Goal: Task Accomplishment & Management: Manage account settings

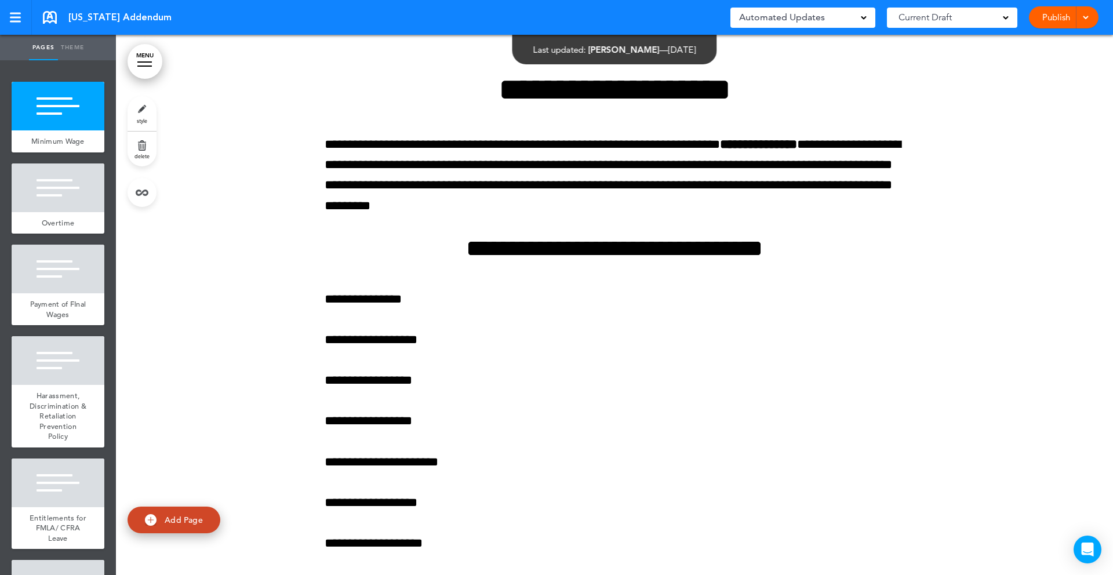
click at [144, 63] on link "MENU" at bounding box center [145, 61] width 35 height 35
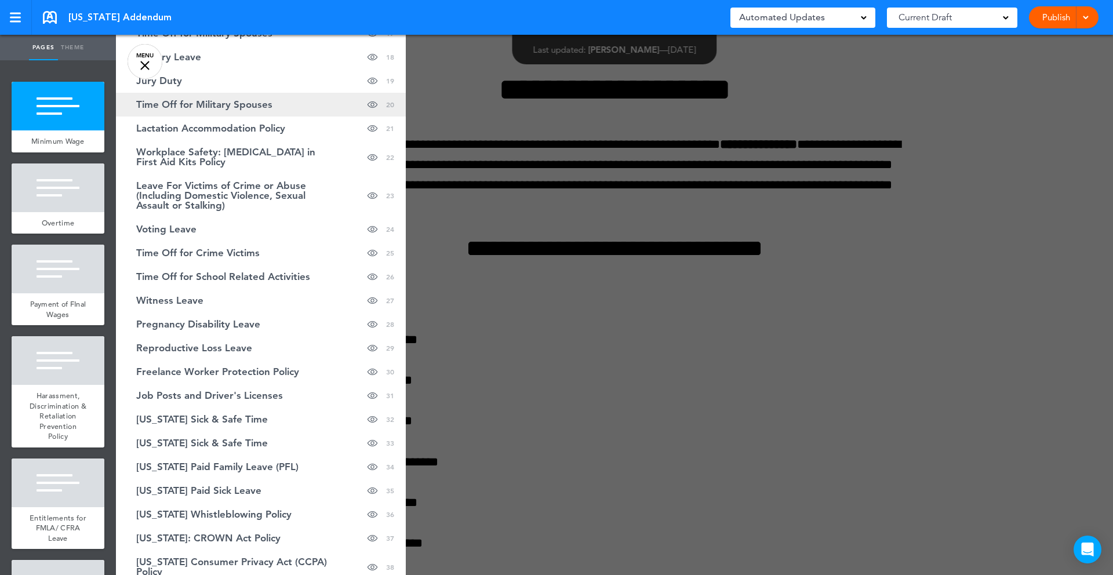
scroll to position [482, 0]
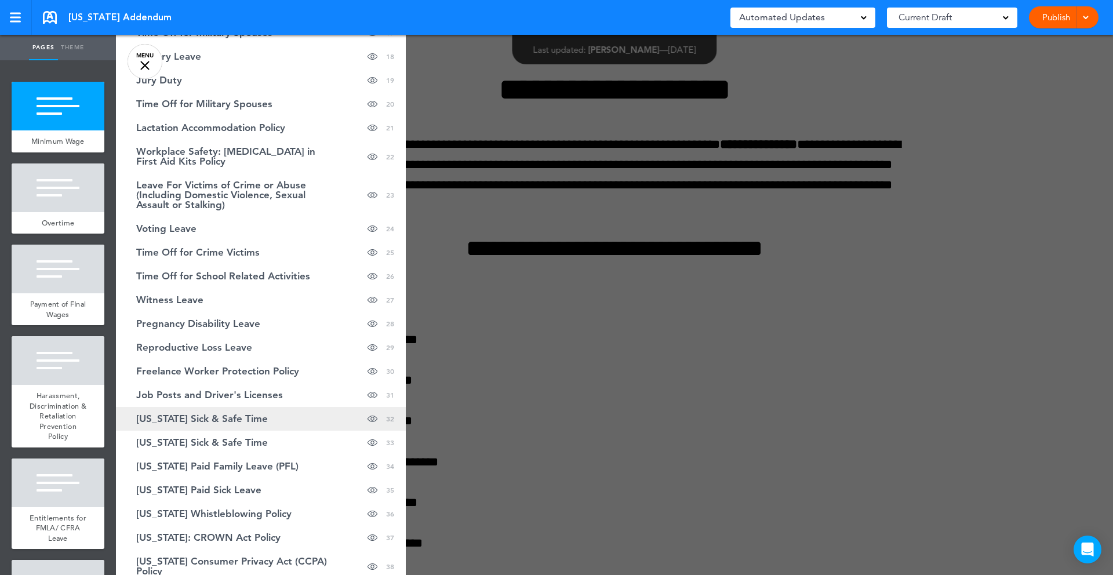
click at [255, 420] on span "[US_STATE] Sick & Safe Time" at bounding box center [202, 419] width 132 height 10
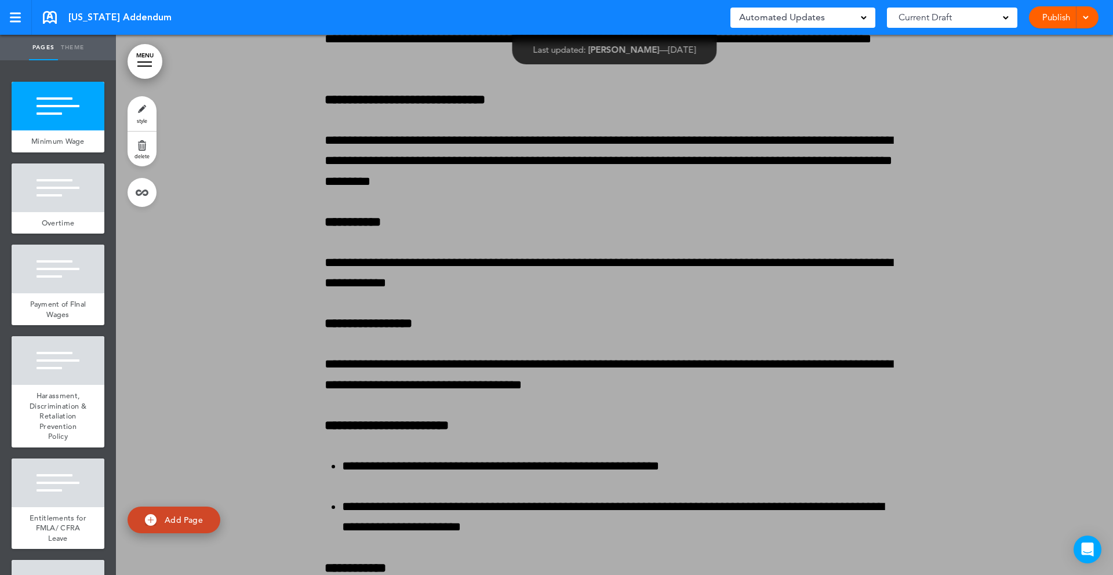
scroll to position [39387, 0]
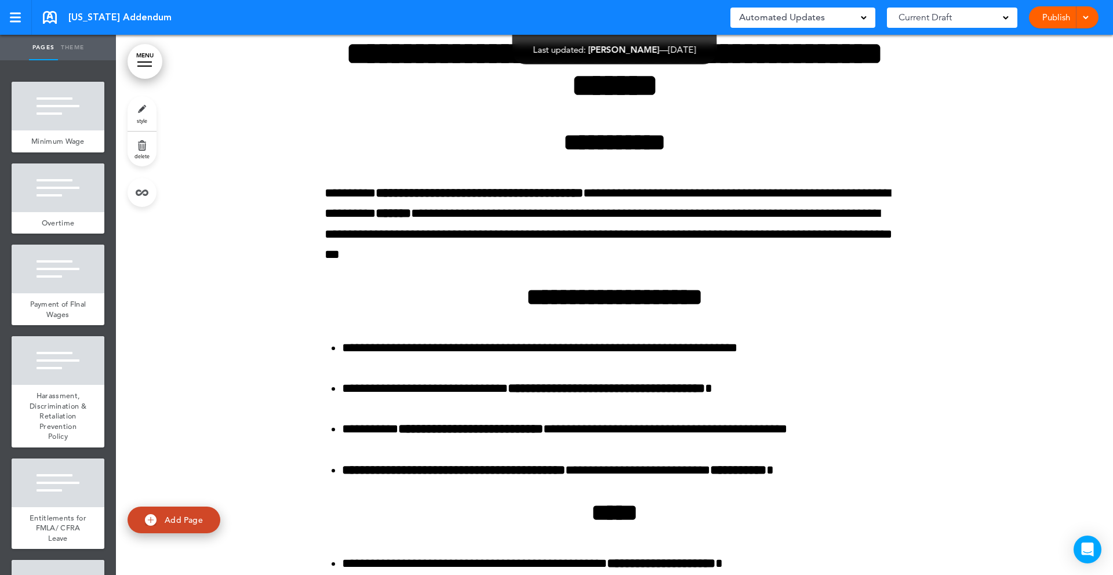
click at [142, 138] on link "delete" at bounding box center [142, 149] width 29 height 35
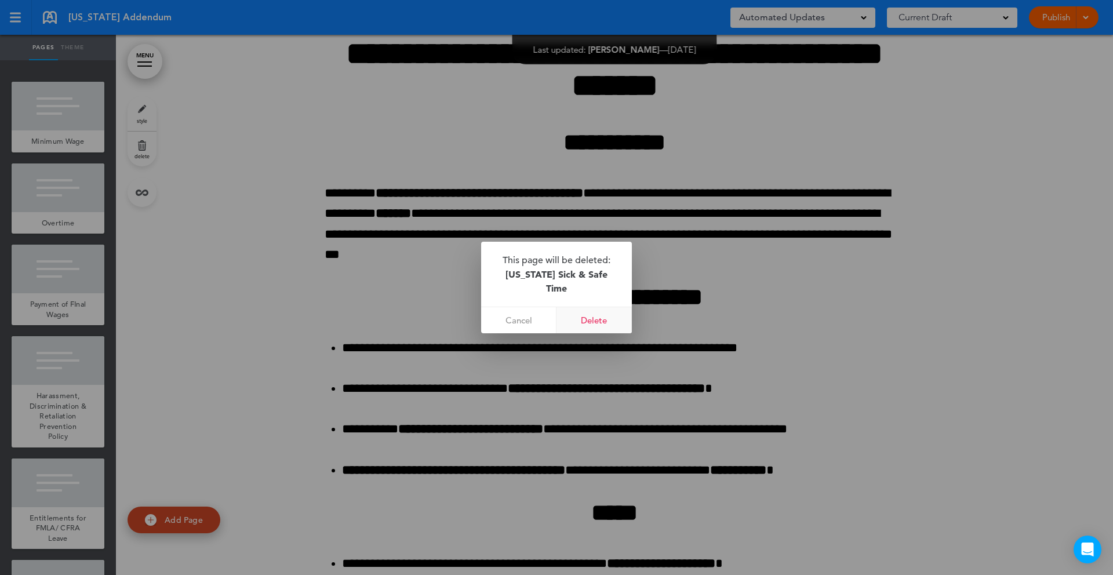
click at [602, 319] on link "Delete" at bounding box center [594, 320] width 75 height 26
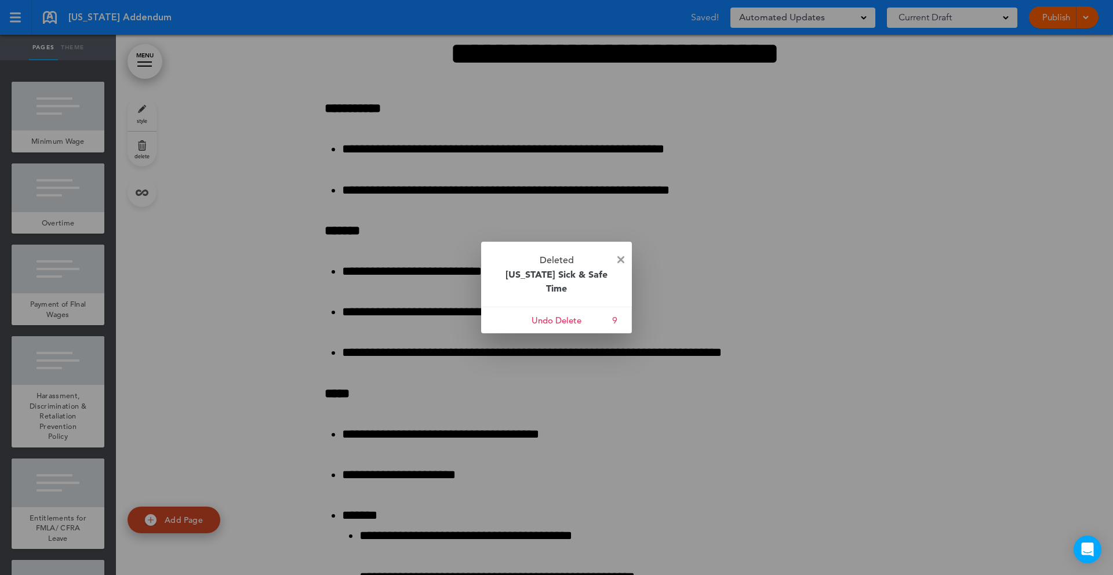
click at [622, 260] on img at bounding box center [620, 259] width 7 height 7
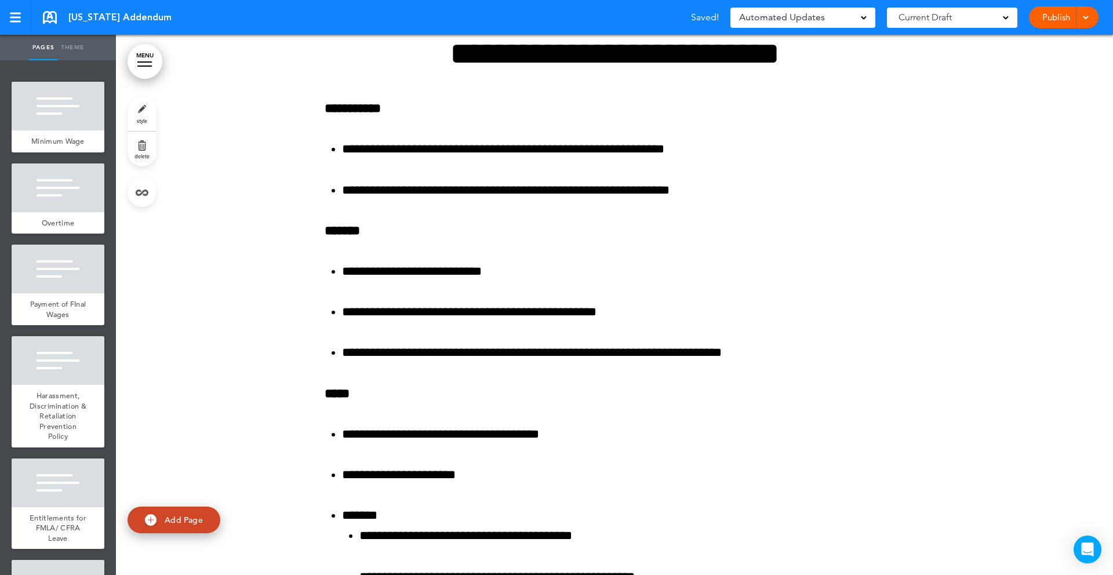
click at [151, 58] on link "MENU" at bounding box center [145, 61] width 35 height 35
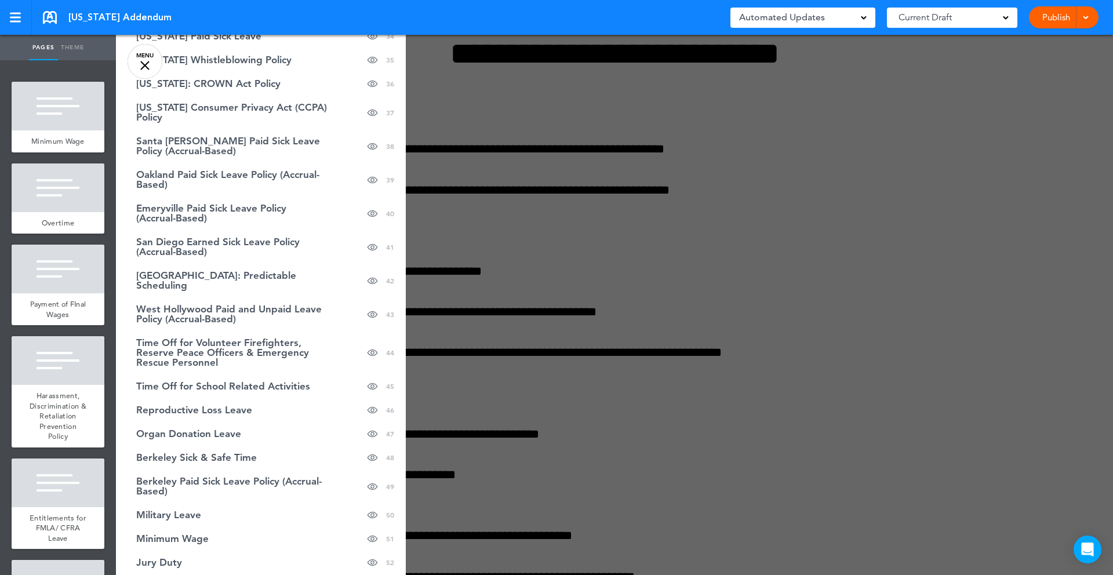
scroll to position [913, 0]
click at [262, 407] on link "Reproductive Loss Leave hide page in table of contents 46" at bounding box center [261, 410] width 290 height 24
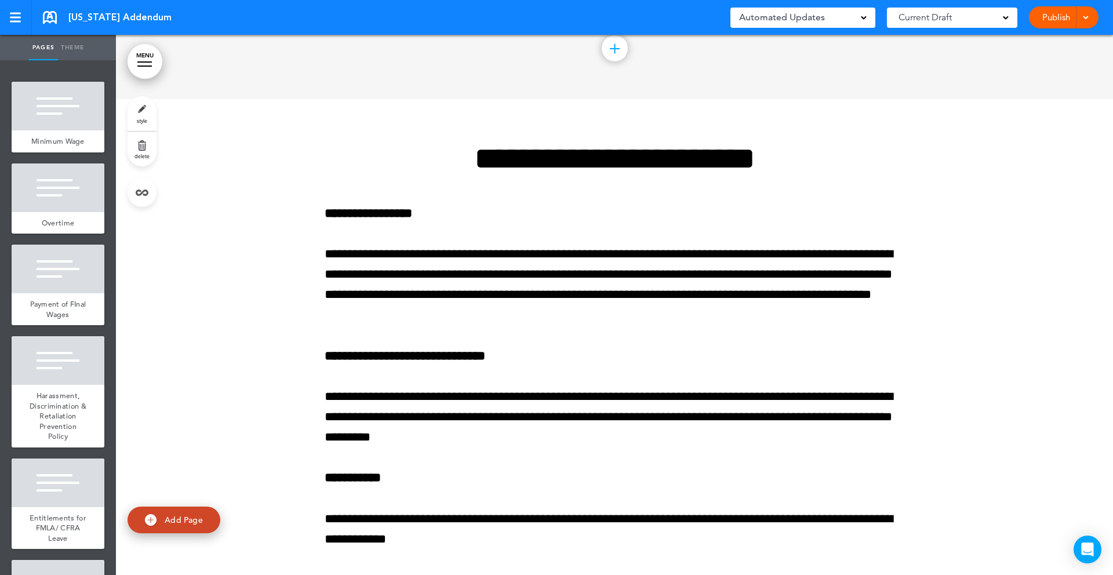
scroll to position [63276, 0]
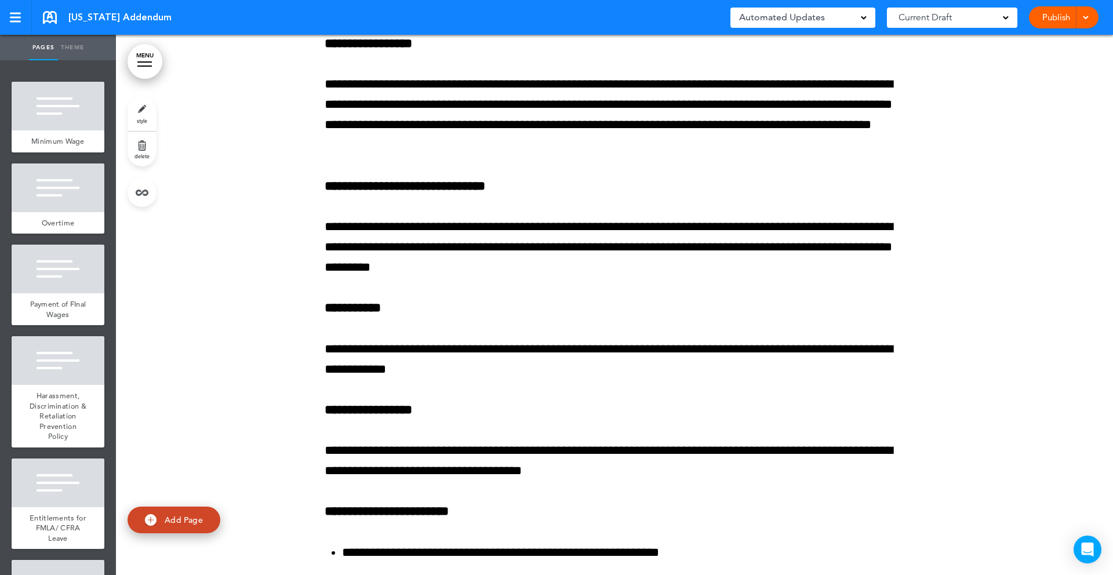
click at [148, 148] on link "delete" at bounding box center [142, 149] width 29 height 35
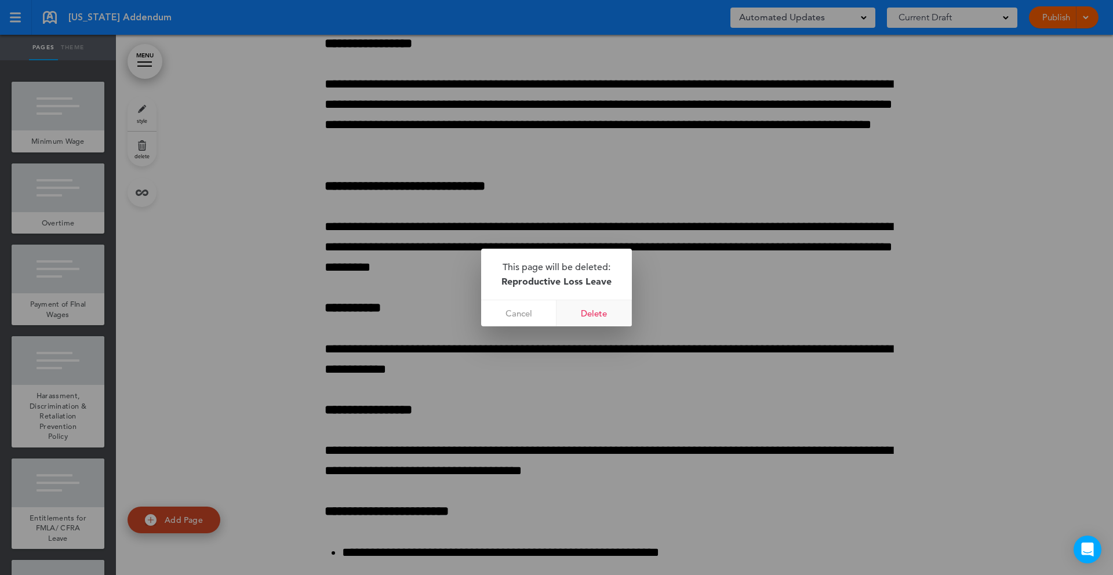
click at [594, 312] on link "Delete" at bounding box center [594, 313] width 75 height 26
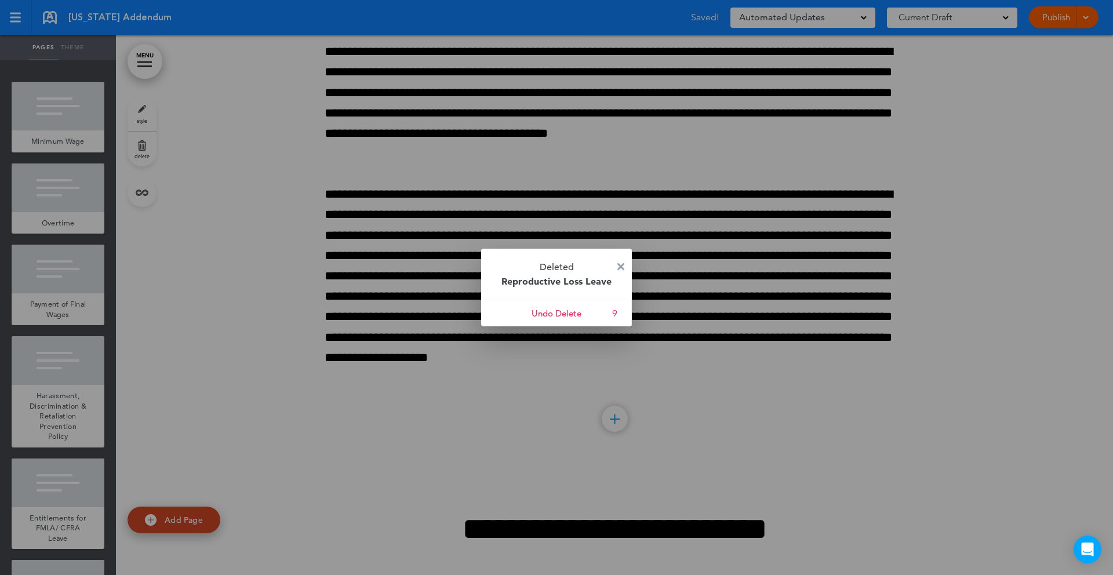
click at [623, 267] on img at bounding box center [620, 266] width 7 height 7
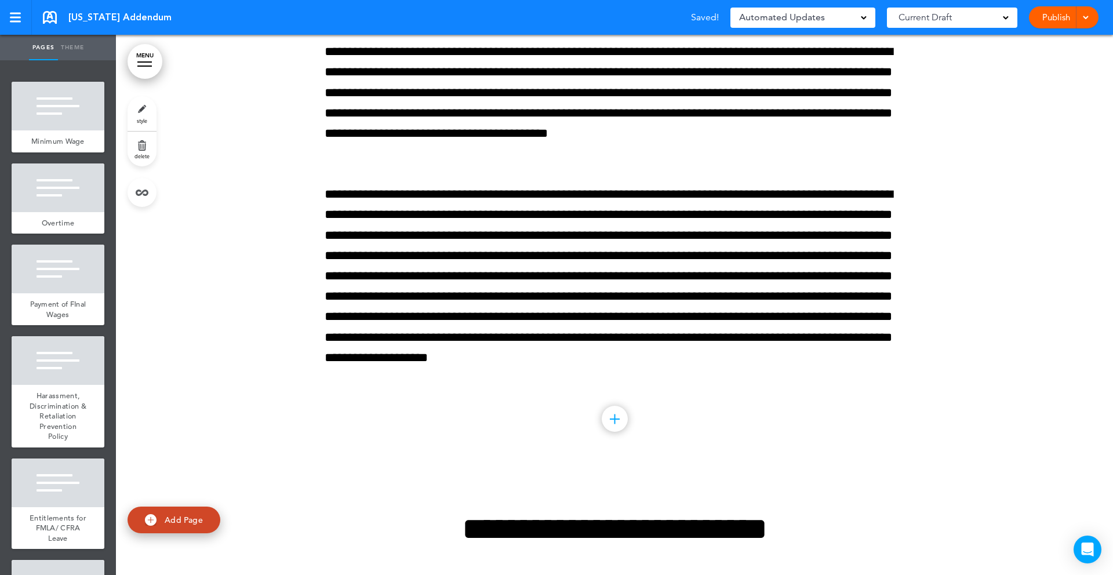
click at [149, 71] on link "MENU" at bounding box center [145, 61] width 35 height 35
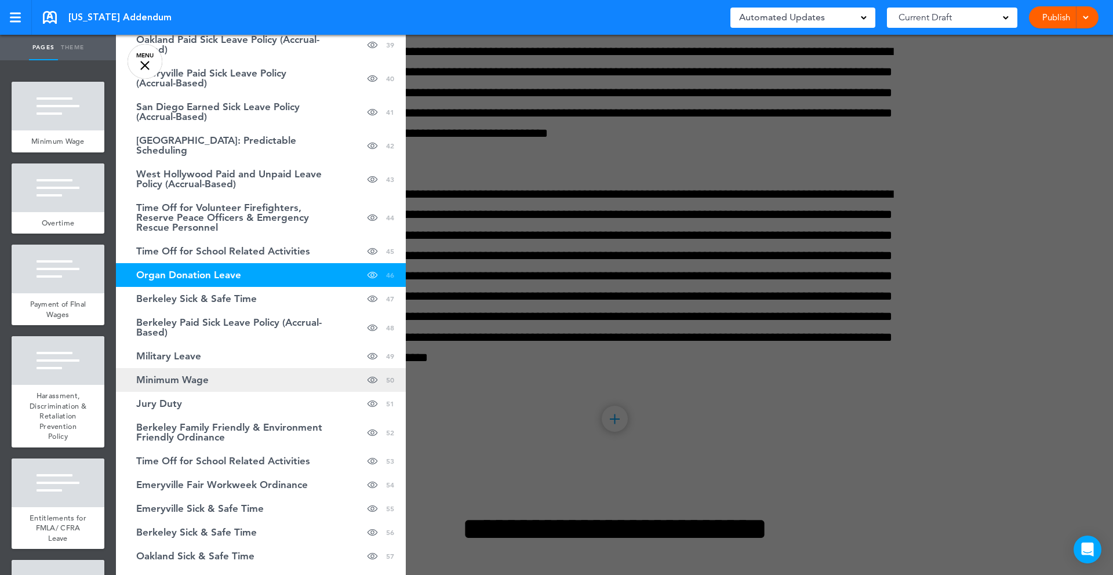
scroll to position [1048, 0]
click at [298, 275] on link "Organ Donation Leave hide page in table of contents 46" at bounding box center [261, 275] width 290 height 24
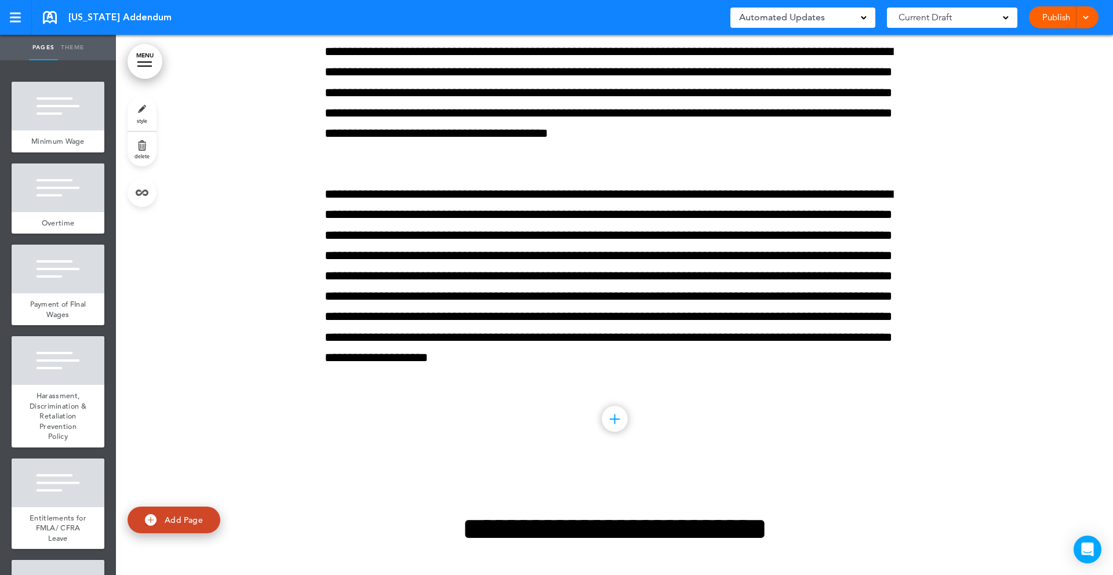
click at [144, 144] on link "delete" at bounding box center [142, 149] width 29 height 35
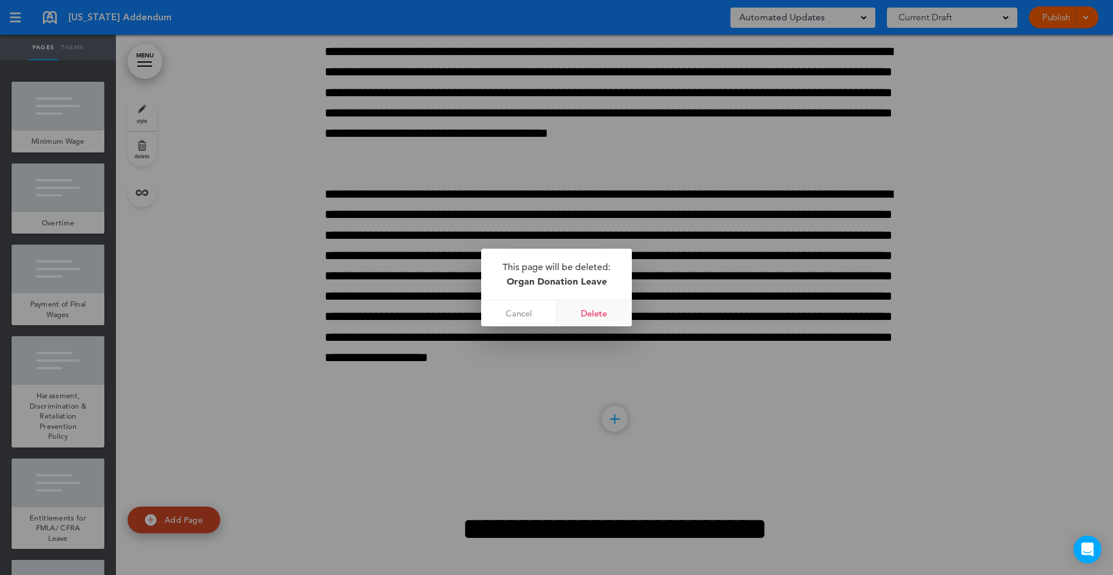
click at [593, 323] on link "Delete" at bounding box center [594, 313] width 75 height 26
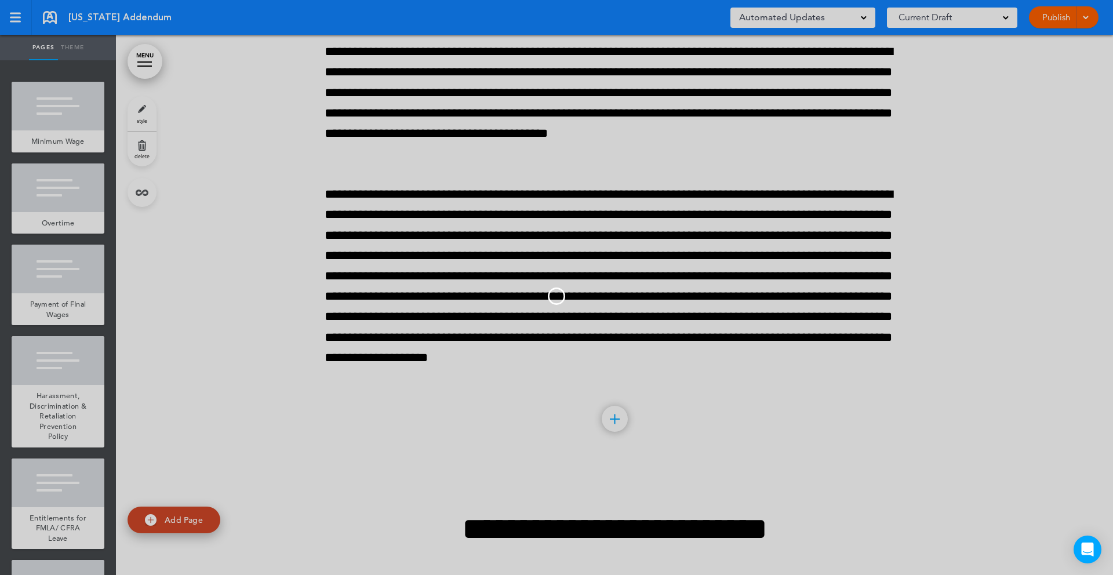
scroll to position [62736, 0]
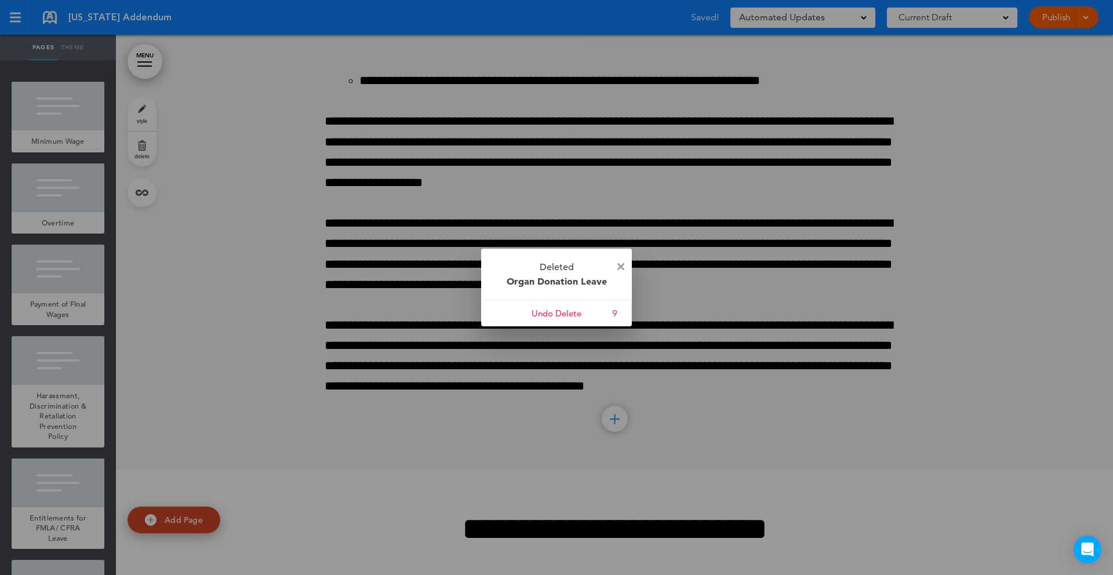
click at [621, 269] on img at bounding box center [620, 266] width 7 height 7
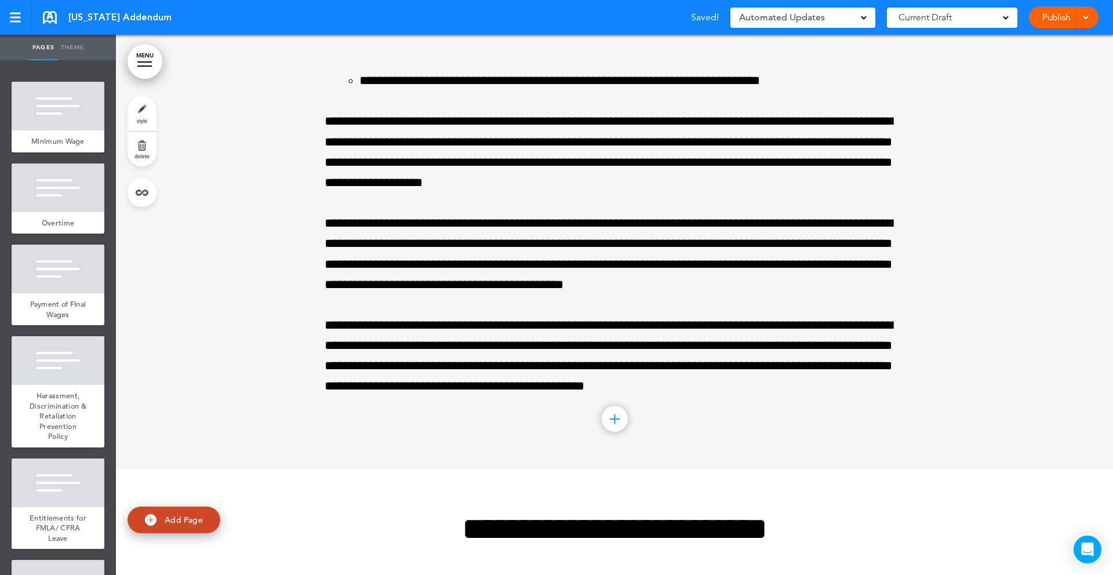
click at [152, 67] on link "MENU" at bounding box center [145, 61] width 35 height 35
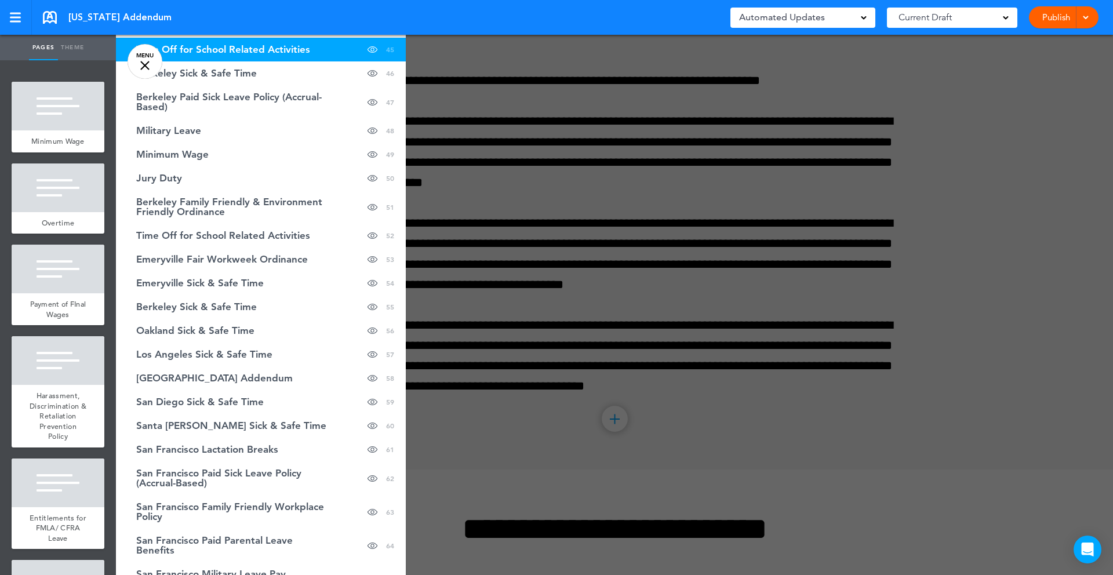
scroll to position [1228, 0]
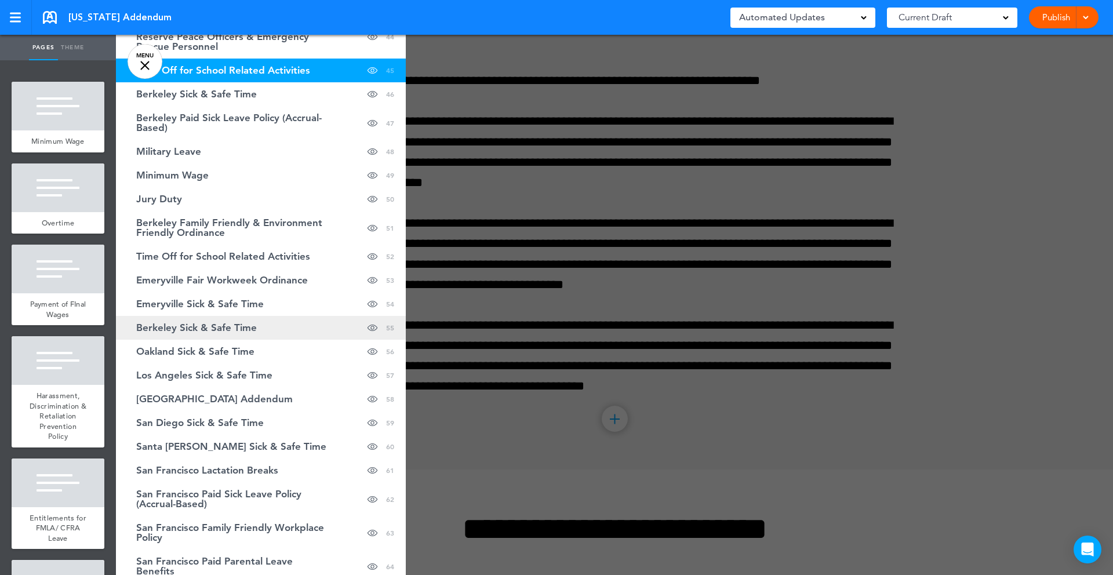
click at [250, 329] on span "Berkeley Sick & Safe Time" at bounding box center [196, 328] width 121 height 10
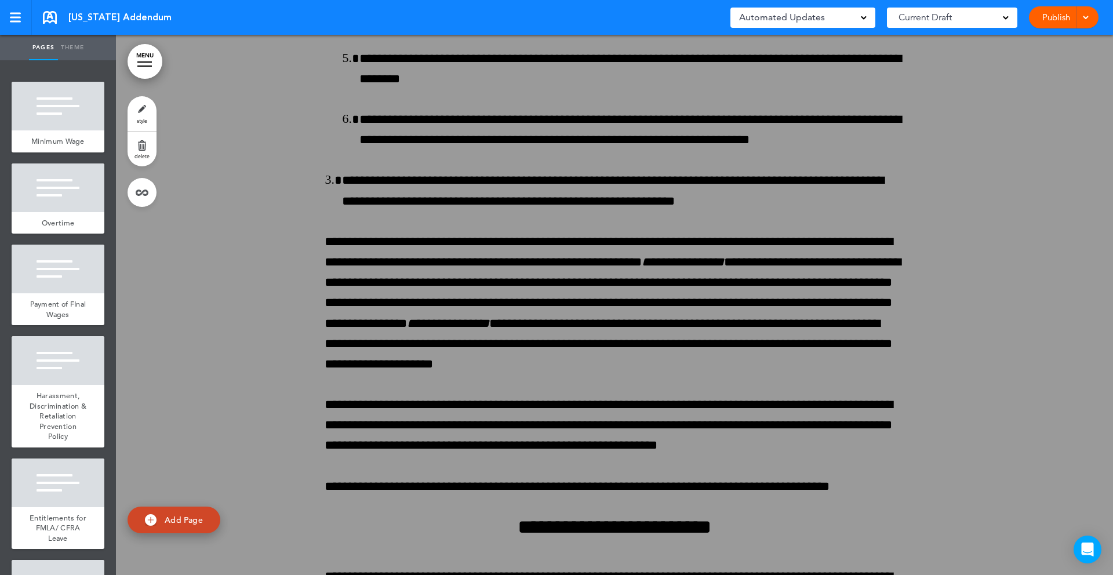
scroll to position [75840, 0]
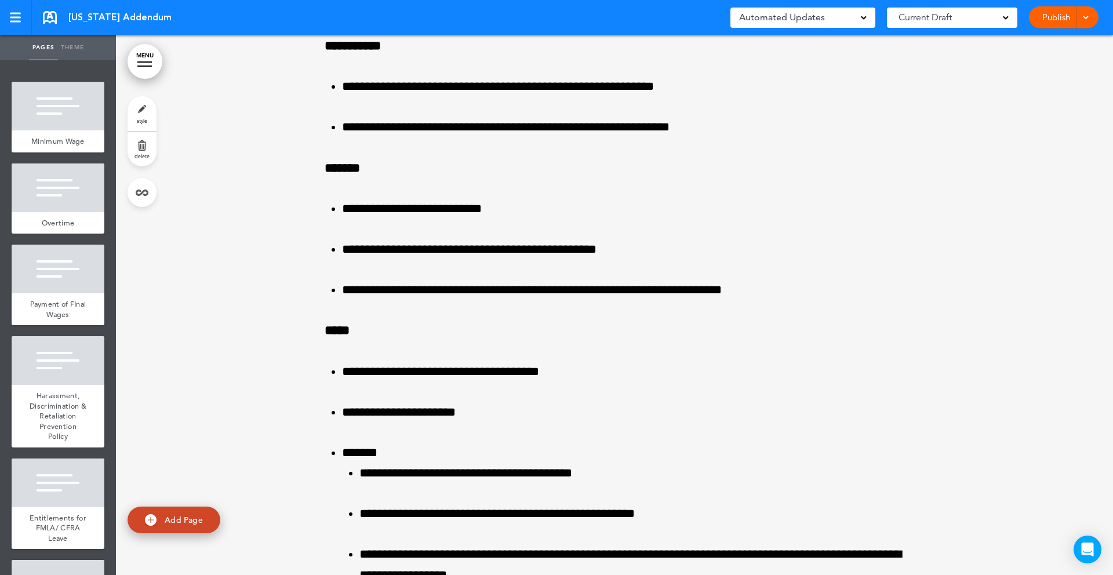
click at [141, 141] on link "delete" at bounding box center [142, 149] width 29 height 35
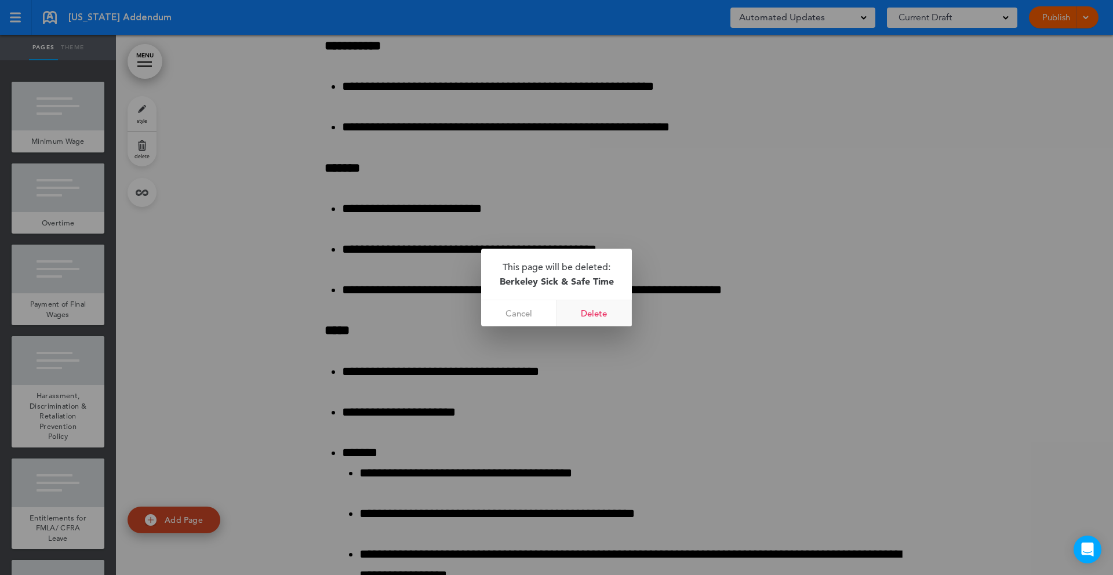
click at [598, 310] on link "Delete" at bounding box center [594, 313] width 75 height 26
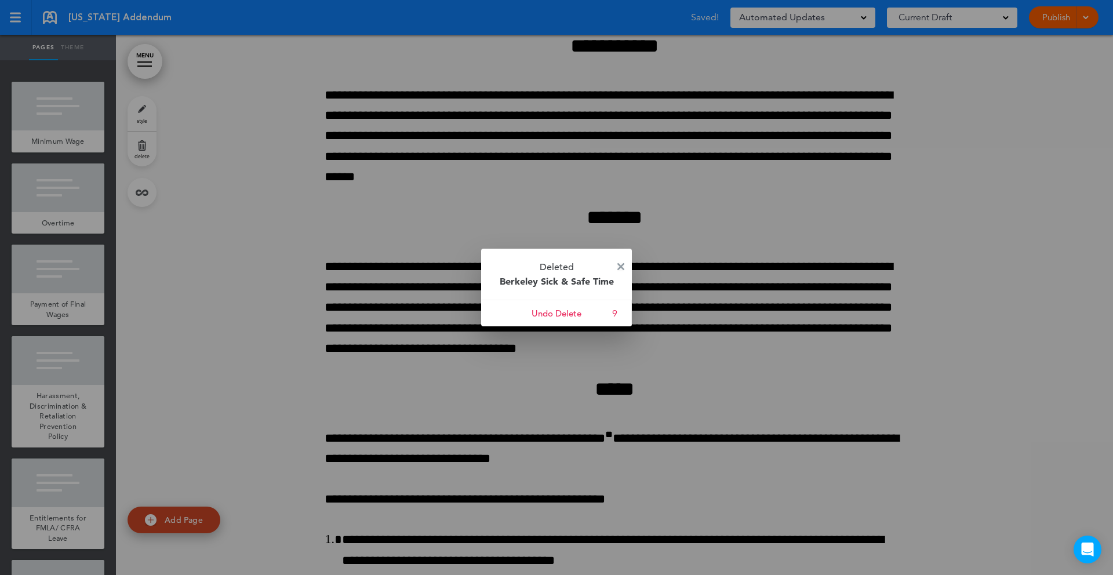
click at [623, 266] on img at bounding box center [620, 266] width 7 height 7
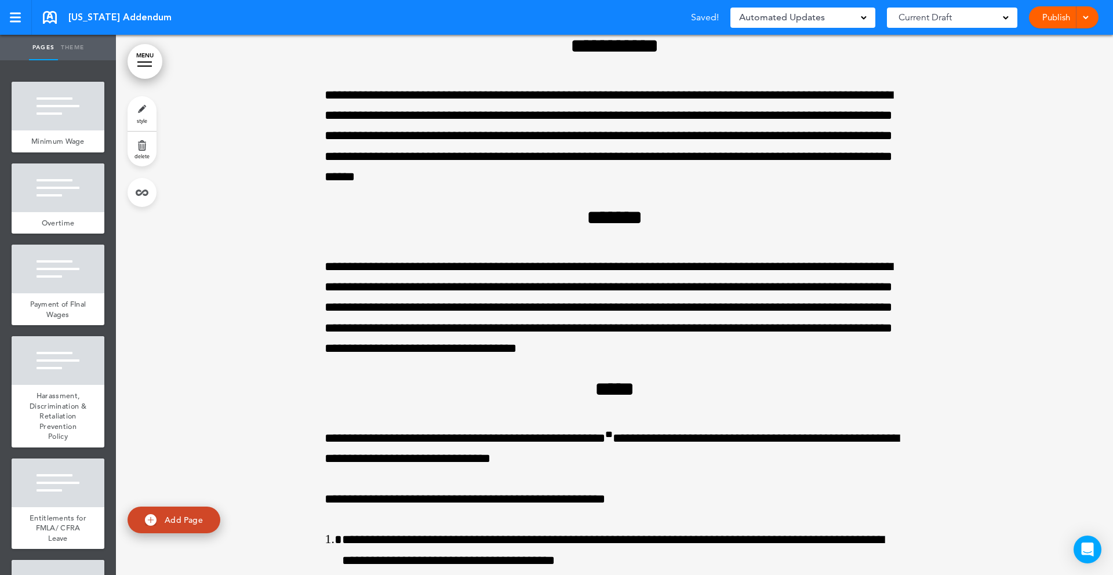
click at [145, 64] on link "MENU" at bounding box center [145, 61] width 35 height 35
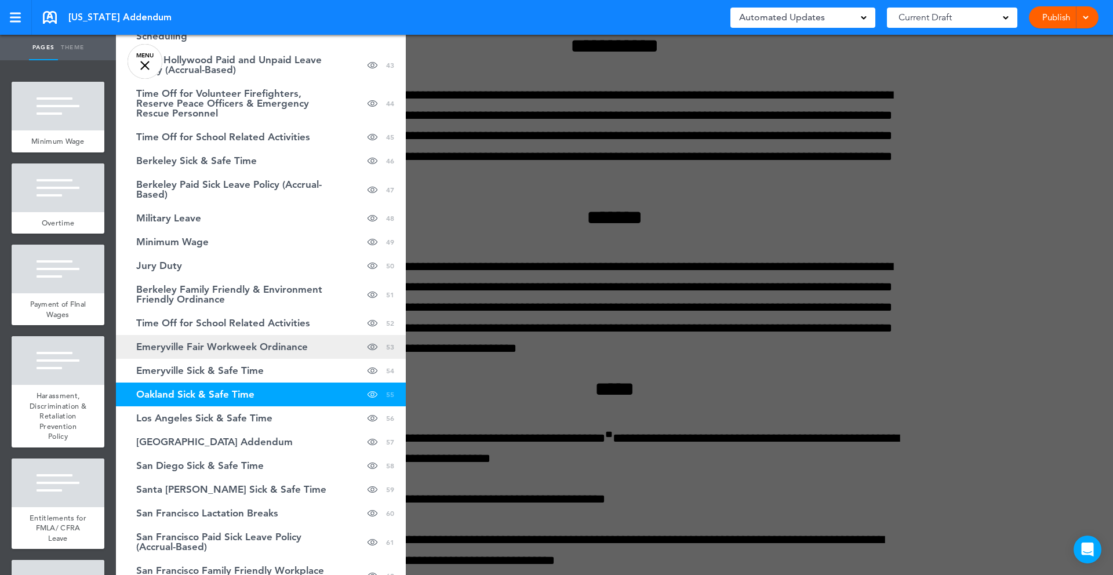
scroll to position [1162, 0]
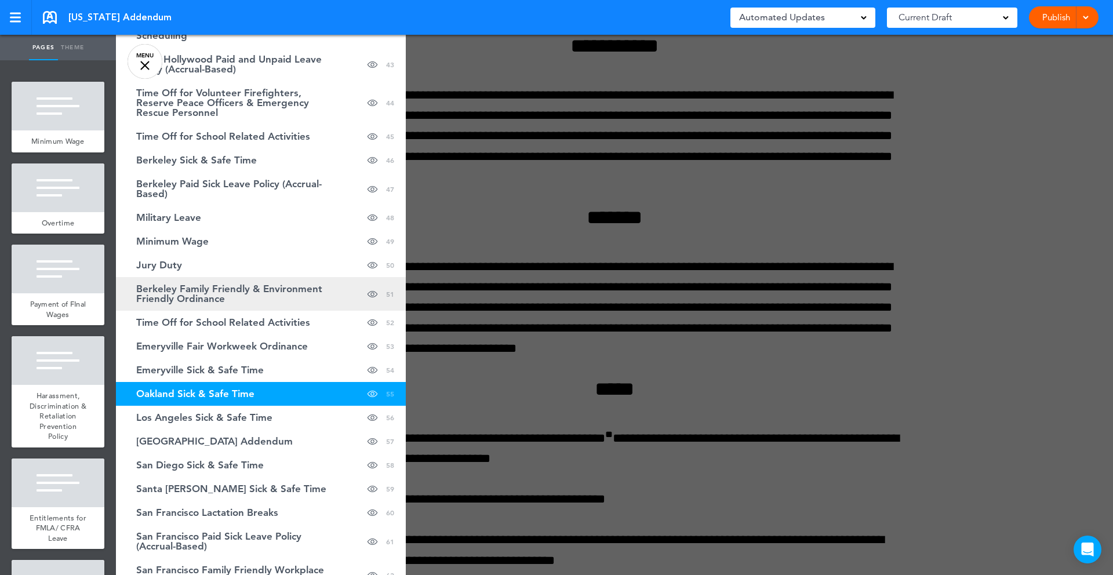
click at [275, 295] on span "Berkeley Family Friendly & Environment Friendly Ordinance" at bounding box center [231, 294] width 191 height 20
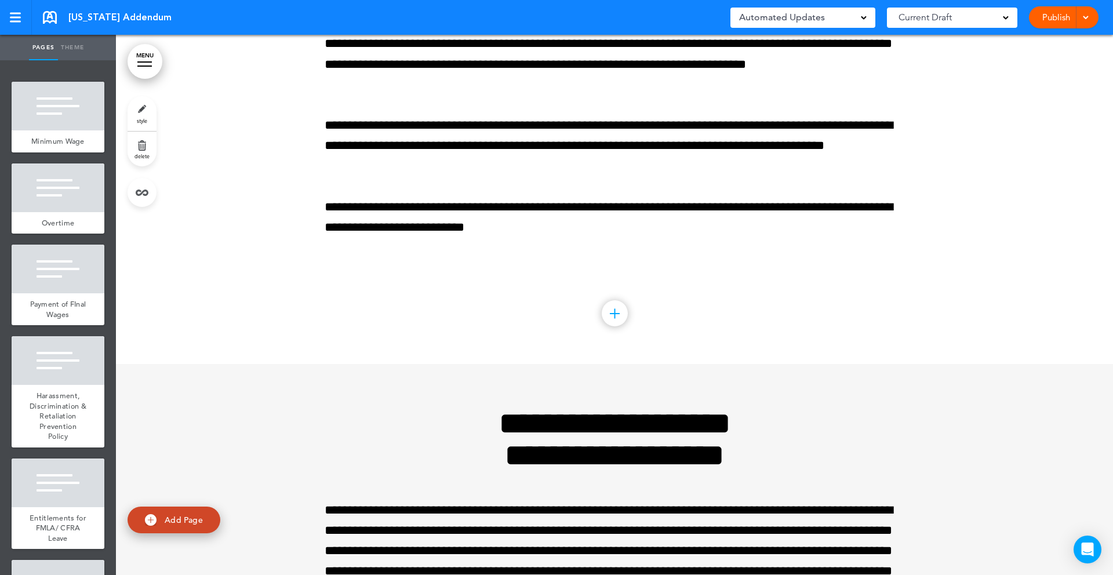
scroll to position [69656, 0]
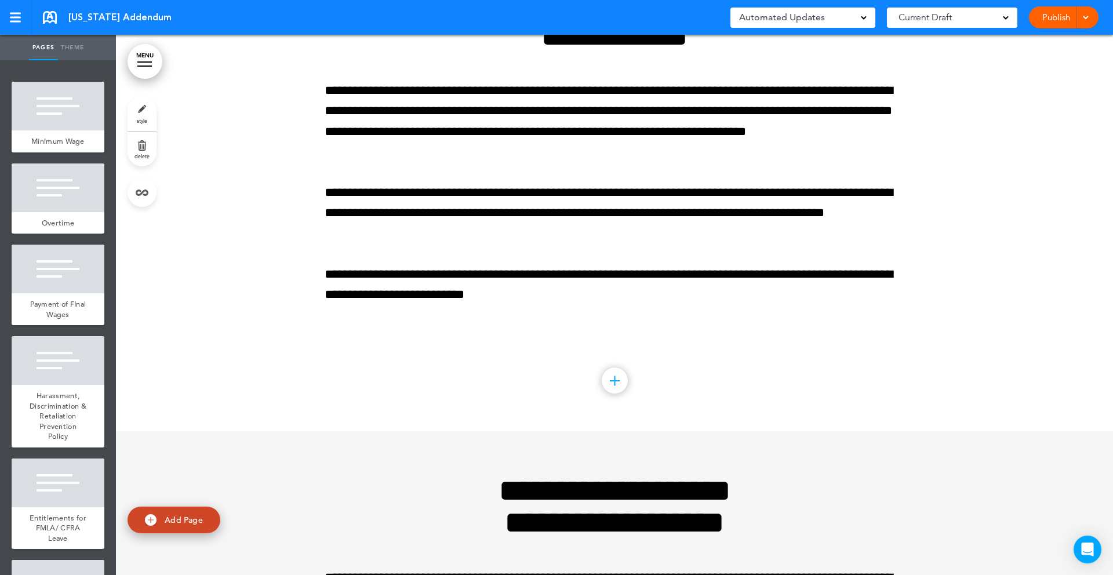
click at [146, 61] on div at bounding box center [144, 61] width 14 height 1
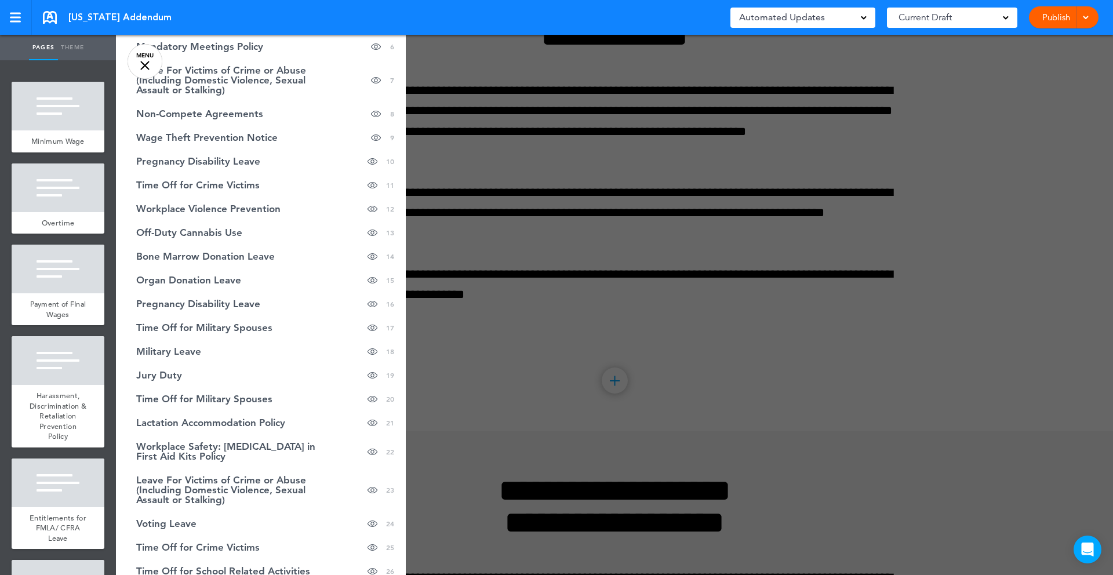
scroll to position [0, 0]
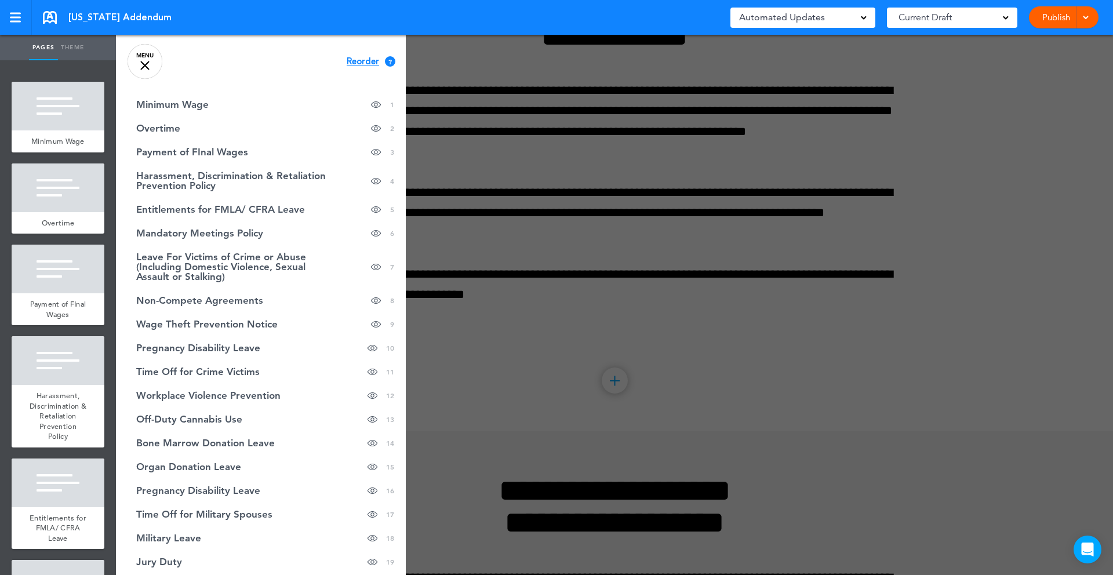
click at [363, 62] on span "Reorder" at bounding box center [363, 61] width 32 height 9
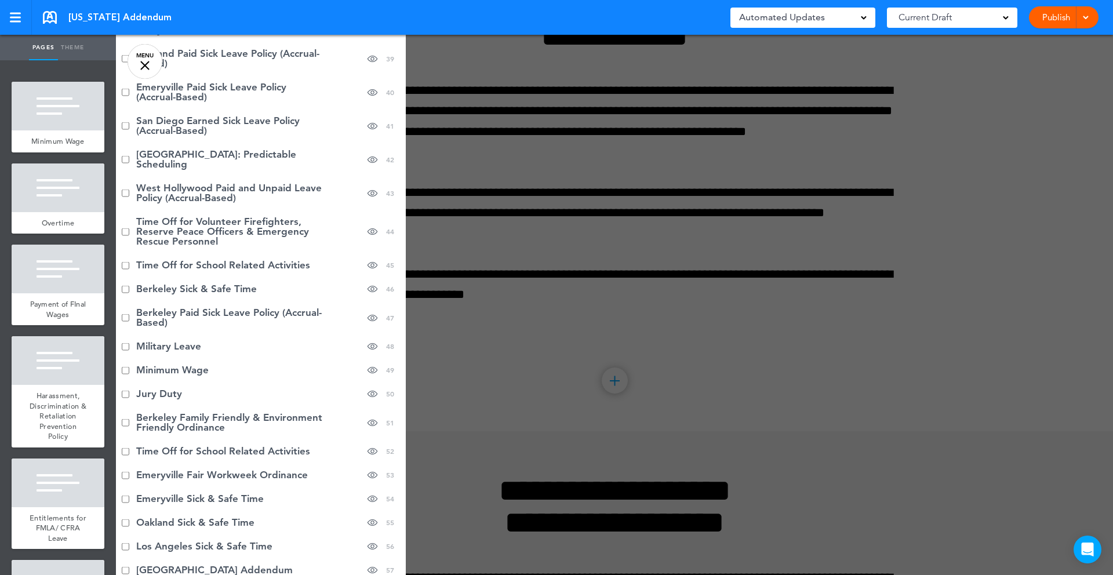
scroll to position [1040, 0]
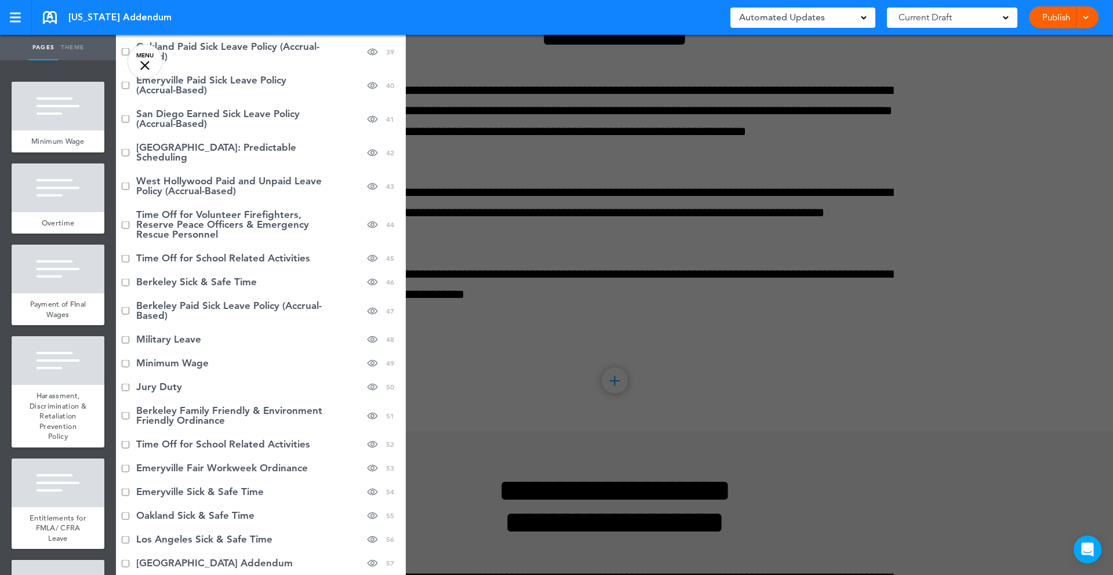
click at [127, 316] on li "Berkeley Paid Sick Leave Policy (Accrual-Based) hide page in table of contents …" at bounding box center [261, 311] width 290 height 34
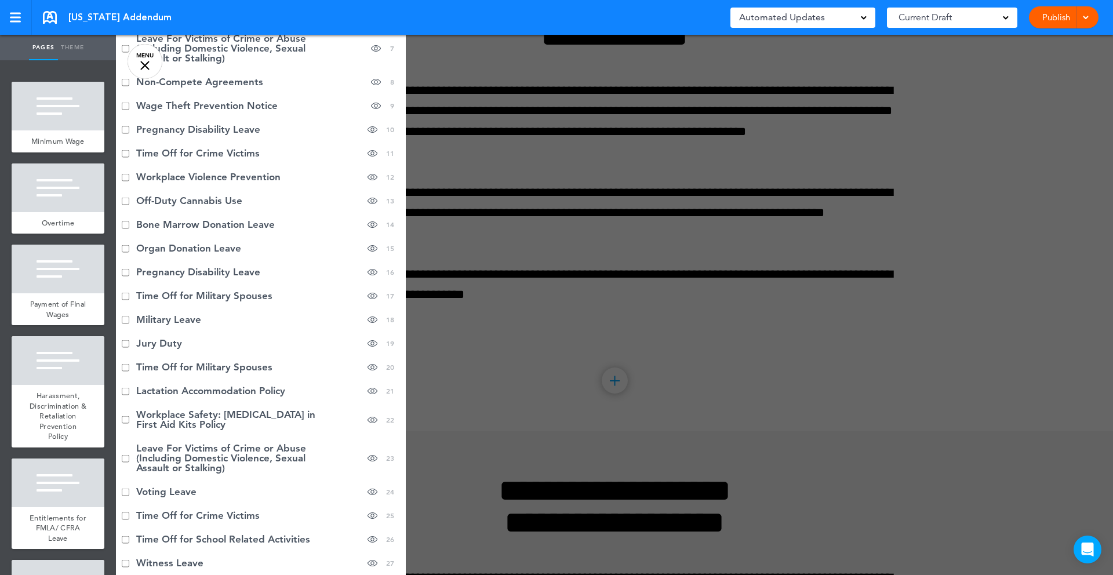
scroll to position [0, 0]
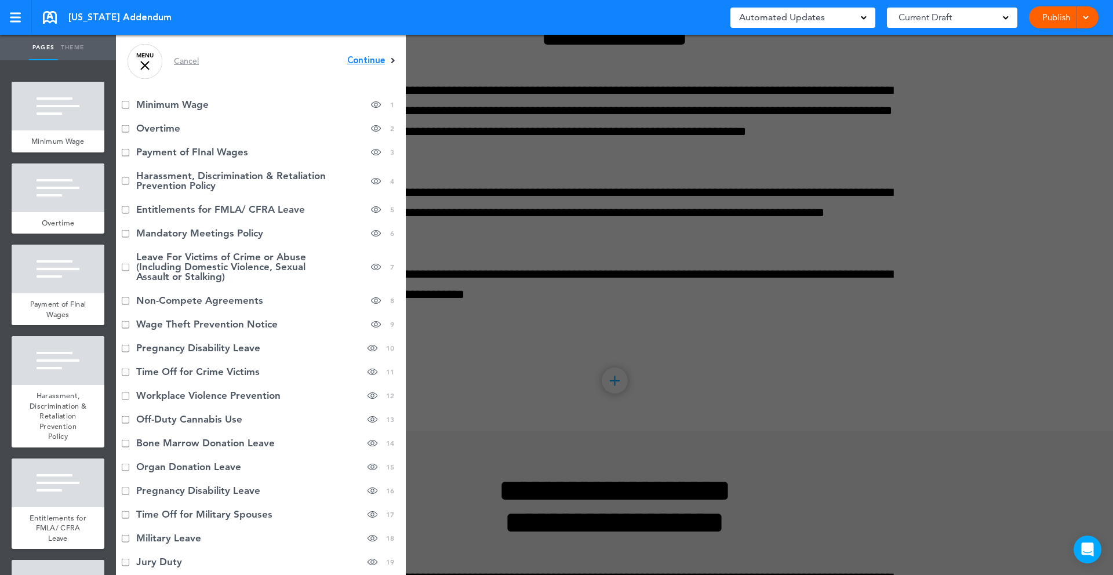
click at [363, 59] on span "Continue" at bounding box center [366, 60] width 38 height 9
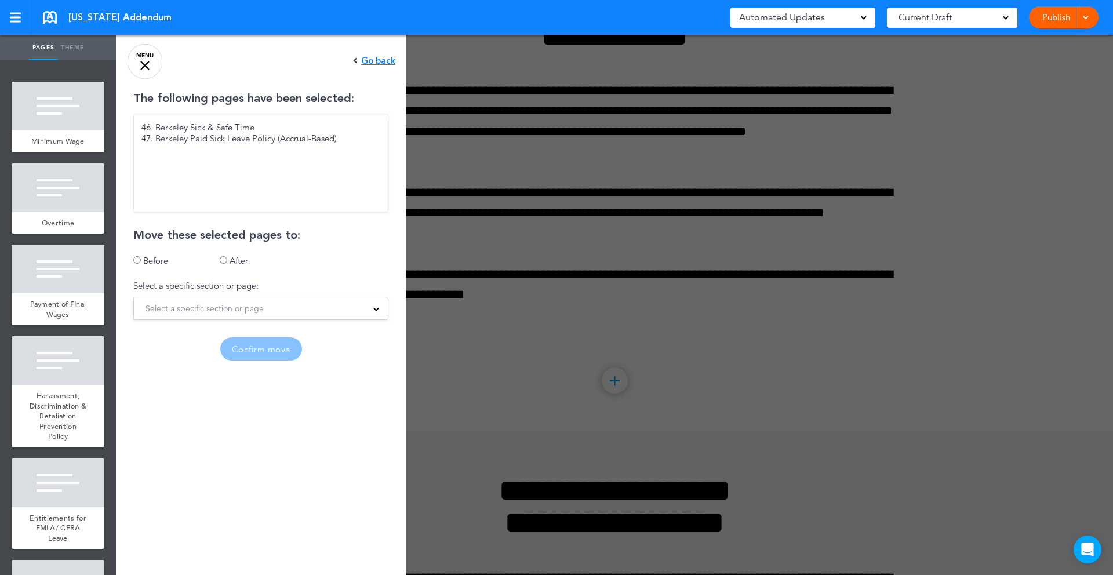
click at [236, 310] on span "Select a specific section or page" at bounding box center [205, 308] width 118 height 16
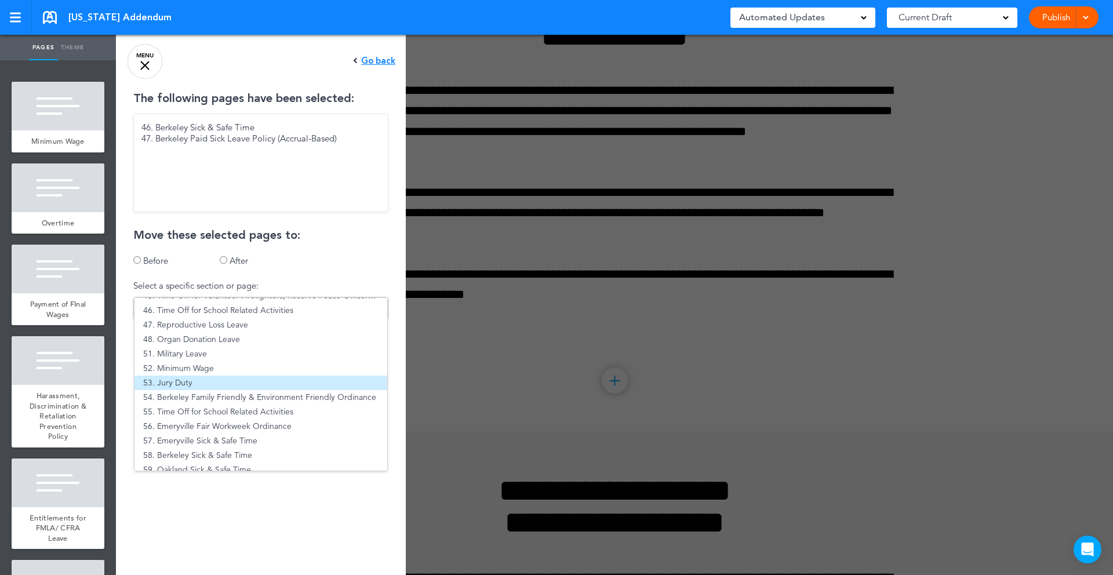
scroll to position [656, 0]
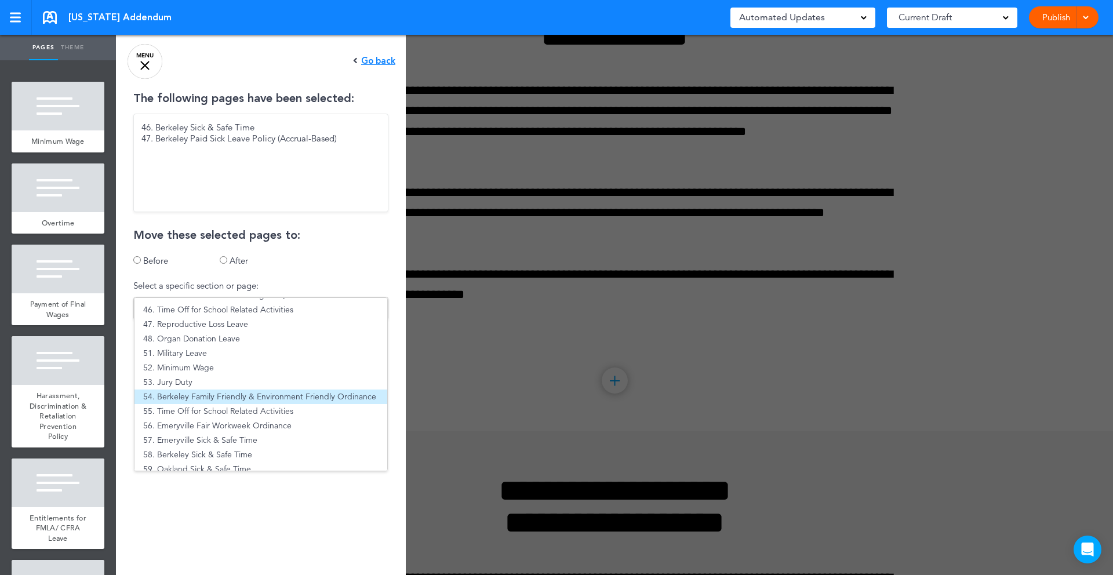
click at [182, 394] on li "54. Berkeley Family Friendly & Environment Friendly Ordinance" at bounding box center [261, 397] width 253 height 14
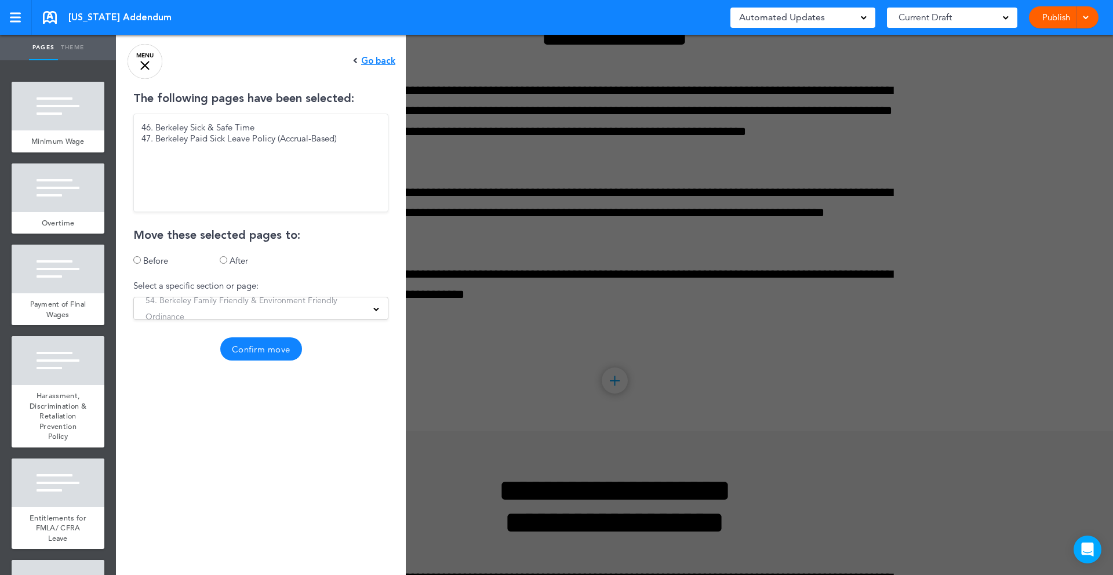
click at [283, 350] on button "Confirm move" at bounding box center [261, 348] width 82 height 23
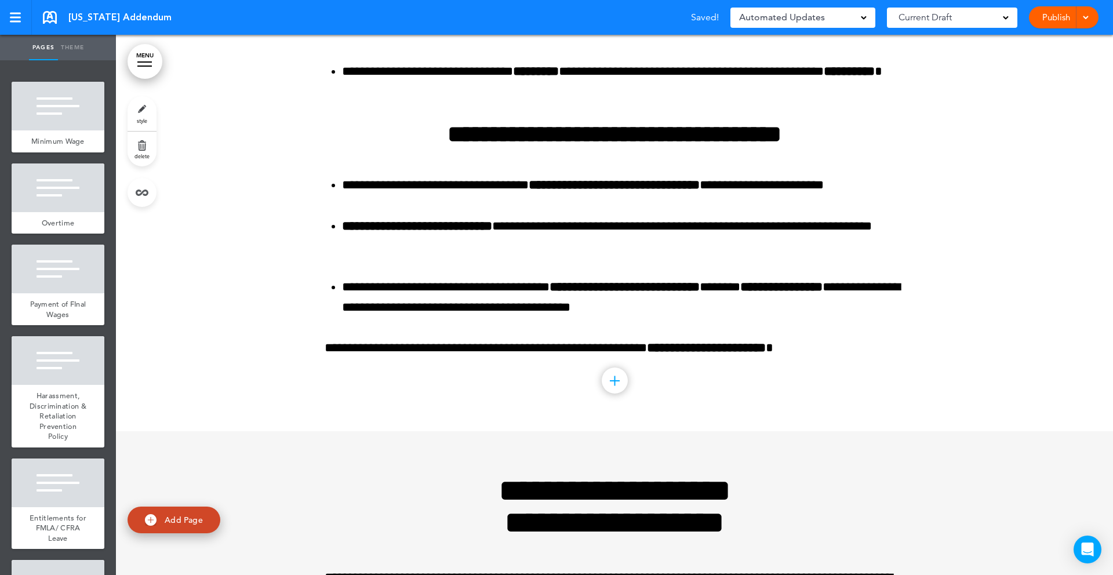
click at [156, 62] on link "MENU" at bounding box center [145, 61] width 35 height 35
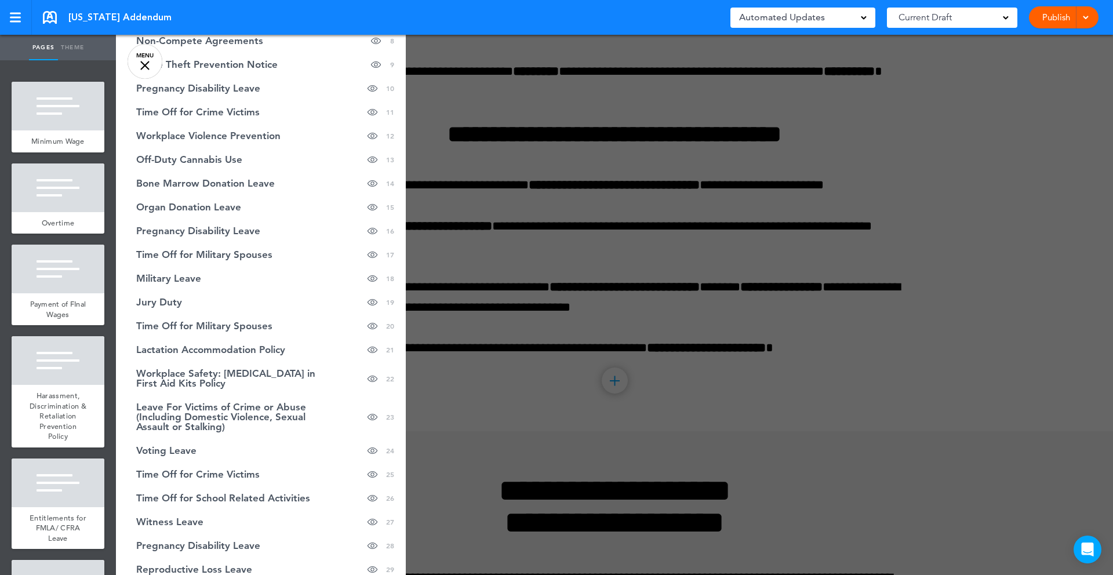
scroll to position [0, 0]
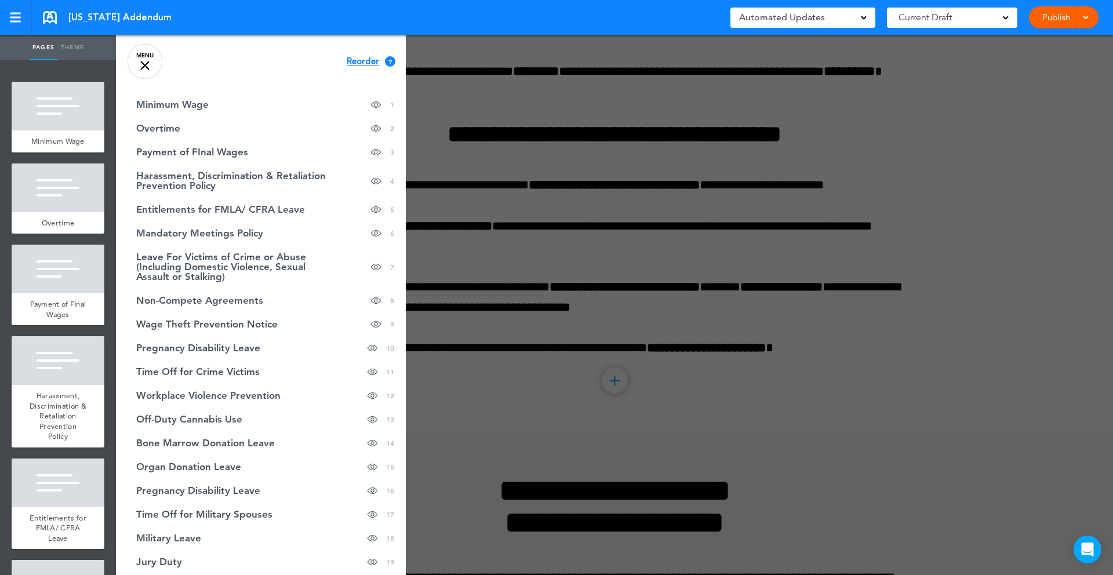
click at [359, 66] on span "Reorder" at bounding box center [363, 61] width 32 height 9
click at [359, 62] on span "Continue" at bounding box center [366, 60] width 38 height 9
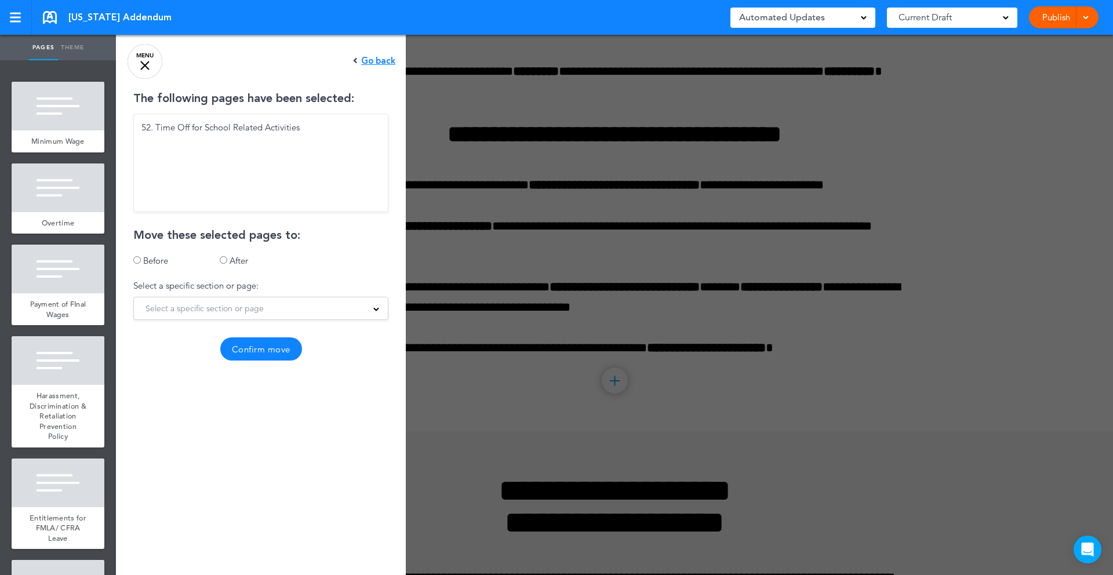
click at [172, 304] on span "Select a specific section or page" at bounding box center [205, 308] width 118 height 16
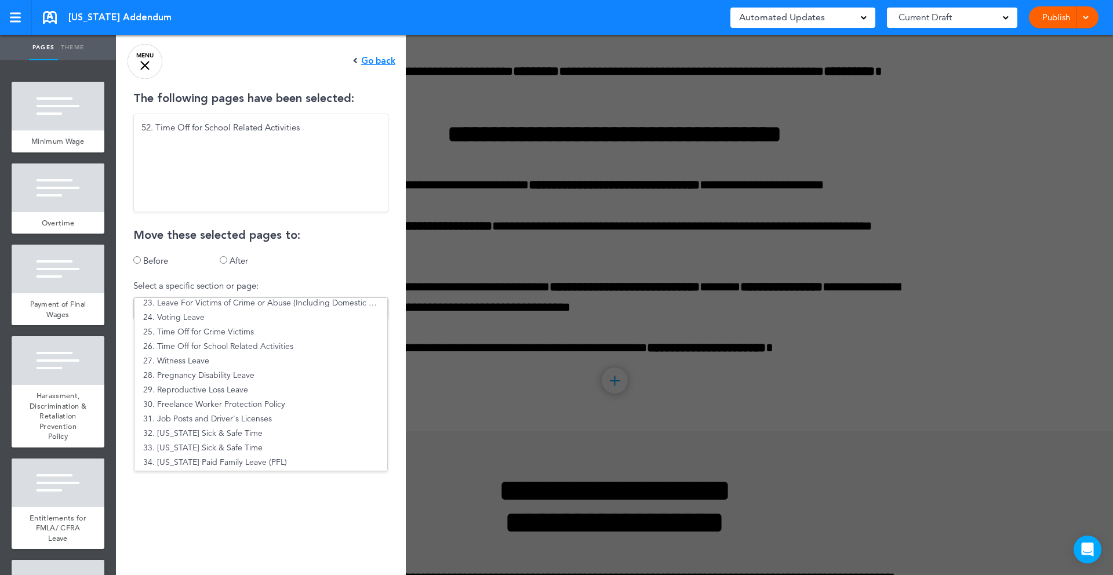
scroll to position [326, 0]
click at [221, 364] on li "27. Witness Leave" at bounding box center [261, 364] width 253 height 14
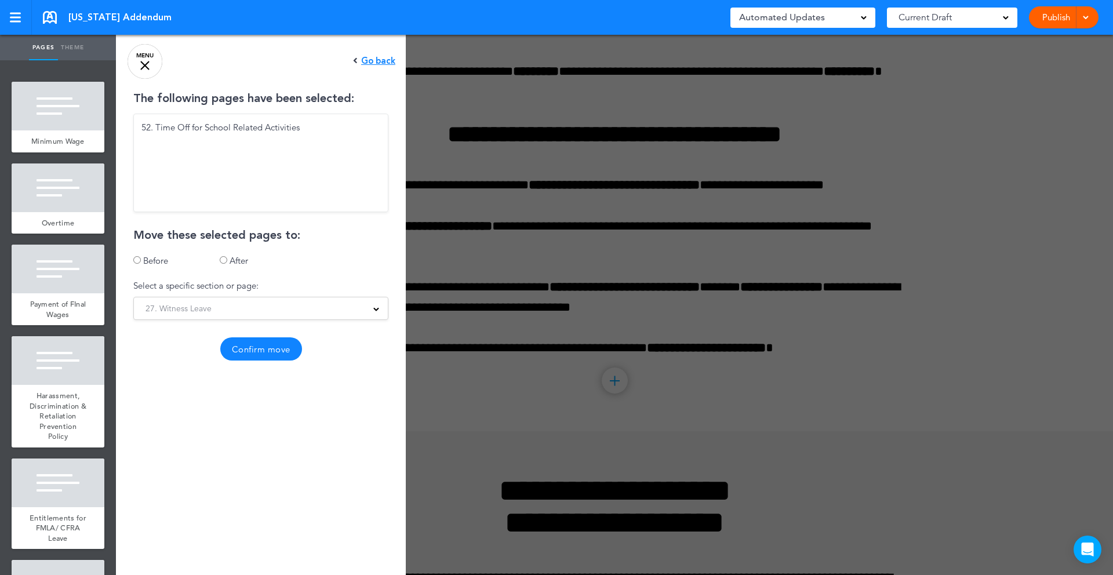
click at [286, 337] on button "Confirm move" at bounding box center [261, 348] width 82 height 23
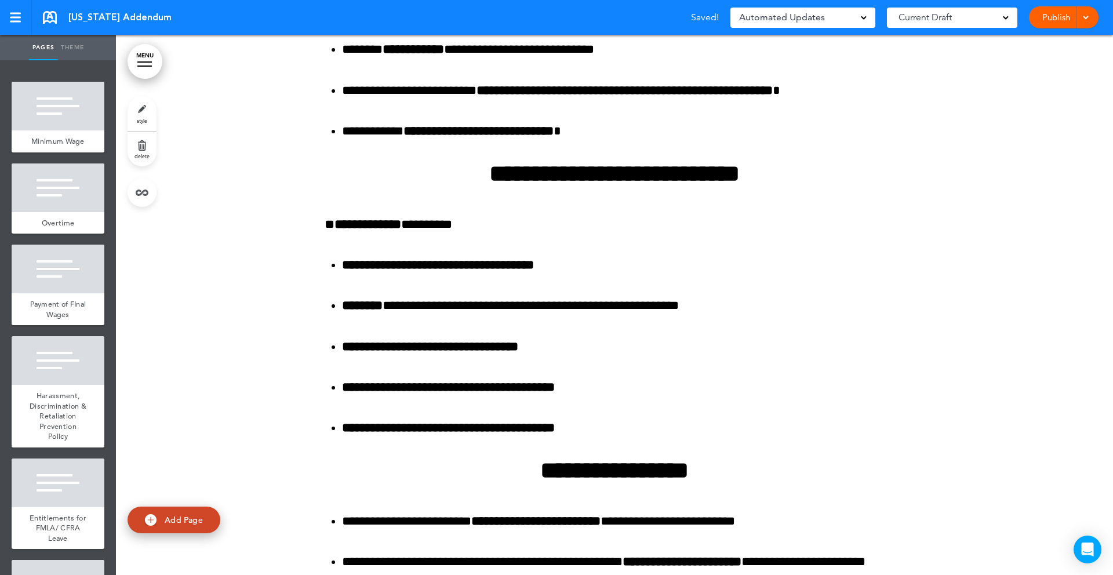
click at [157, 68] on link "MENU" at bounding box center [145, 61] width 35 height 35
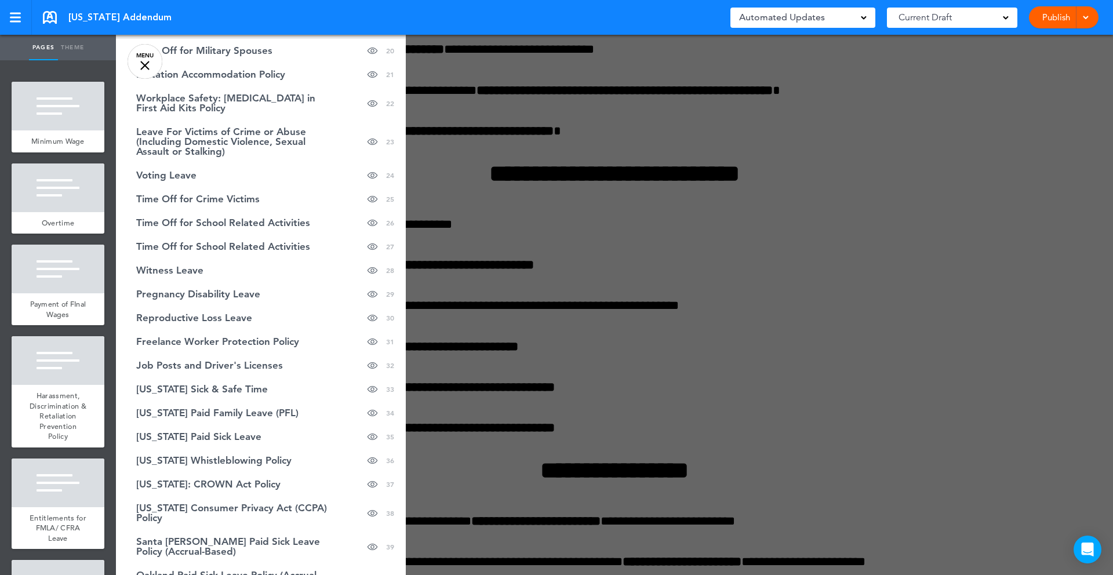
scroll to position [533, 0]
click at [272, 225] on span "Time Off for School Related Activities" at bounding box center [223, 225] width 174 height 10
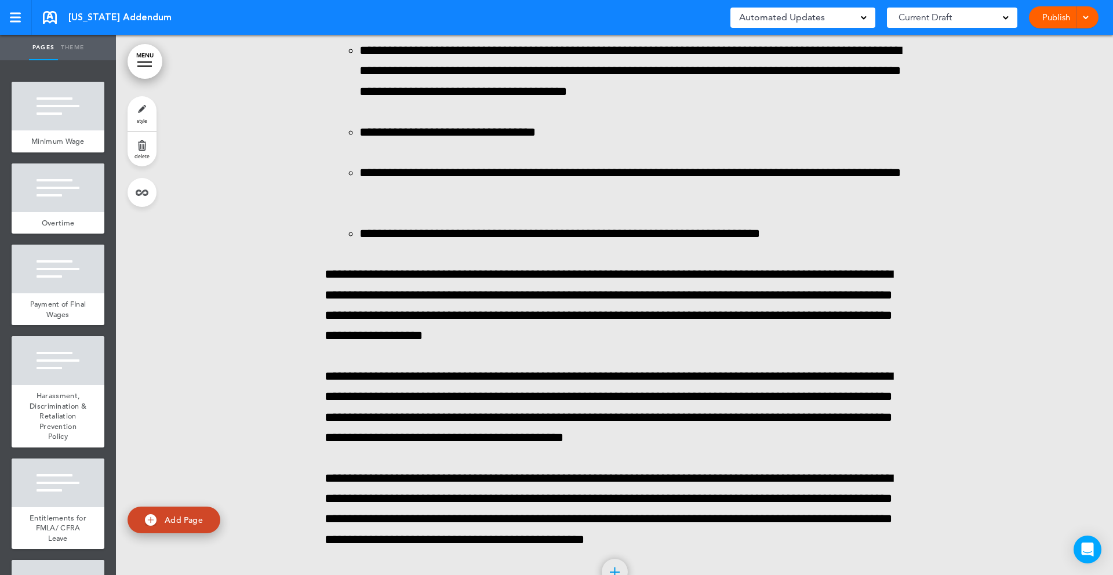
scroll to position [33737, 0]
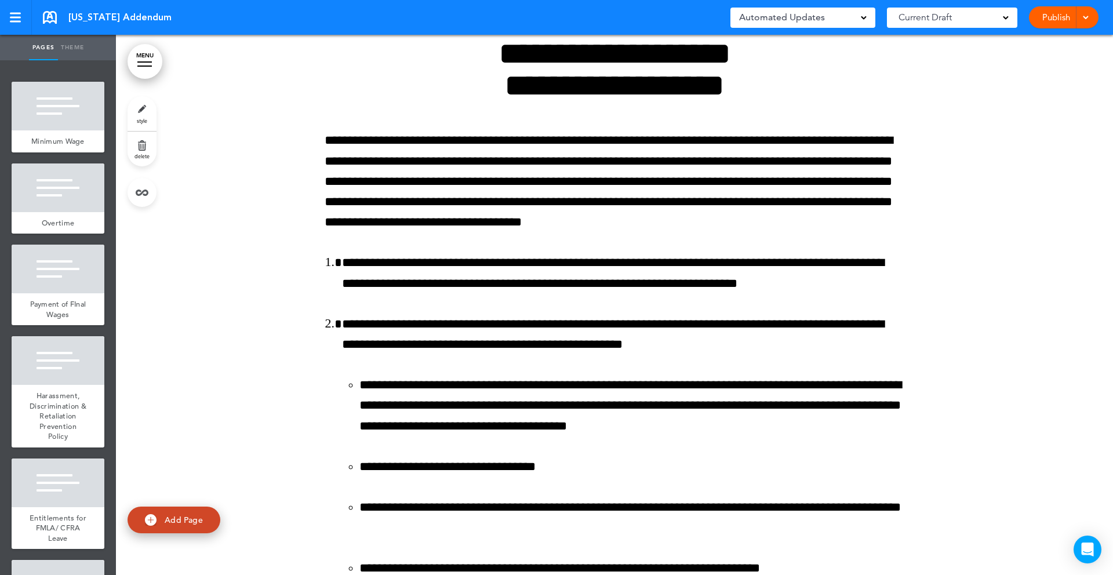
click at [135, 144] on link "delete" at bounding box center [142, 149] width 29 height 35
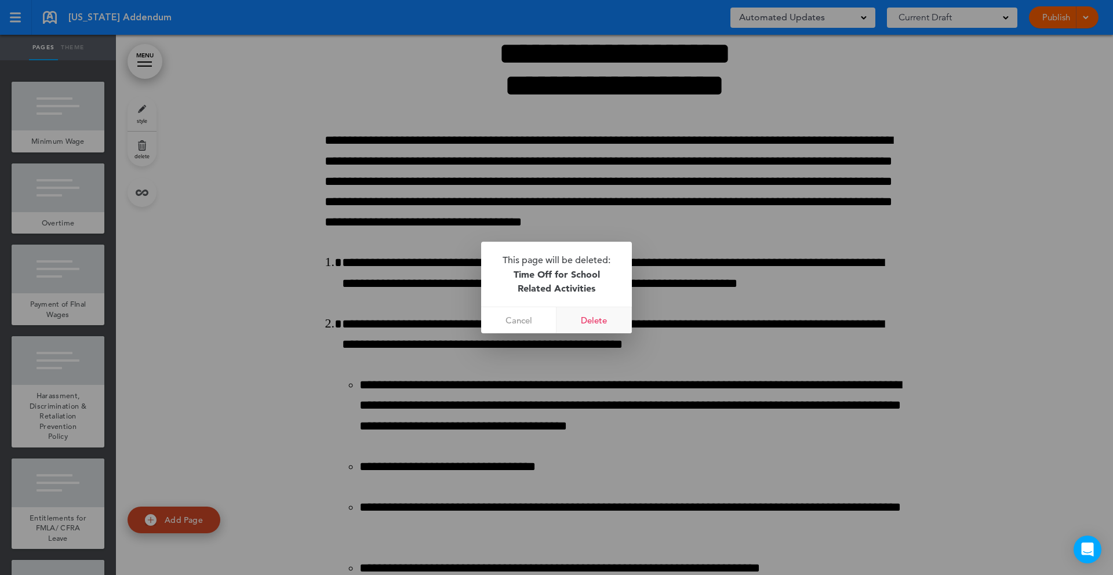
click at [596, 321] on link "Delete" at bounding box center [594, 320] width 75 height 26
click at [622, 262] on img at bounding box center [620, 259] width 7 height 7
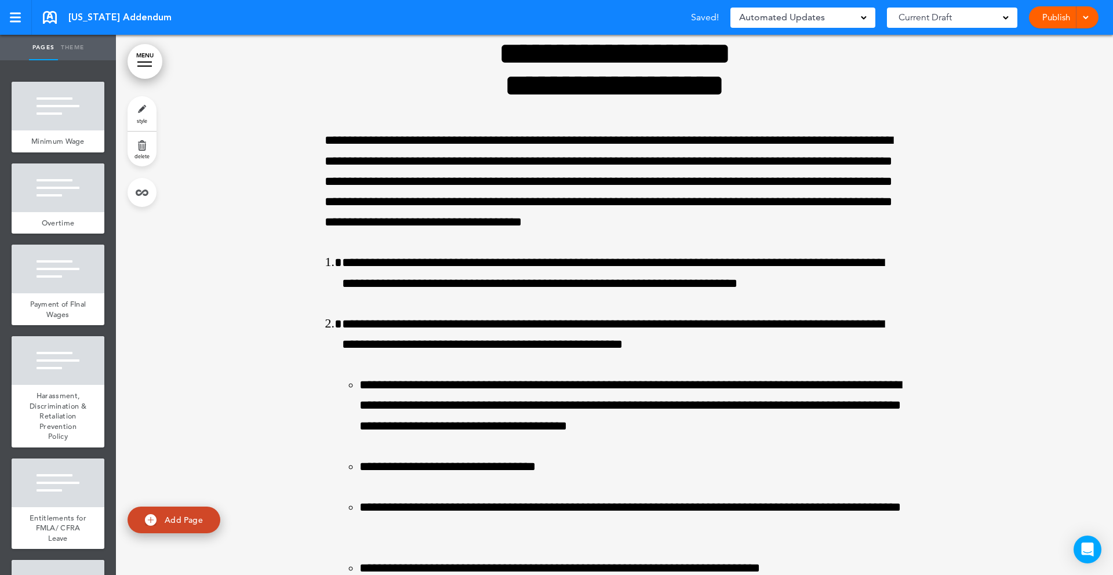
click at [149, 56] on link "MENU" at bounding box center [145, 61] width 35 height 35
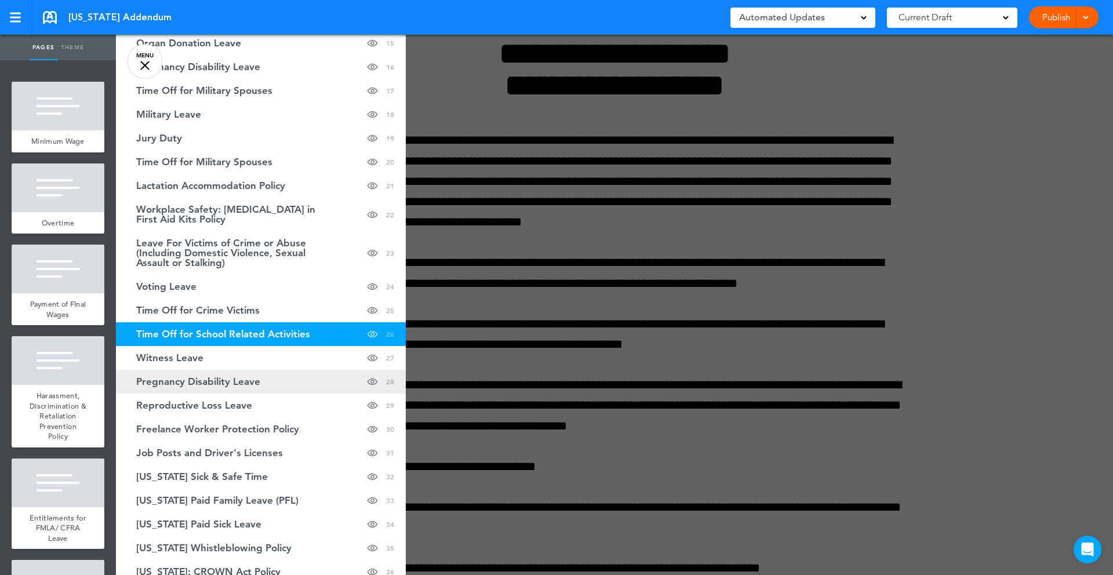
scroll to position [410, 0]
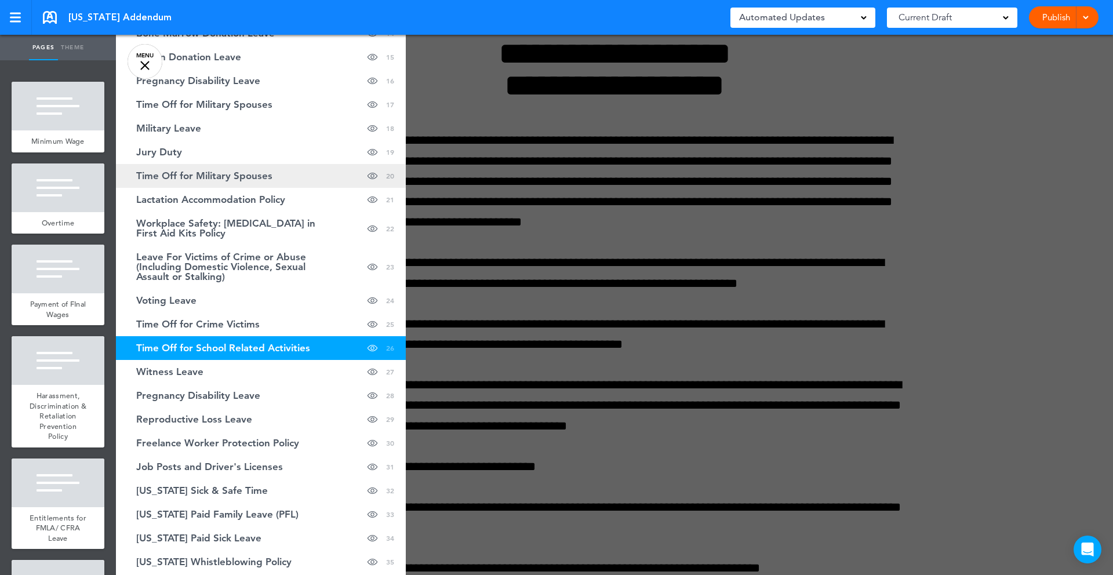
click at [248, 176] on span "Time Off for Military Spouses" at bounding box center [204, 176] width 136 height 10
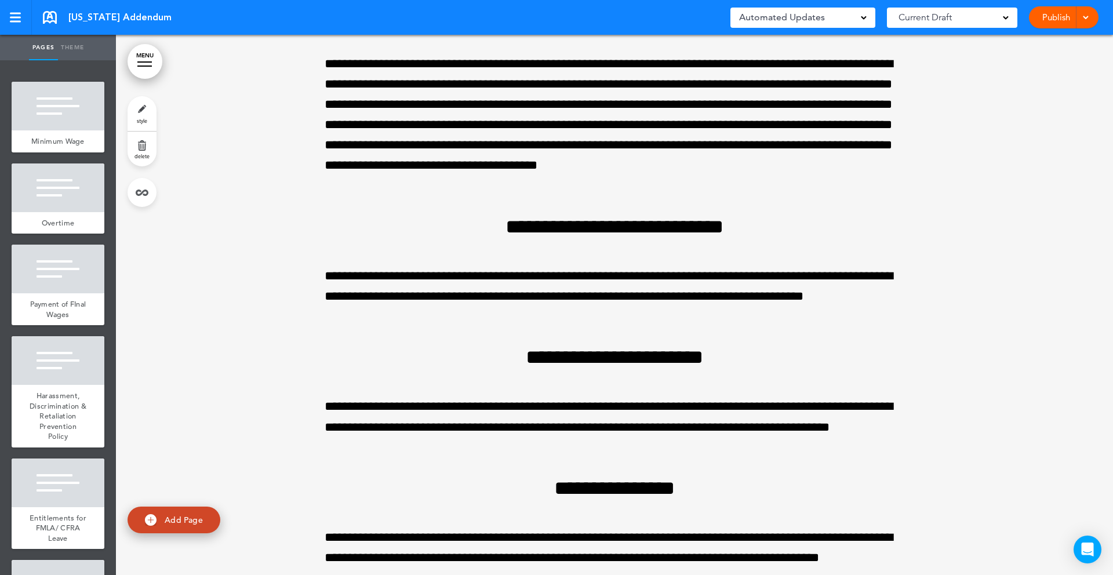
scroll to position [28925, 0]
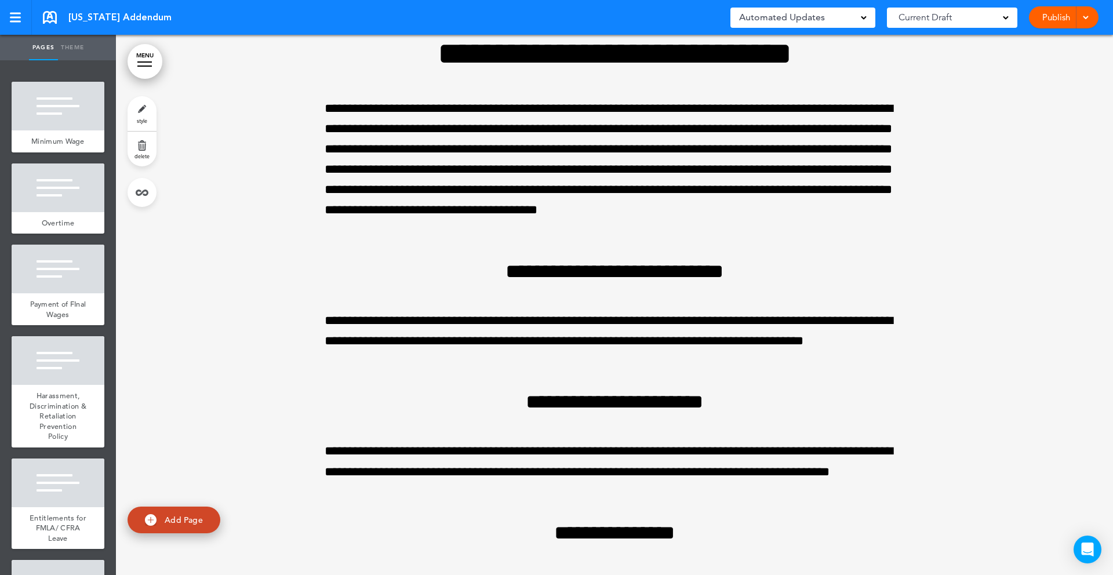
click at [142, 141] on link "delete" at bounding box center [142, 149] width 29 height 35
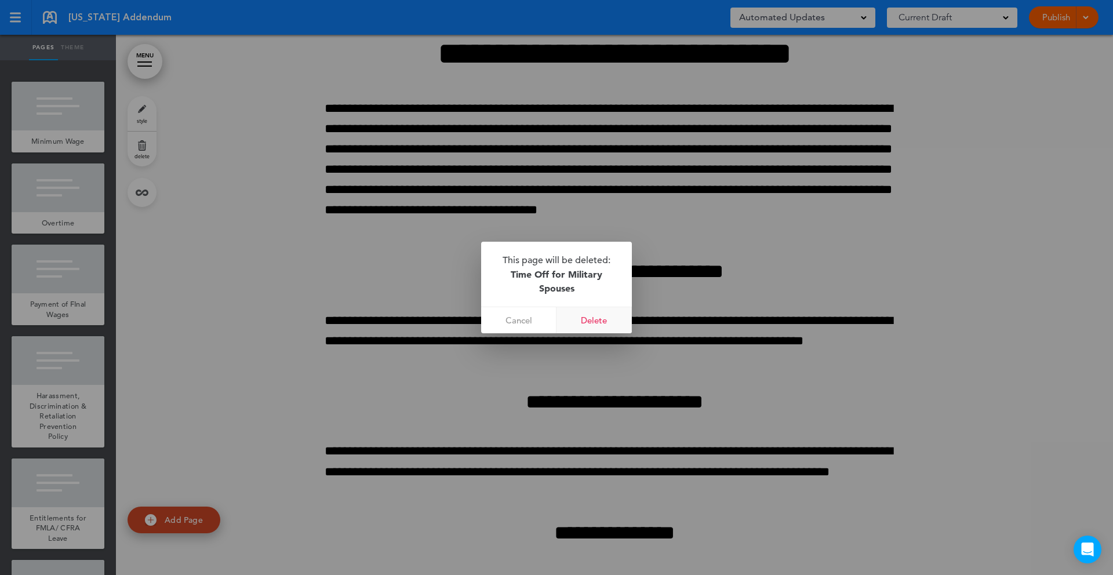
click at [598, 322] on link "Delete" at bounding box center [594, 320] width 75 height 26
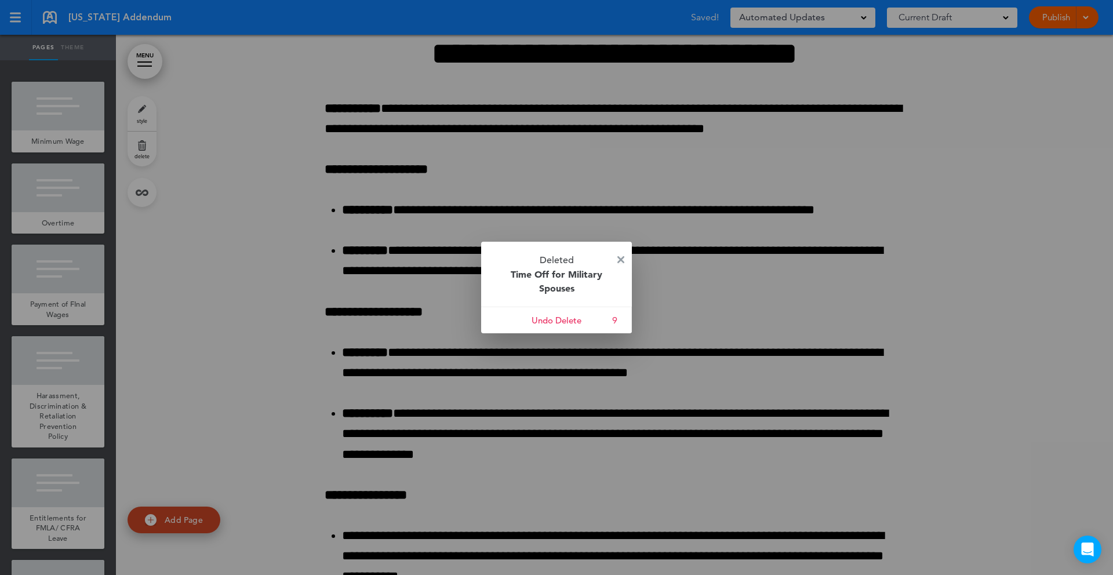
click at [622, 258] on img at bounding box center [620, 259] width 7 height 7
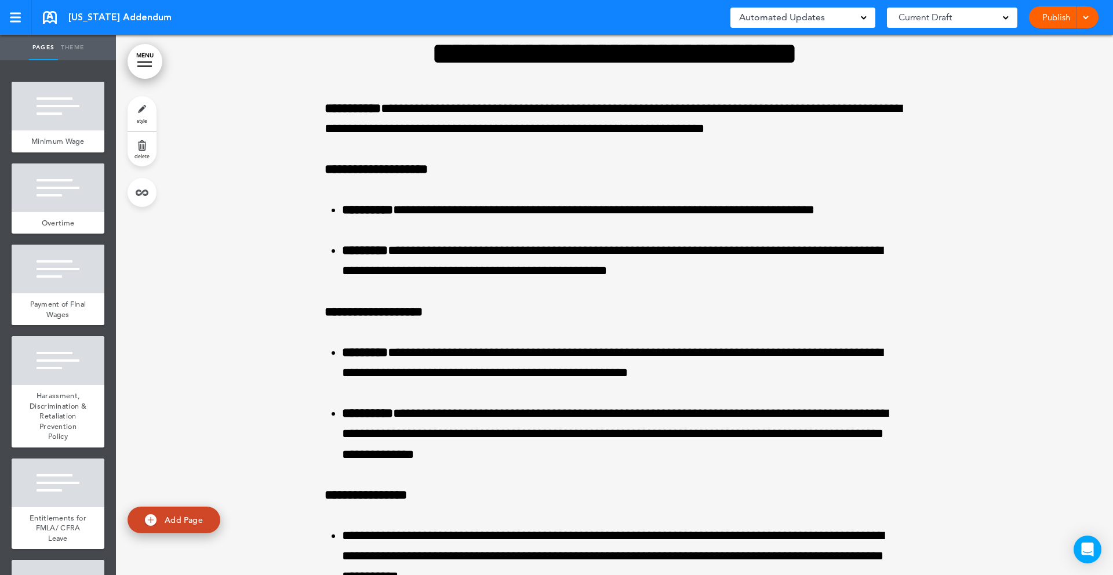
click at [144, 57] on link "MENU" at bounding box center [145, 61] width 35 height 35
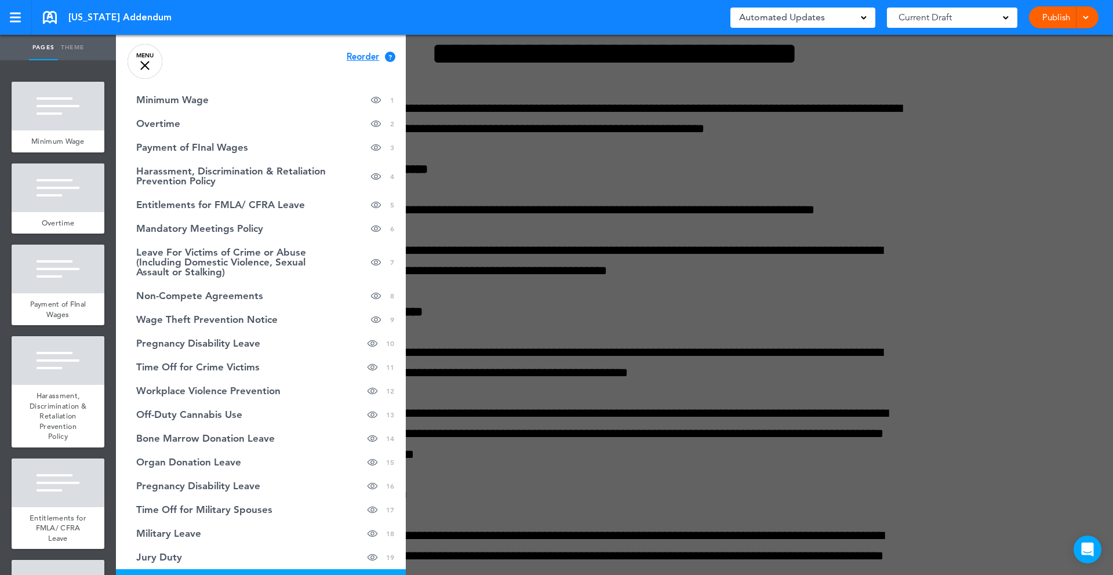
scroll to position [0, 0]
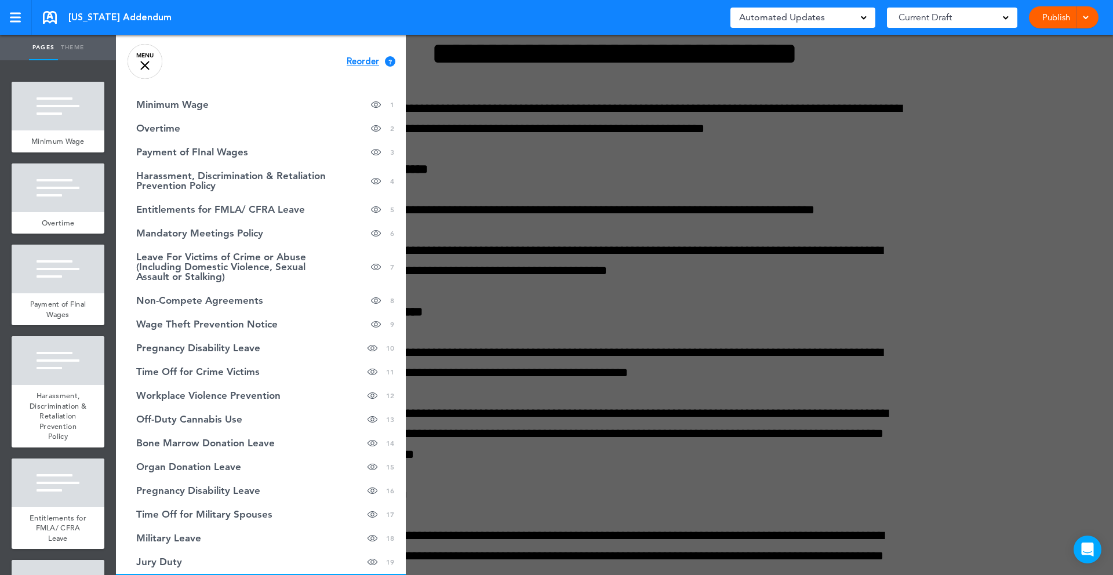
click at [369, 67] on div "Cancel Reorder ? Move or rearrange pages easily by selecting whole sections or …" at bounding box center [261, 322] width 290 height 575
click at [368, 59] on span "Reorder" at bounding box center [363, 61] width 32 height 9
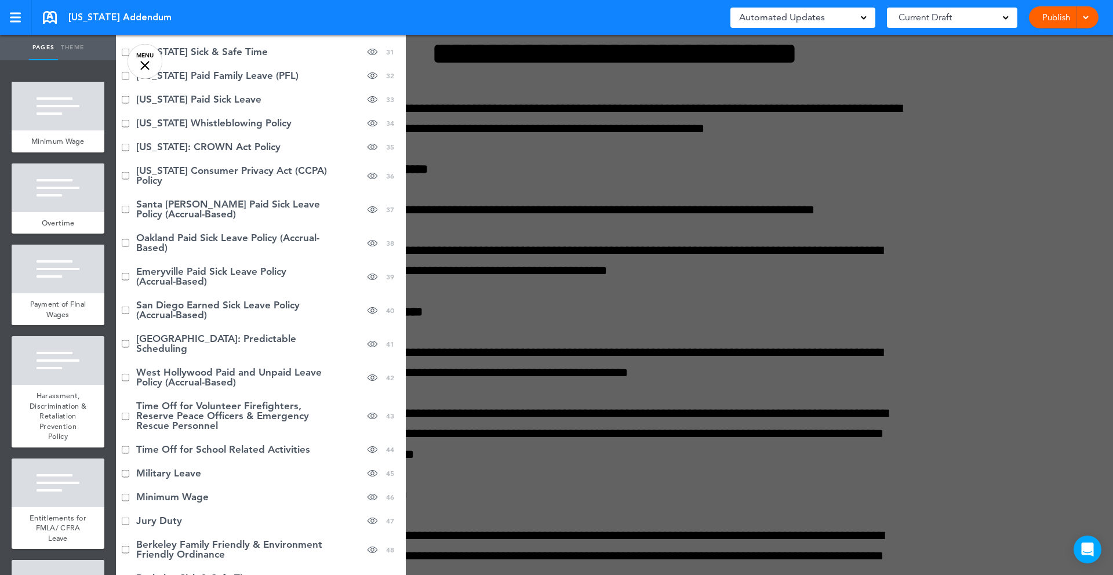
scroll to position [826, 0]
click at [125, 501] on li "Minimum Wage hide page in table of contents 46" at bounding box center [261, 496] width 290 height 24
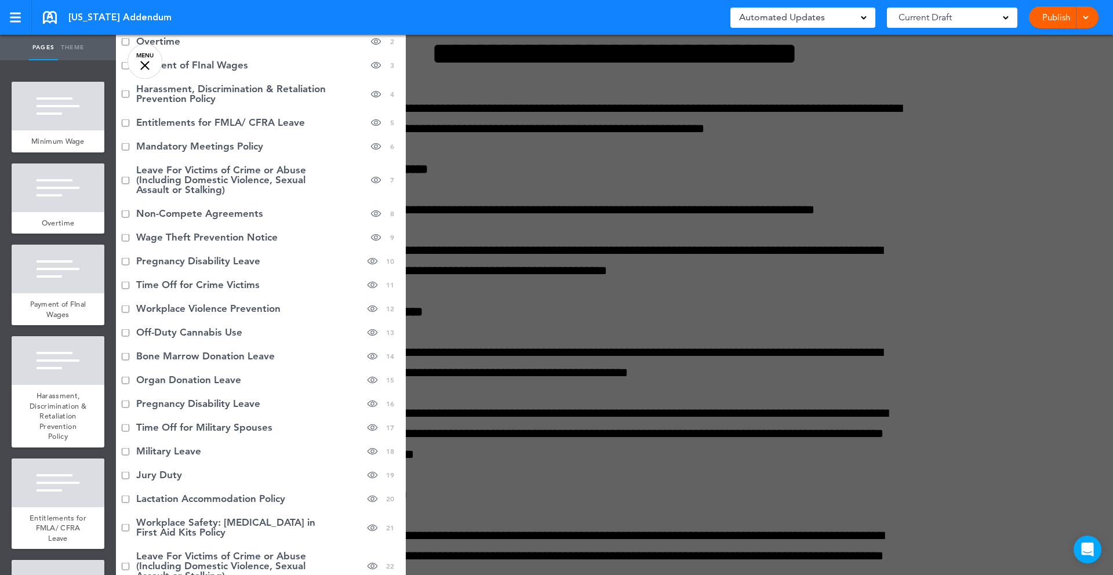
scroll to position [0, 0]
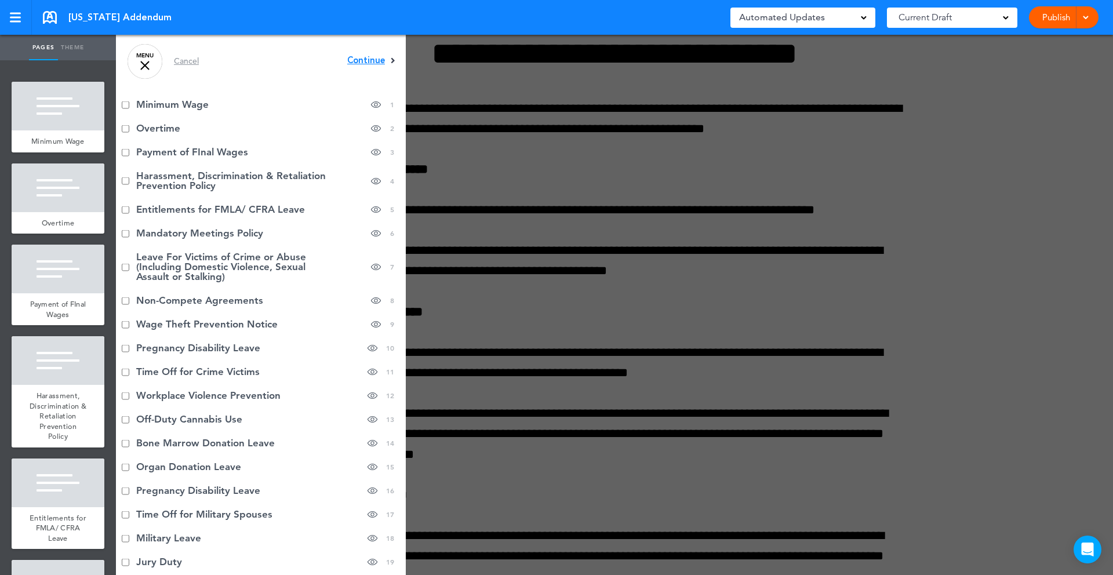
click at [368, 61] on span "Continue" at bounding box center [366, 60] width 38 height 9
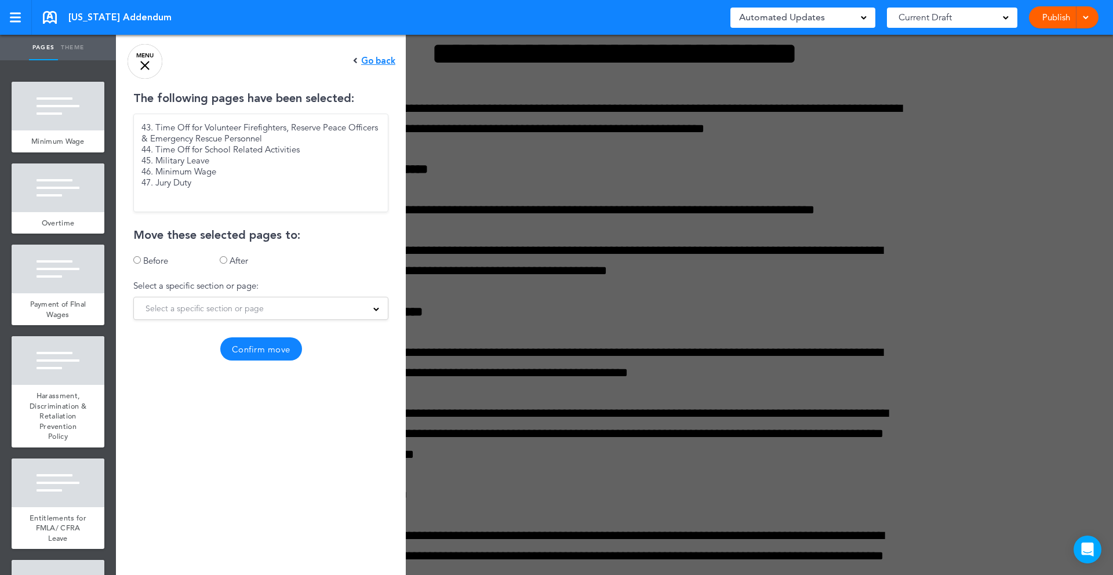
click at [216, 310] on span "Select a specific section or page" at bounding box center [205, 308] width 118 height 16
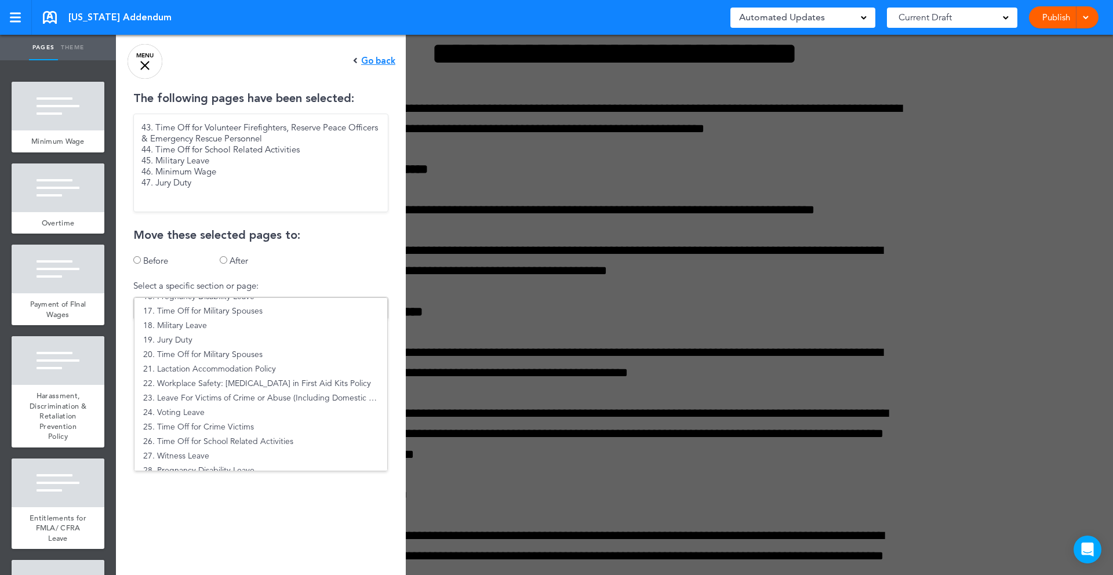
scroll to position [239, 0]
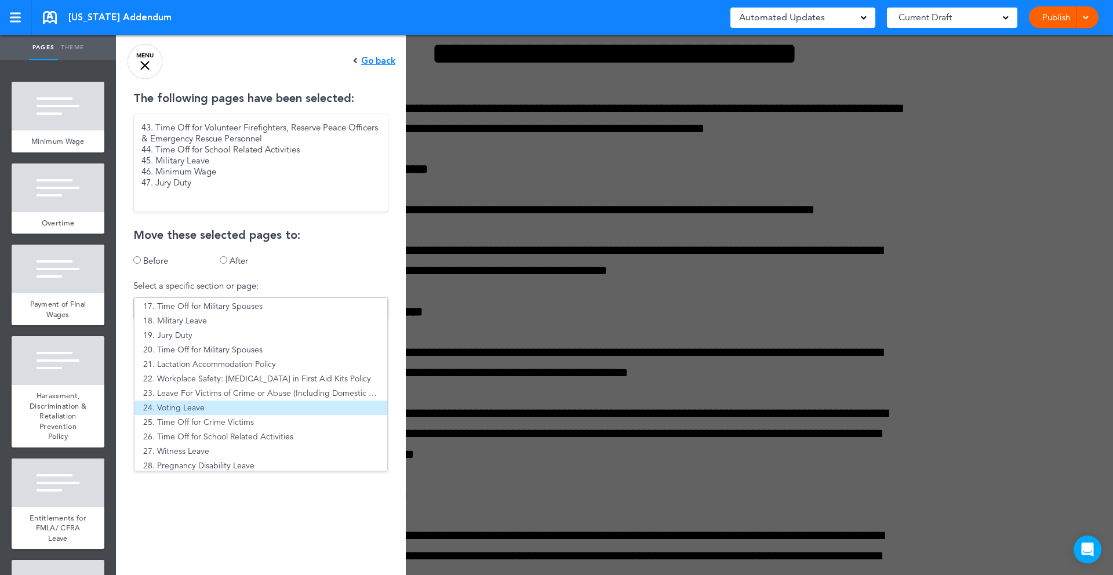
click at [222, 406] on li "24. Voting Leave" at bounding box center [261, 408] width 253 height 14
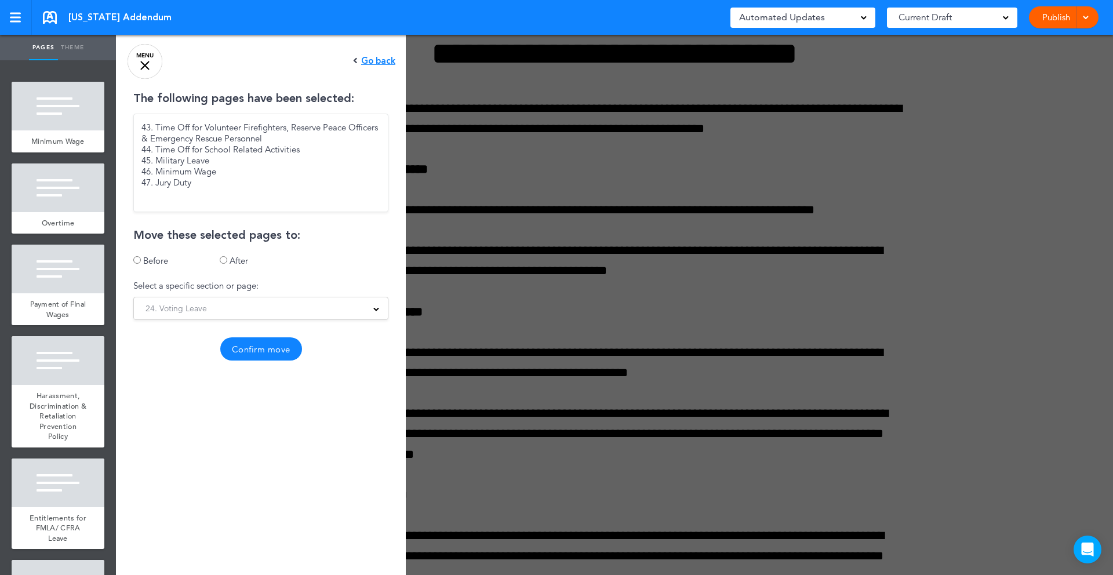
click at [256, 357] on button "Confirm move" at bounding box center [261, 348] width 82 height 23
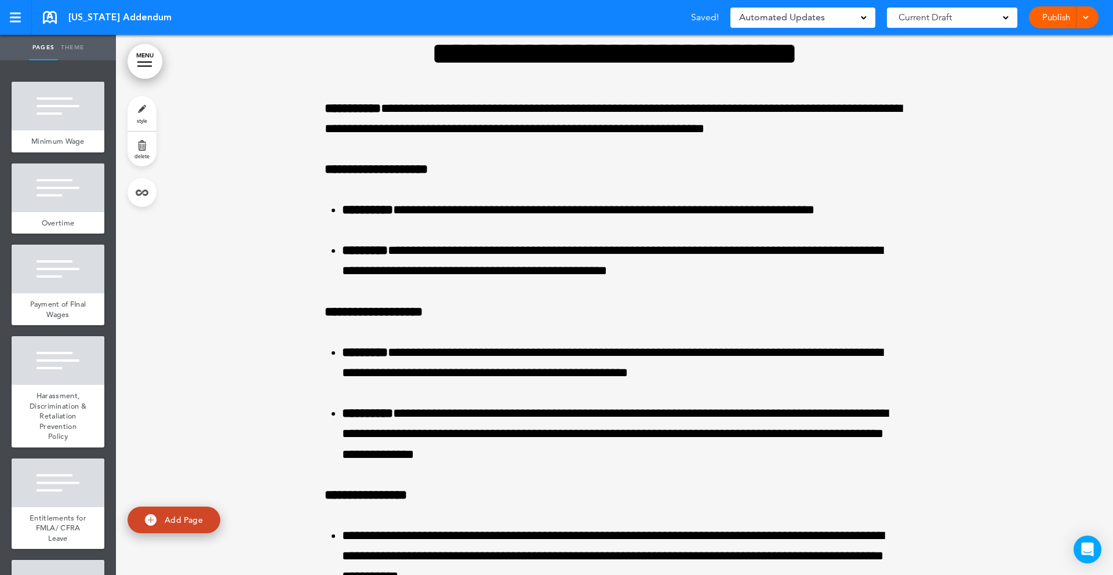
click at [147, 61] on div at bounding box center [144, 61] width 14 height 1
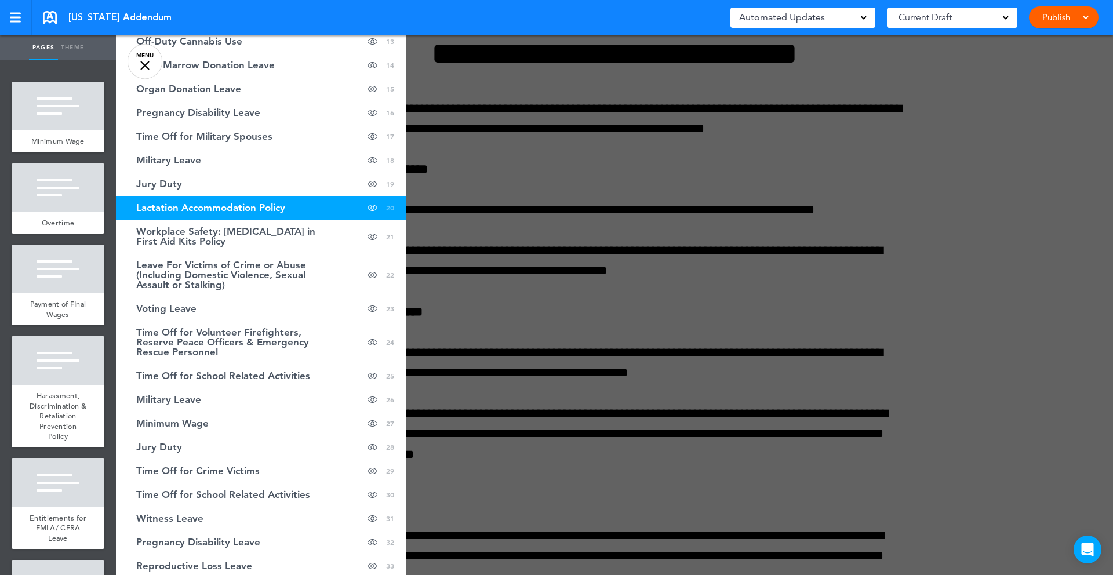
scroll to position [377, 0]
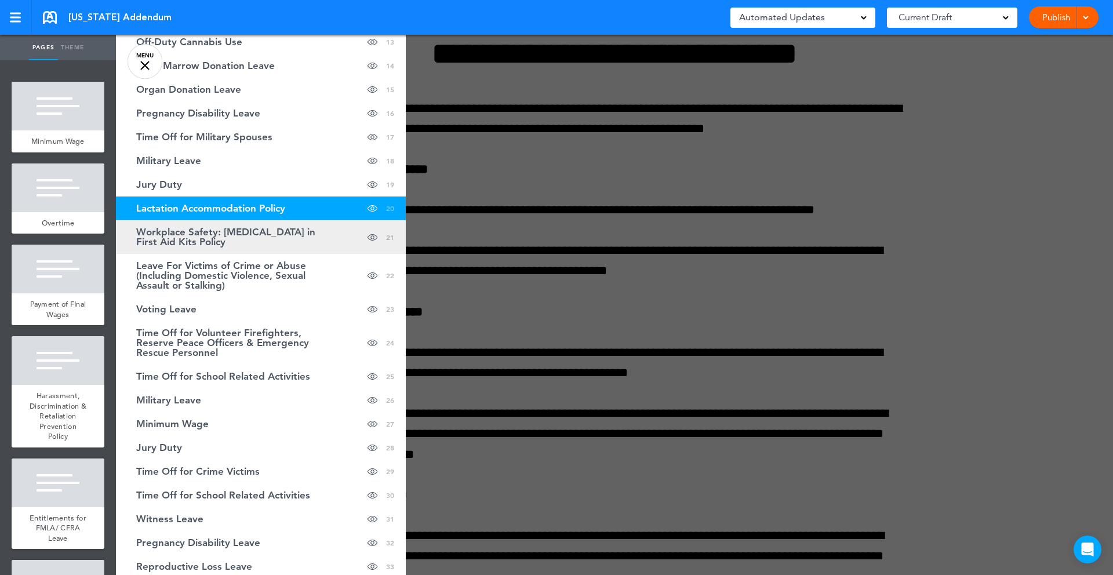
click at [266, 234] on span "Workplace Safety: [MEDICAL_DATA] in First Aid Kits Policy" at bounding box center [231, 237] width 191 height 20
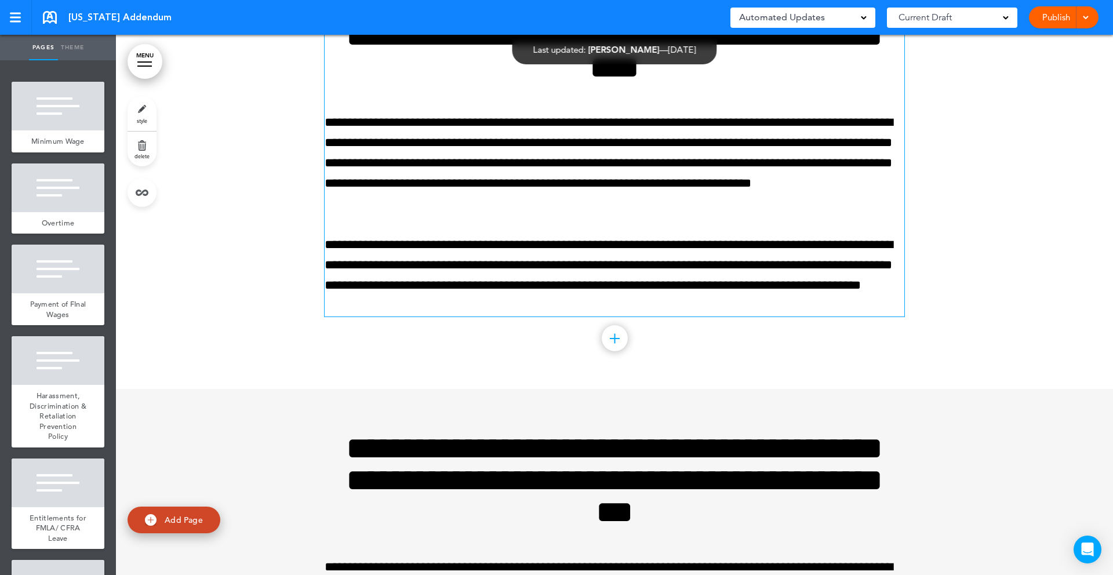
scroll to position [29696, 0]
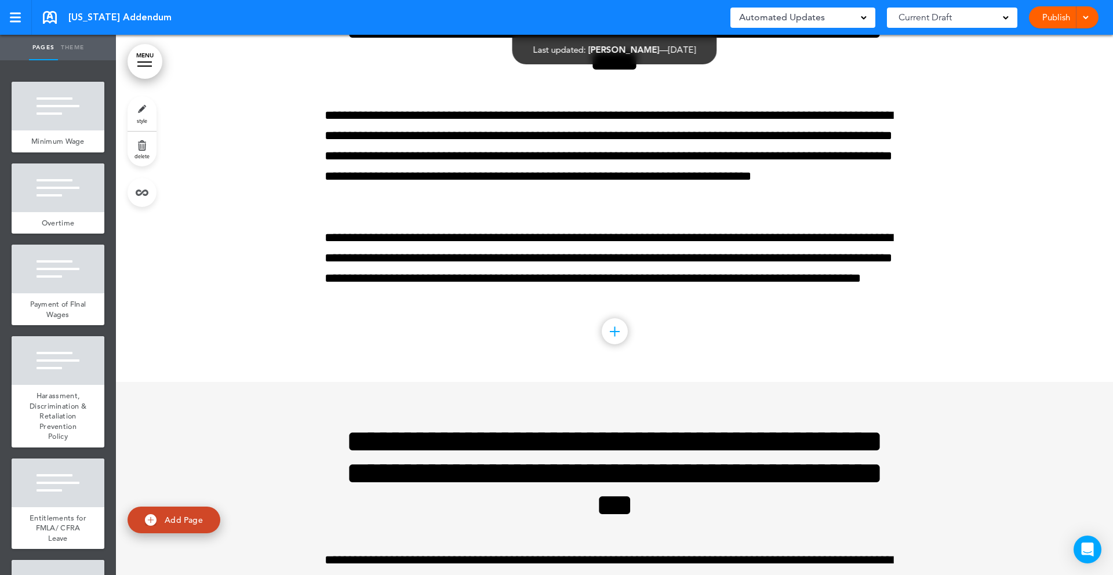
click at [1033, 352] on div at bounding box center [614, 175] width 997 height 413
click at [139, 66] on div at bounding box center [144, 66] width 14 height 1
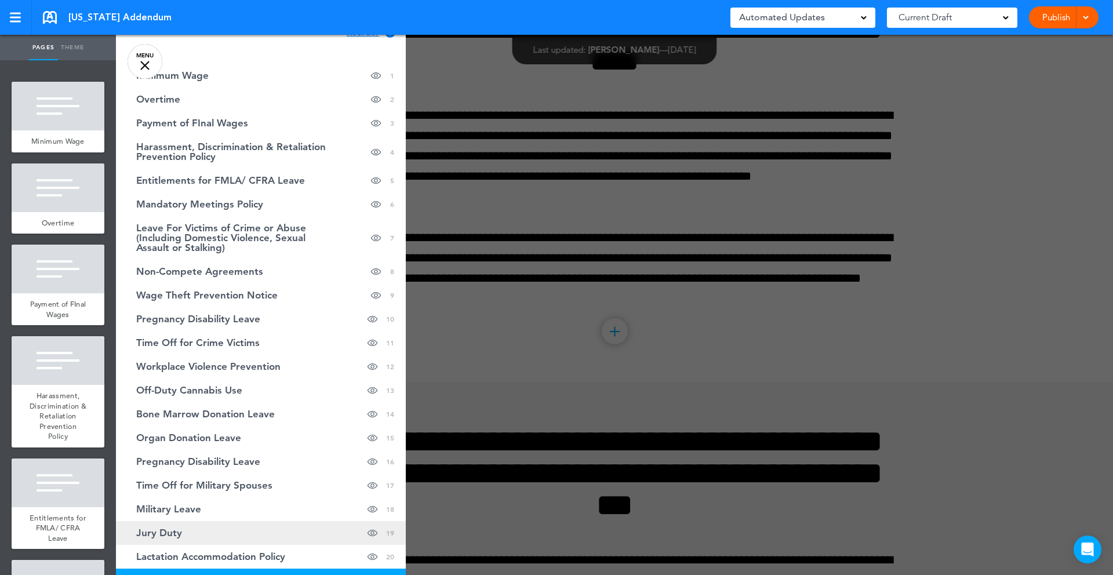
scroll to position [30, 0]
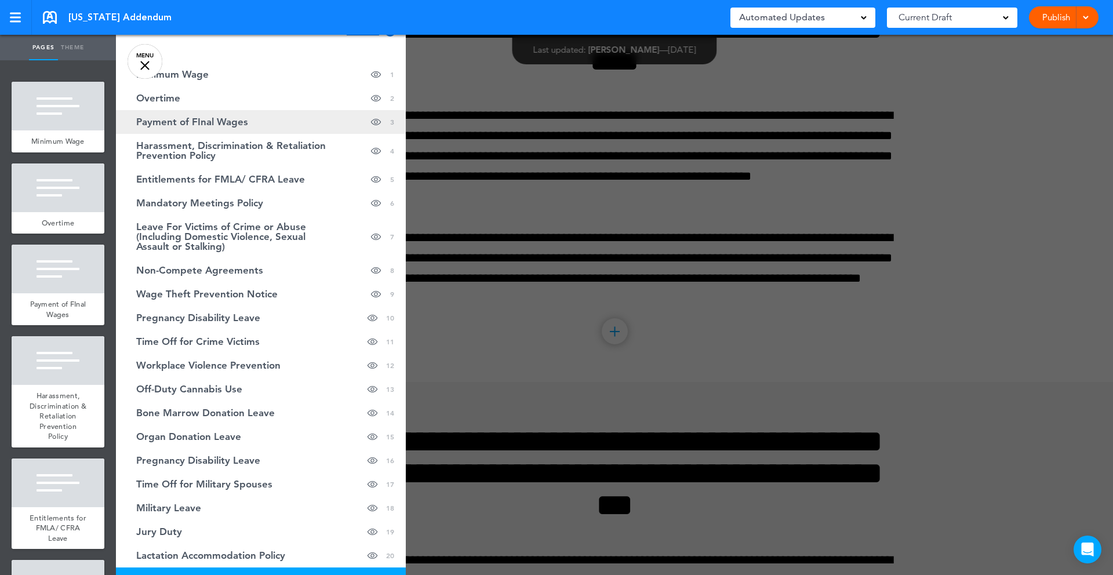
click at [238, 123] on span "Payment of FInal Wages" at bounding box center [192, 122] width 112 height 10
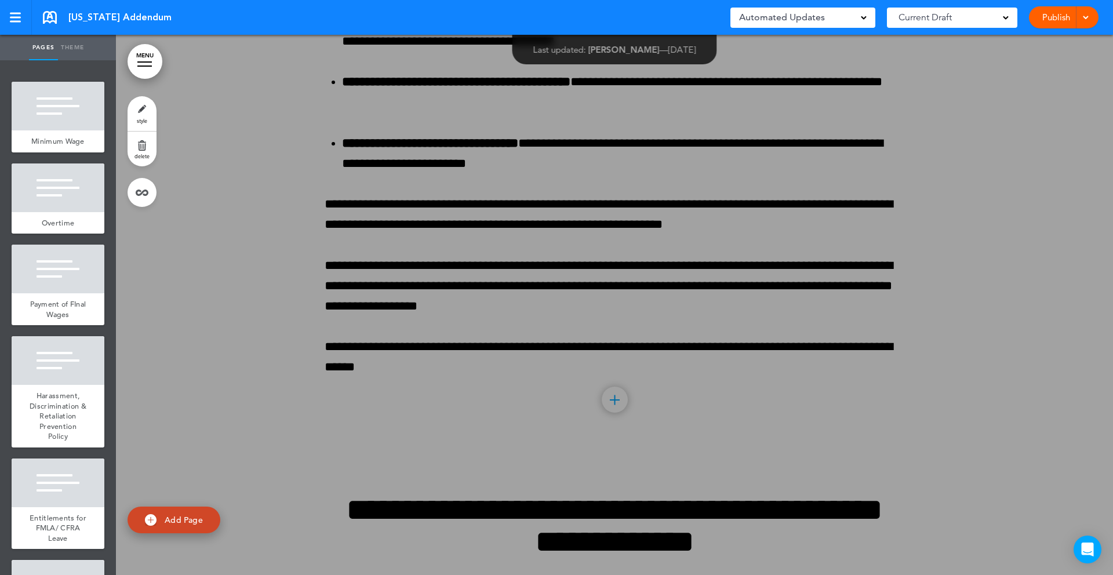
scroll to position [3085, 0]
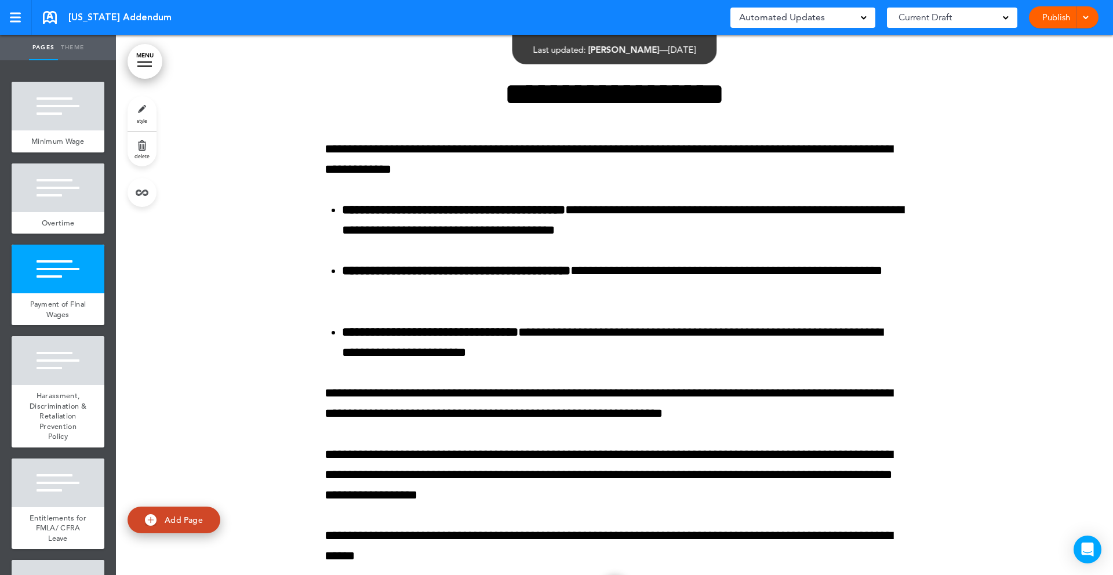
click at [143, 115] on link "style" at bounding box center [142, 113] width 29 height 35
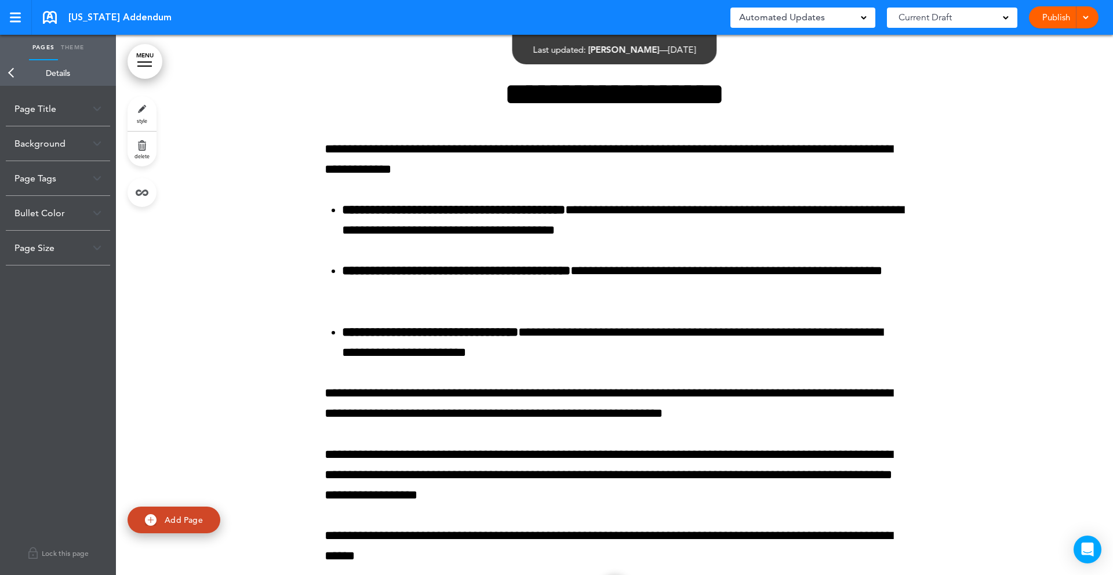
click at [62, 108] on div "Page Title" at bounding box center [58, 109] width 104 height 34
click at [71, 155] on input "**********" at bounding box center [57, 155] width 87 height 20
type input "**********"
click at [230, 166] on body "This handbook Preview Settings Signatures Collaborators Your Handbooks Practice…" at bounding box center [556, 287] width 1113 height 575
click at [150, 61] on div at bounding box center [144, 61] width 14 height 1
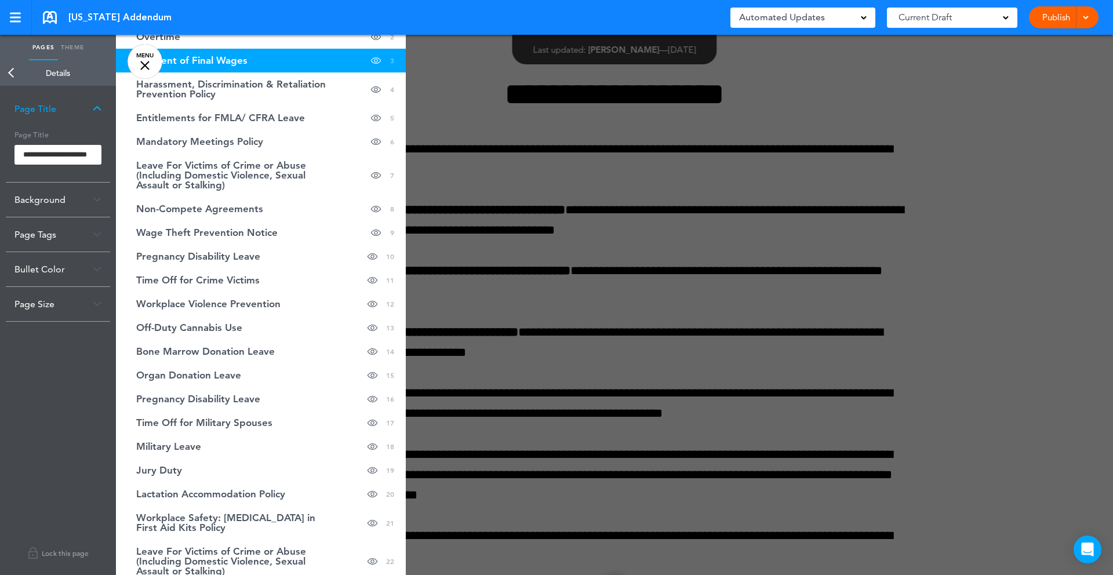
scroll to position [0, 0]
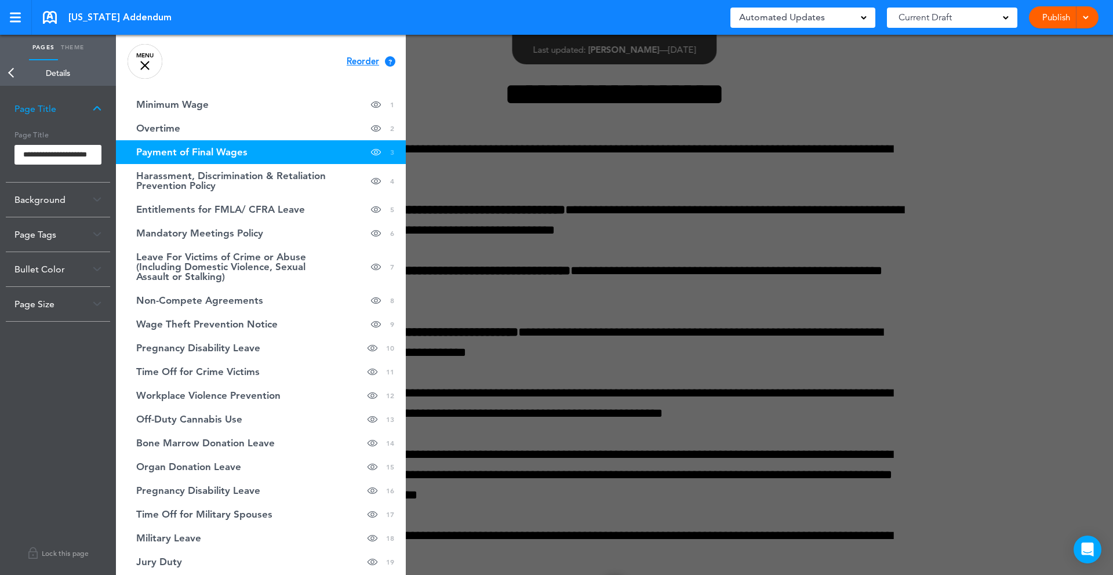
click at [365, 60] on span "Reorder" at bounding box center [363, 61] width 32 height 9
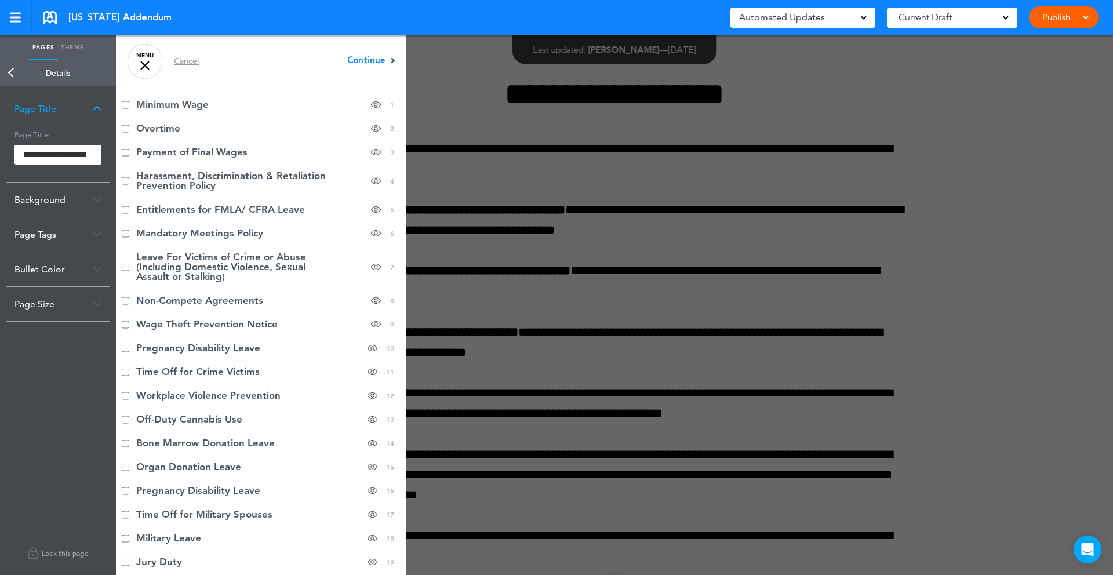
click at [364, 59] on span "Continue" at bounding box center [366, 60] width 38 height 9
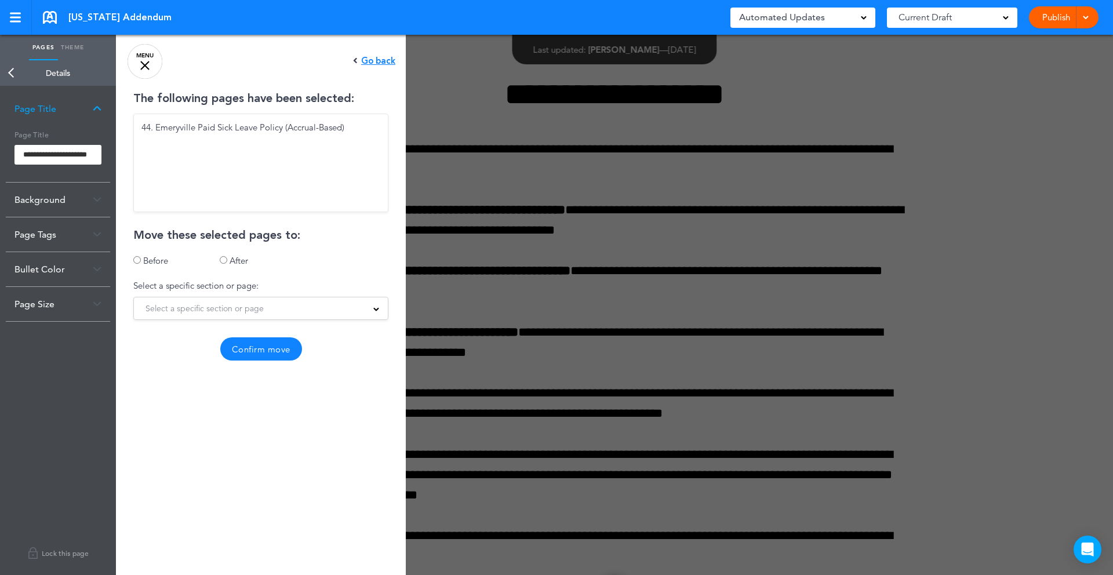
click at [229, 306] on span "Select a specific section or page" at bounding box center [205, 308] width 118 height 16
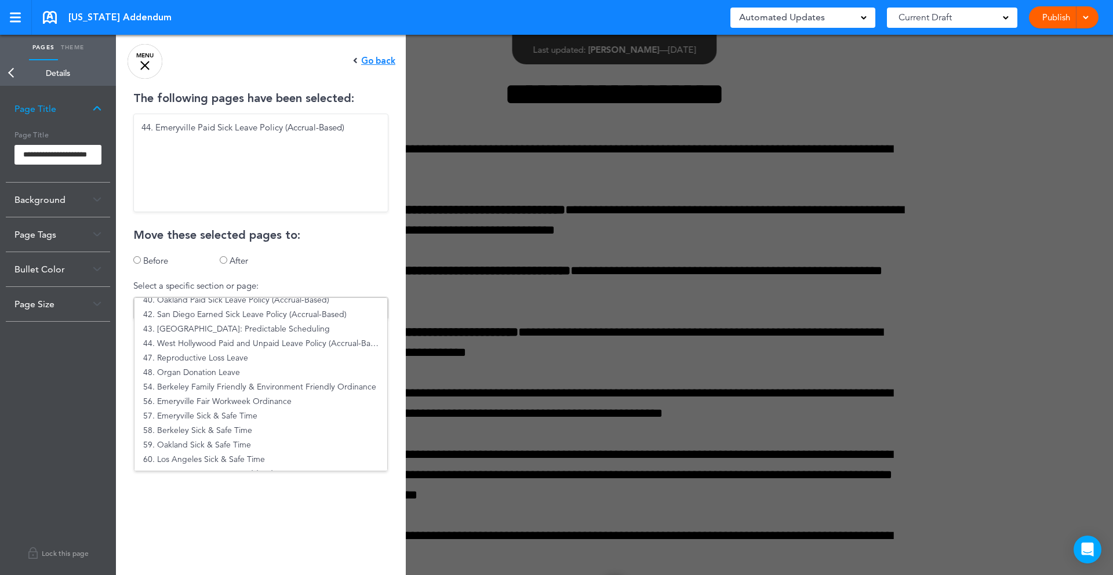
scroll to position [578, 0]
click at [233, 392] on li "54. Berkeley Family Friendly & Environment Friendly Ordinance" at bounding box center [261, 388] width 253 height 14
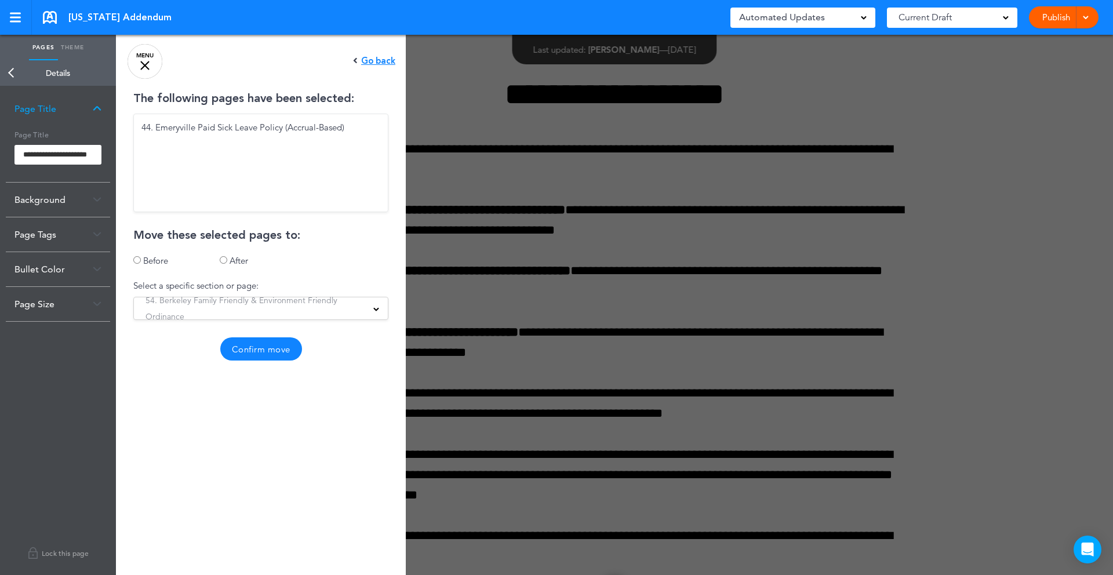
click at [261, 299] on div "54. Berkeley Family Friendly & Environment Friendly Ordinance 1. Minimum Wage 2…" at bounding box center [260, 308] width 255 height 23
click at [255, 312] on span "54. Berkeley Family Friendly & Environment Friendly Ordinance" at bounding box center [261, 308] width 231 height 32
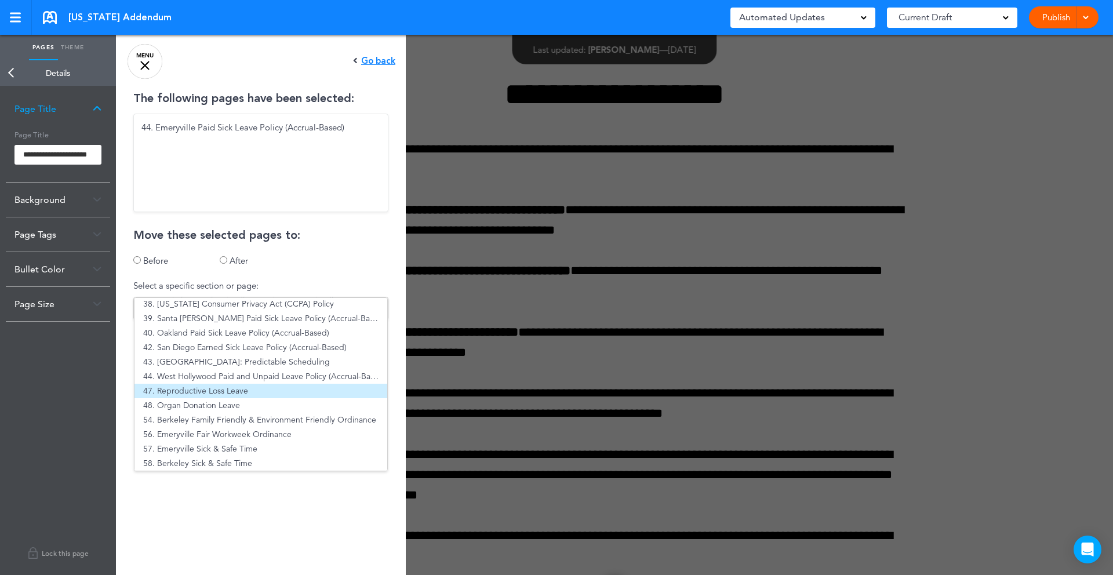
scroll to position [545, 0]
click at [229, 405] on li "48. Organ Donation Leave" at bounding box center [261, 406] width 253 height 14
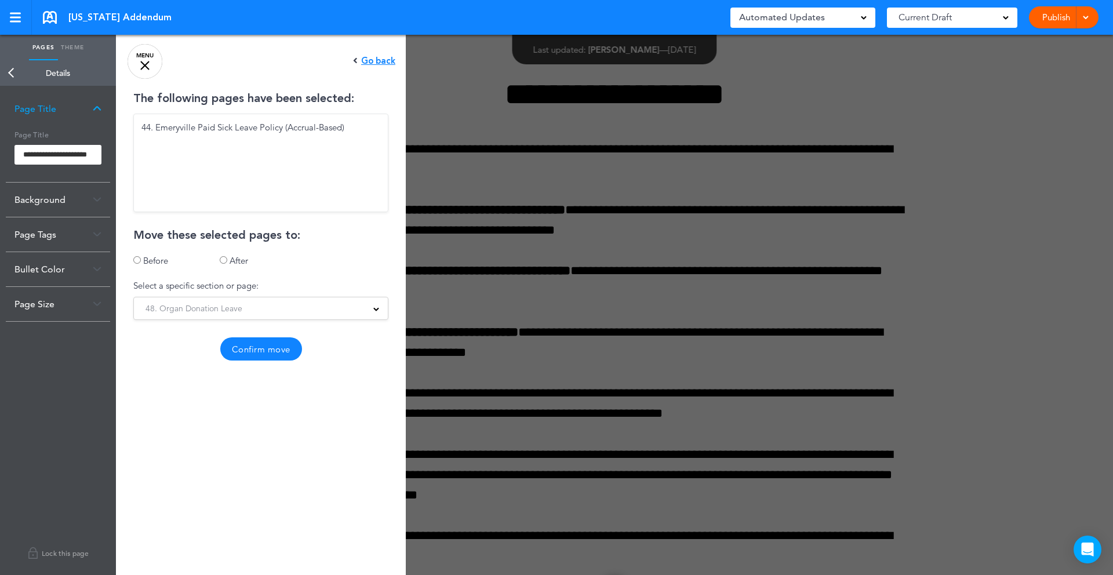
click at [264, 351] on button "Confirm move" at bounding box center [261, 348] width 82 height 23
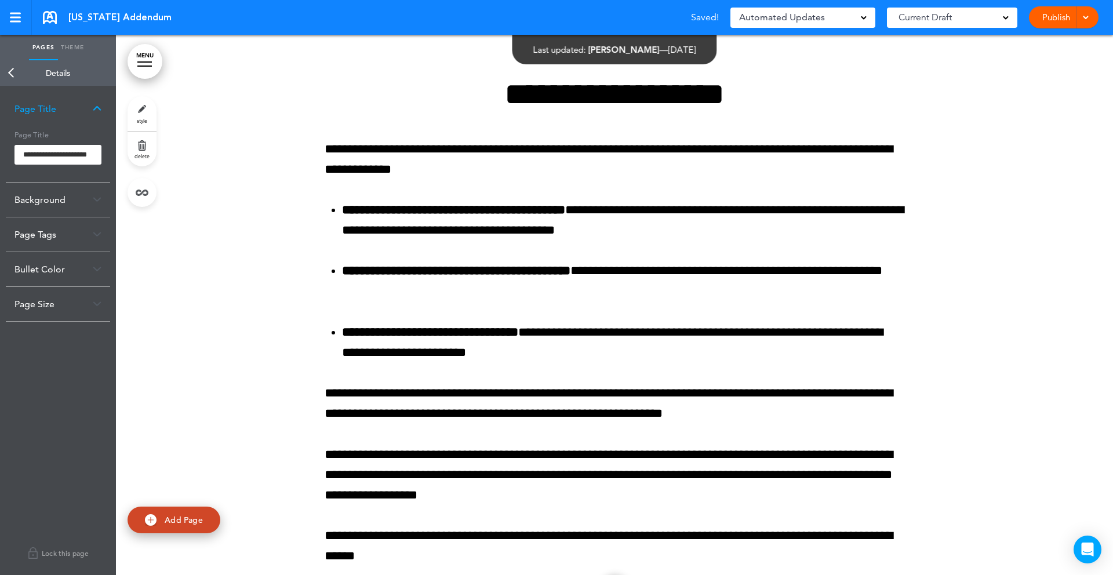
click at [147, 64] on link "MENU" at bounding box center [145, 61] width 35 height 35
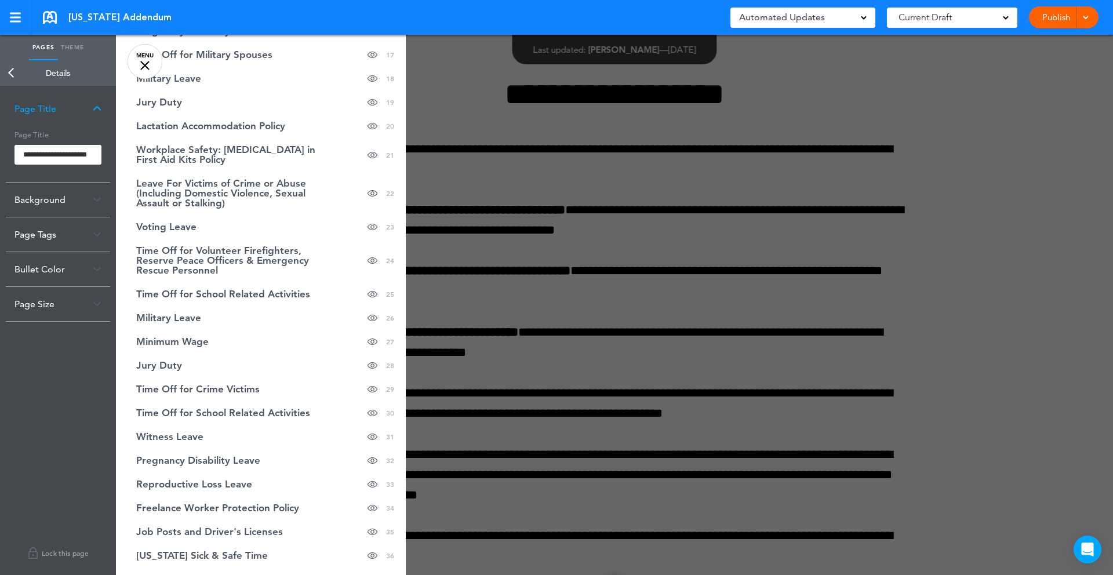
scroll to position [474, 0]
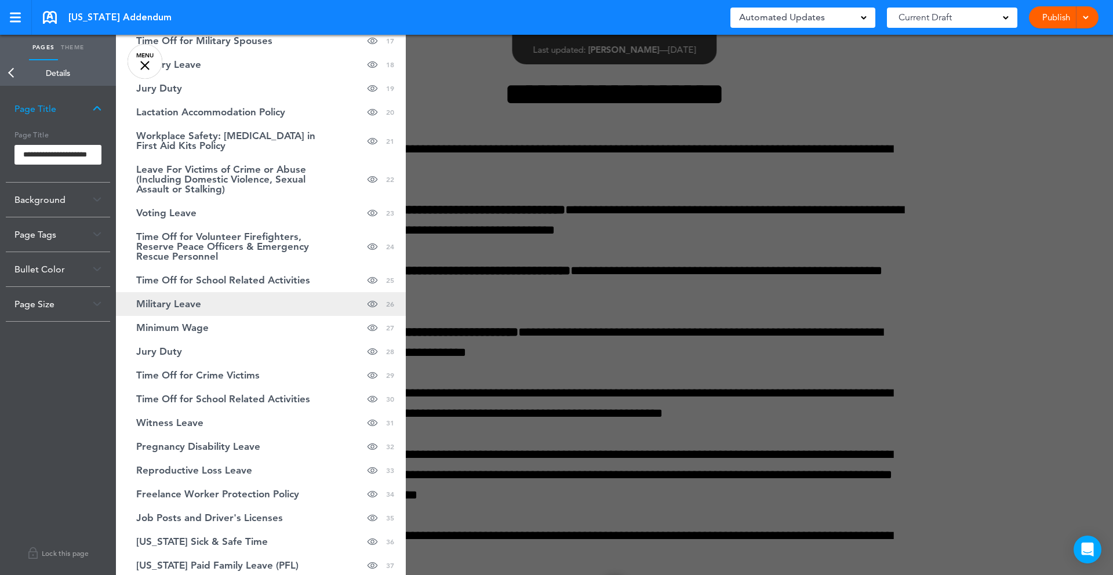
click at [259, 300] on link "Military Leave hide page in table of contents 26" at bounding box center [261, 304] width 290 height 24
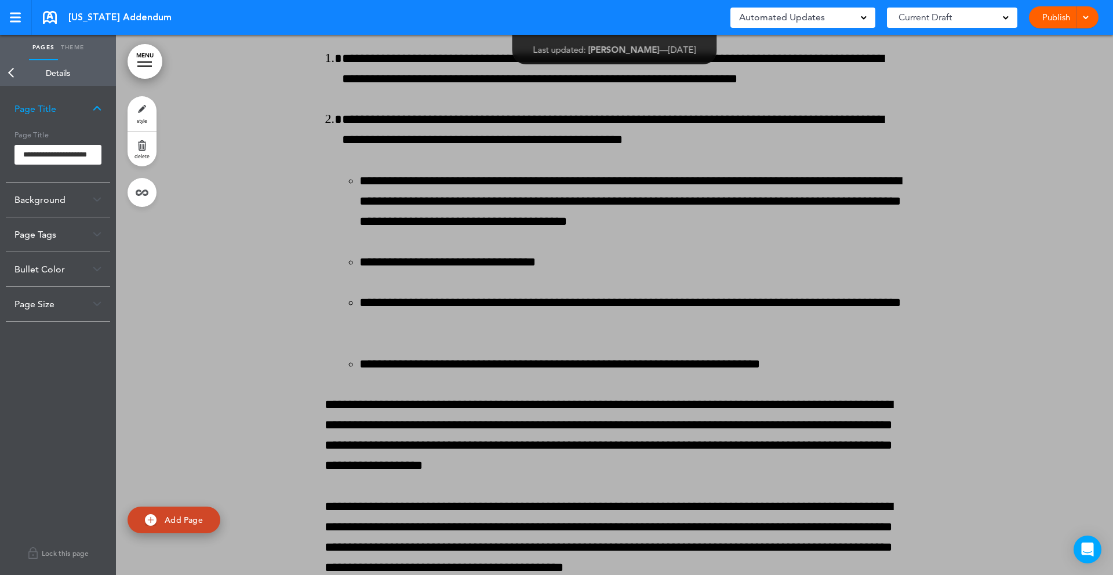
scroll to position [33467, 0]
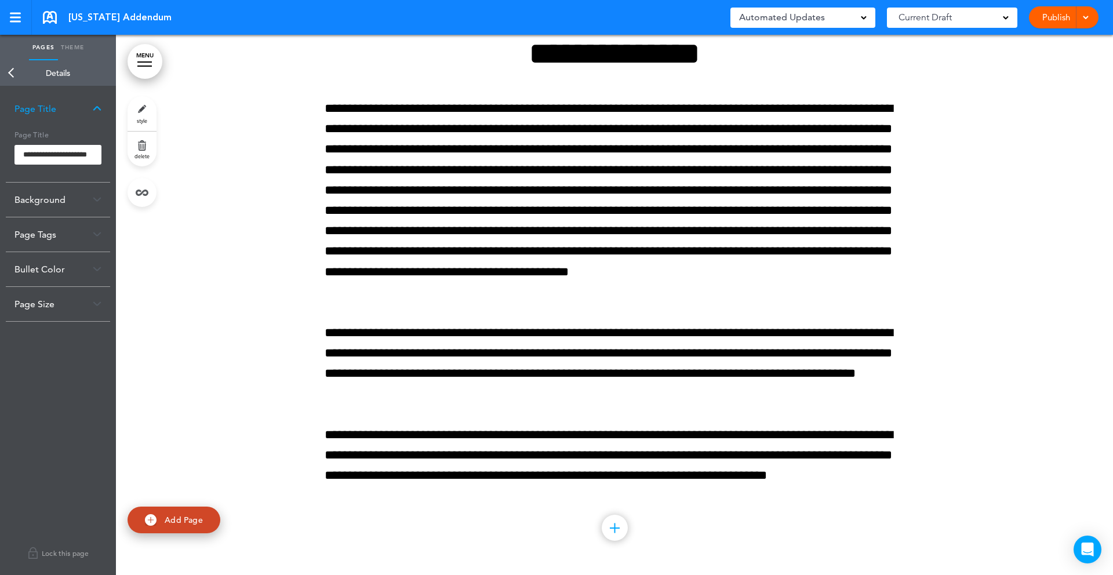
click at [151, 140] on link "delete" at bounding box center [142, 149] width 29 height 35
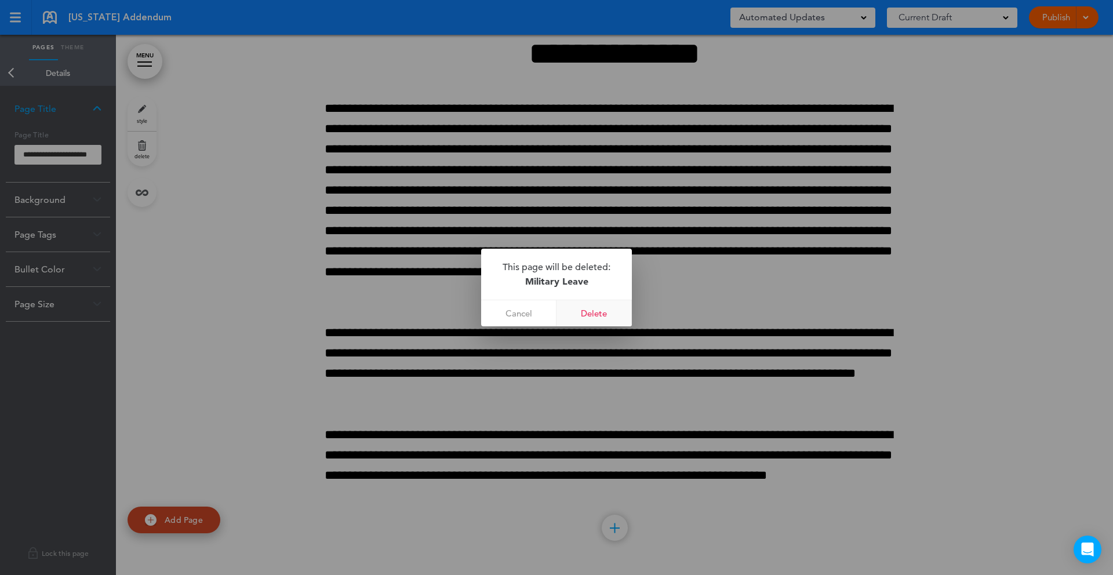
click at [608, 318] on link "Delete" at bounding box center [594, 313] width 75 height 26
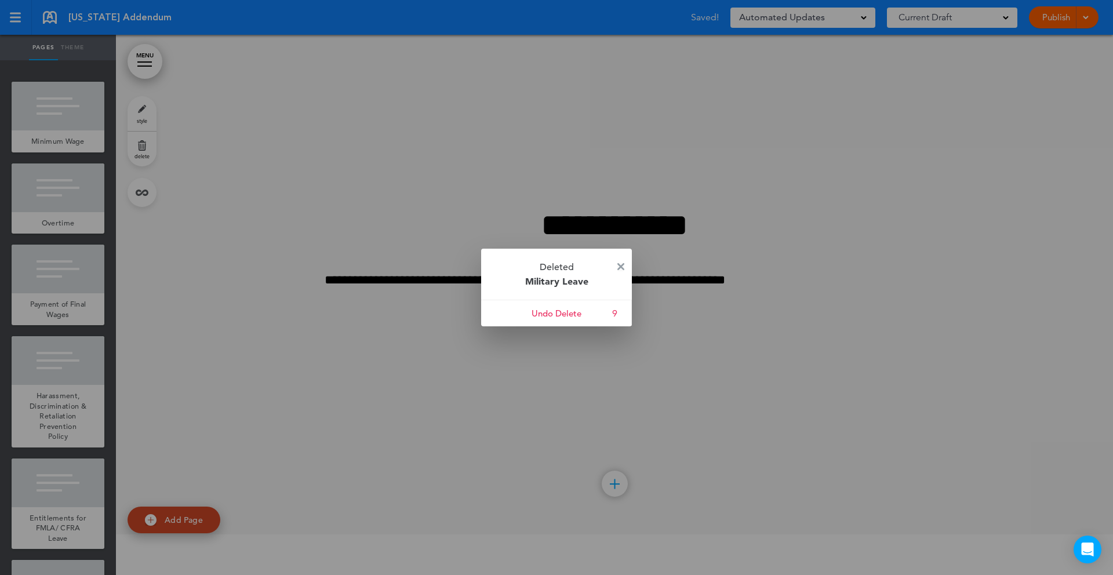
click at [623, 263] on img at bounding box center [620, 266] width 7 height 7
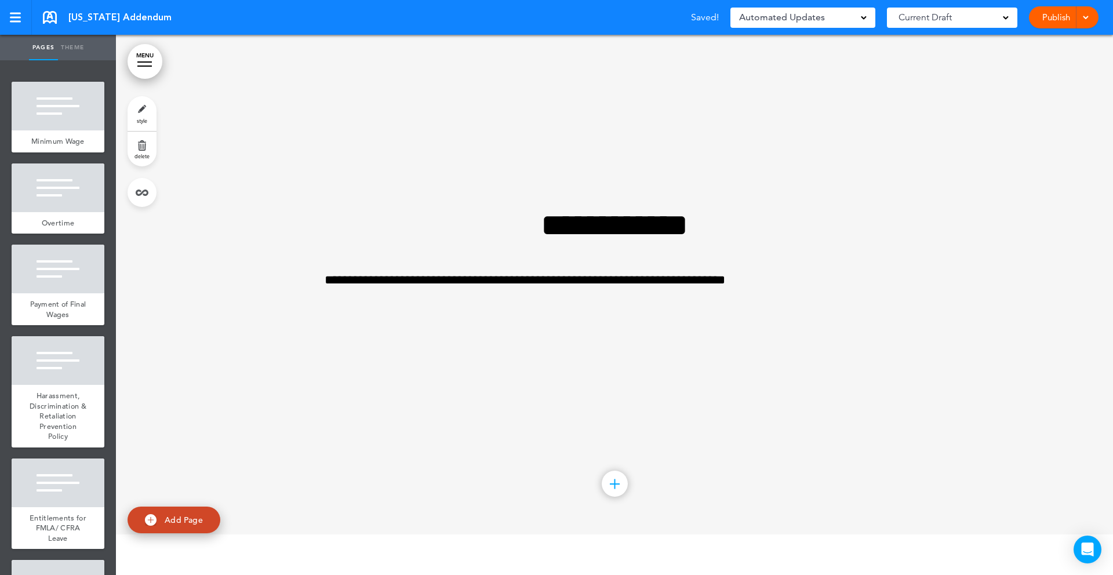
click at [157, 67] on link "MENU" at bounding box center [145, 61] width 35 height 35
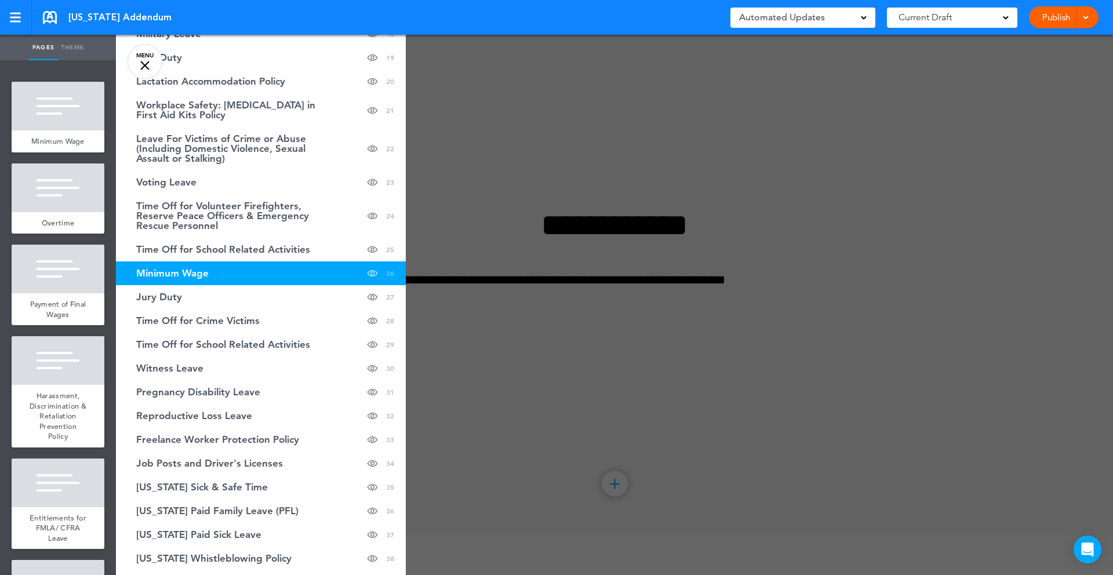
scroll to position [505, 0]
click at [269, 301] on link "Jury Duty hide page in table of contents 27" at bounding box center [261, 297] width 290 height 24
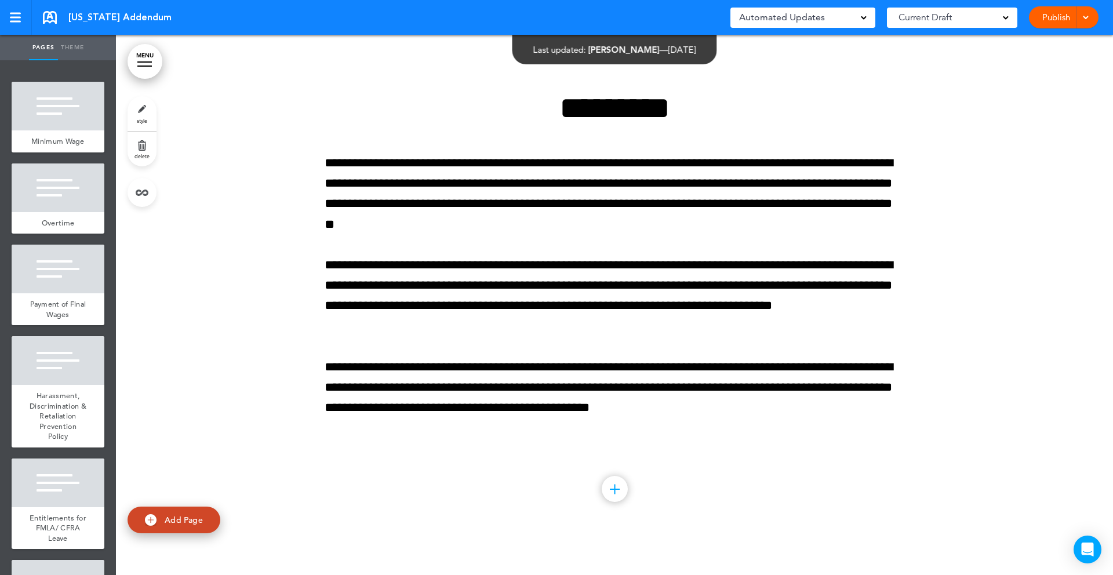
scroll to position [34007, 0]
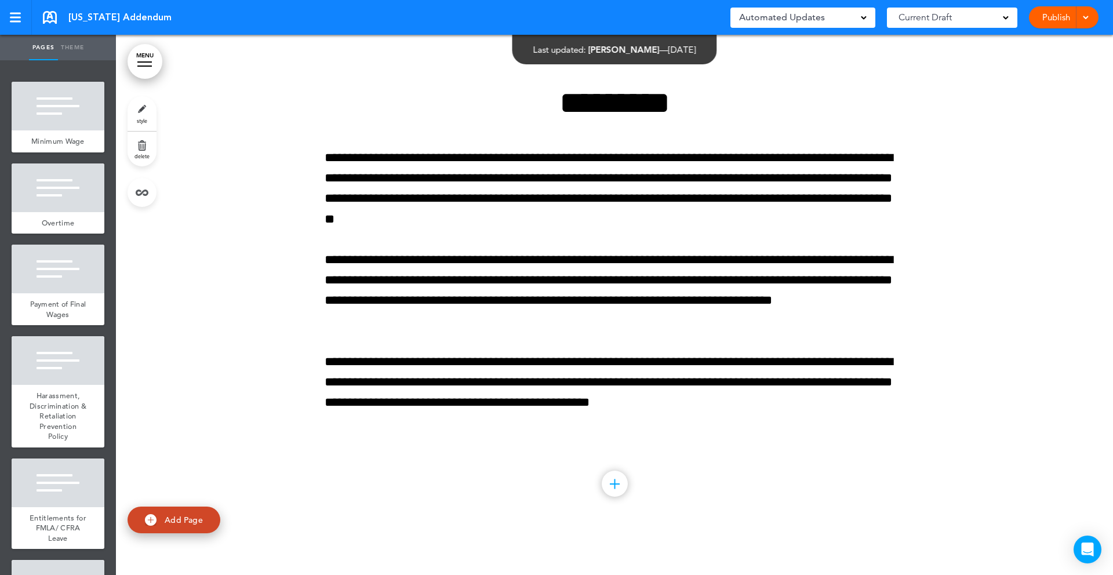
click at [150, 147] on link "delete" at bounding box center [142, 149] width 29 height 35
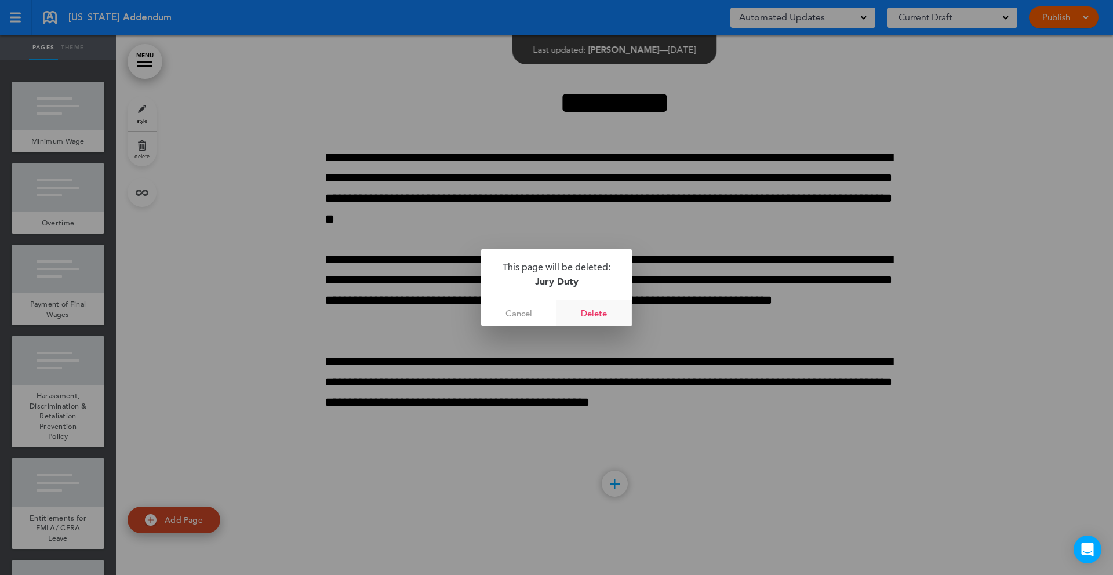
click at [588, 311] on link "Delete" at bounding box center [594, 313] width 75 height 26
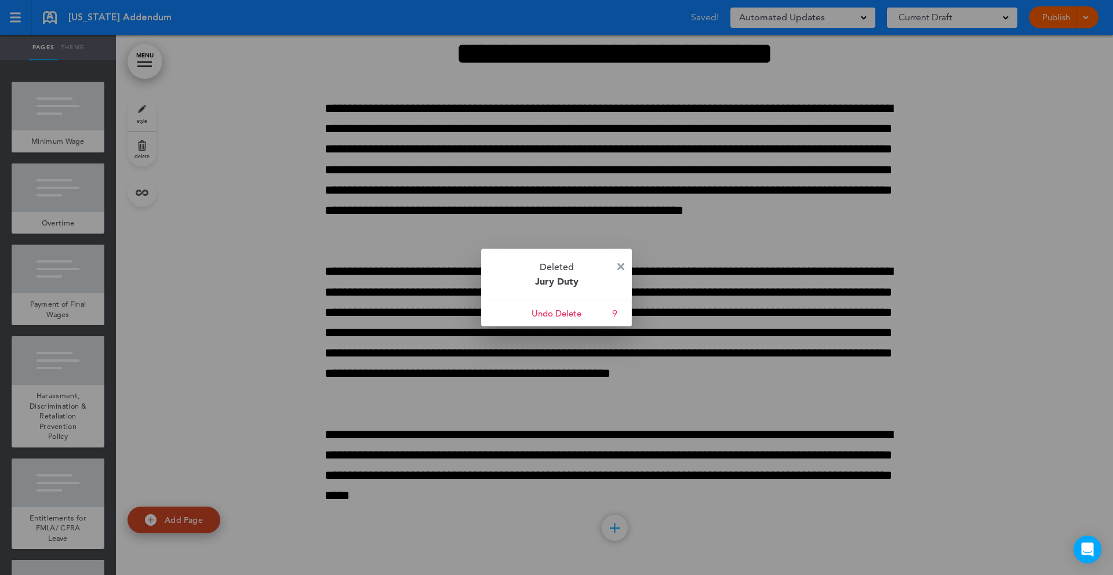
click at [624, 263] on img at bounding box center [620, 266] width 7 height 7
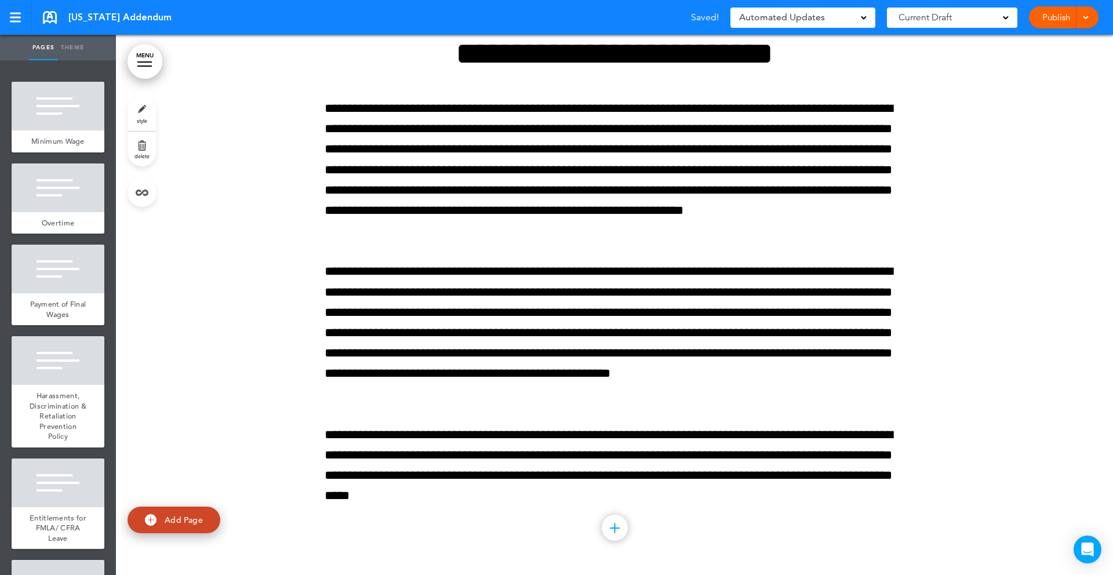
click at [143, 70] on link "MENU" at bounding box center [145, 61] width 35 height 35
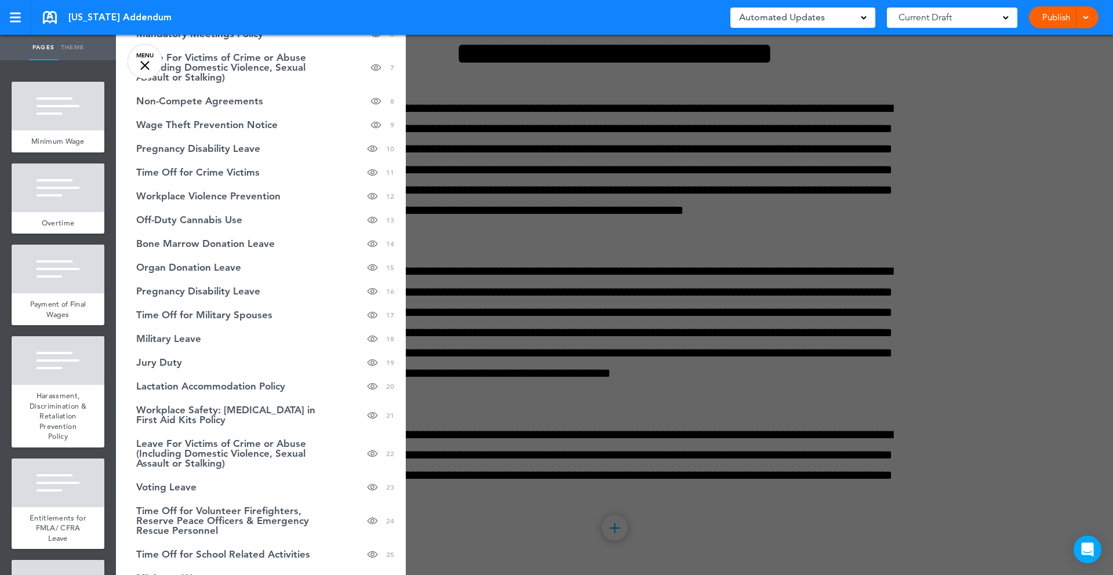
scroll to position [0, 0]
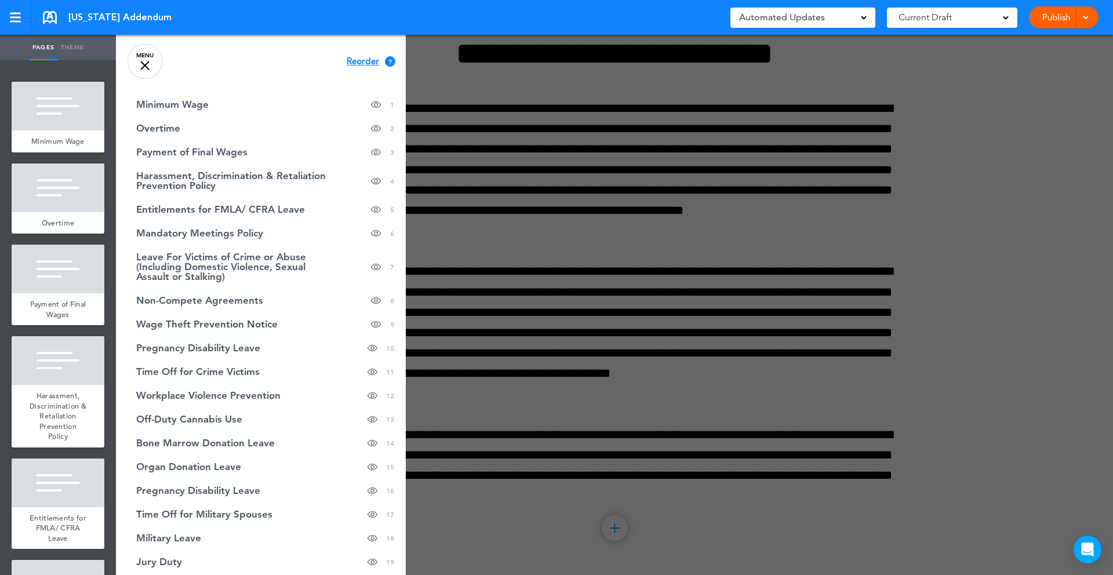
click at [367, 60] on span "Reorder" at bounding box center [363, 61] width 32 height 9
click at [359, 59] on span "Continue" at bounding box center [366, 60] width 38 height 9
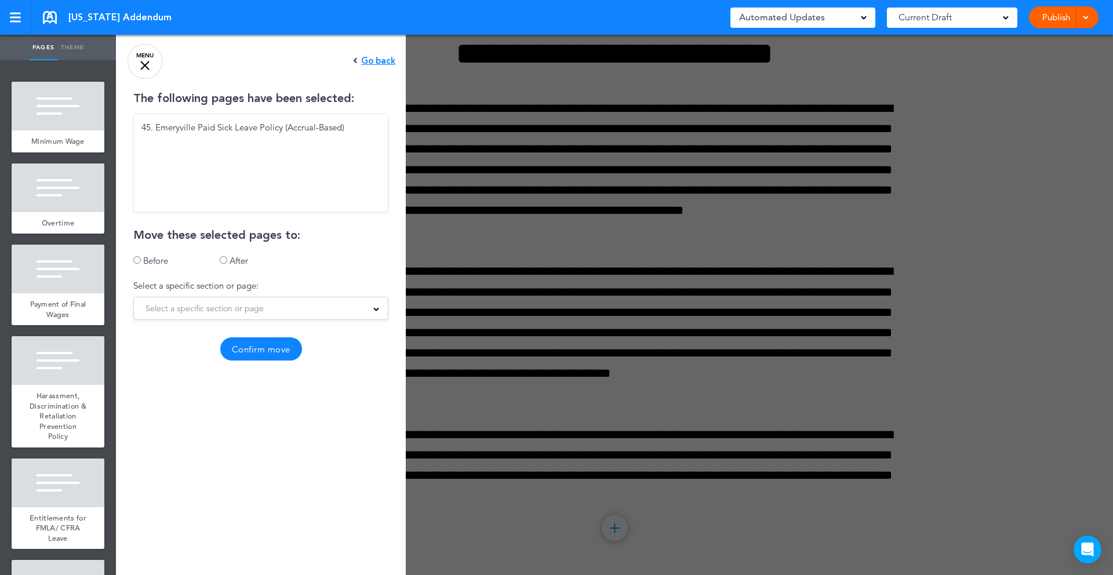
click at [173, 307] on span "Select a specific section or page" at bounding box center [205, 308] width 118 height 16
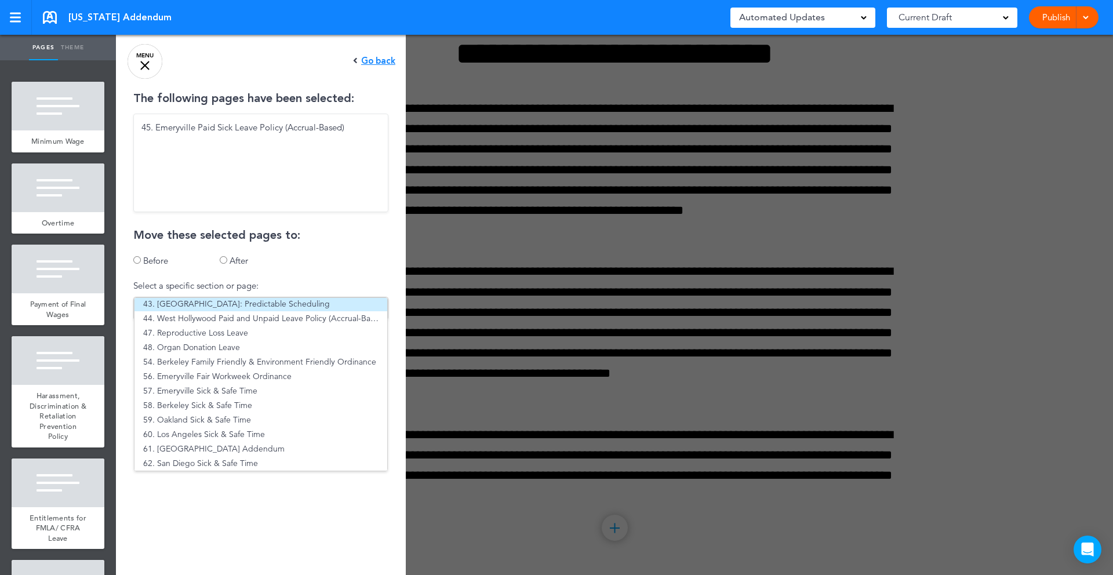
scroll to position [609, 0]
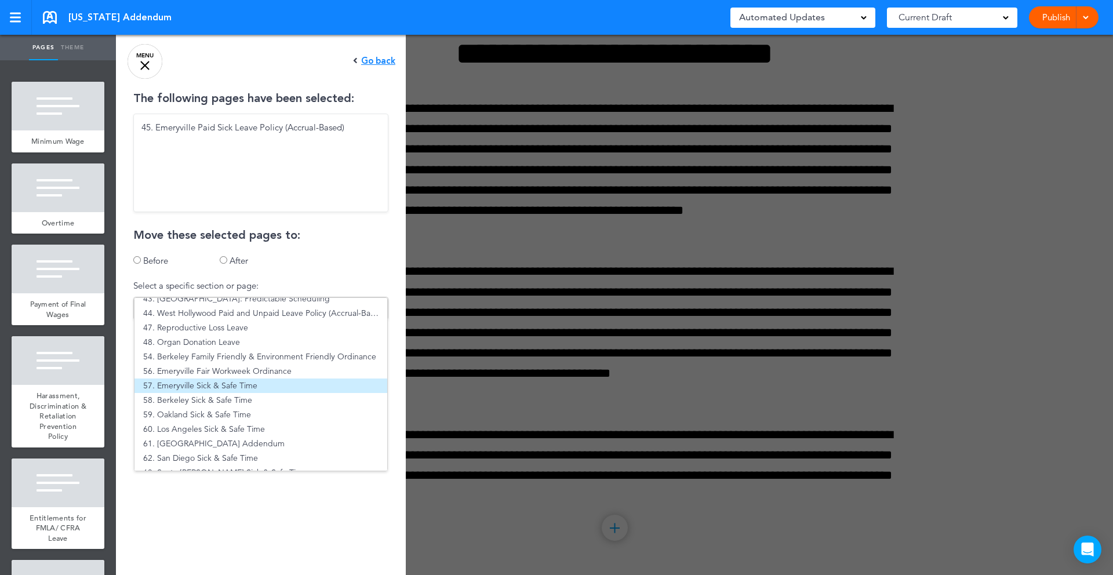
click at [173, 384] on li "57. Emeryville Sick & Safe Time" at bounding box center [261, 386] width 253 height 14
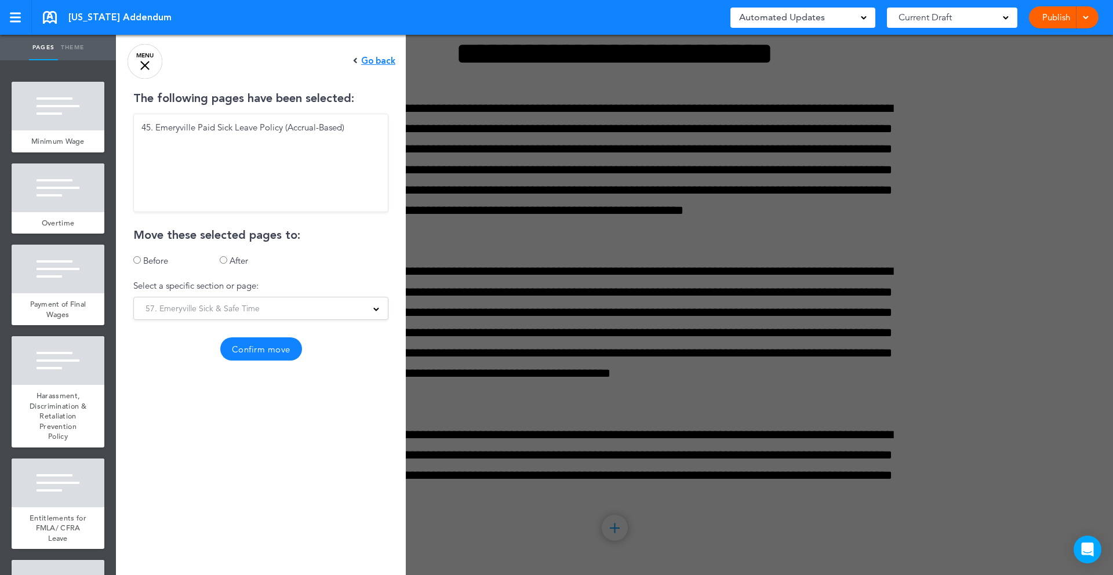
click at [255, 347] on button "Confirm move" at bounding box center [261, 348] width 82 height 23
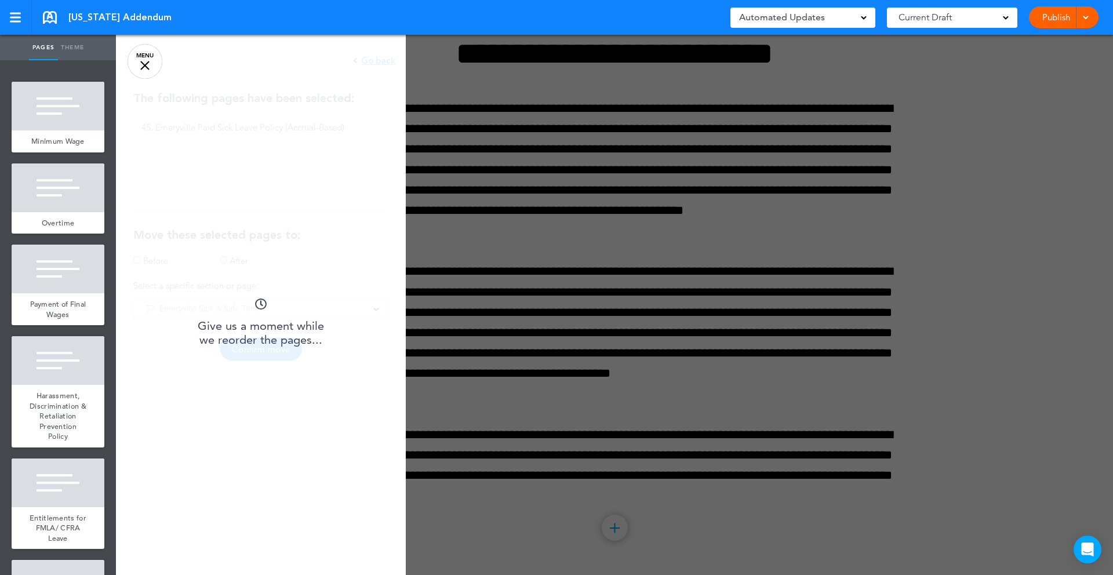
click at [150, 61] on link "MENU" at bounding box center [145, 61] width 35 height 35
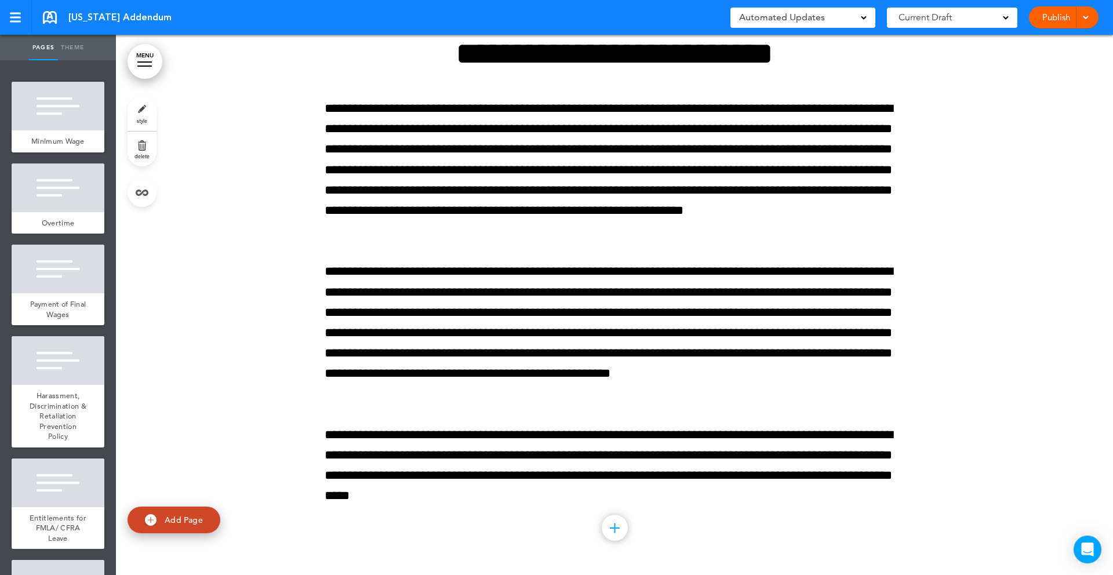
click at [142, 68] on link "MENU" at bounding box center [145, 61] width 35 height 35
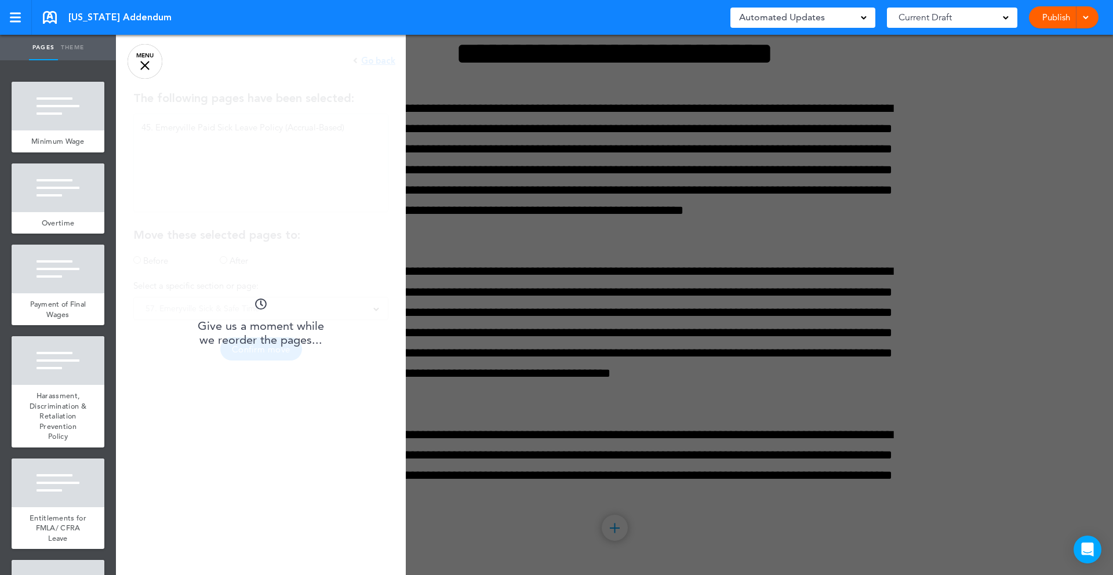
click at [145, 66] on div at bounding box center [144, 65] width 9 height 9
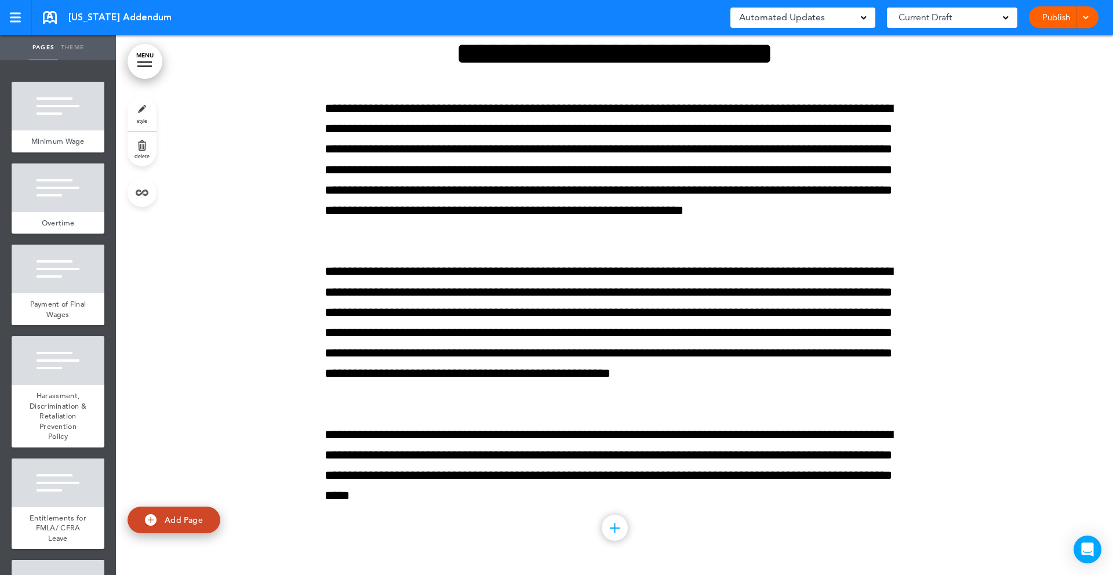
click at [141, 57] on link "MENU" at bounding box center [145, 61] width 35 height 35
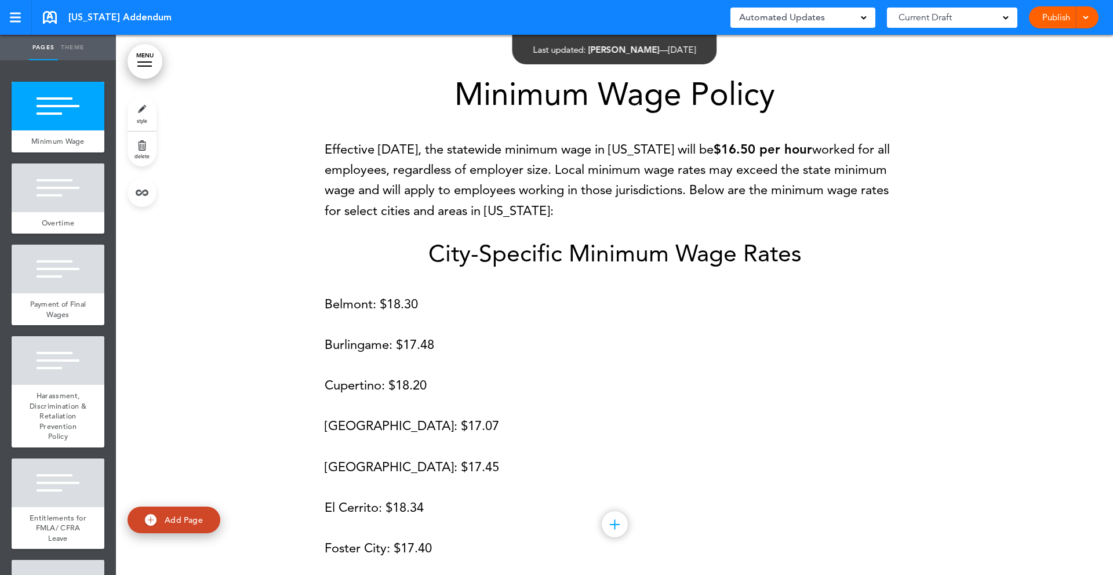
click at [148, 64] on link "MENU" at bounding box center [145, 61] width 35 height 35
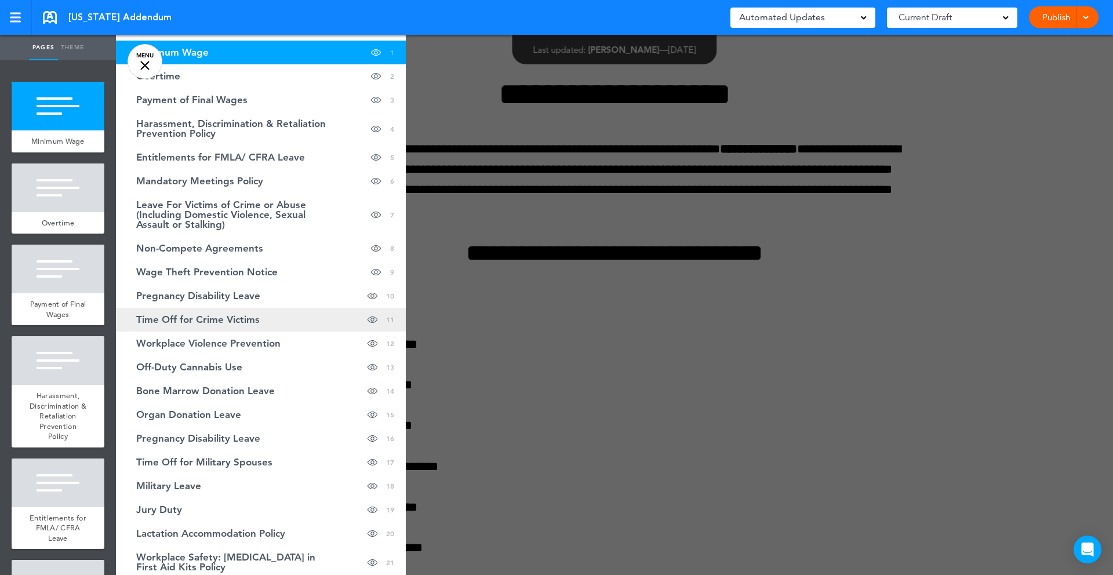
scroll to position [48, 0]
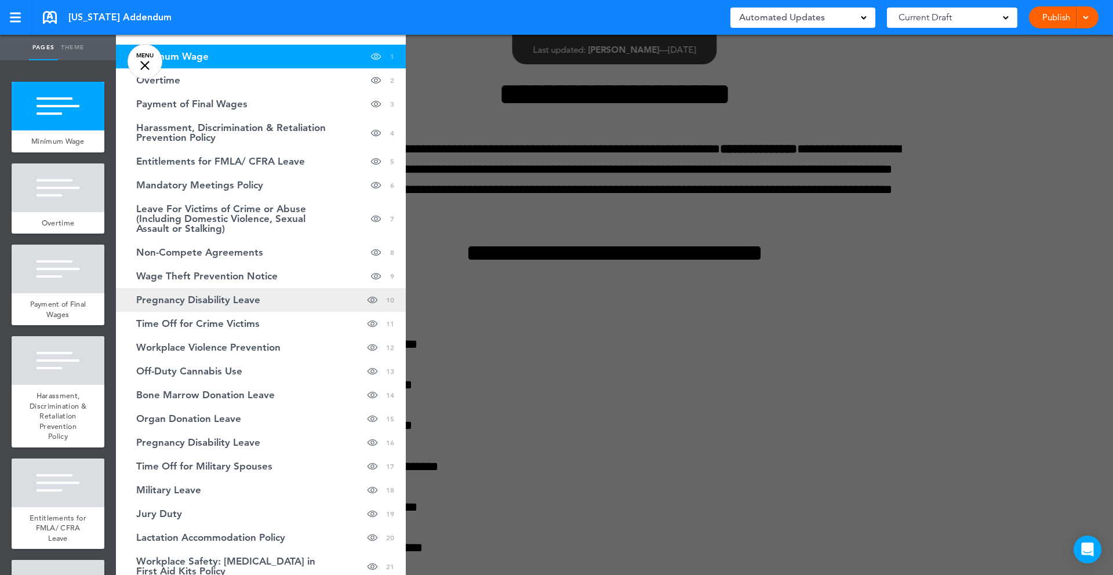
click at [278, 299] on link "Pregnancy Disability Leave Hide page in table of contents 10" at bounding box center [261, 300] width 290 height 24
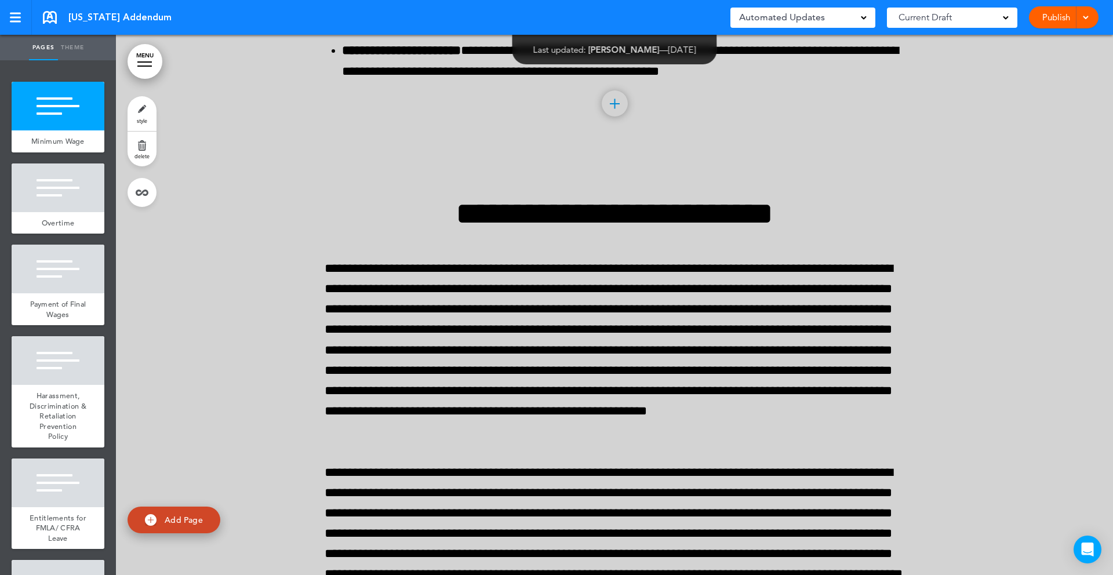
scroll to position [18738, 0]
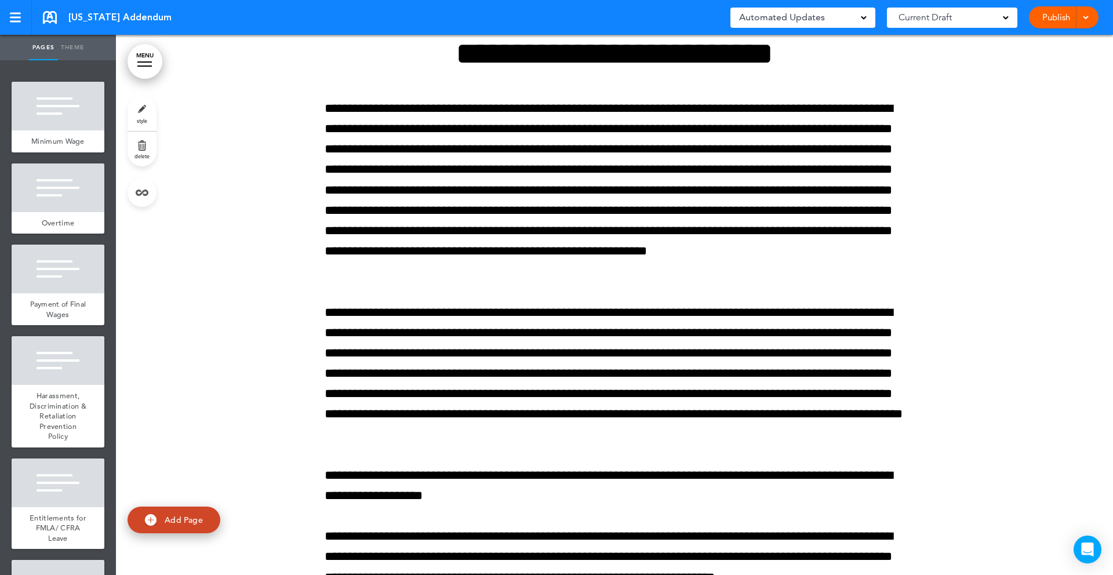
click at [139, 147] on link "delete" at bounding box center [142, 149] width 29 height 35
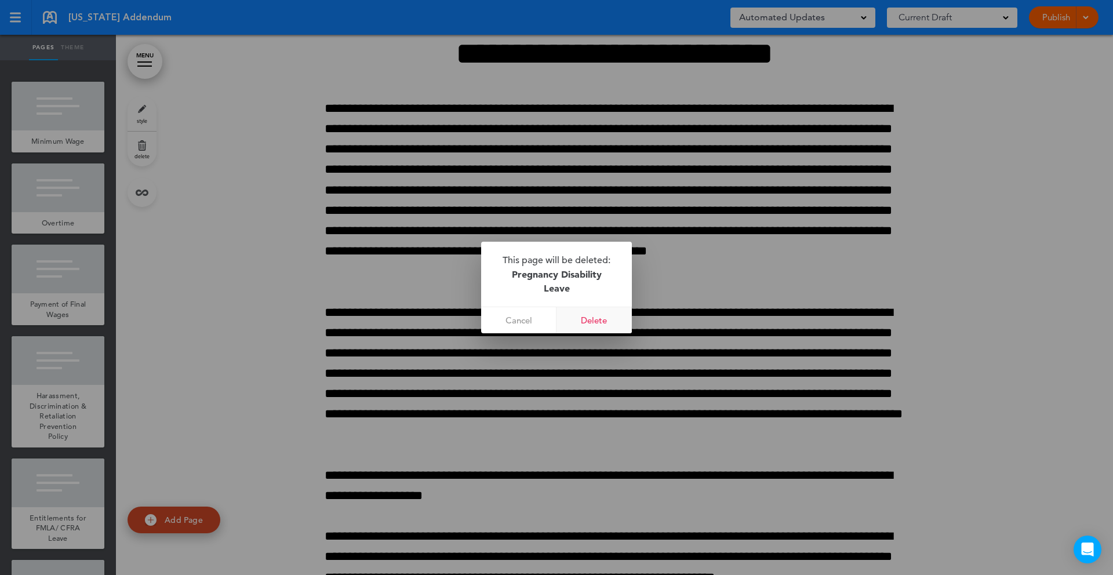
click at [605, 326] on link "Delete" at bounding box center [594, 320] width 75 height 26
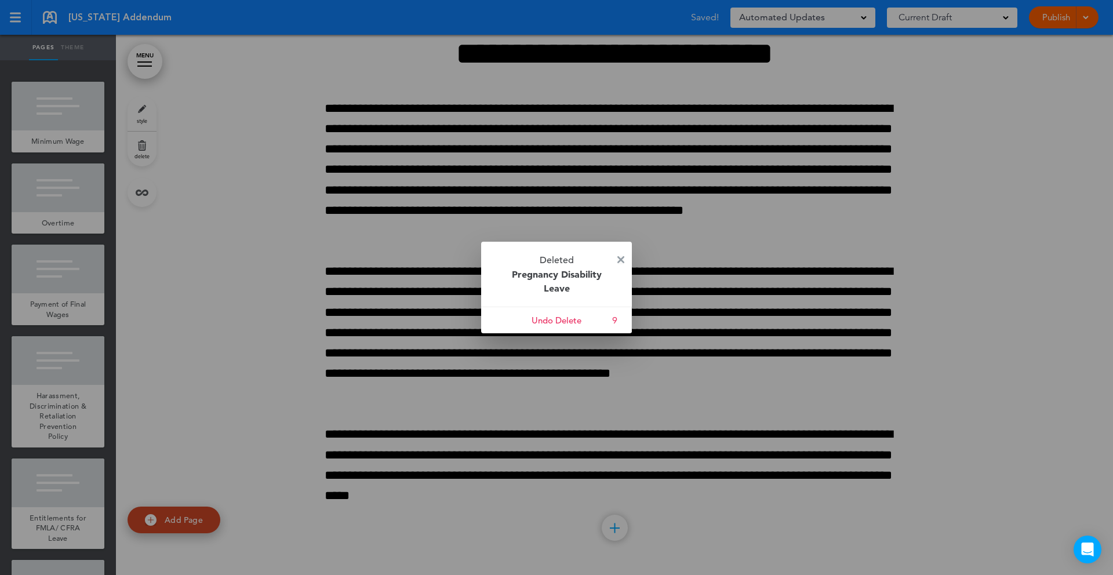
click at [619, 261] on img at bounding box center [620, 259] width 7 height 7
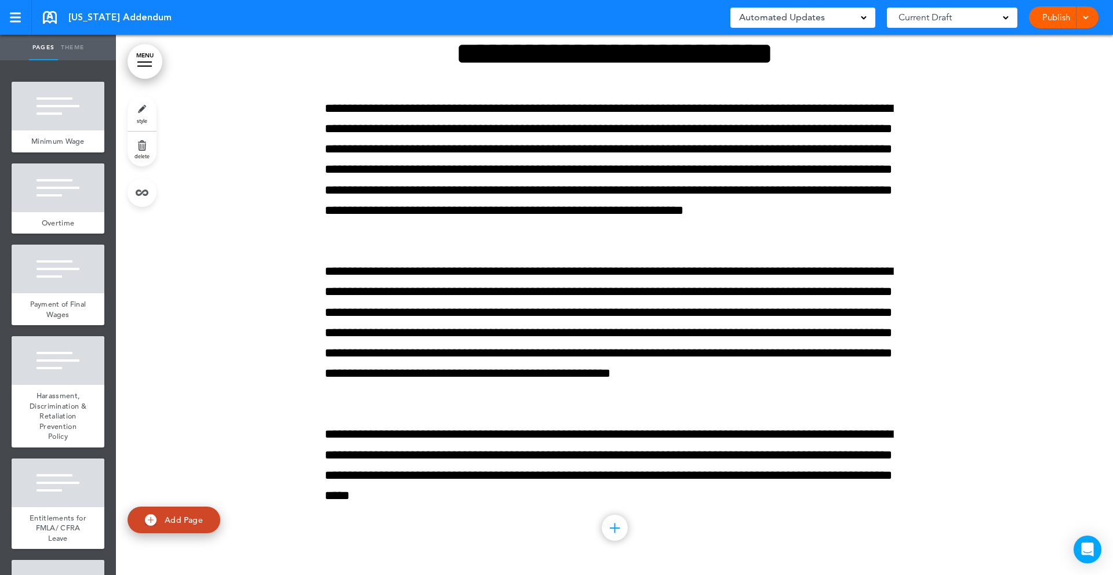
click at [138, 54] on link "MENU" at bounding box center [145, 61] width 35 height 35
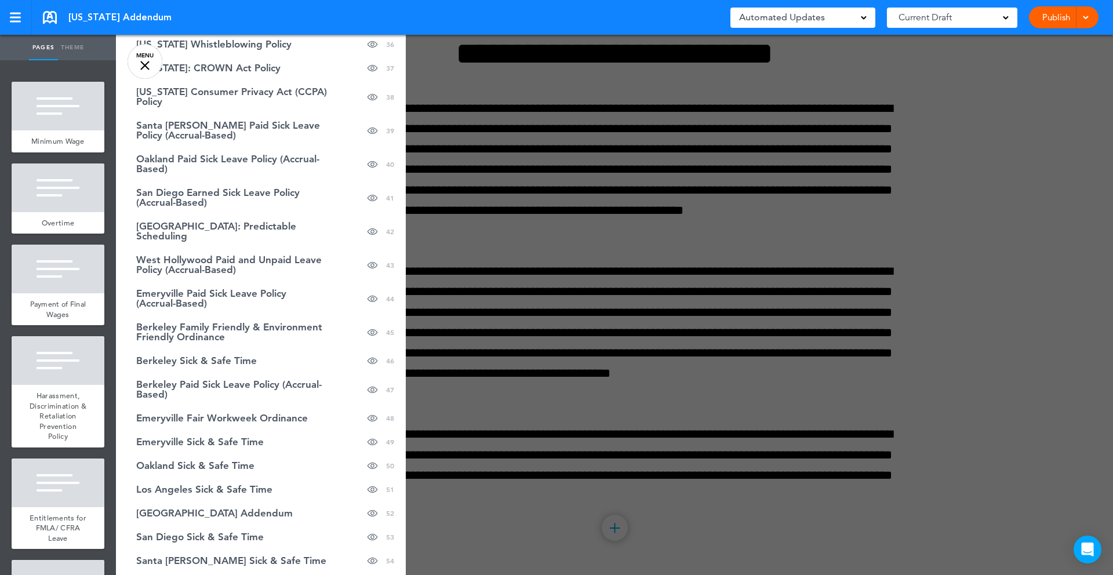
scroll to position [973, 0]
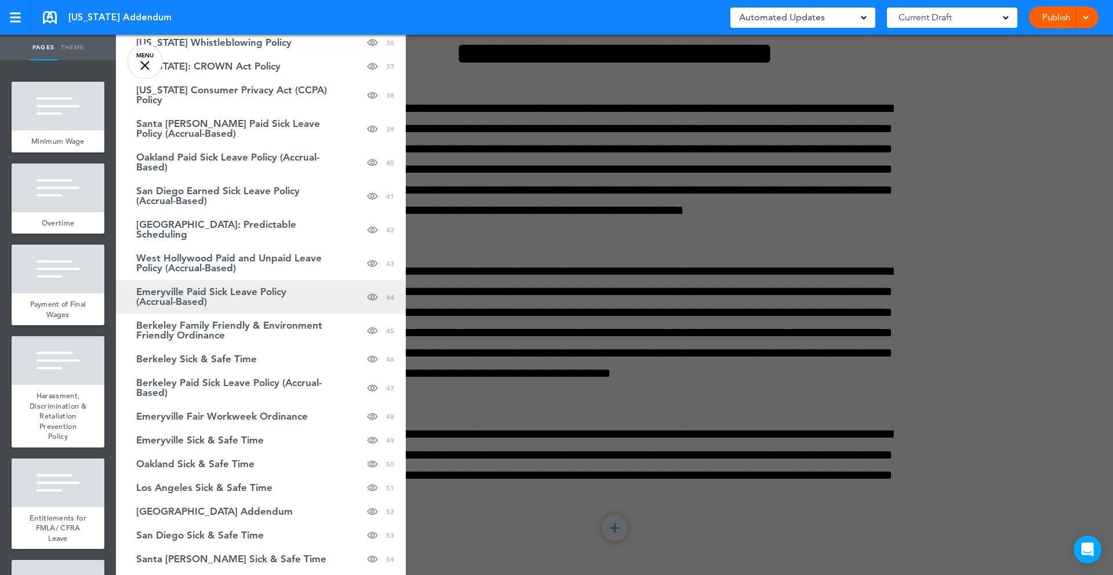
click at [260, 292] on span "Emeryville Paid Sick Leave Policy (Accrual-Based)" at bounding box center [231, 297] width 191 height 20
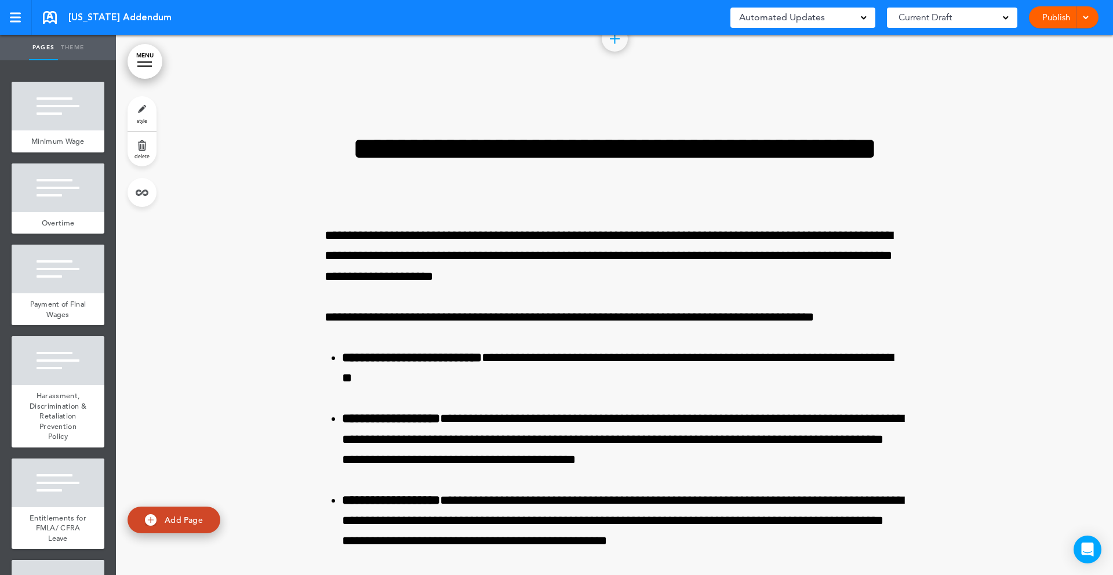
scroll to position [58339, 0]
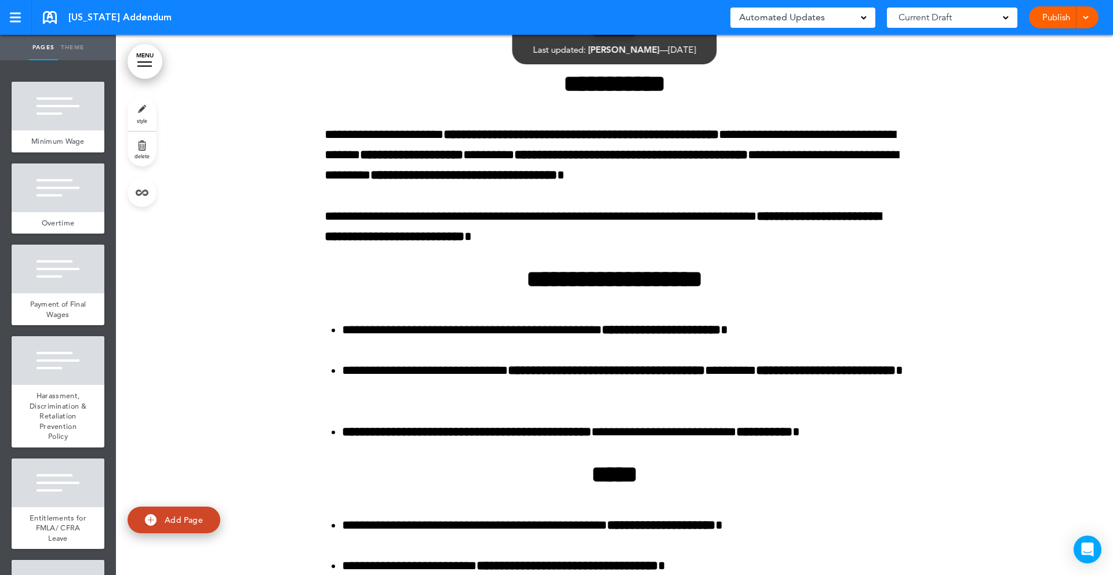
click at [150, 72] on link "MENU" at bounding box center [145, 61] width 35 height 35
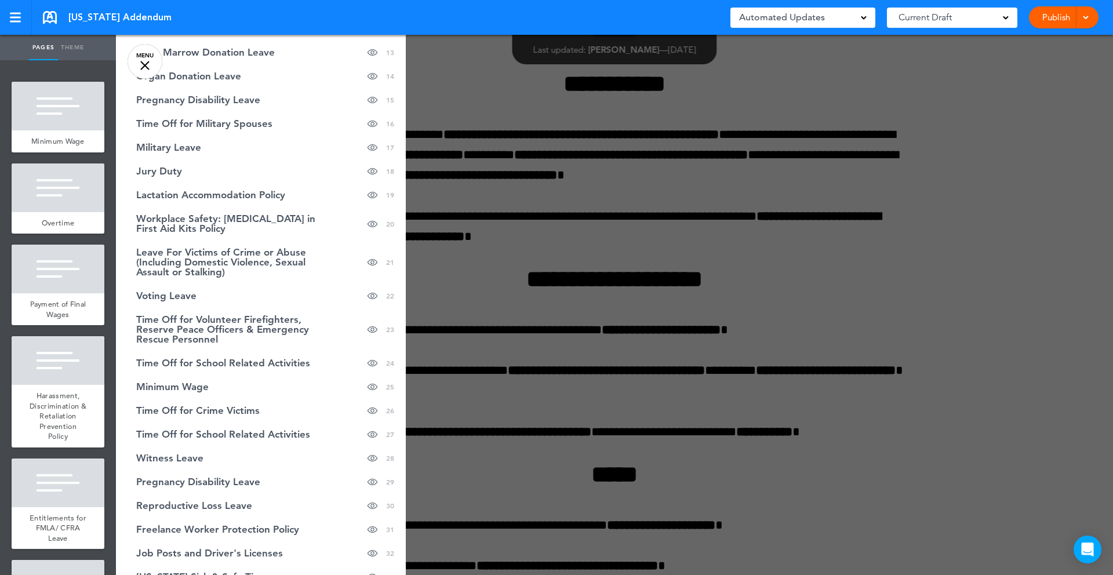
scroll to position [0, 0]
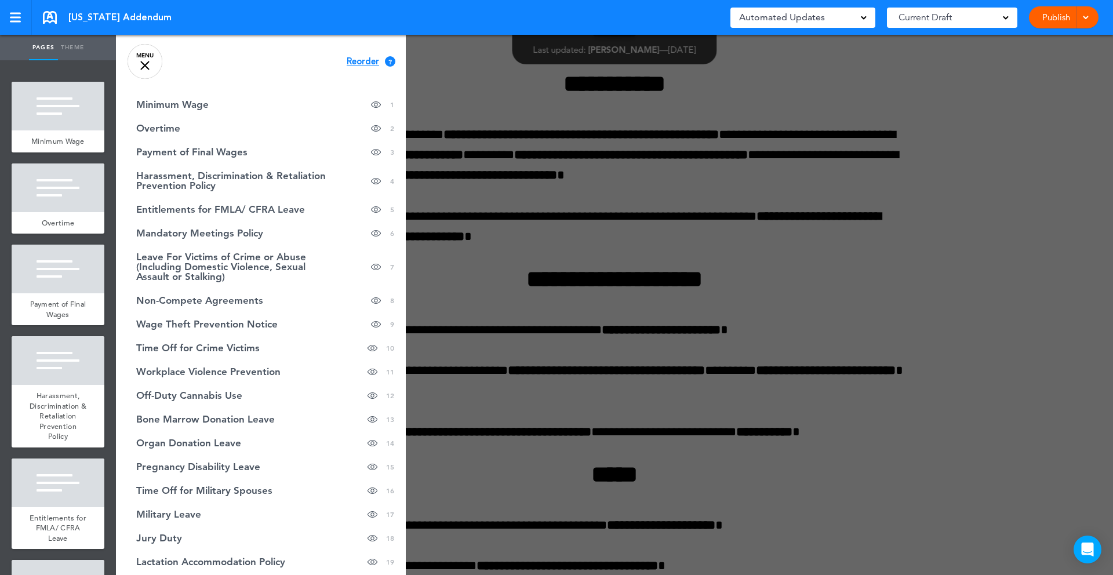
click at [369, 61] on span "Reorder" at bounding box center [363, 61] width 32 height 9
click at [376, 66] on div "Cancel Continue ? Move or rearrange pages easily by selecting whole sections or…" at bounding box center [261, 322] width 290 height 575
click at [366, 61] on span "Continue" at bounding box center [366, 60] width 38 height 9
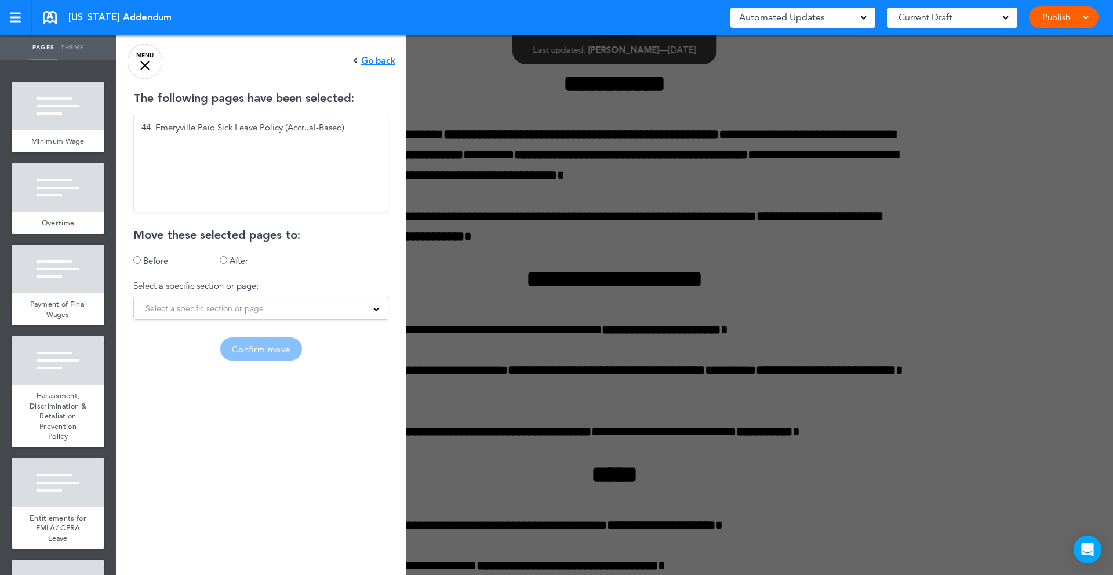
click at [213, 306] on span "Select a specific section or page" at bounding box center [205, 308] width 118 height 16
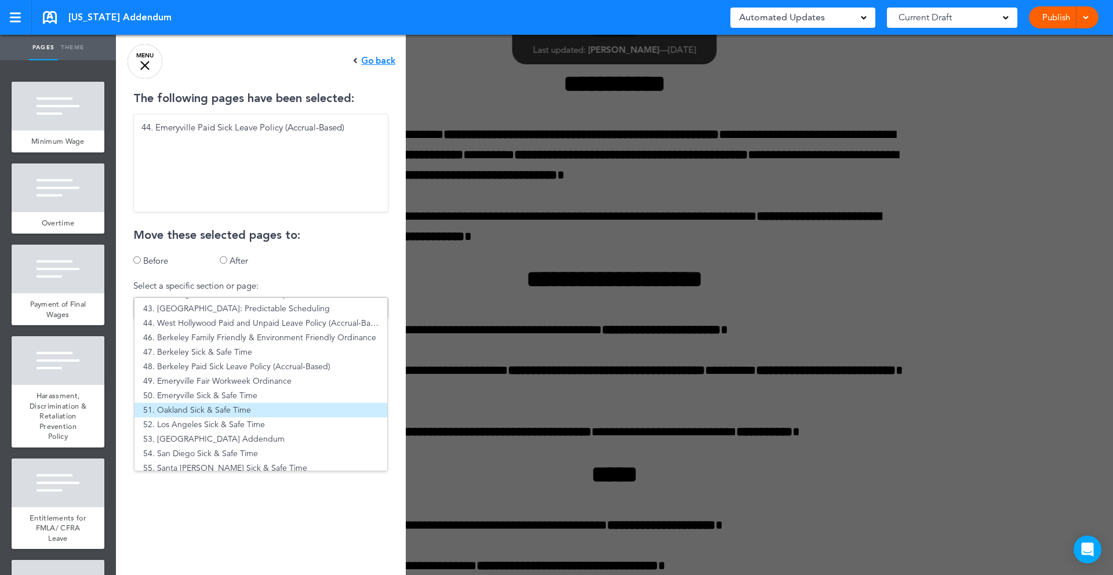
scroll to position [615, 0]
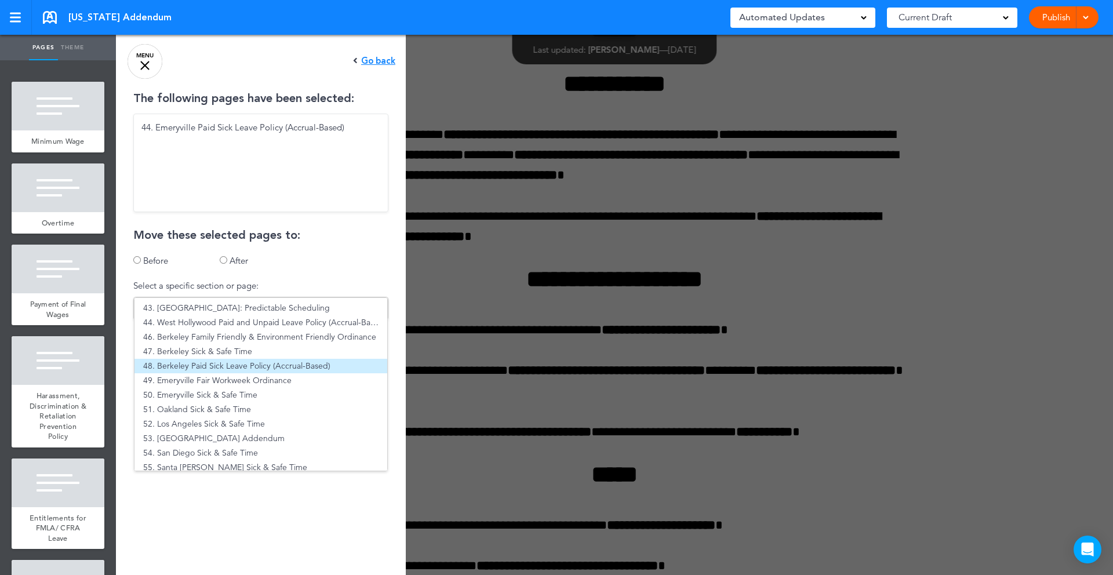
click at [235, 363] on li "48. Berkeley Paid Sick Leave Policy (Accrual-Based)" at bounding box center [261, 366] width 253 height 14
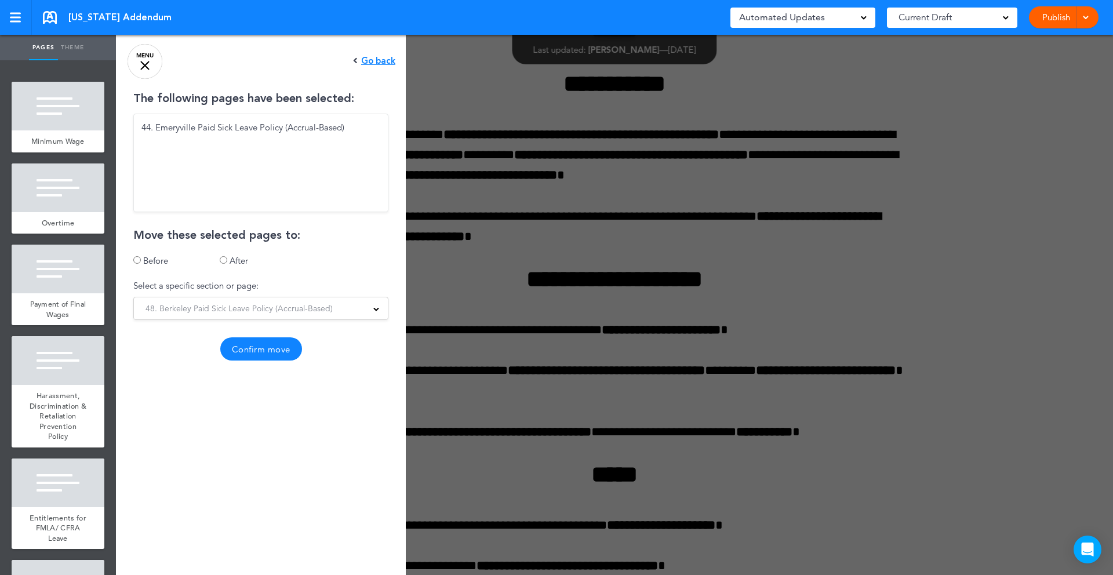
click at [261, 348] on button "Confirm move" at bounding box center [261, 348] width 82 height 23
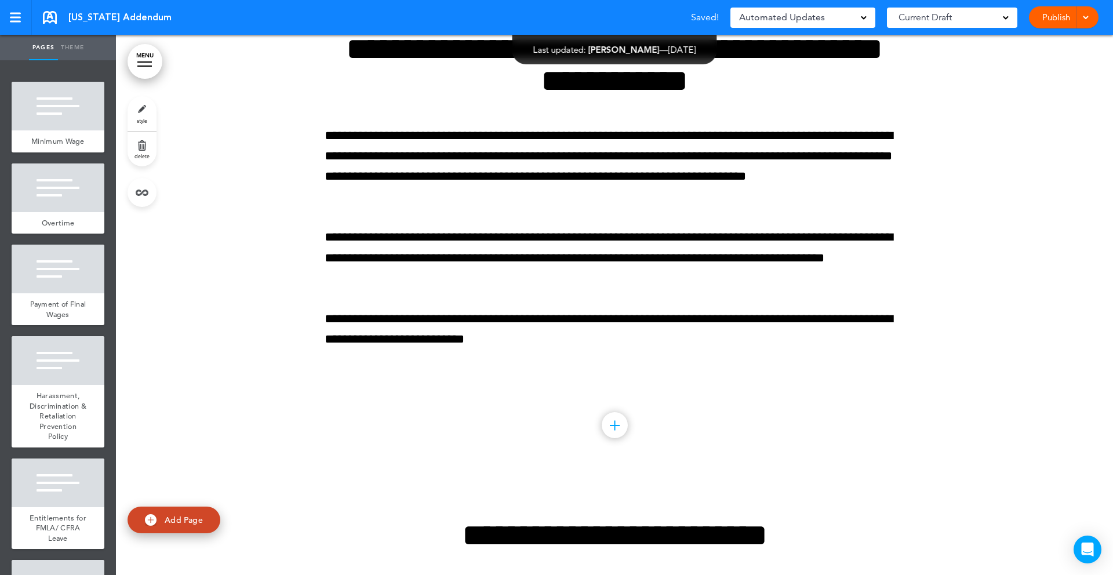
click at [148, 66] on div at bounding box center [144, 66] width 14 height 1
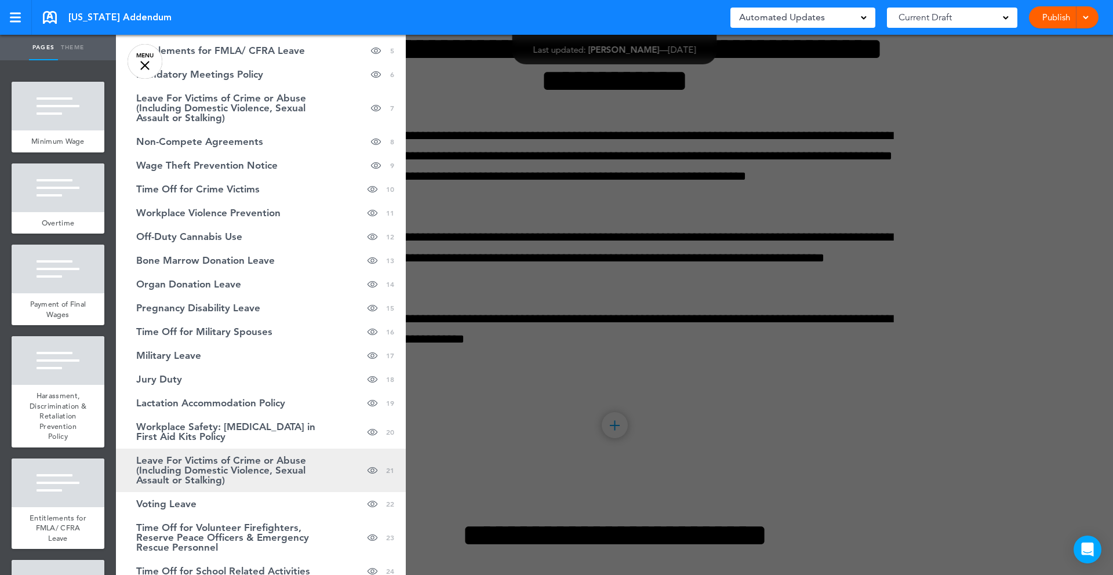
scroll to position [159, 0]
click at [220, 468] on span "Leave For Victims of Crime or Abuse (Including Domestic Violence, Sexual Assaul…" at bounding box center [231, 470] width 191 height 30
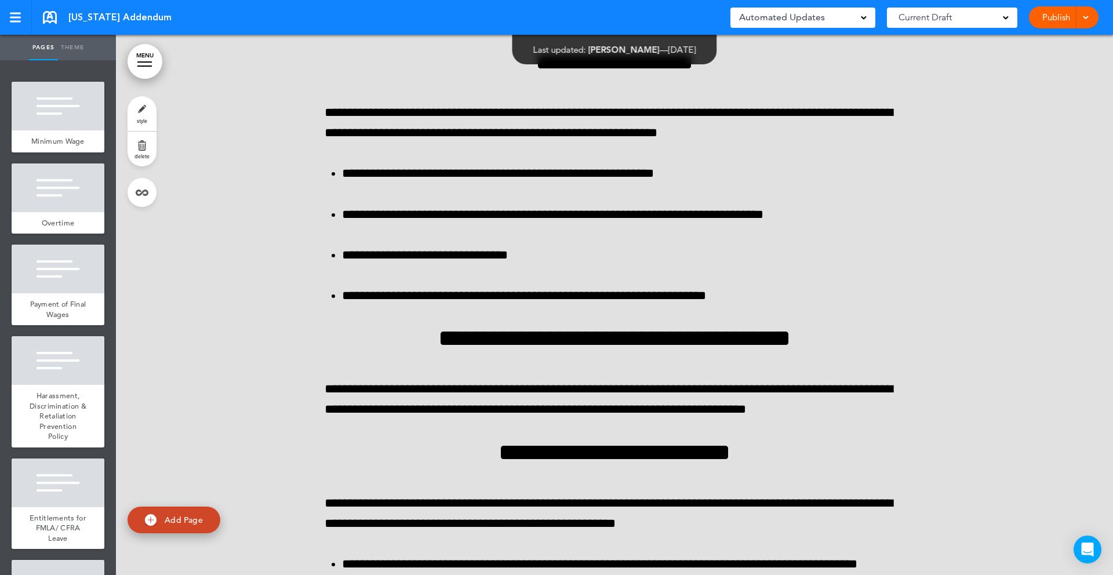
scroll to position [28175, 0]
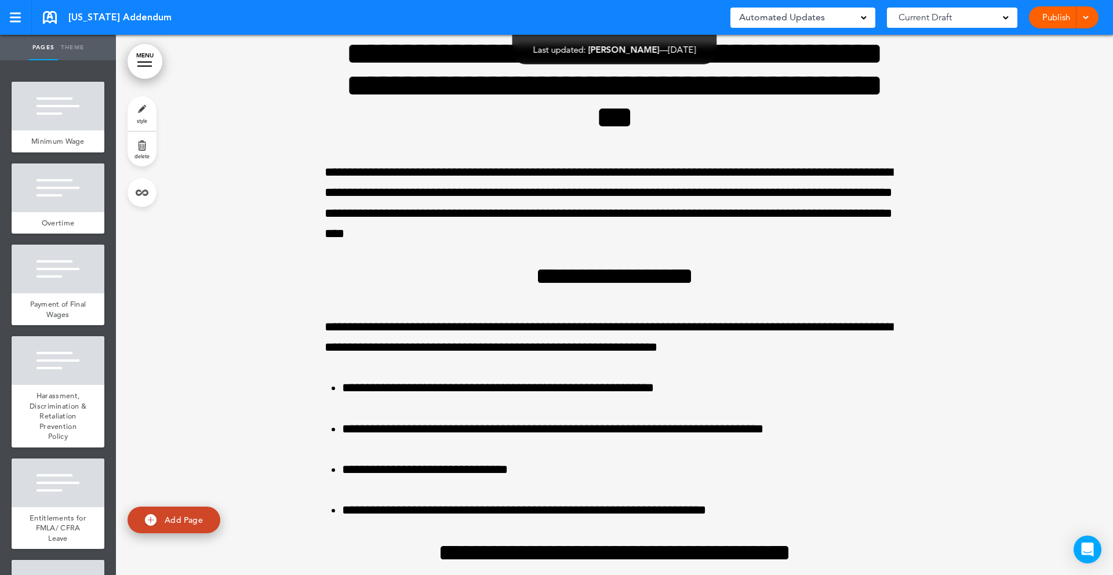
click at [146, 146] on link "delete" at bounding box center [142, 149] width 29 height 35
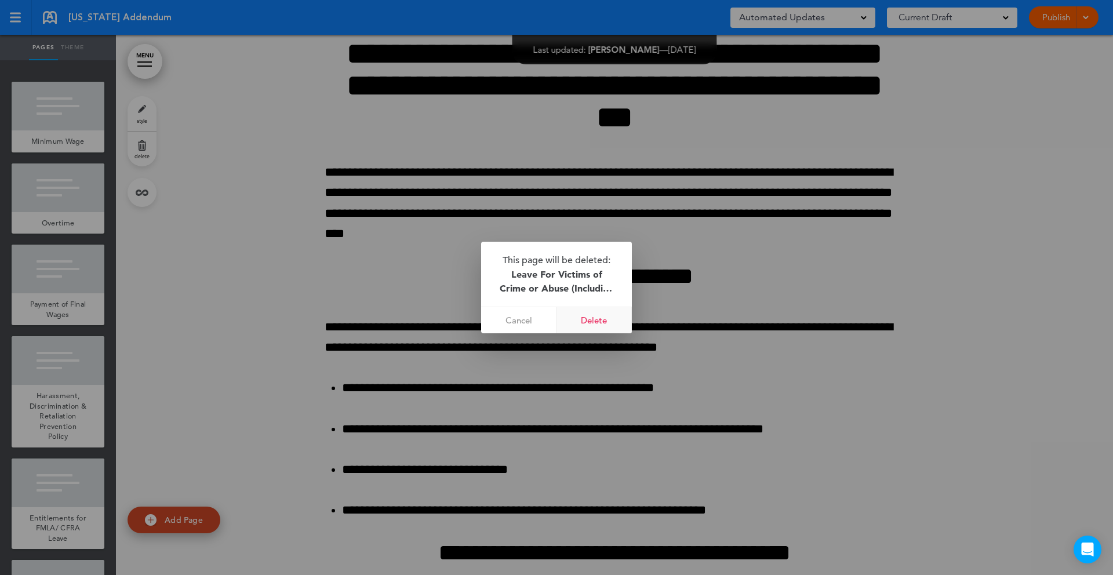
click at [586, 321] on link "Delete" at bounding box center [594, 320] width 75 height 26
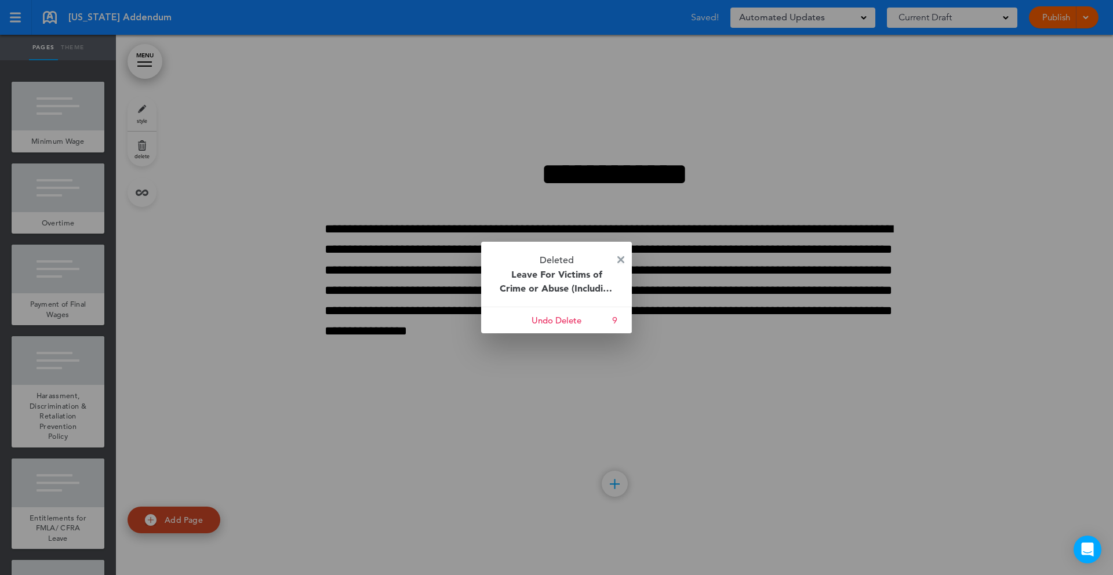
click at [620, 260] on img at bounding box center [620, 259] width 7 height 7
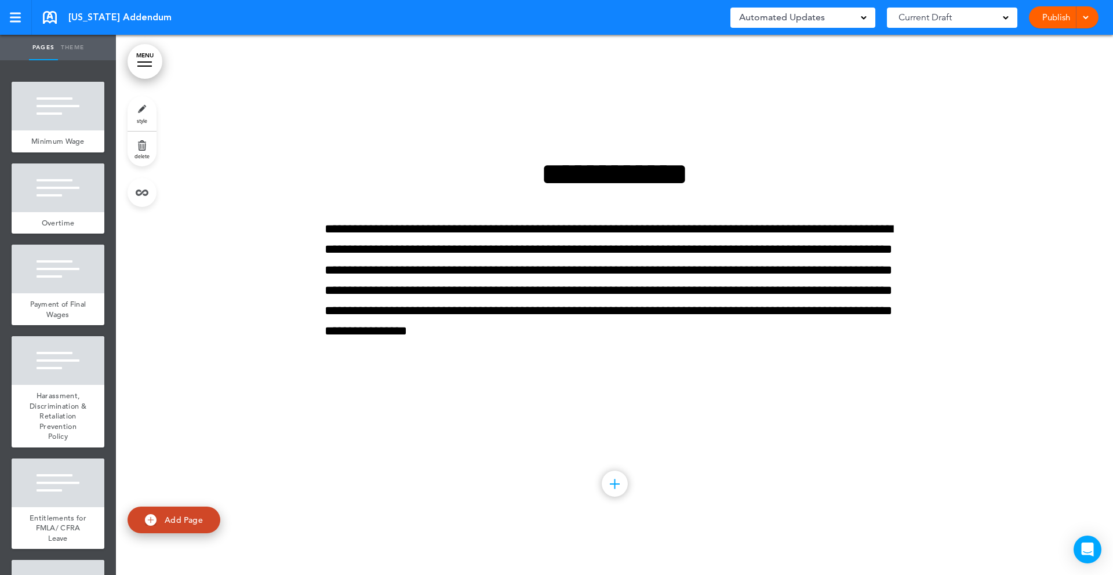
click at [145, 57] on link "MENU" at bounding box center [145, 61] width 35 height 35
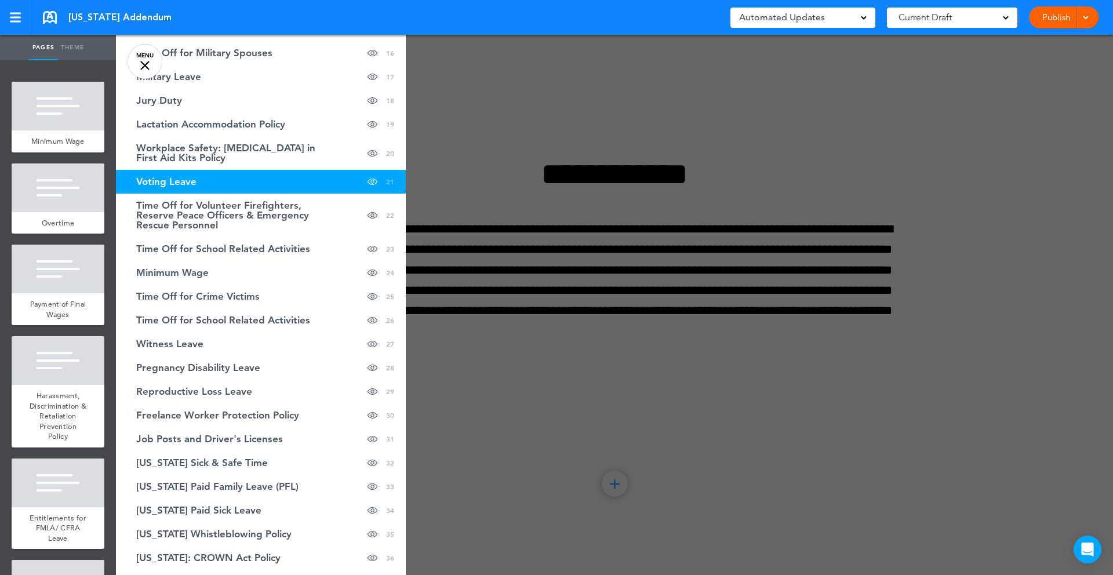
scroll to position [0, 0]
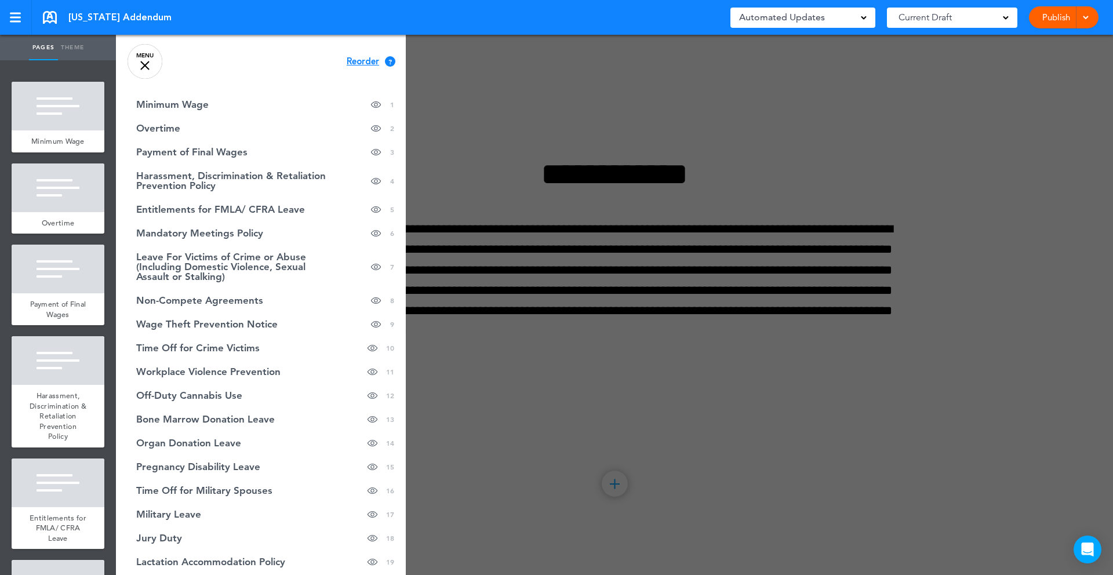
click at [368, 64] on span "Reorder" at bounding box center [363, 61] width 32 height 9
click at [362, 61] on span "Continue" at bounding box center [366, 60] width 38 height 9
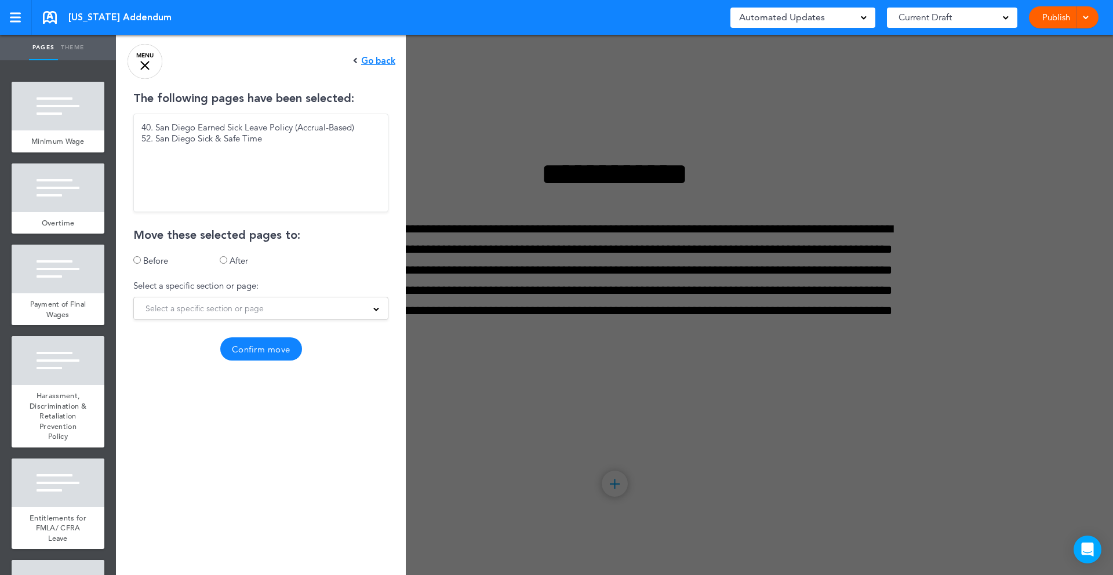
click at [209, 303] on span "Select a specific section or page" at bounding box center [205, 308] width 118 height 16
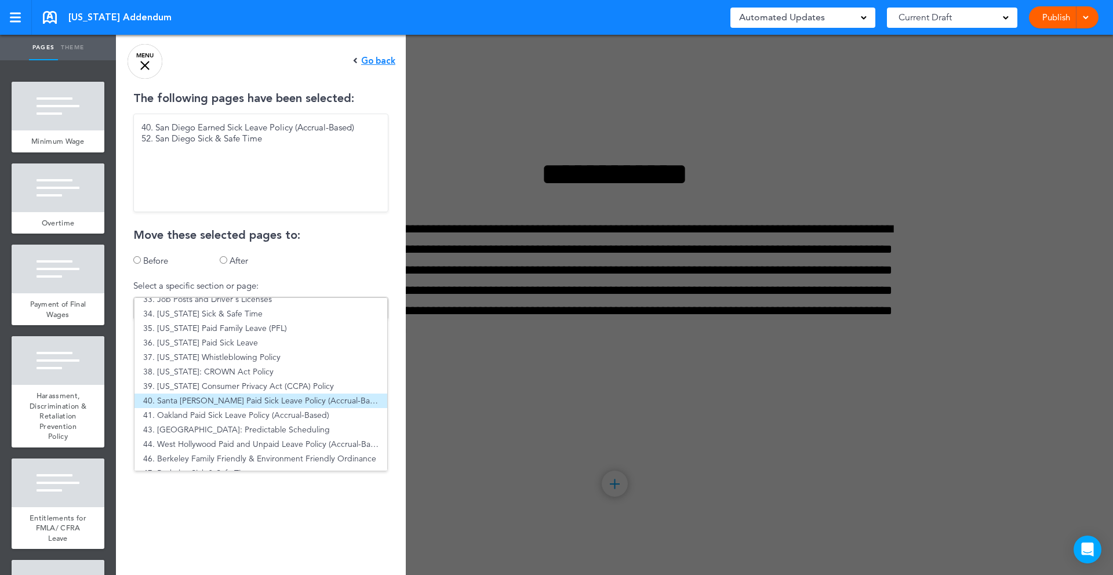
scroll to position [480, 0]
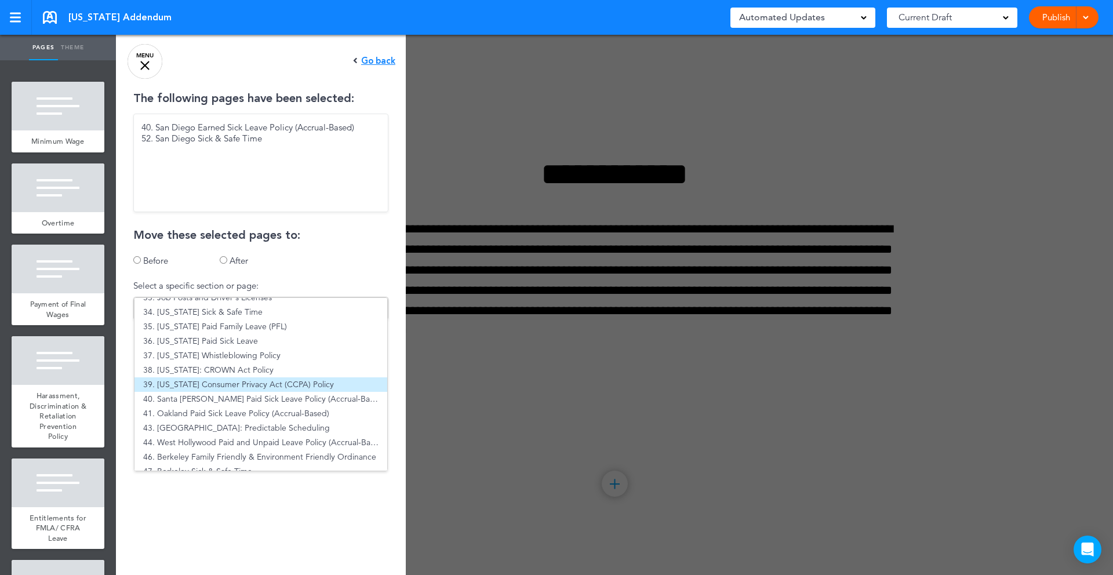
click at [206, 388] on li "39. California Consumer Privacy Act (CCPA) Policy" at bounding box center [261, 384] width 253 height 14
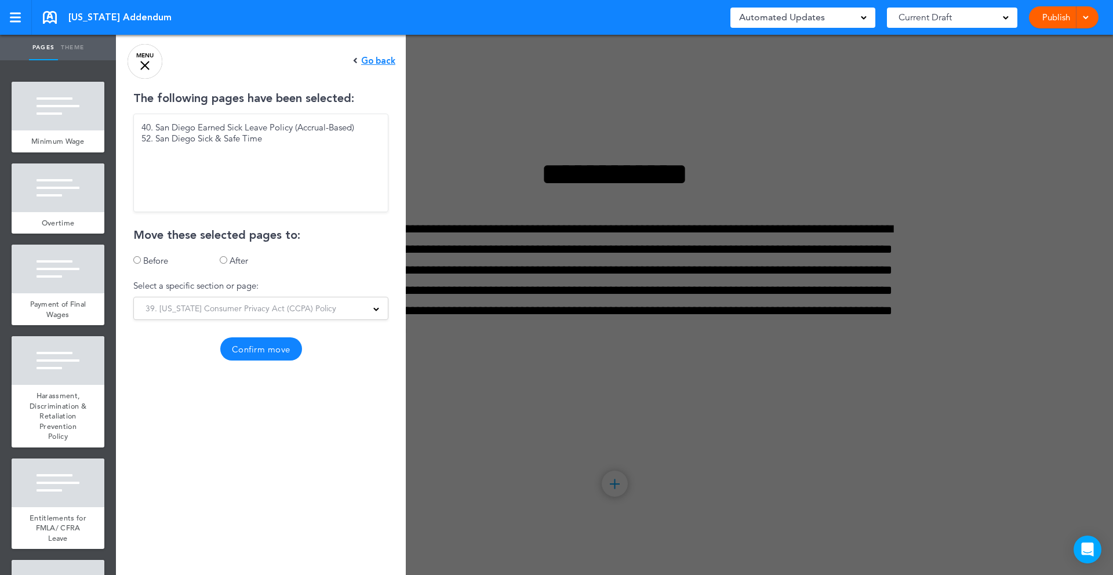
click at [263, 342] on button "Confirm move" at bounding box center [261, 348] width 82 height 23
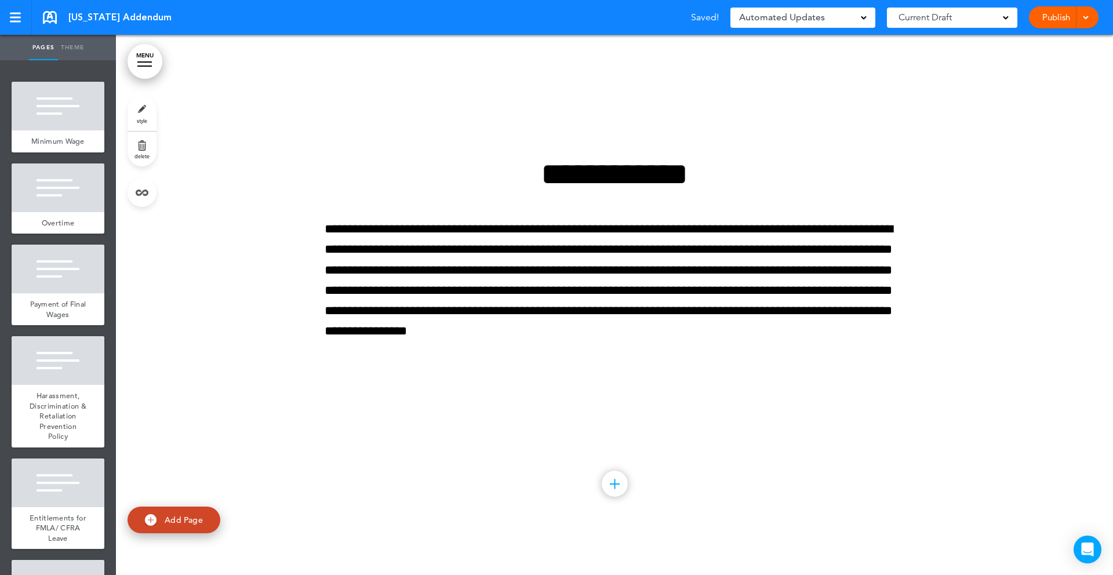
click at [147, 61] on div at bounding box center [144, 61] width 14 height 1
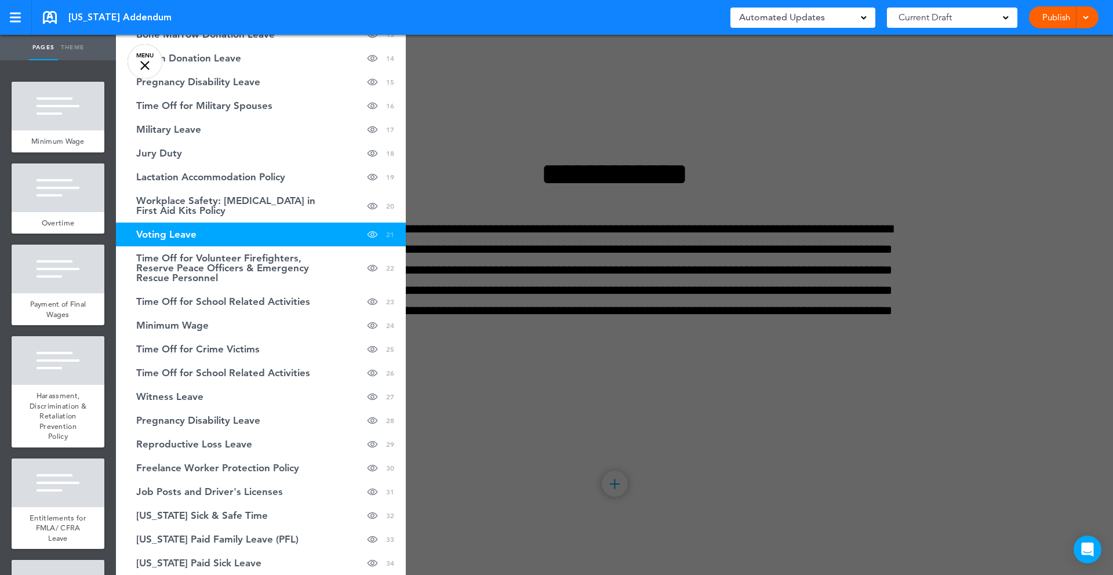
scroll to position [387, 0]
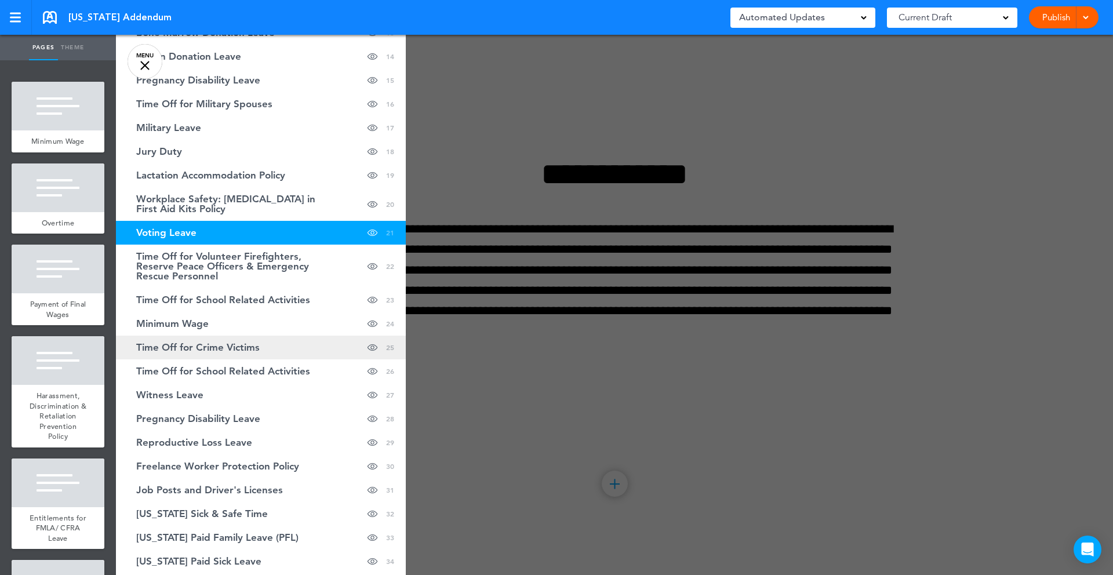
click at [244, 348] on span "Time Off for Crime Victims" at bounding box center [197, 348] width 123 height 10
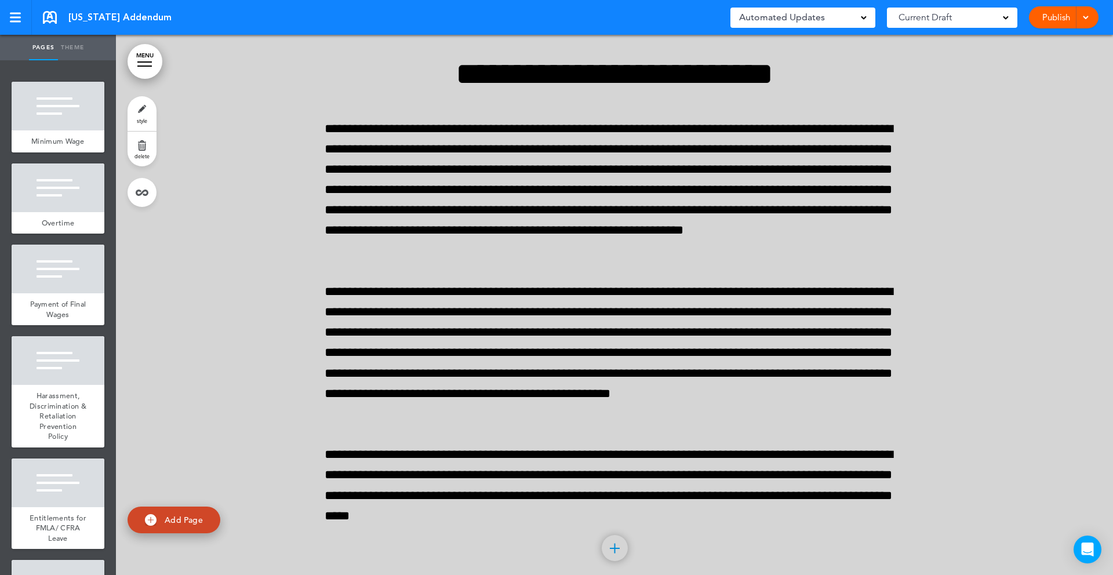
scroll to position [30759, 0]
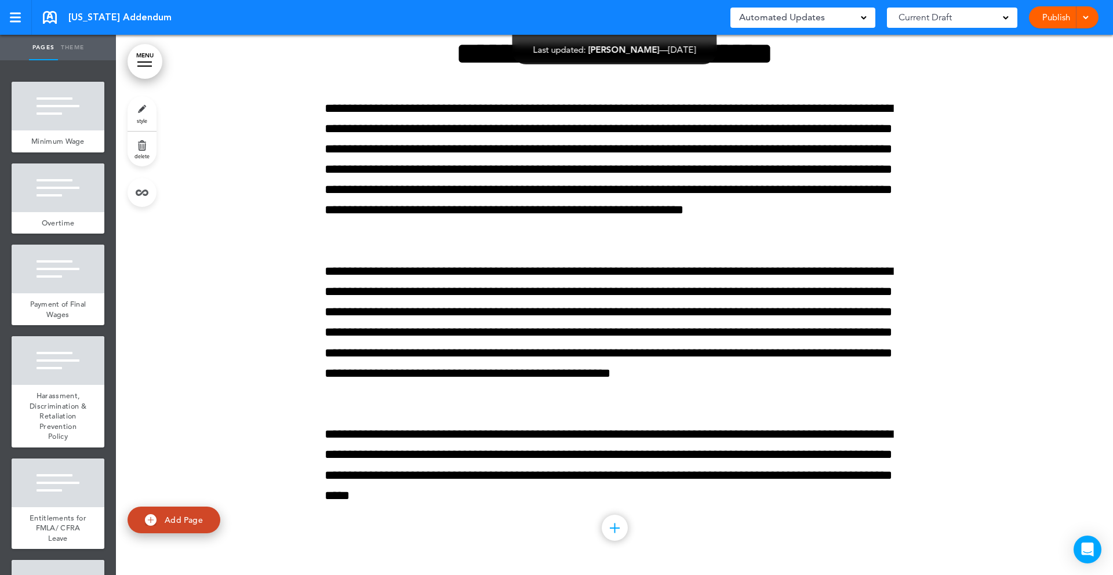
click at [144, 146] on link "delete" at bounding box center [142, 149] width 29 height 35
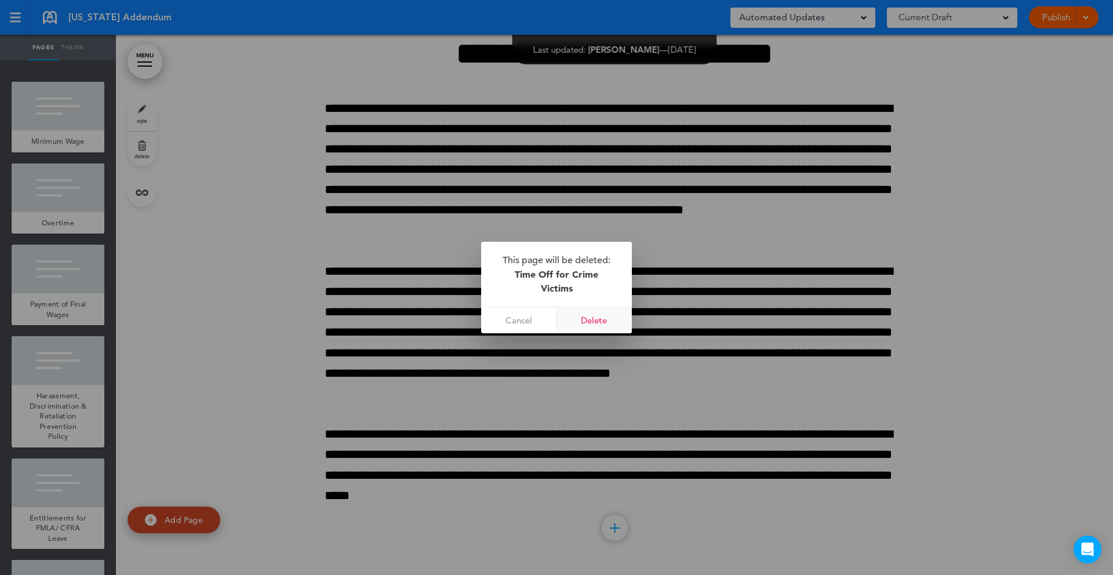
click at [599, 324] on link "Delete" at bounding box center [594, 320] width 75 height 26
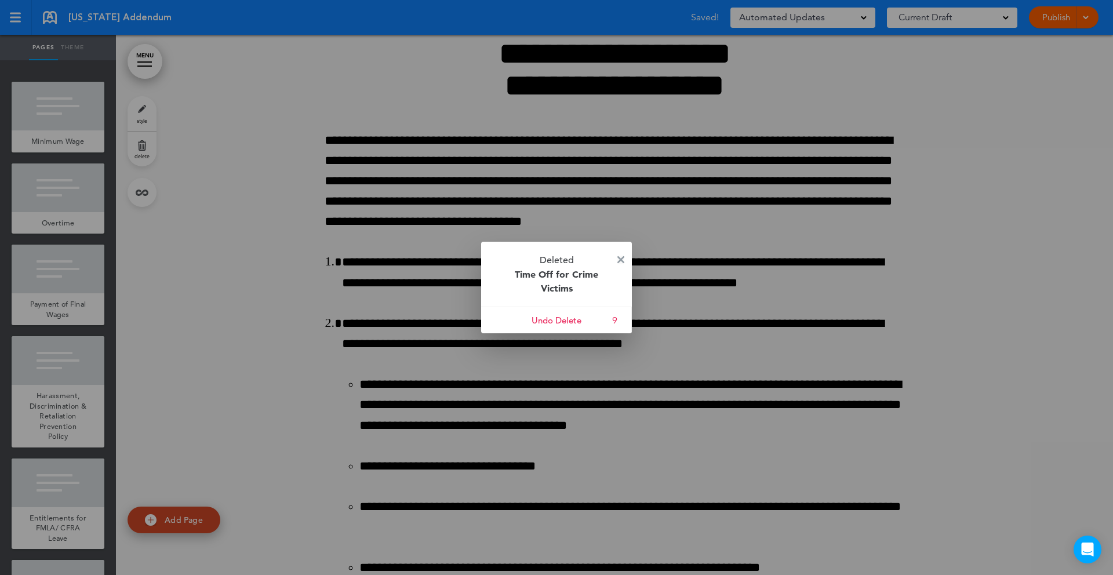
click at [622, 258] on img at bounding box center [620, 259] width 7 height 7
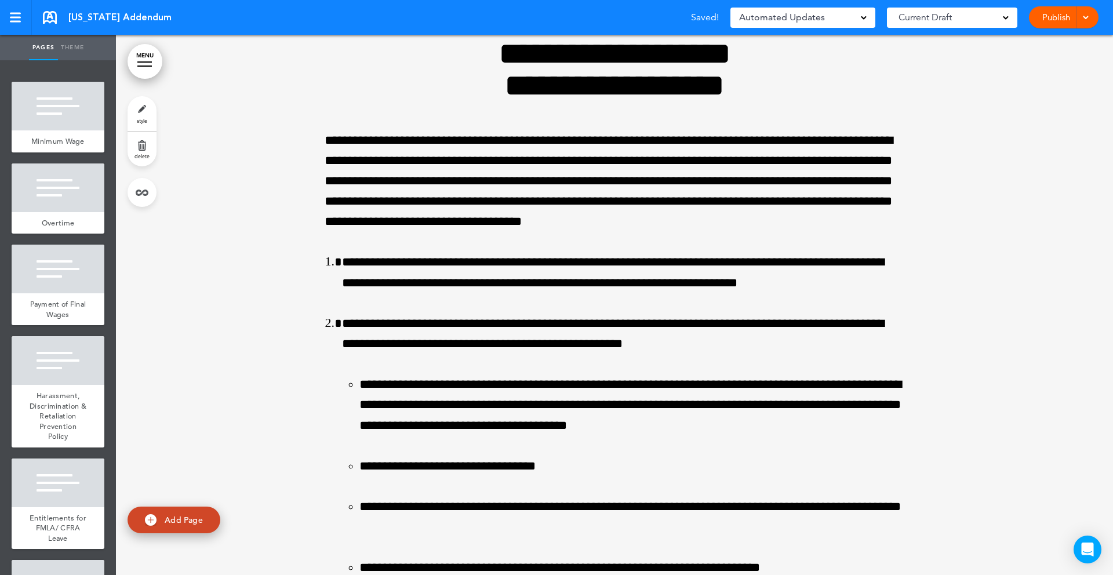
click at [143, 70] on link "MENU" at bounding box center [145, 61] width 35 height 35
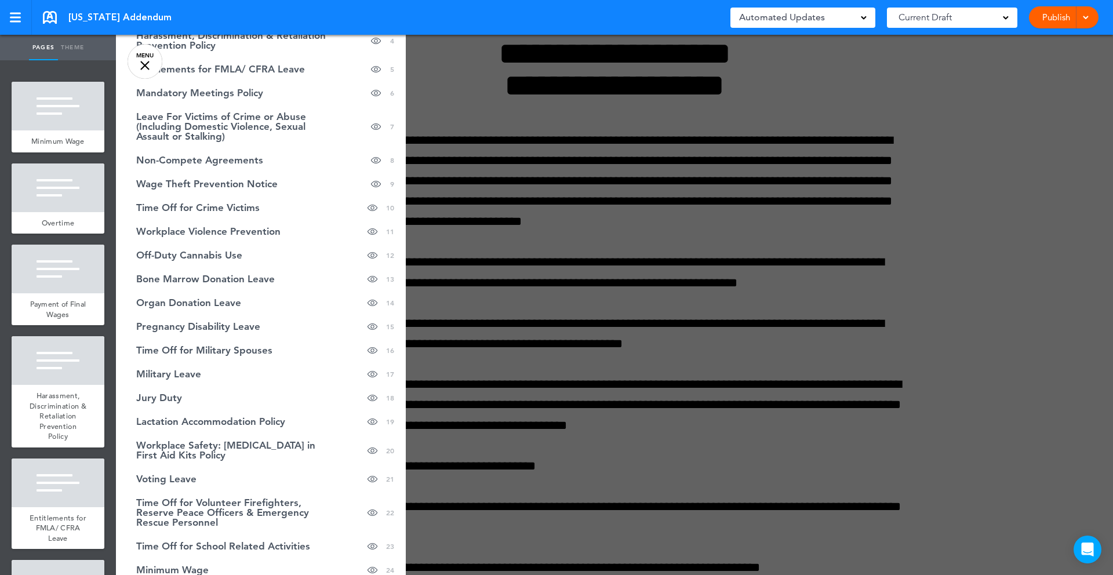
scroll to position [0, 0]
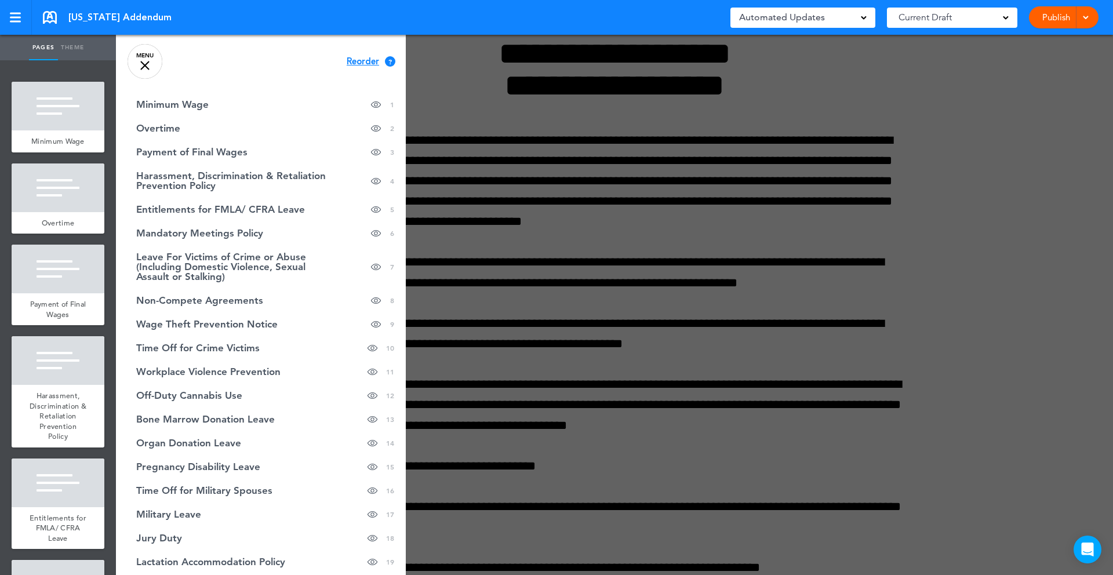
click at [361, 60] on span "Reorder" at bounding box center [363, 61] width 32 height 9
click at [365, 56] on span "Continue" at bounding box center [366, 60] width 38 height 9
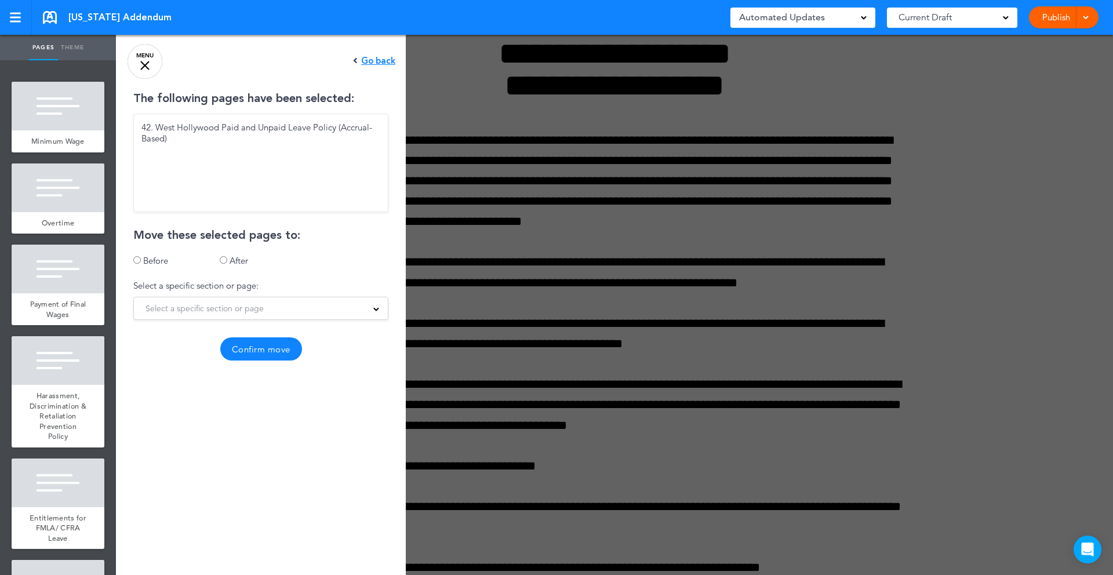
click at [224, 312] on span "Select a specific section or page" at bounding box center [205, 308] width 118 height 16
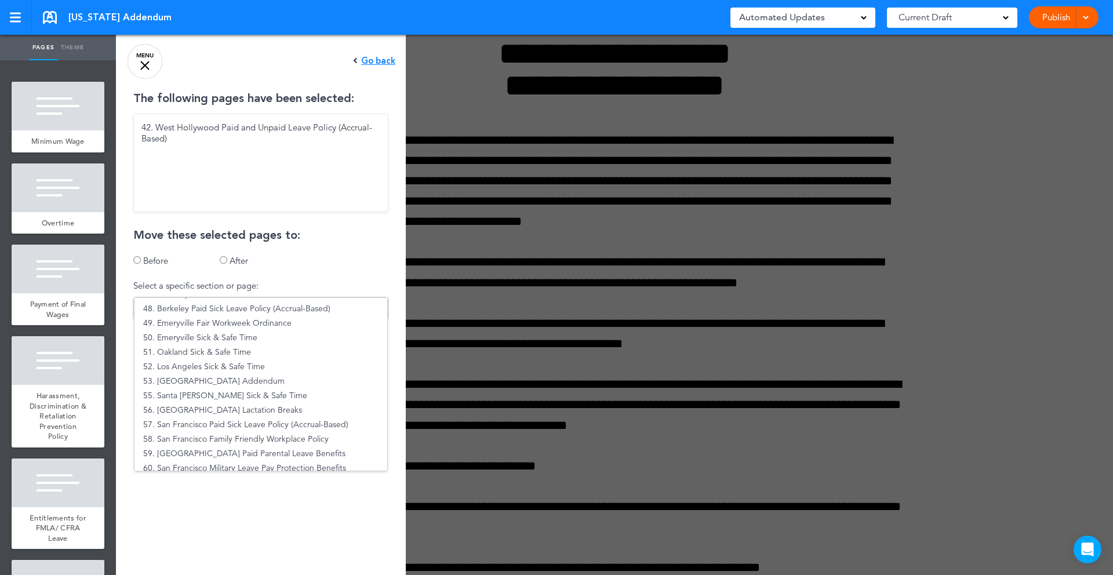
scroll to position [671, 0]
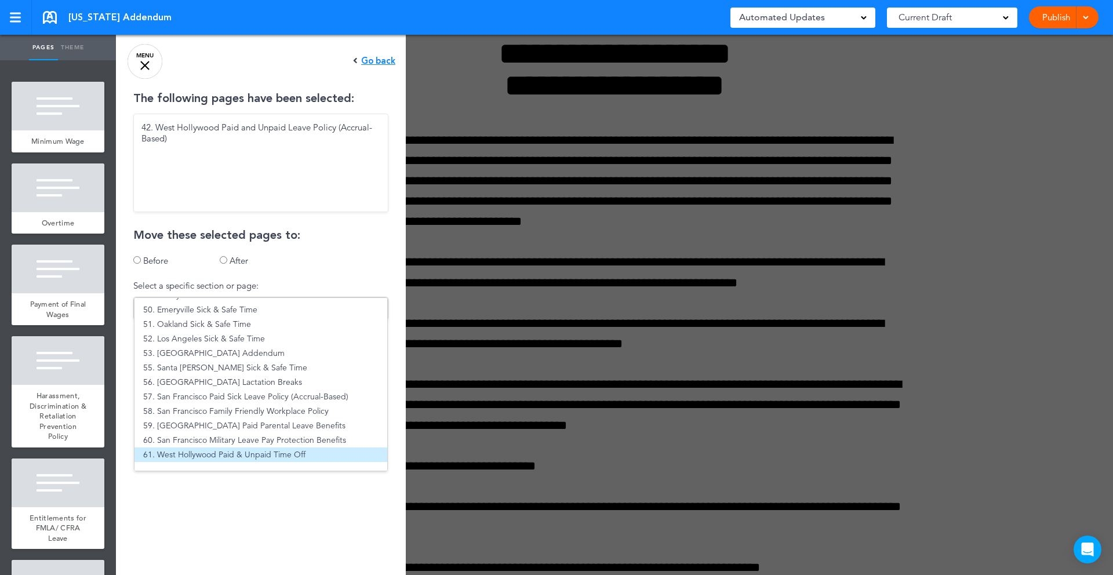
click at [221, 456] on li "61. West Hollywood Paid & Unpaid Time Off" at bounding box center [261, 455] width 253 height 14
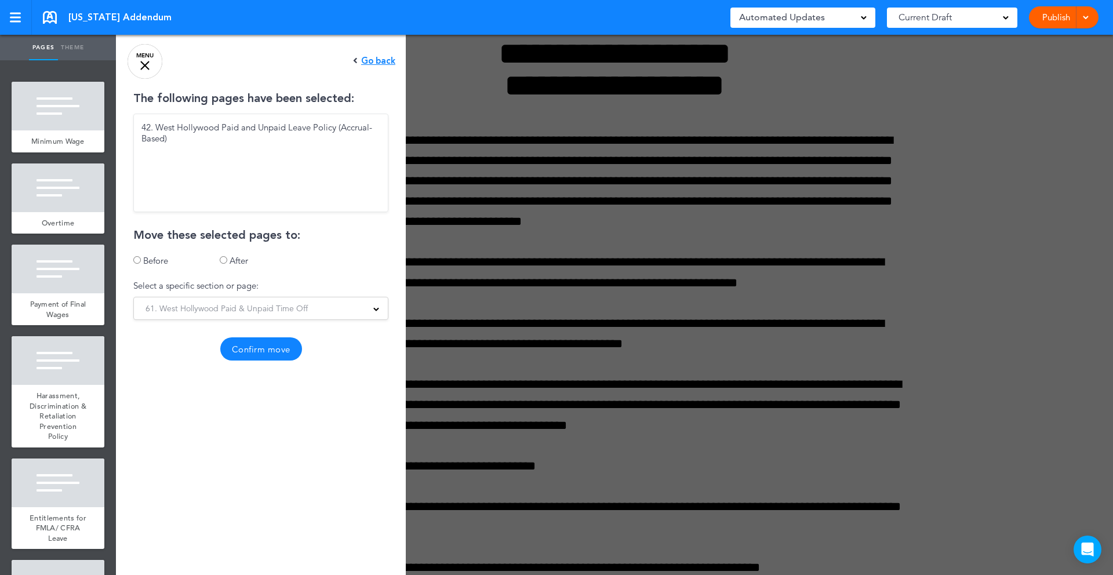
click at [266, 348] on button "Confirm move" at bounding box center [261, 348] width 82 height 23
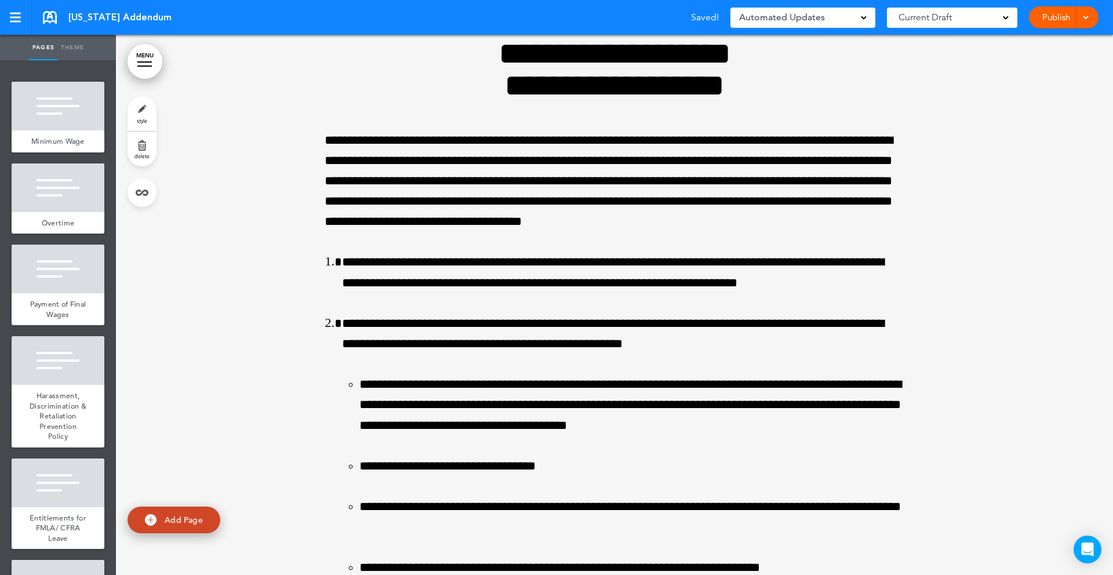
click at [136, 63] on link "MENU" at bounding box center [145, 61] width 35 height 35
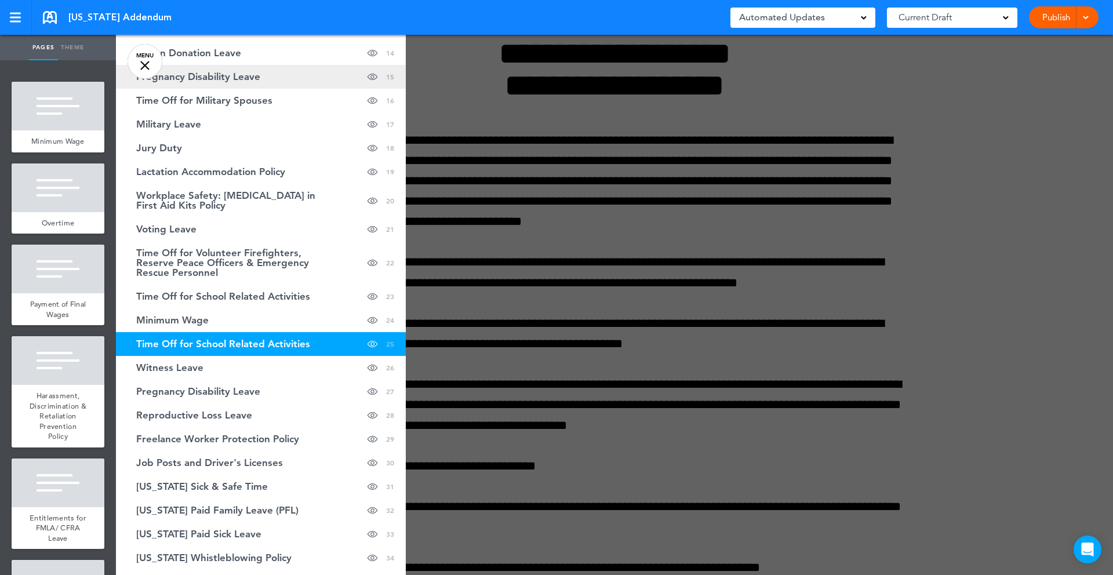
scroll to position [395, 0]
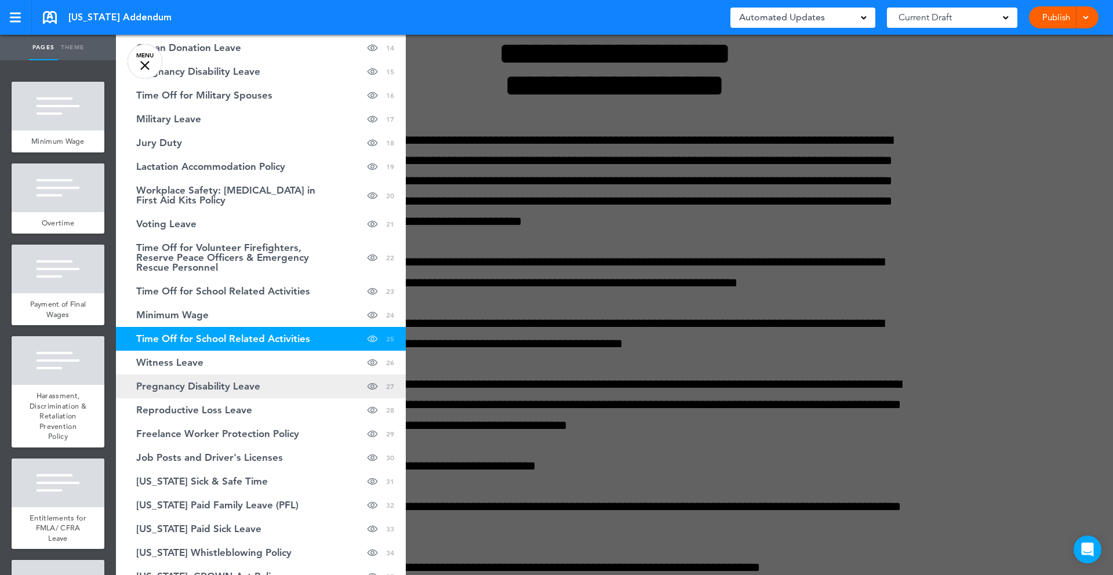
click at [224, 387] on span "Pregnancy Disability Leave" at bounding box center [198, 386] width 124 height 10
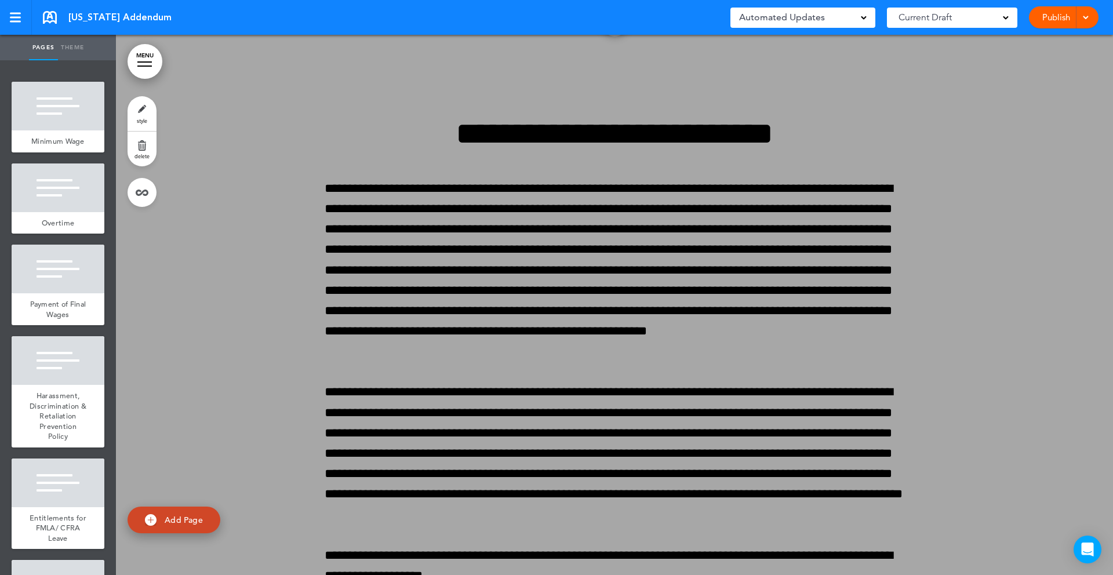
scroll to position [32261, 0]
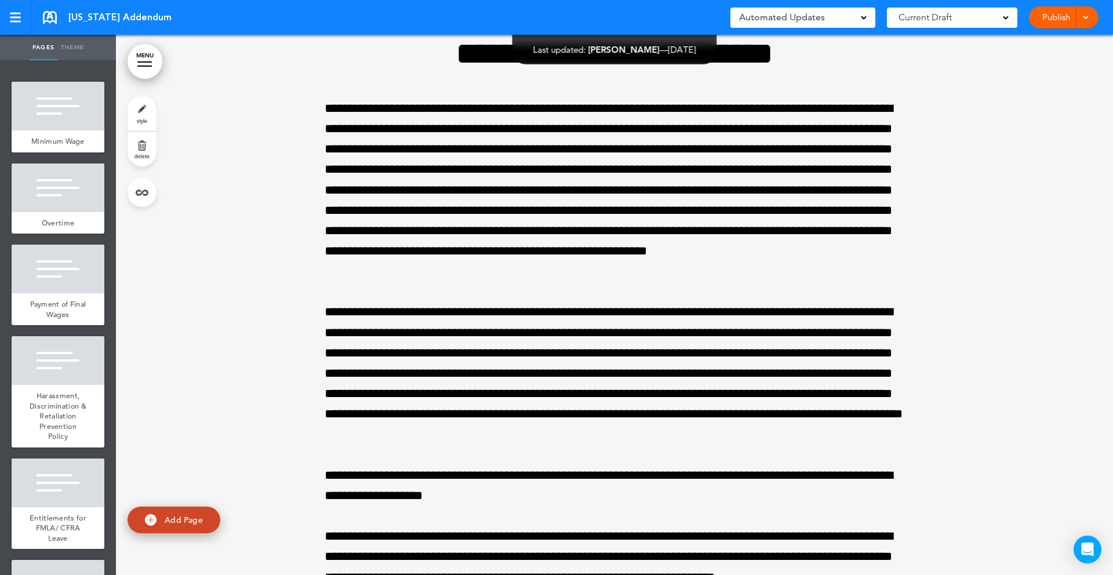
click at [144, 151] on link "delete" at bounding box center [142, 149] width 29 height 35
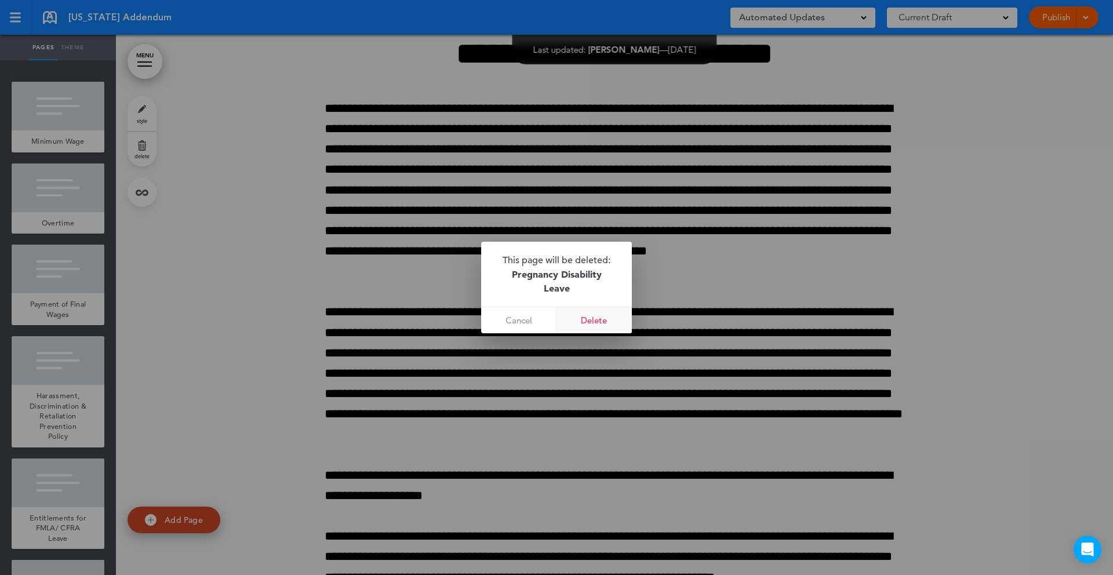
click at [612, 314] on link "Delete" at bounding box center [594, 320] width 75 height 26
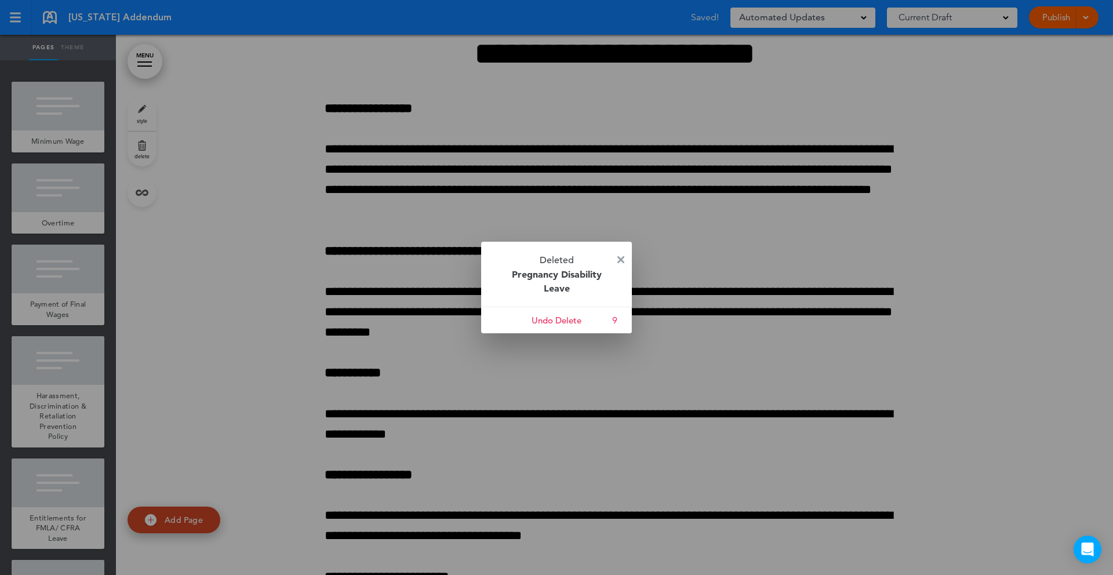
click at [620, 261] on img at bounding box center [620, 259] width 7 height 7
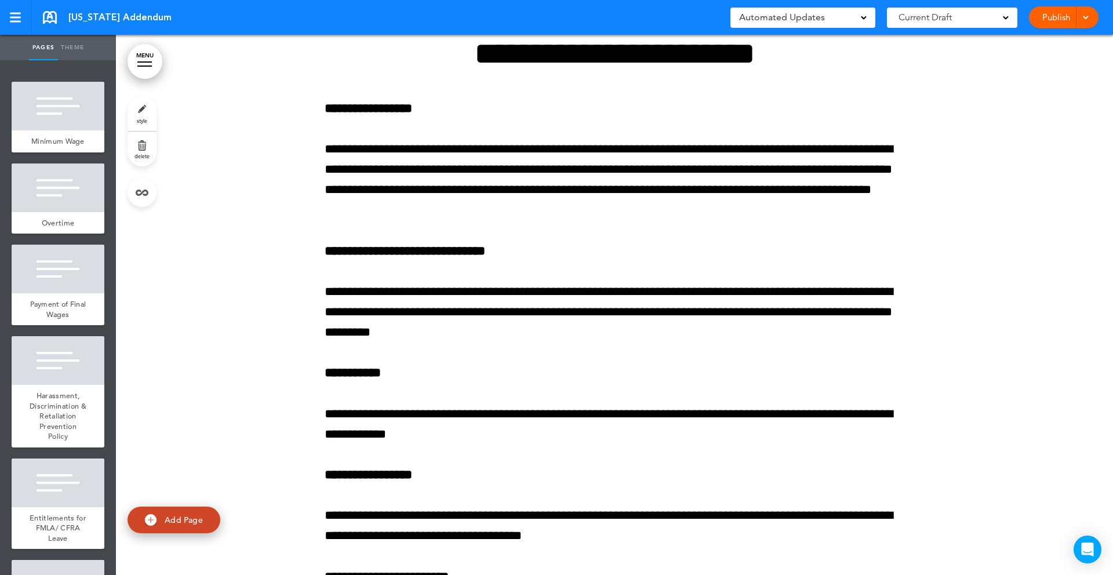
click at [150, 62] on div at bounding box center [144, 61] width 14 height 1
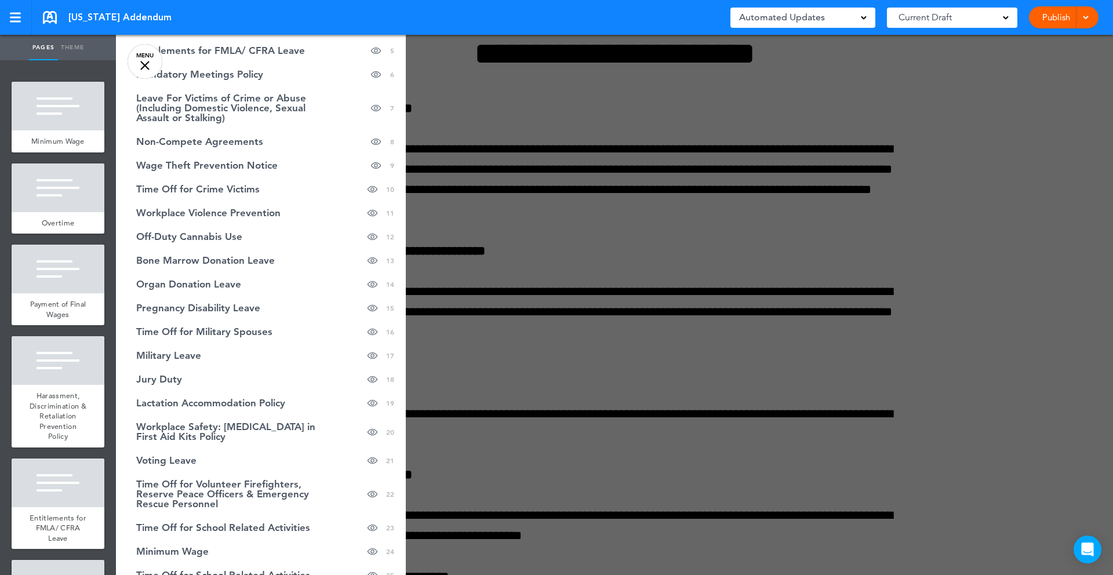
scroll to position [0, 0]
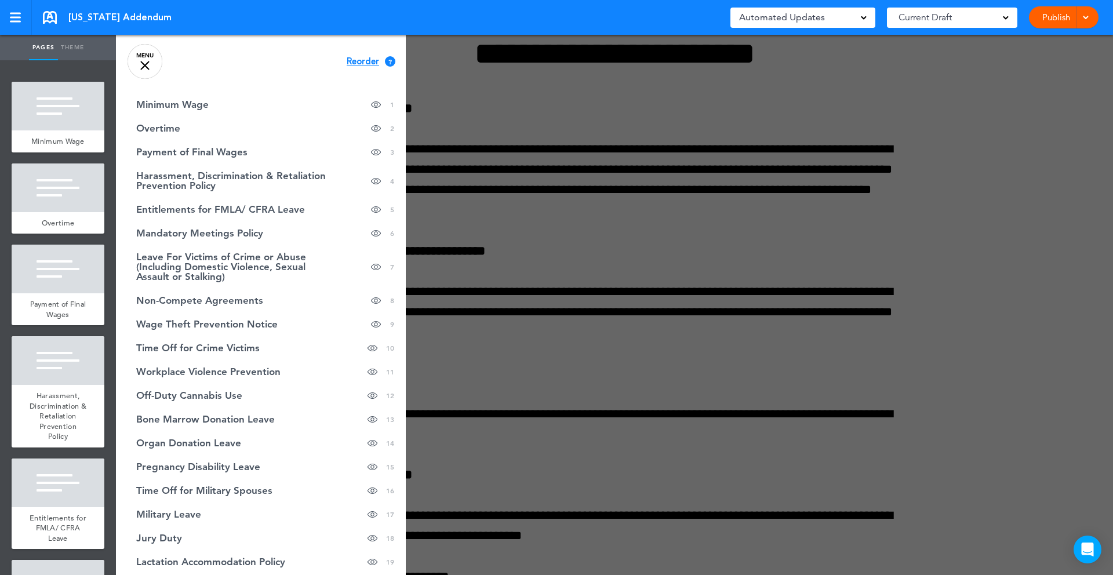
click at [370, 59] on span "Reorder" at bounding box center [363, 61] width 32 height 9
click at [368, 60] on span "Continue" at bounding box center [366, 60] width 38 height 9
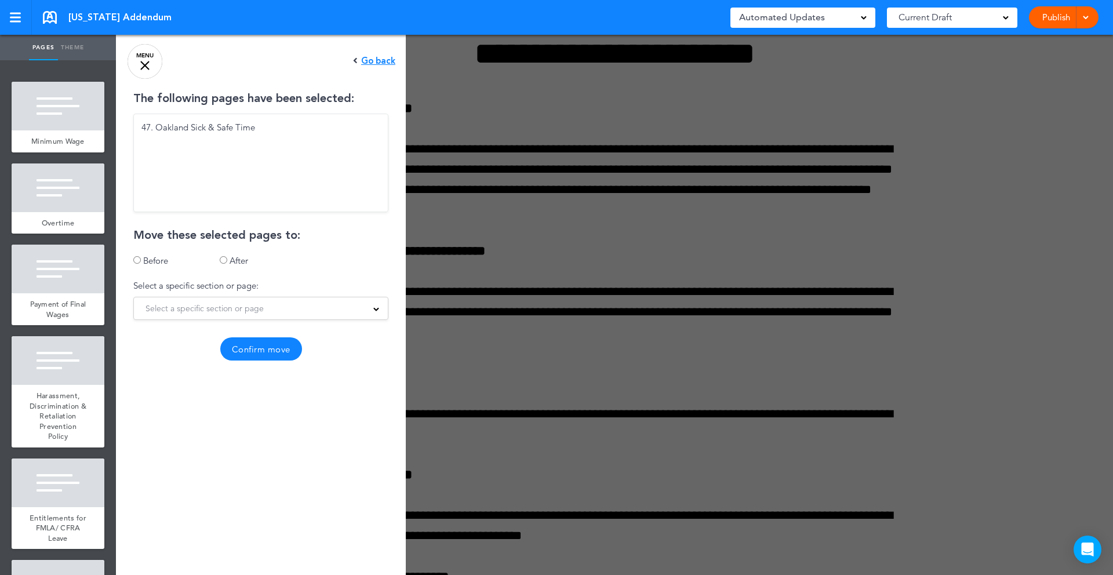
click at [233, 306] on span "Select a specific section or page" at bounding box center [205, 308] width 118 height 16
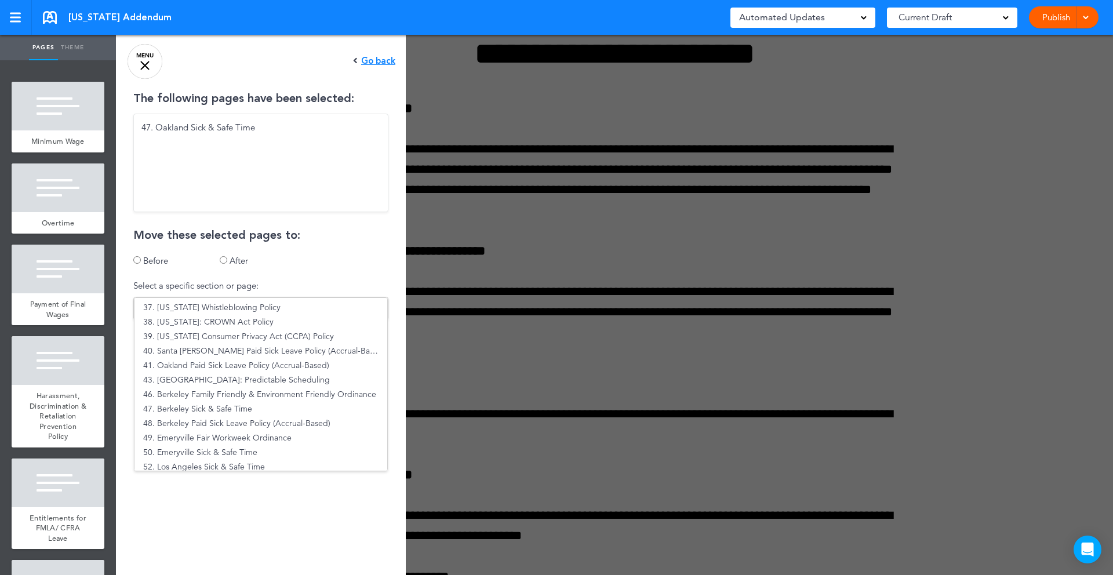
scroll to position [536, 0]
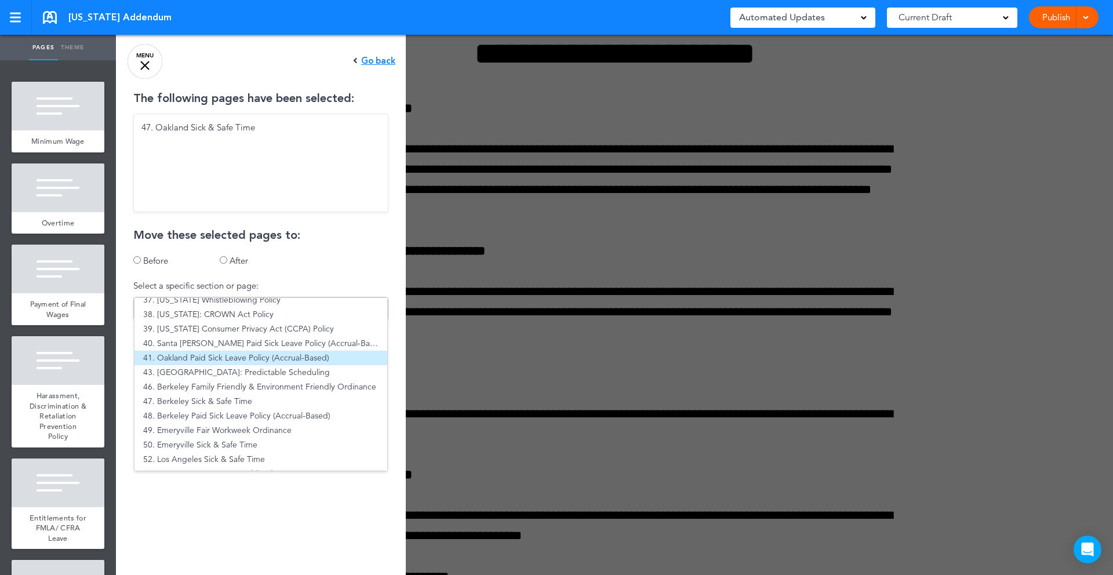
click at [245, 355] on li "41. Oakland Paid Sick Leave Policy (Accrual-Based)" at bounding box center [261, 358] width 253 height 14
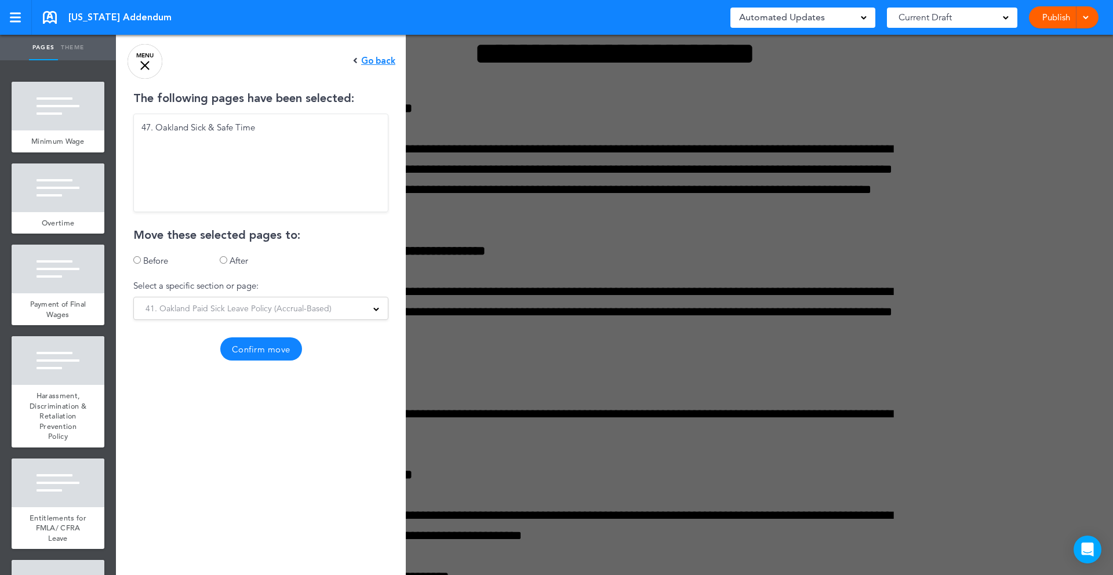
click at [246, 355] on button "Confirm move" at bounding box center [261, 348] width 82 height 23
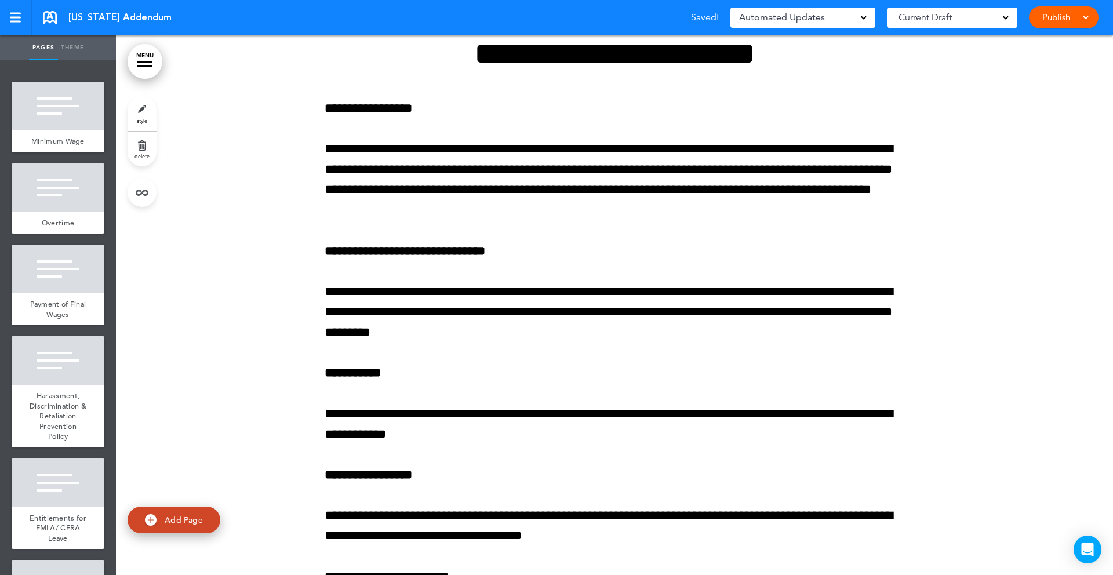
click at [145, 61] on div at bounding box center [144, 61] width 14 height 1
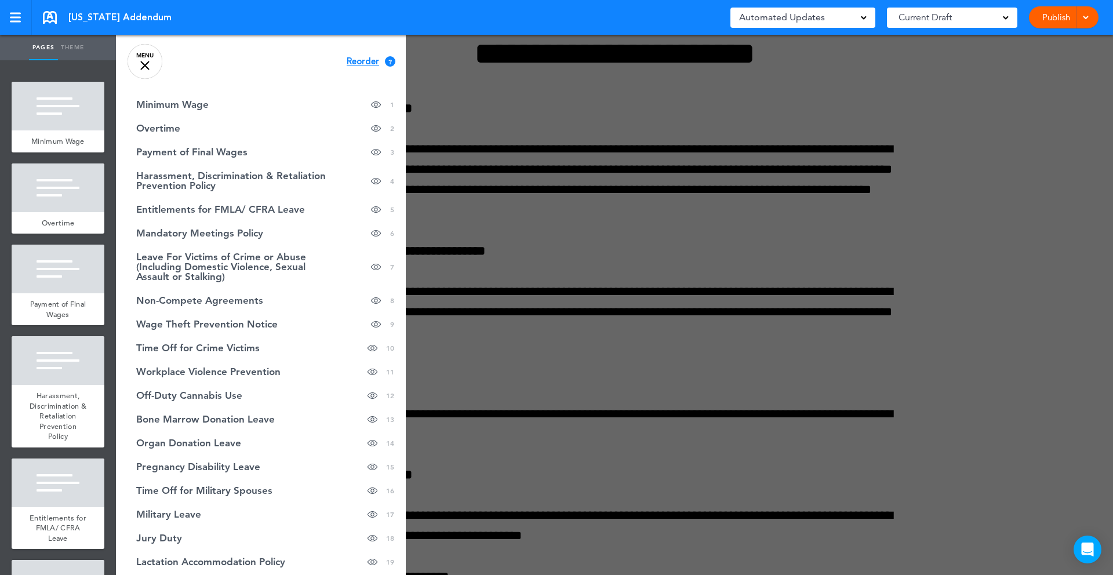
click at [128, 44] on link "MENU" at bounding box center [145, 61] width 35 height 35
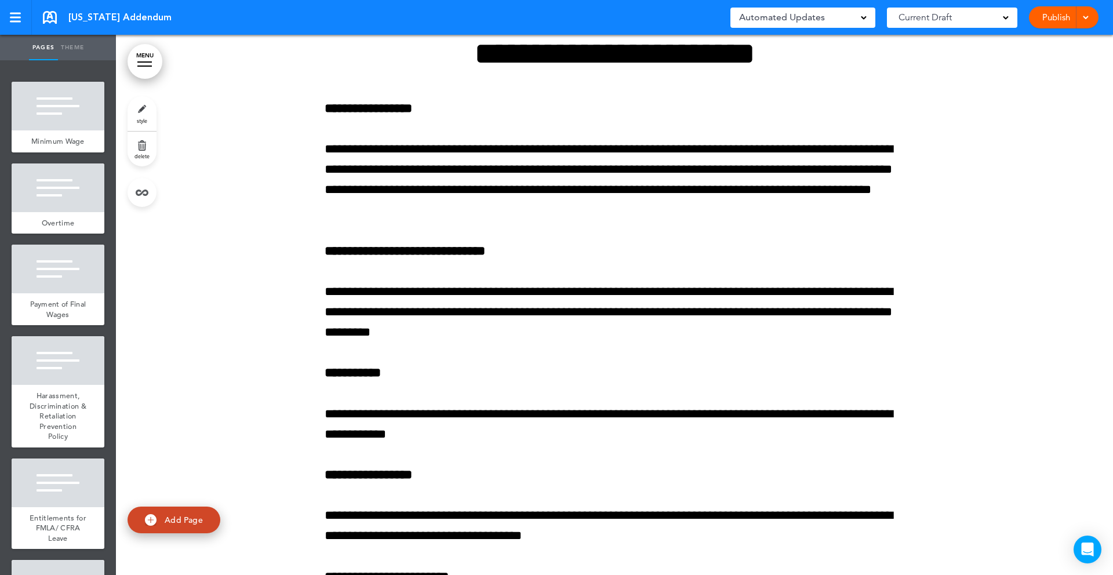
click at [128, 44] on link "MENU" at bounding box center [145, 61] width 35 height 35
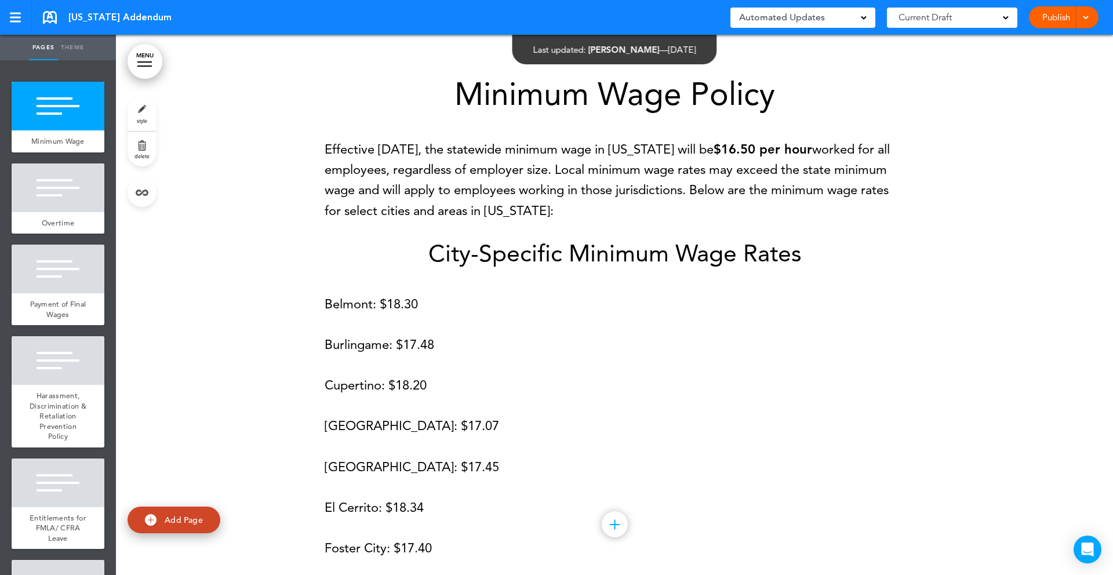
scroll to position [7, 0]
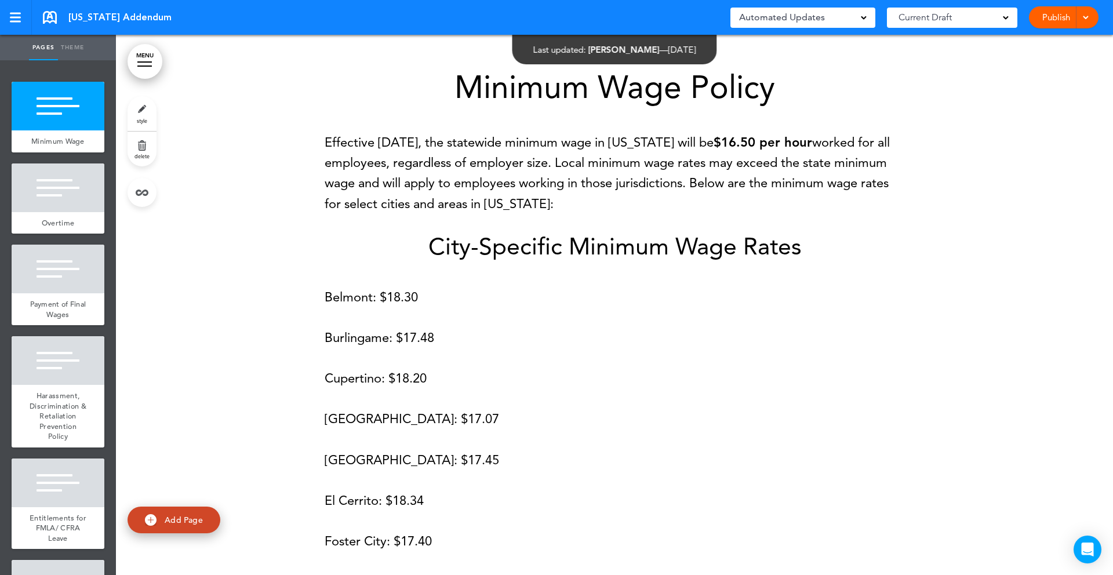
click at [147, 64] on link "MENU" at bounding box center [145, 61] width 35 height 35
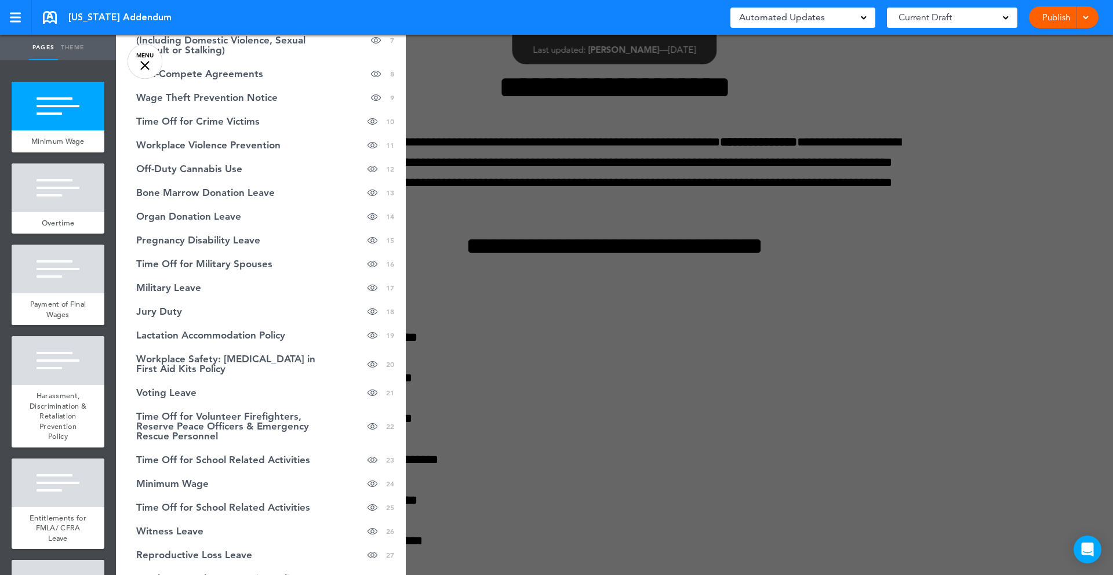
scroll to position [0, 0]
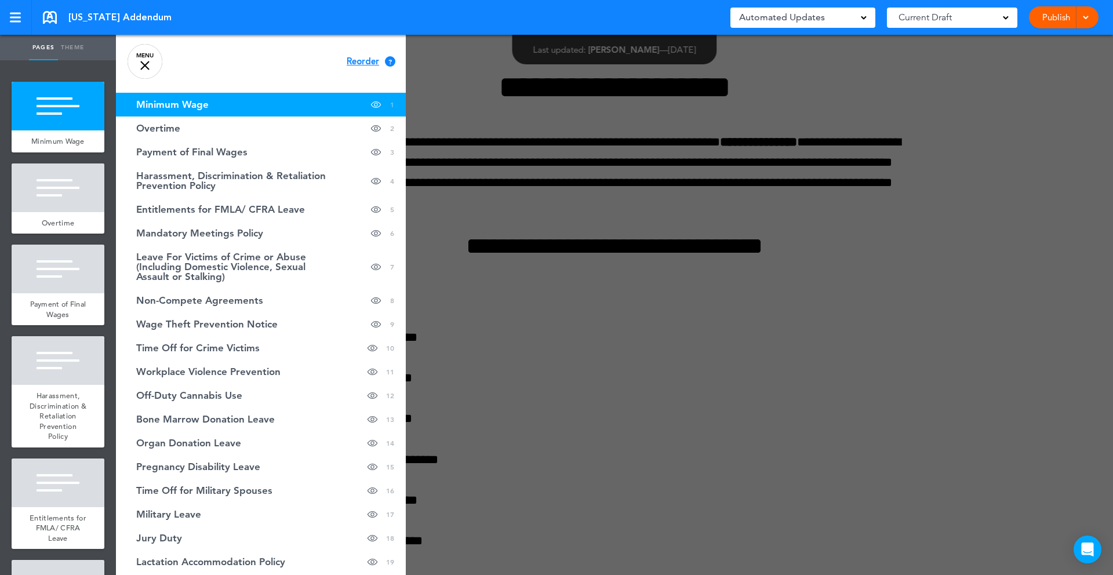
click at [357, 60] on span "Reorder" at bounding box center [363, 61] width 32 height 9
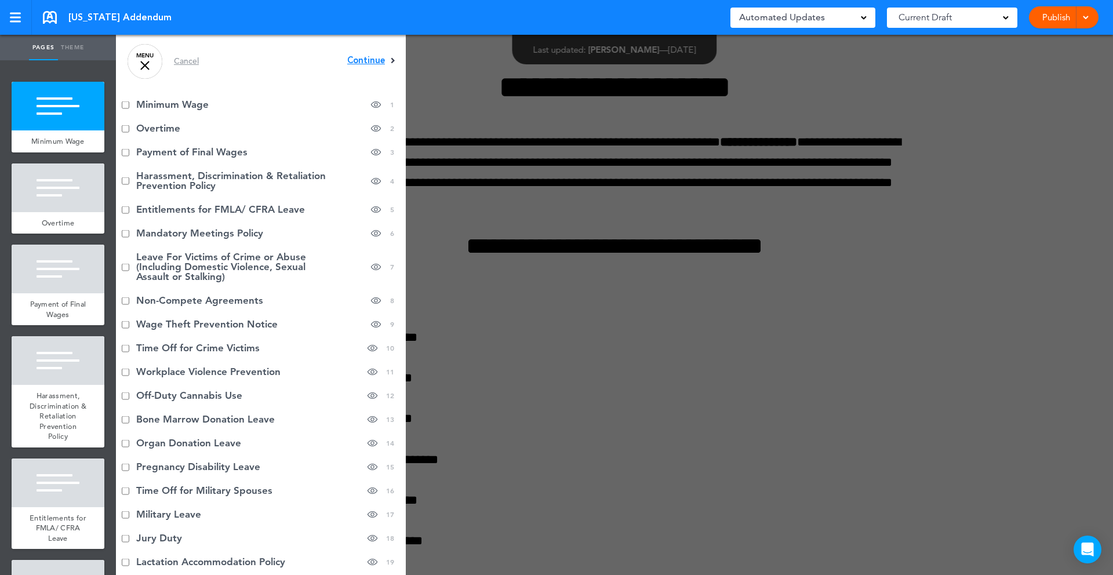
click at [364, 57] on span "Continue" at bounding box center [366, 60] width 38 height 9
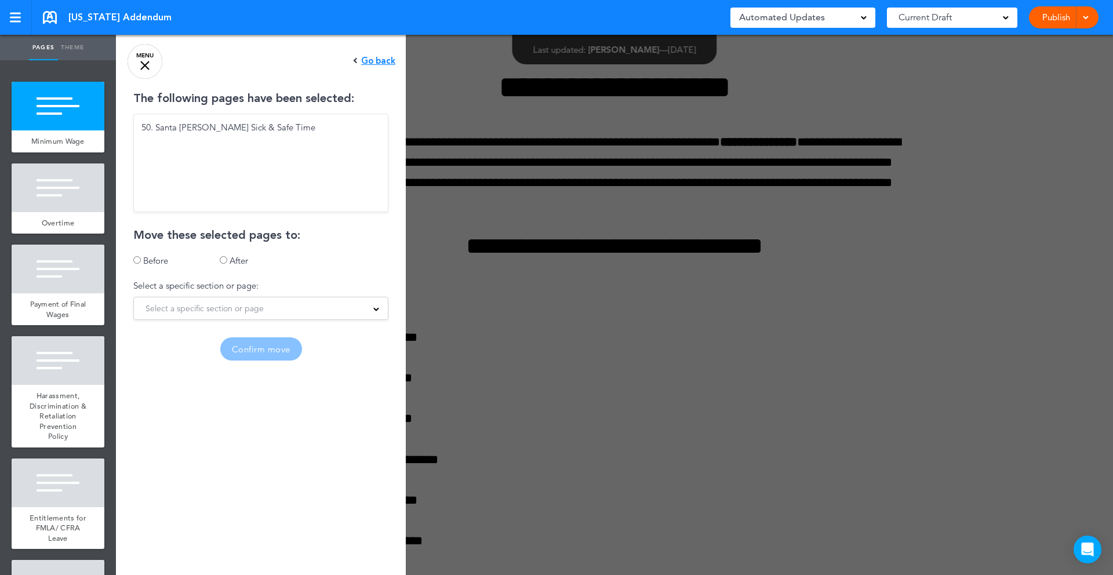
click at [177, 303] on span "Select a specific section or page" at bounding box center [205, 308] width 118 height 16
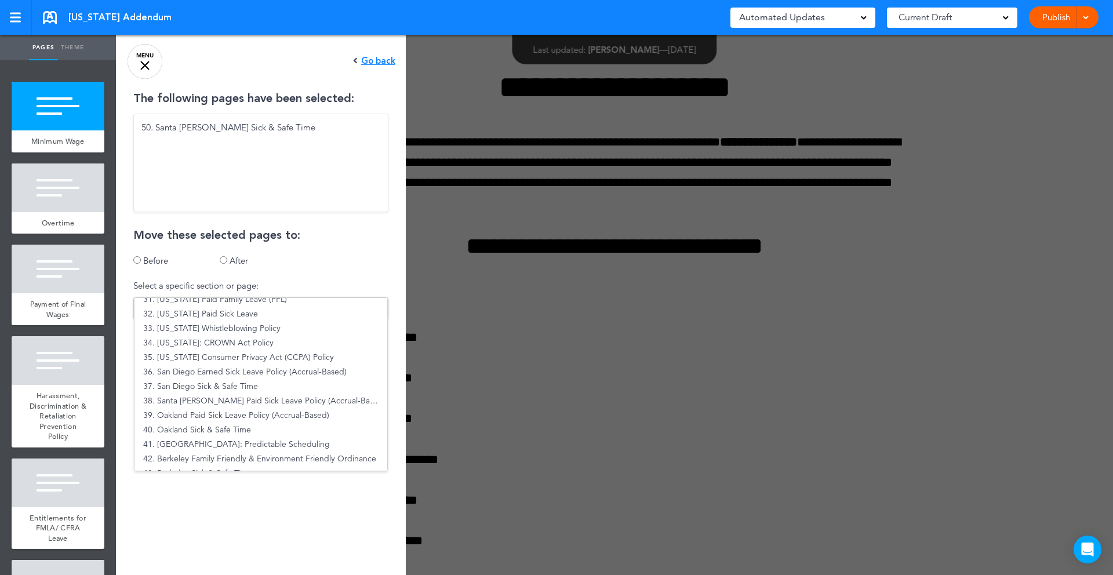
scroll to position [452, 0]
click at [217, 397] on li "38. Santa Monica Paid Sick Leave Policy (Accrual-Based)" at bounding box center [261, 398] width 253 height 14
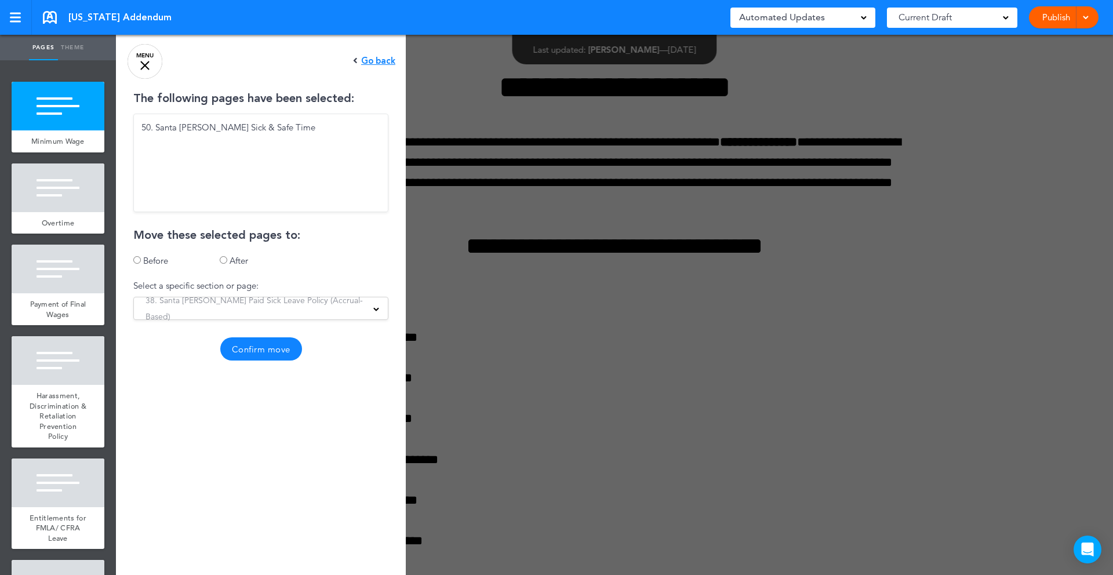
click at [248, 342] on button "Confirm move" at bounding box center [261, 348] width 82 height 23
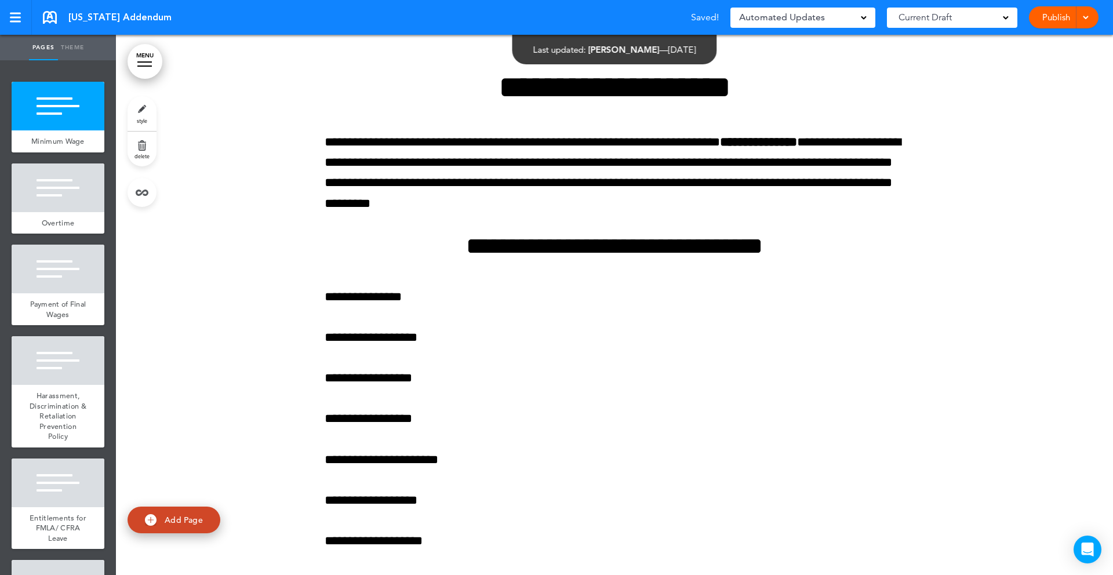
click at [147, 63] on link "MENU" at bounding box center [145, 61] width 35 height 35
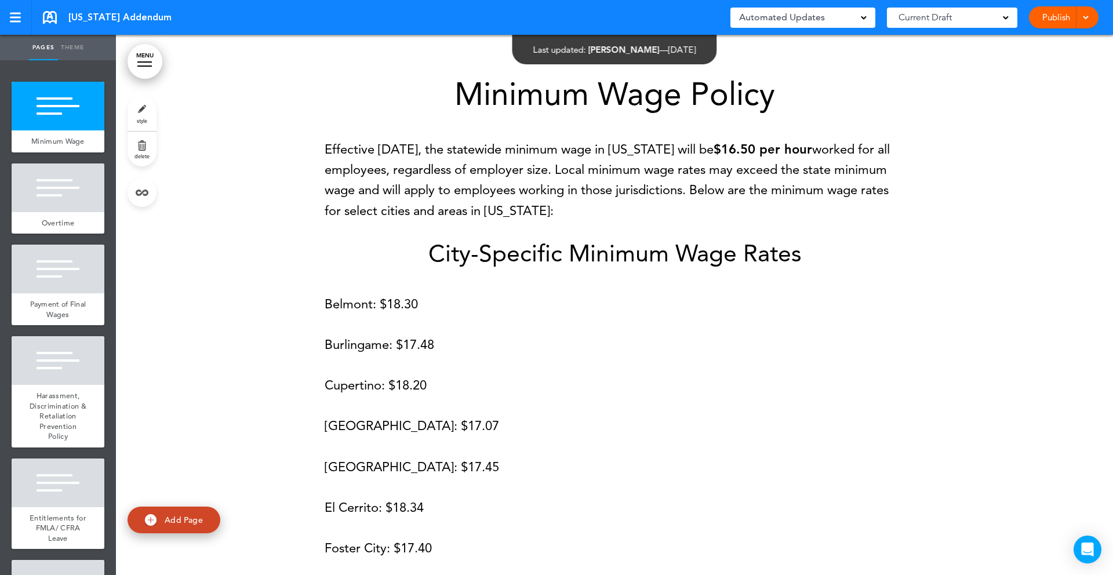
click at [144, 66] on div at bounding box center [144, 66] width 14 height 1
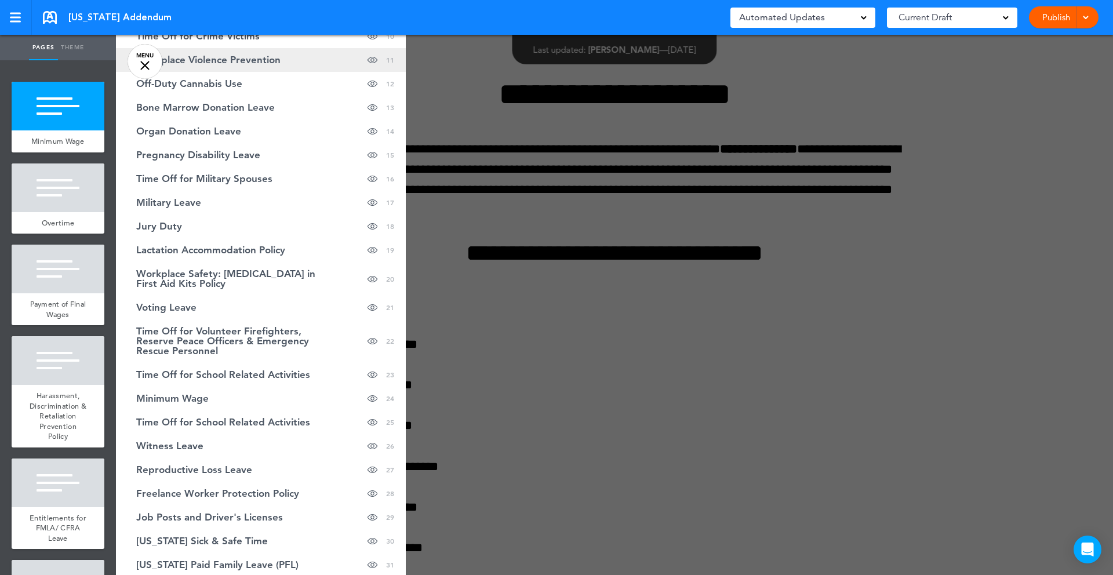
scroll to position [315, 0]
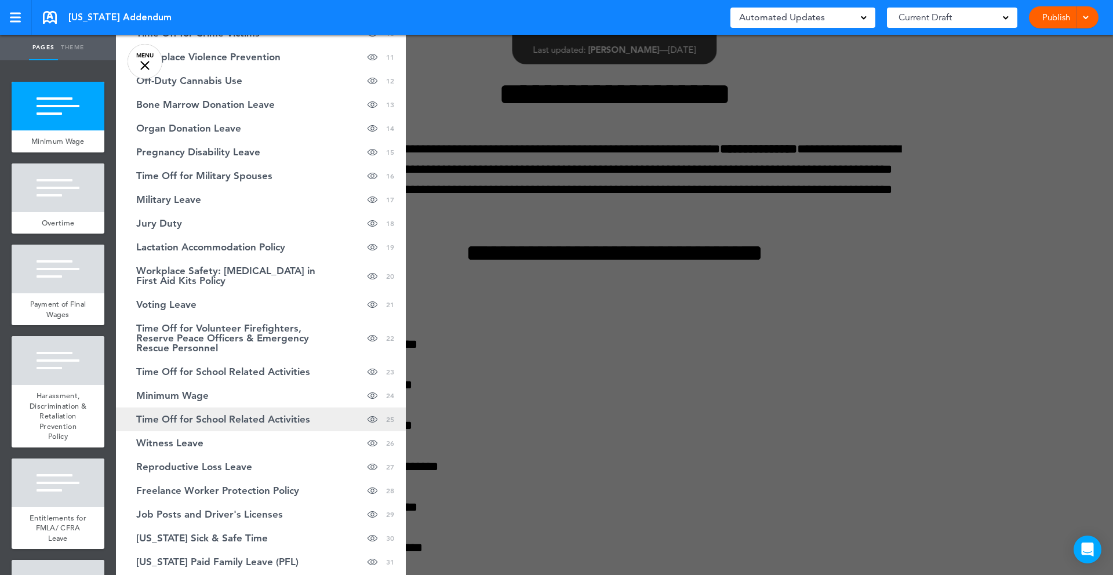
click at [246, 415] on span "Time Off for School Related Activities" at bounding box center [223, 420] width 174 height 10
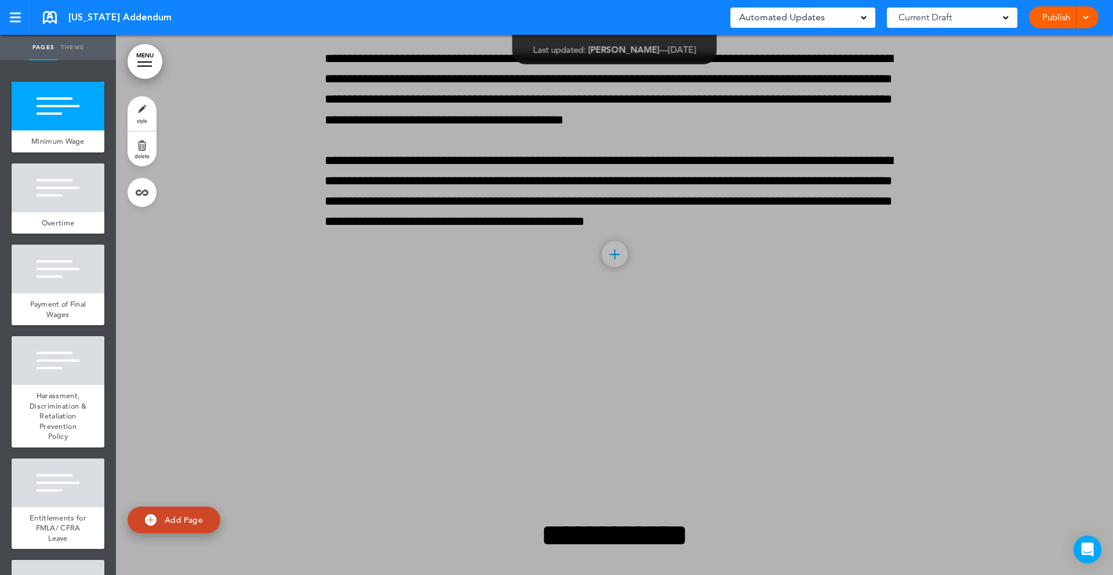
scroll to position [30759, 0]
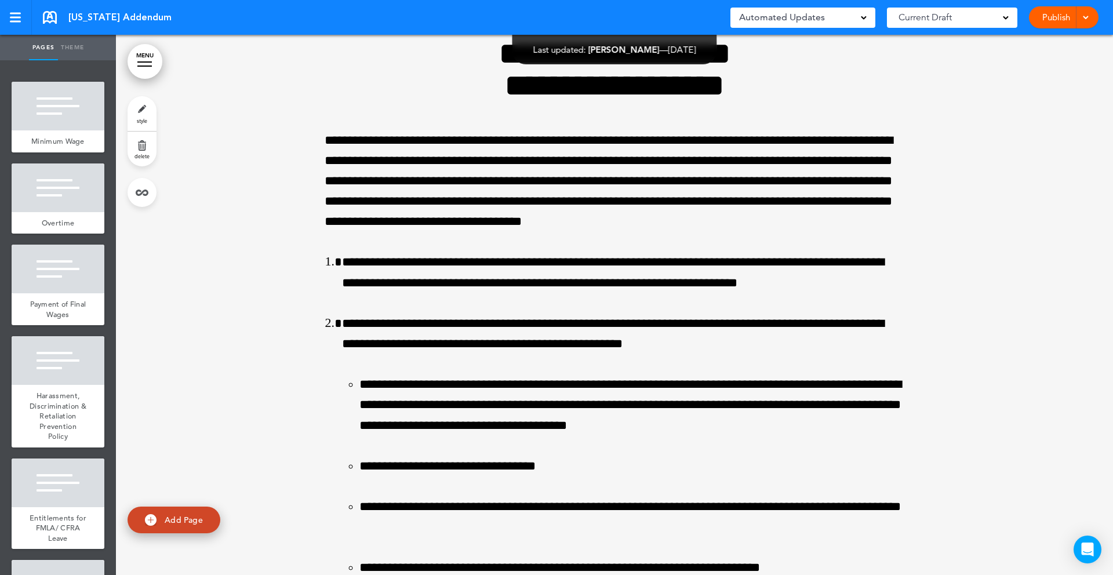
click at [143, 144] on link "delete" at bounding box center [142, 149] width 29 height 35
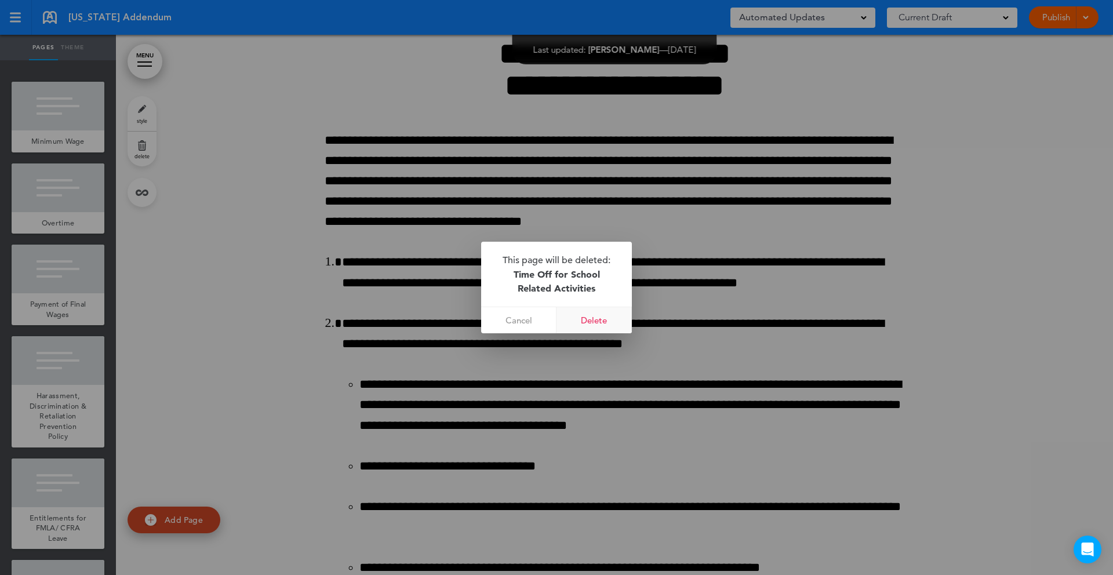
click at [587, 319] on link "Delete" at bounding box center [594, 320] width 75 height 26
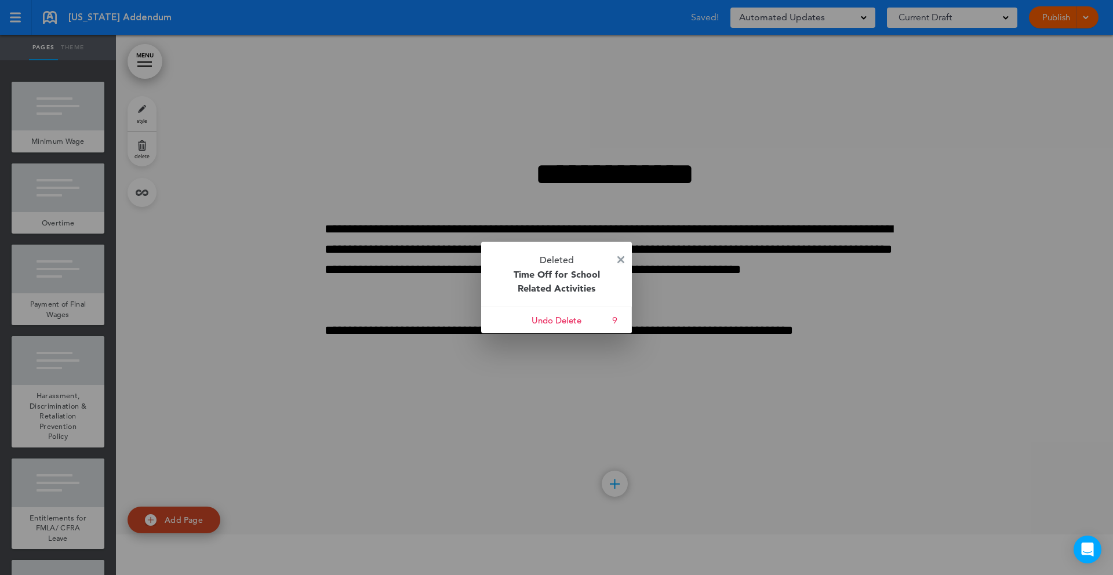
click at [621, 262] on img at bounding box center [620, 259] width 7 height 7
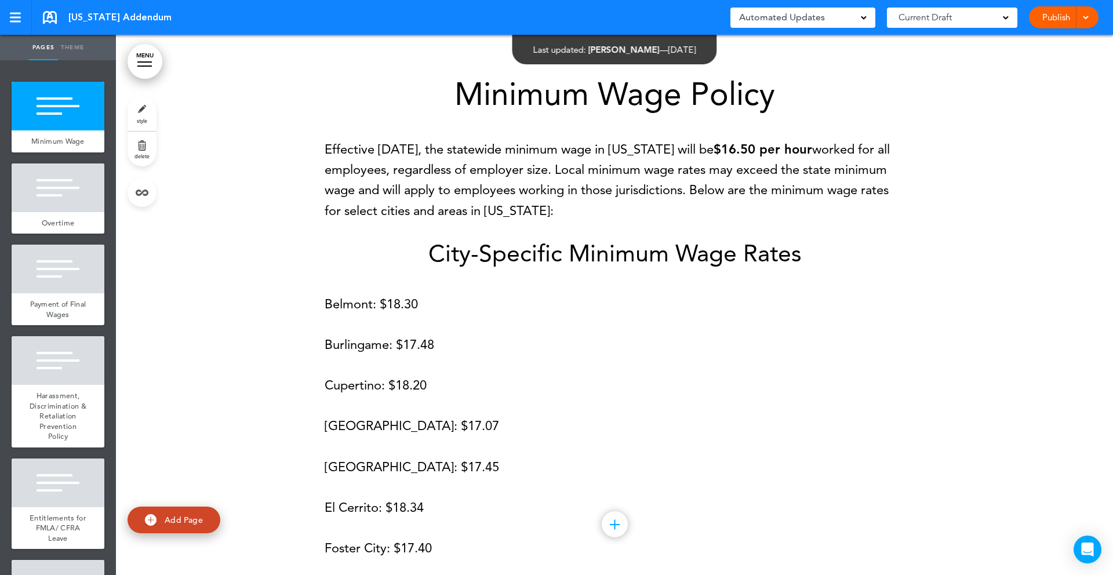
click at [147, 68] on link "MENU" at bounding box center [145, 61] width 35 height 35
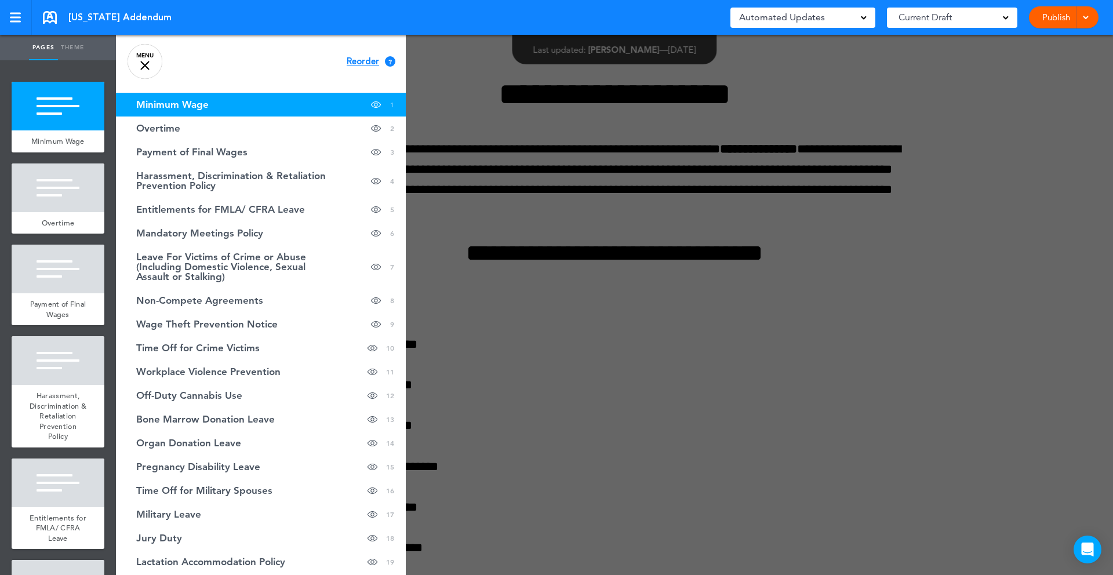
click at [360, 58] on span "Reorder" at bounding box center [363, 61] width 32 height 9
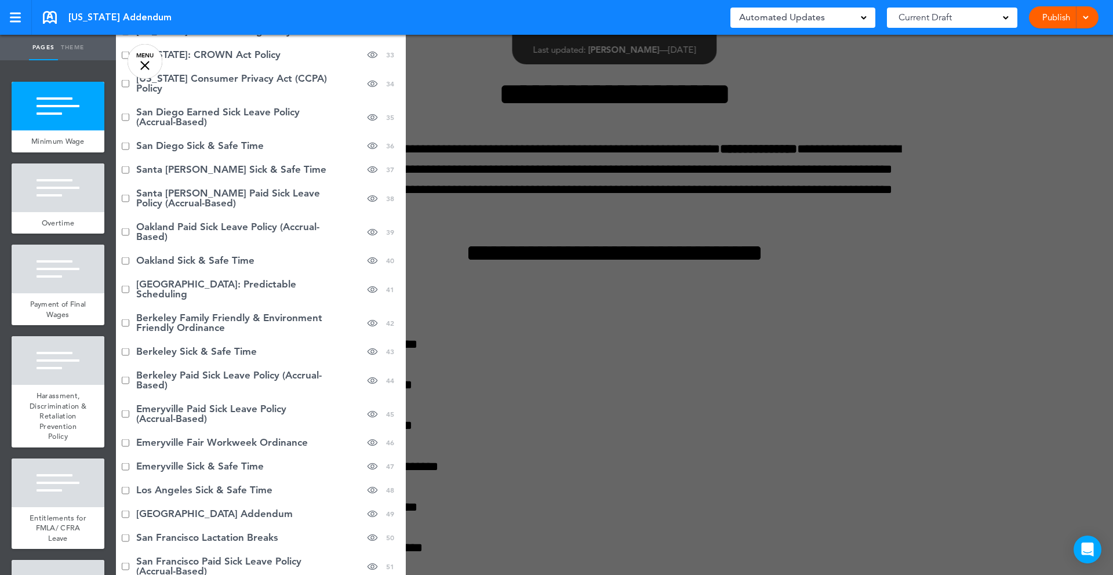
scroll to position [875, 0]
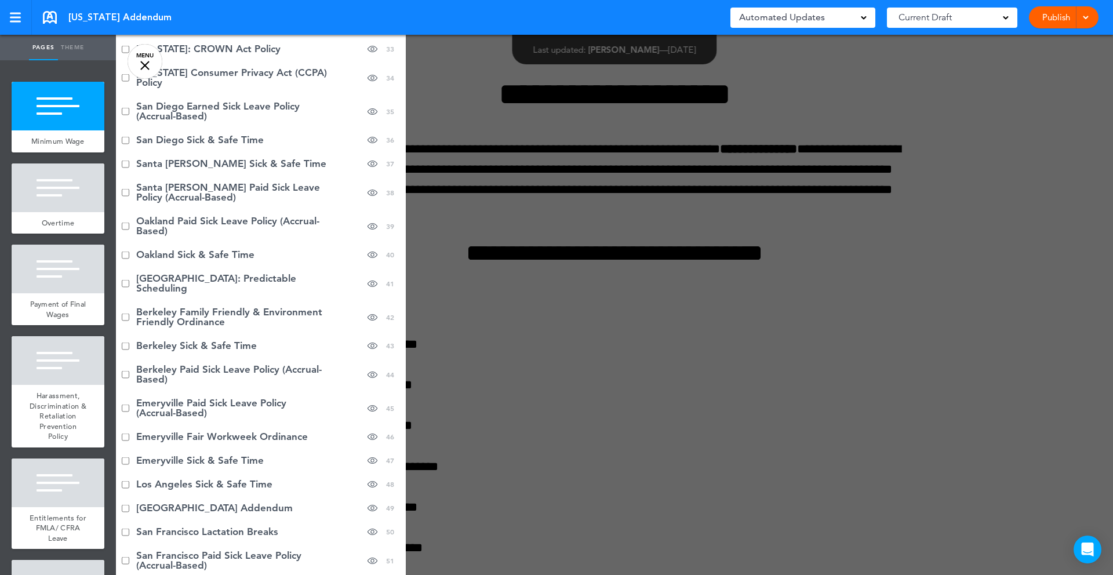
click at [130, 288] on li "Los Angeles County: Predictable Scheduling Hide page in table of contents 41" at bounding box center [261, 284] width 290 height 34
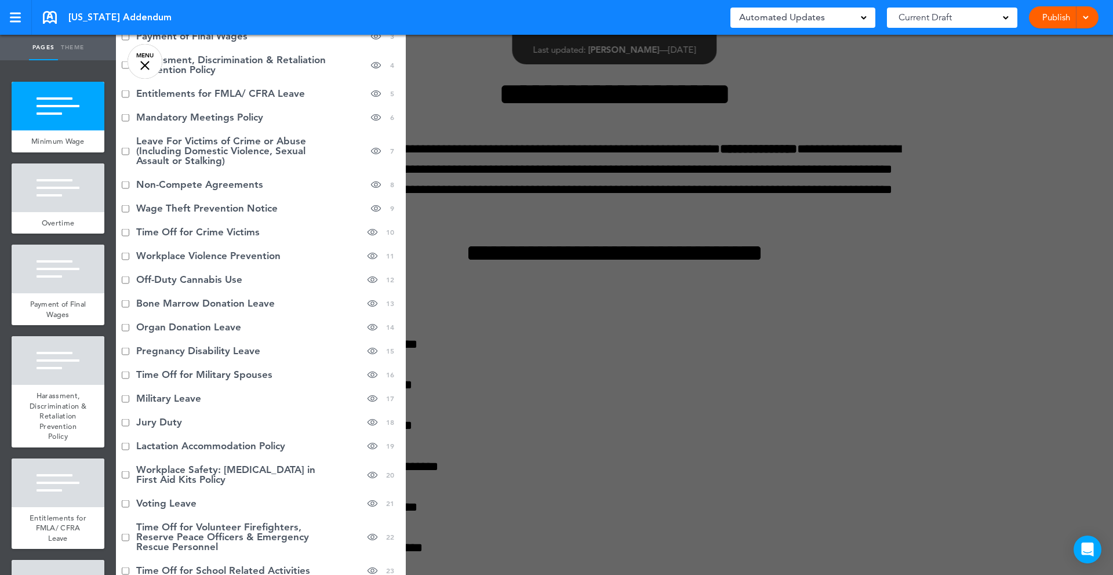
scroll to position [0, 0]
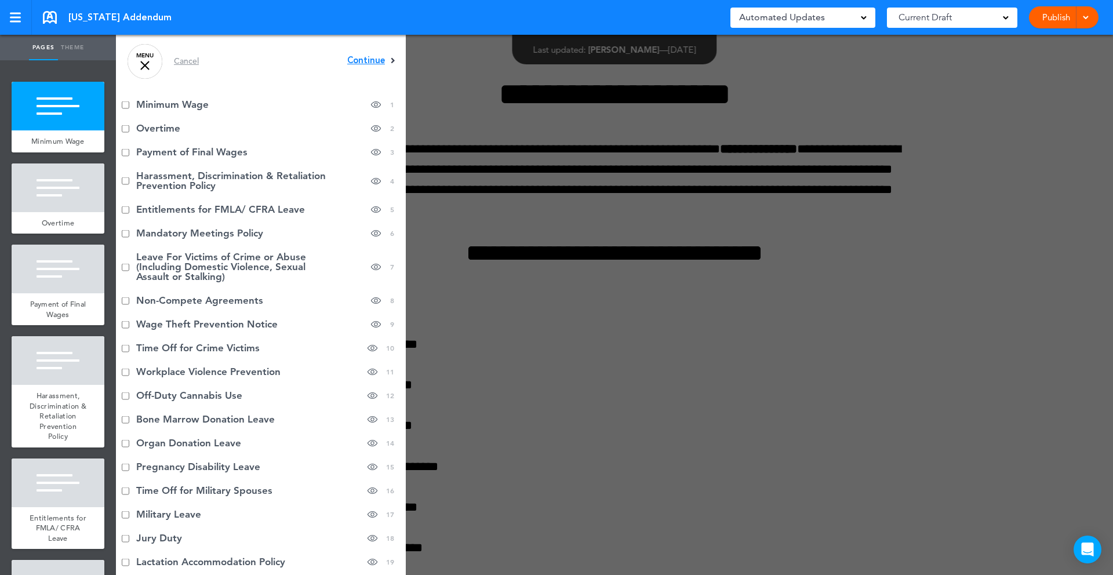
click at [369, 59] on span "Continue" at bounding box center [366, 60] width 38 height 9
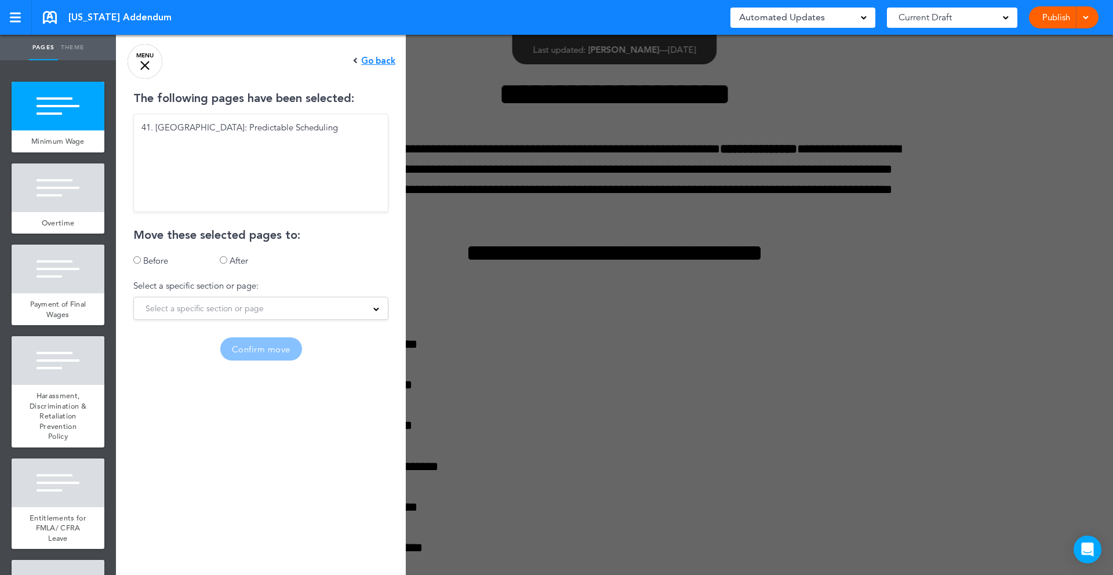
click at [222, 308] on span "Select a specific section or page" at bounding box center [205, 308] width 118 height 16
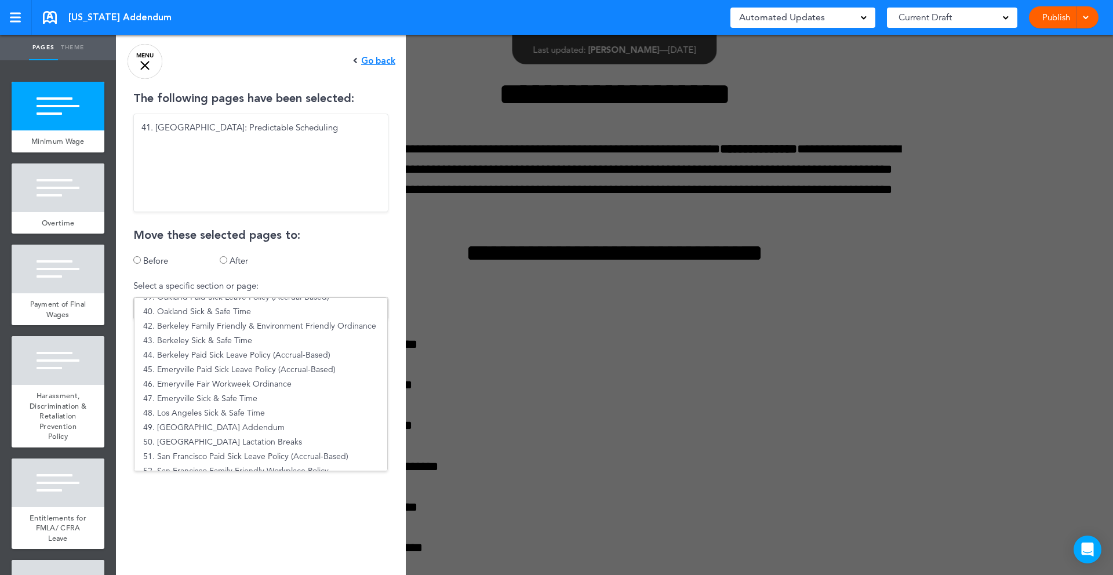
scroll to position [574, 0]
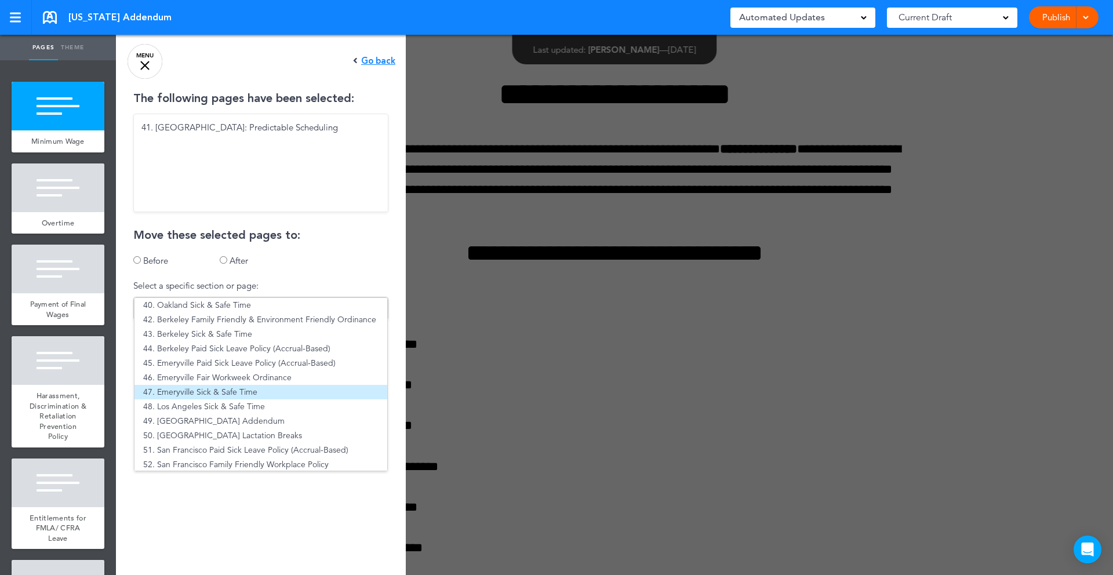
click at [204, 387] on li "47. Emeryville Sick & Safe Time" at bounding box center [261, 392] width 253 height 14
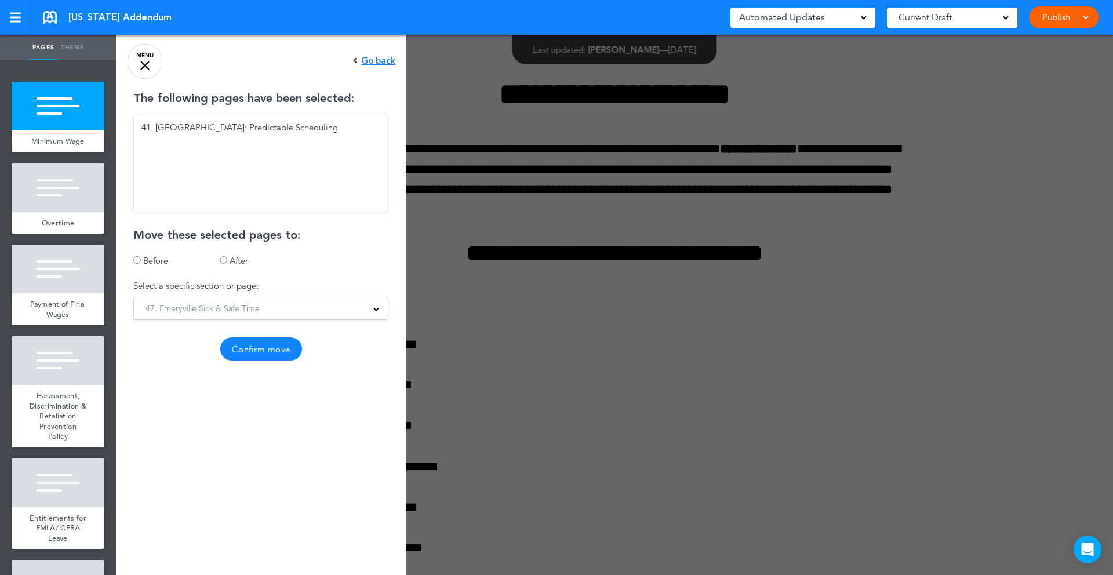
click at [256, 354] on button "Confirm move" at bounding box center [261, 348] width 82 height 23
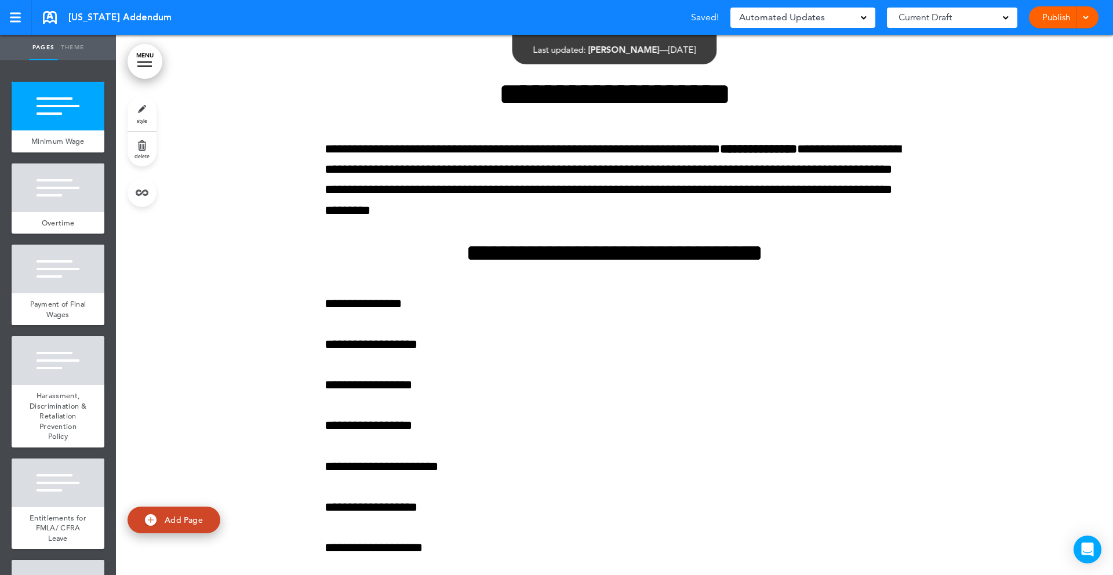
click at [154, 60] on link "MENU" at bounding box center [145, 61] width 35 height 35
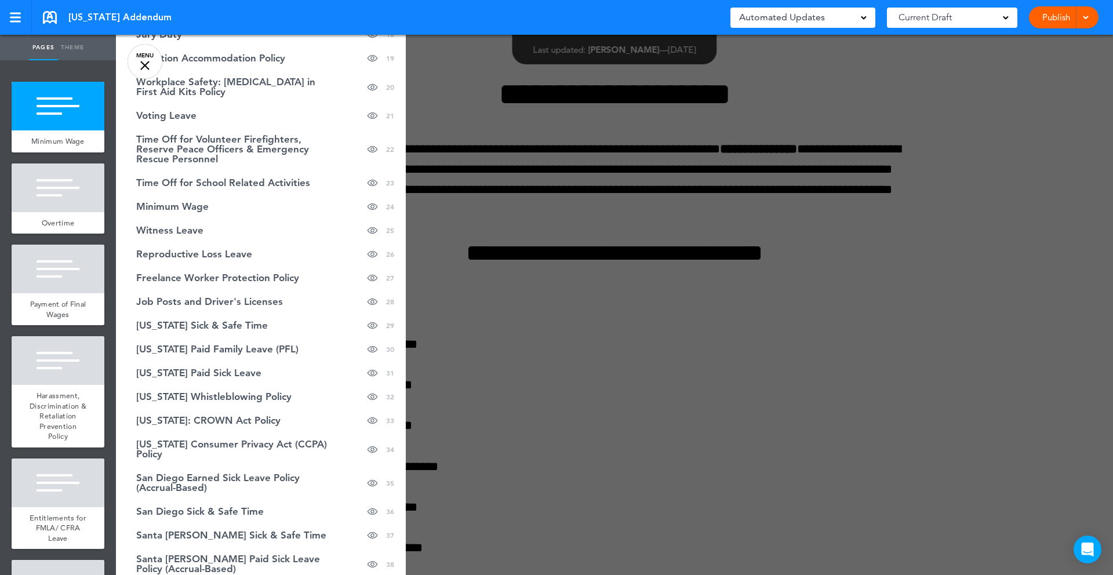
scroll to position [502, 0]
click at [221, 211] on link "Minimum Wage hide page in table of contents 24" at bounding box center [261, 209] width 290 height 24
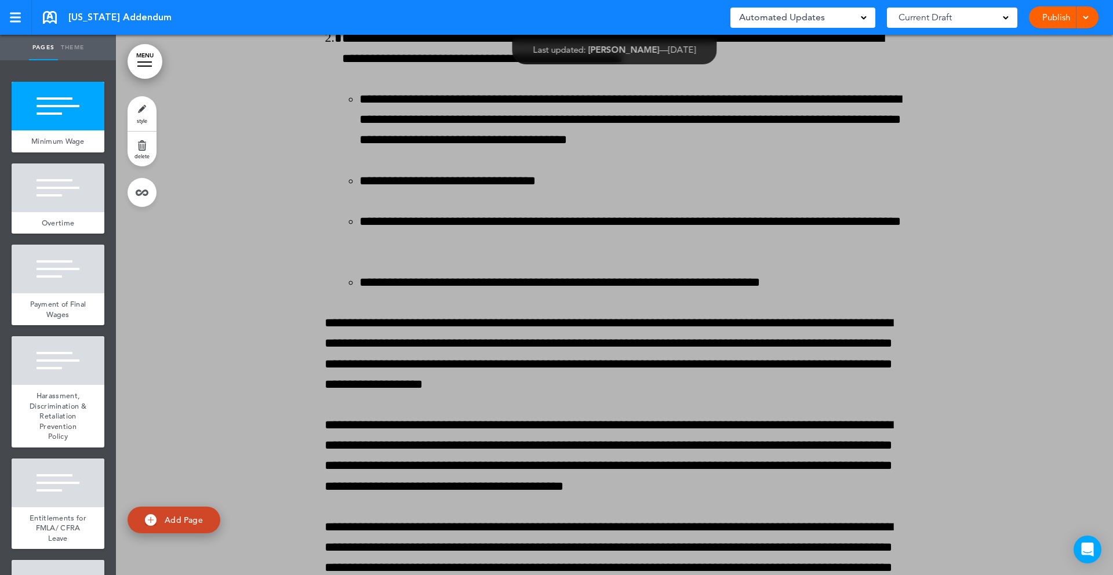
scroll to position [30218, 0]
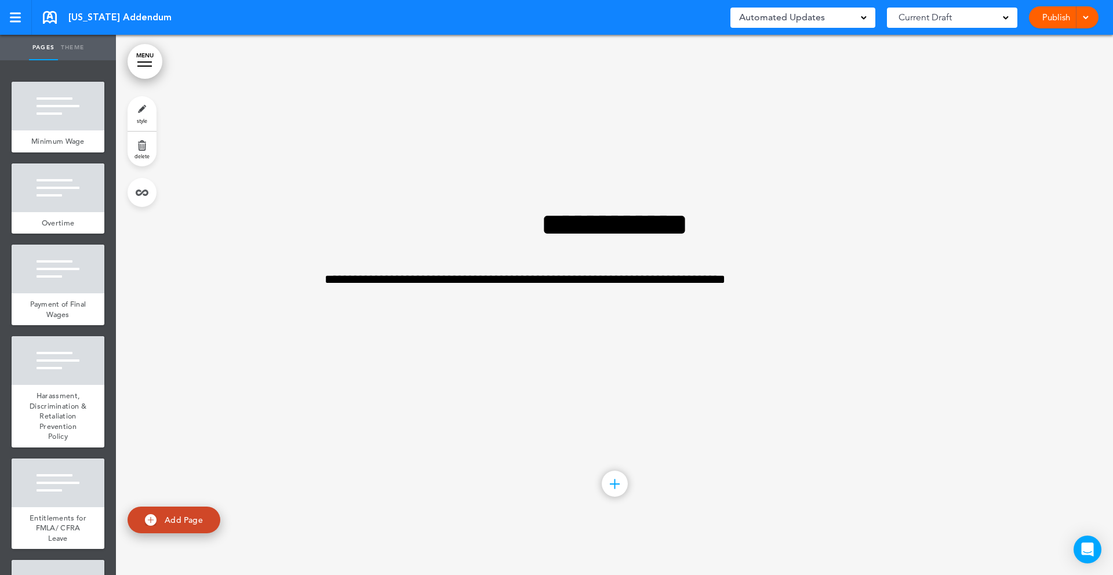
click at [140, 147] on link "delete" at bounding box center [142, 149] width 29 height 35
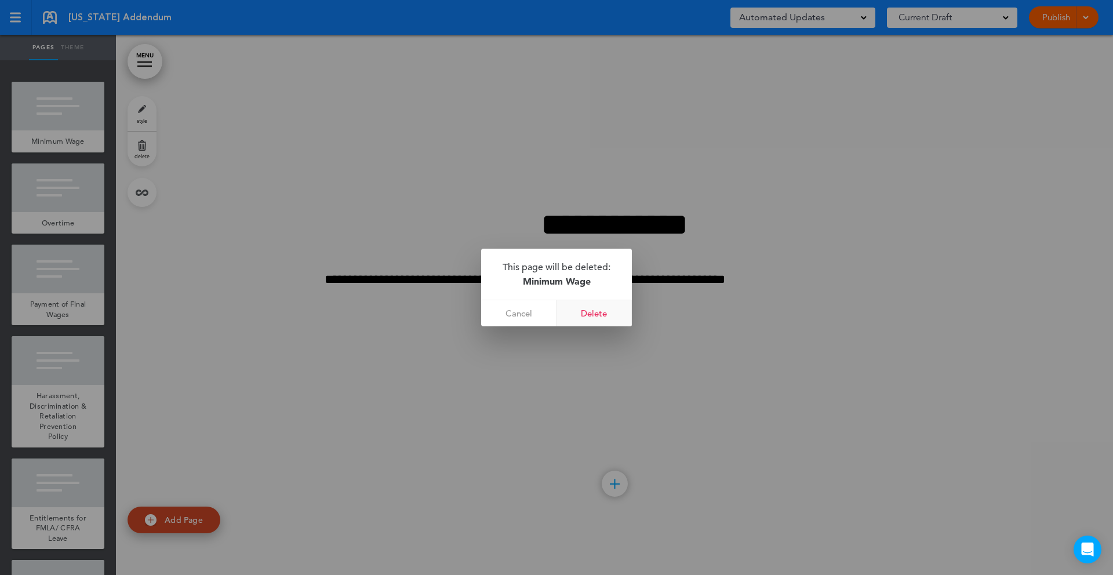
click at [605, 311] on link "Delete" at bounding box center [594, 313] width 75 height 26
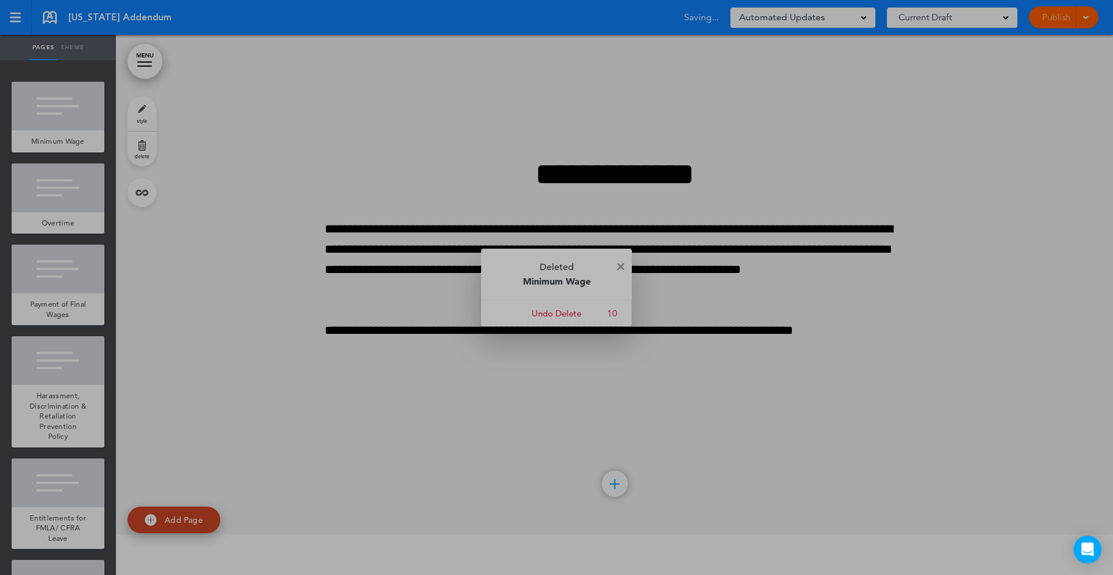
scroll to position [29678, 0]
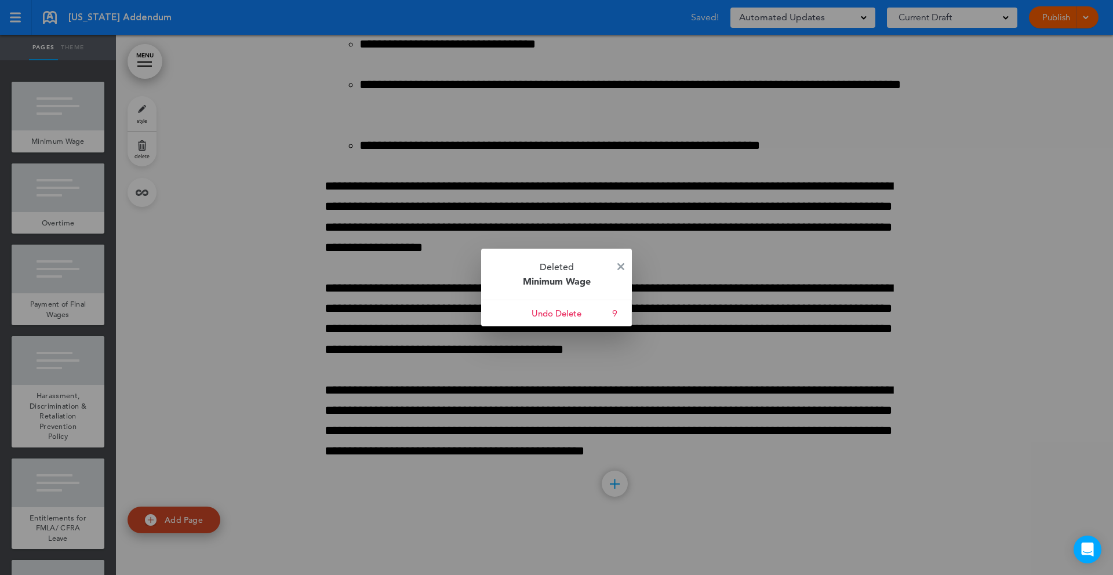
click at [626, 264] on p "Deleted Minimum Wage" at bounding box center [556, 274] width 151 height 51
click at [621, 266] on img at bounding box center [620, 266] width 7 height 7
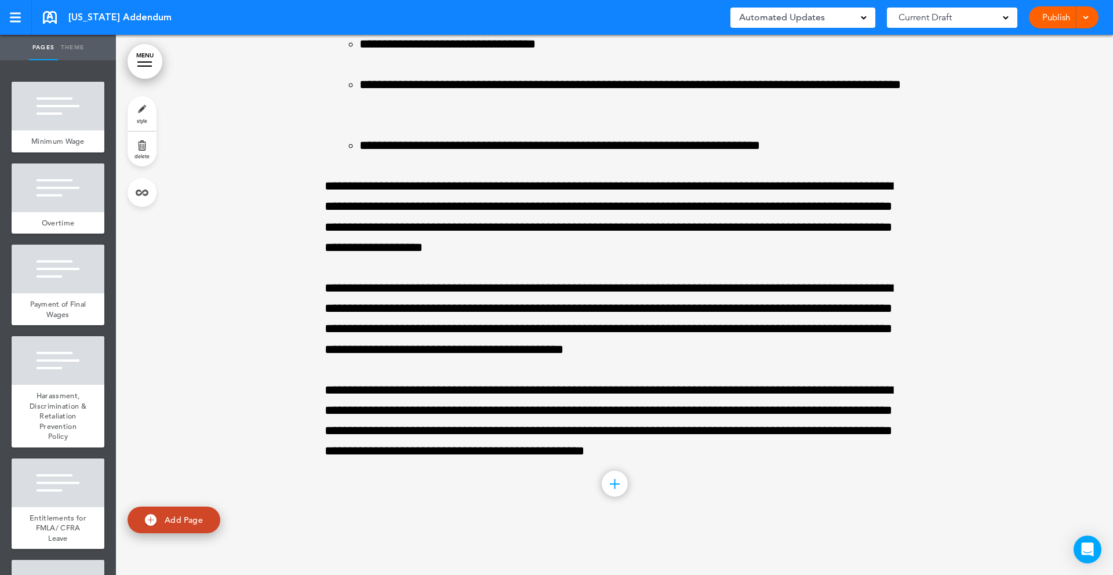
click at [142, 62] on div at bounding box center [144, 61] width 14 height 1
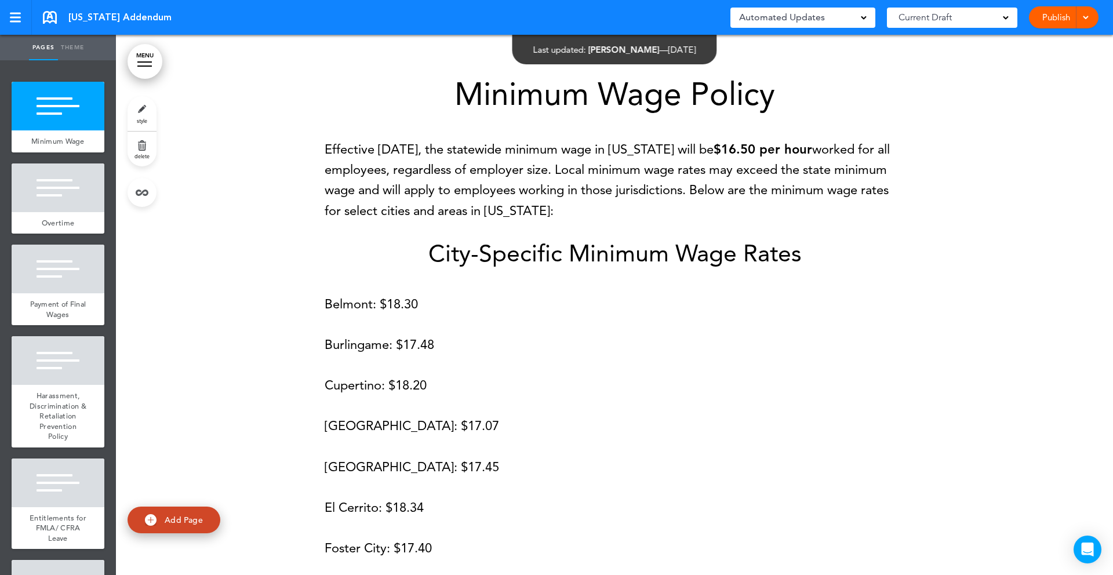
click at [146, 59] on link "MENU" at bounding box center [145, 61] width 35 height 35
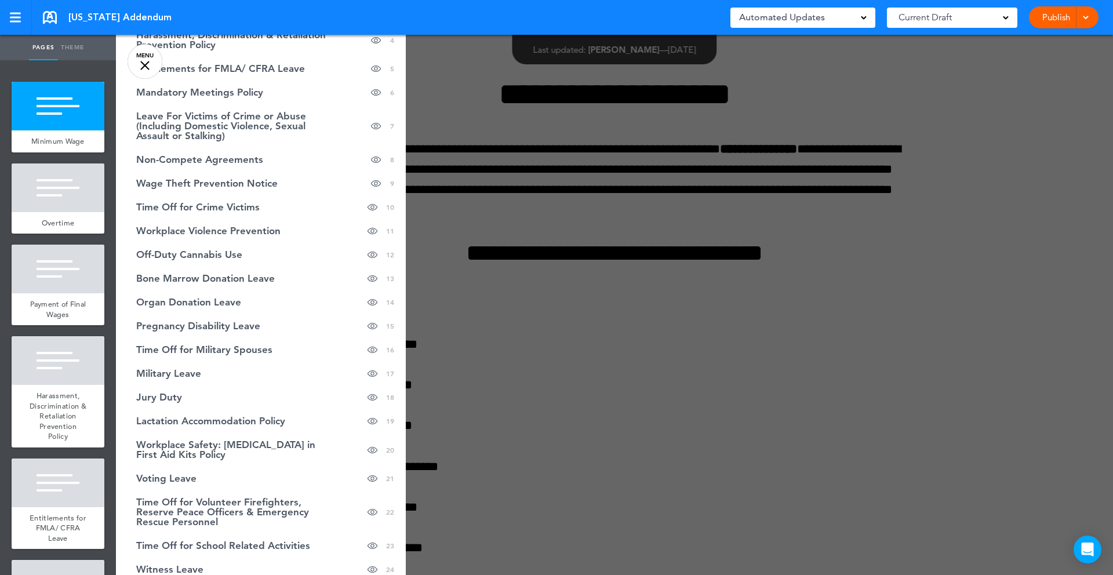
scroll to position [137, 0]
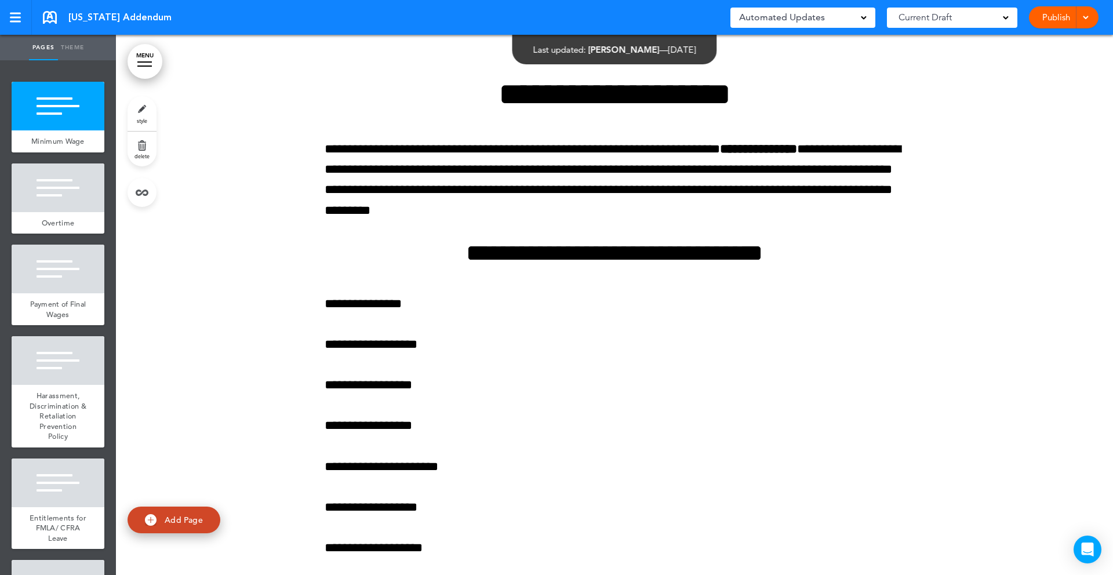
click at [146, 68] on link "MENU" at bounding box center [145, 61] width 35 height 35
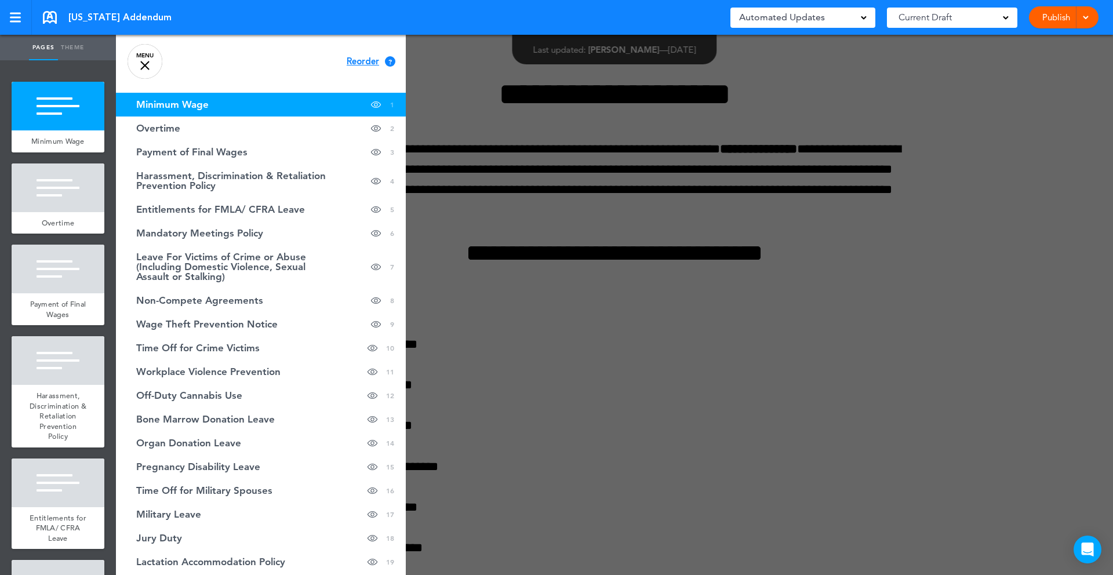
click at [250, 108] on link "Minimum Wage Hide page in table of contents 1" at bounding box center [261, 105] width 290 height 24
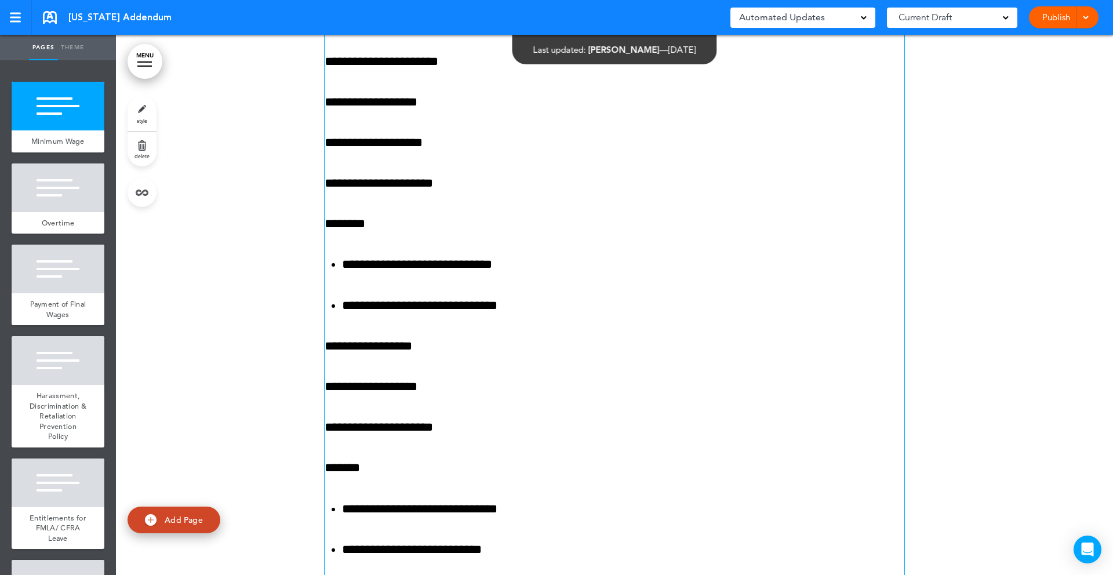
scroll to position [430, 0]
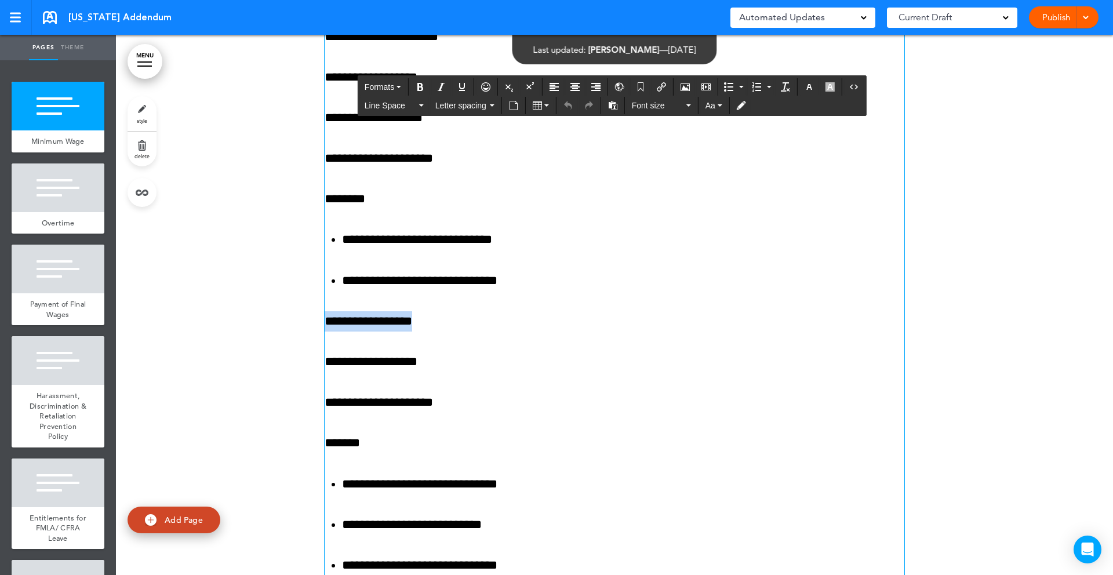
drag, startPoint x: 426, startPoint y: 325, endPoint x: 320, endPoint y: 322, distance: 106.1
click at [320, 322] on div "**********" at bounding box center [614, 580] width 997 height 1951
copy p "**********"
click at [434, 320] on p "**********" at bounding box center [615, 321] width 580 height 20
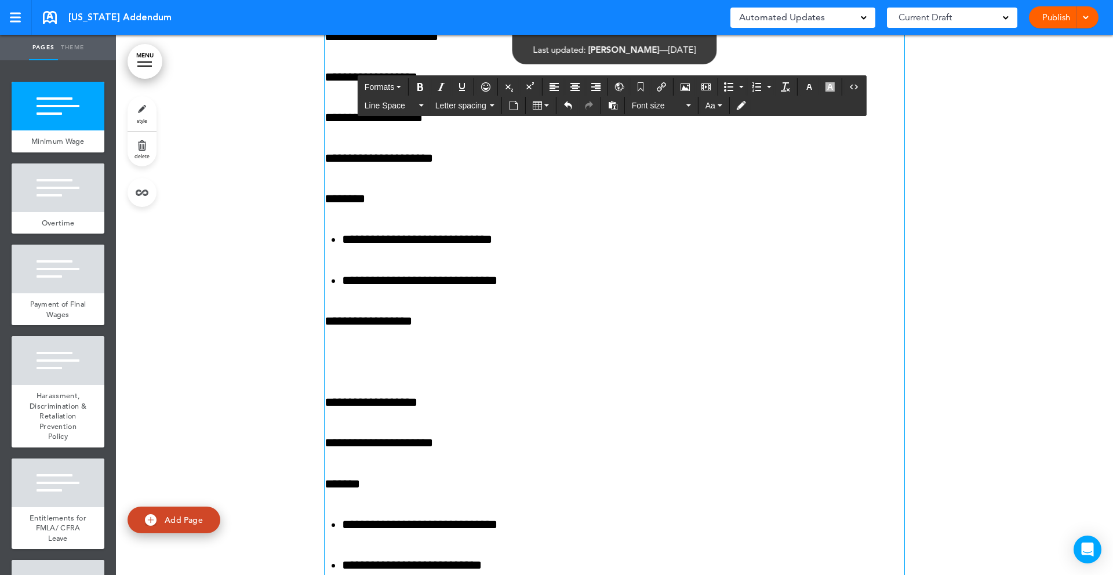
paste div
click at [404, 361] on p "**********" at bounding box center [615, 362] width 580 height 20
drag, startPoint x: 377, startPoint y: 363, endPoint x: 355, endPoint y: 362, distance: 22.0
click at [355, 362] on p "**********" at bounding box center [615, 362] width 580 height 20
click at [528, 382] on div "**********" at bounding box center [615, 586] width 580 height 1876
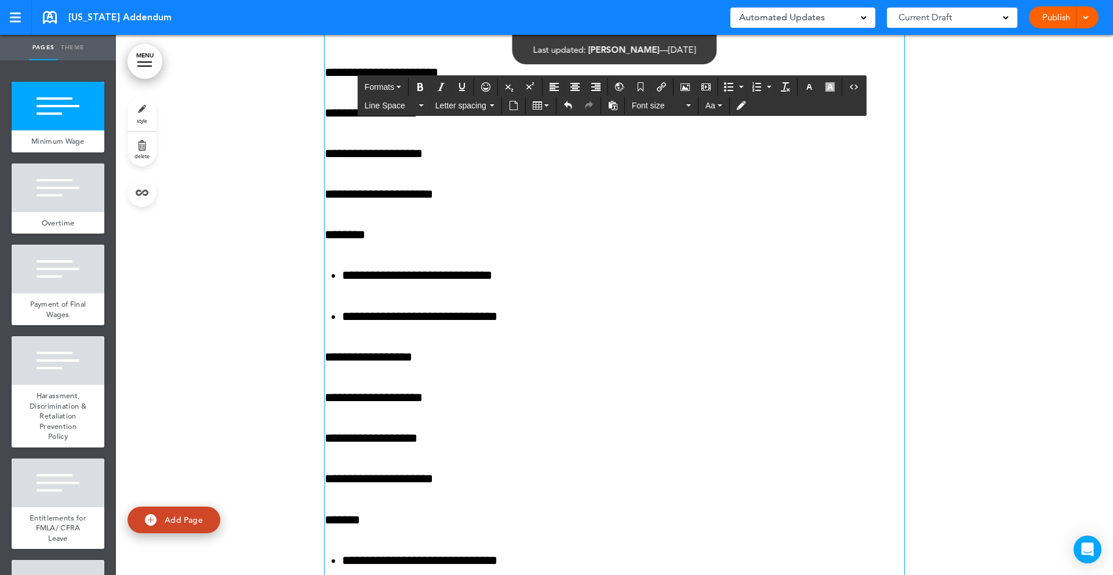
scroll to position [398, 0]
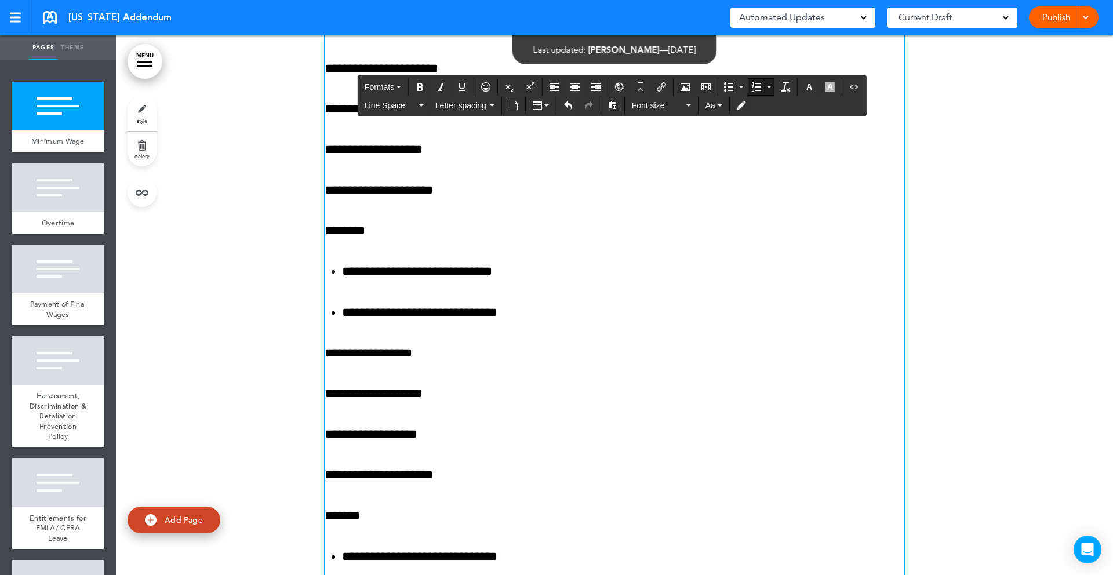
click at [664, 285] on ol "**********" at bounding box center [615, 291] width 580 height 61
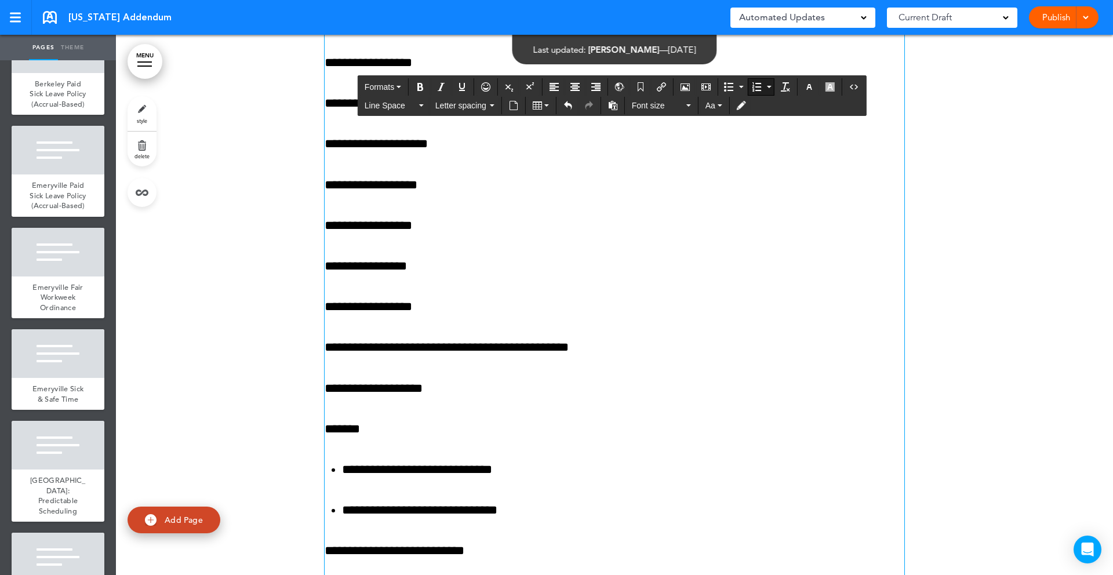
scroll to position [1181, 0]
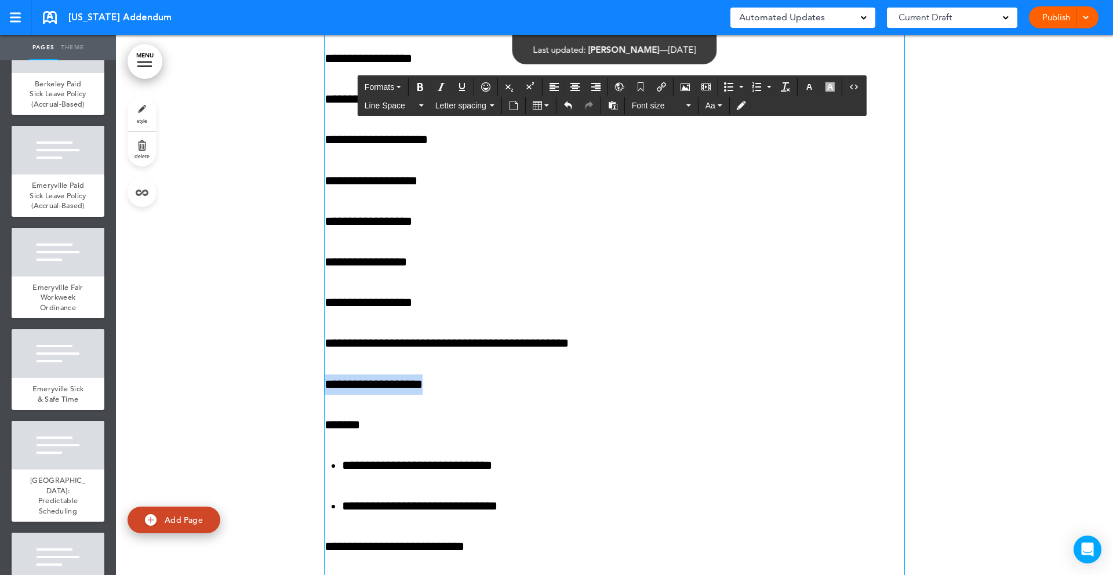
drag, startPoint x: 441, startPoint y: 386, endPoint x: 328, endPoint y: 381, distance: 112.6
click at [328, 381] on p "**********" at bounding box center [615, 385] width 580 height 20
copy p "**********"
click at [443, 383] on p "**********" at bounding box center [615, 385] width 580 height 20
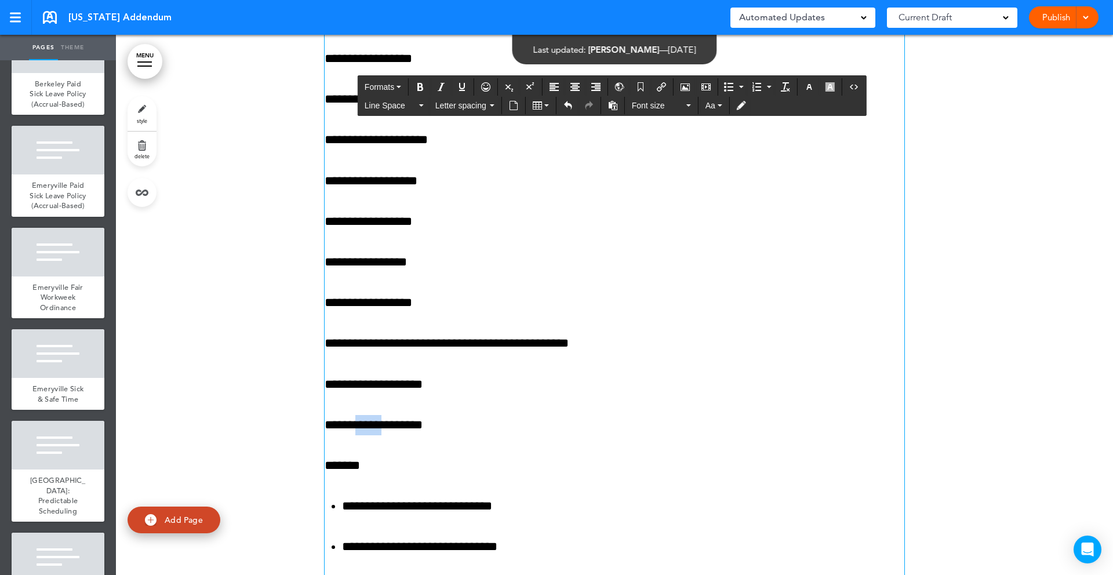
drag, startPoint x: 390, startPoint y: 427, endPoint x: 361, endPoint y: 425, distance: 28.5
click at [361, 425] on p "**********" at bounding box center [615, 425] width 580 height 20
click at [429, 427] on p "**********" at bounding box center [615, 425] width 580 height 20
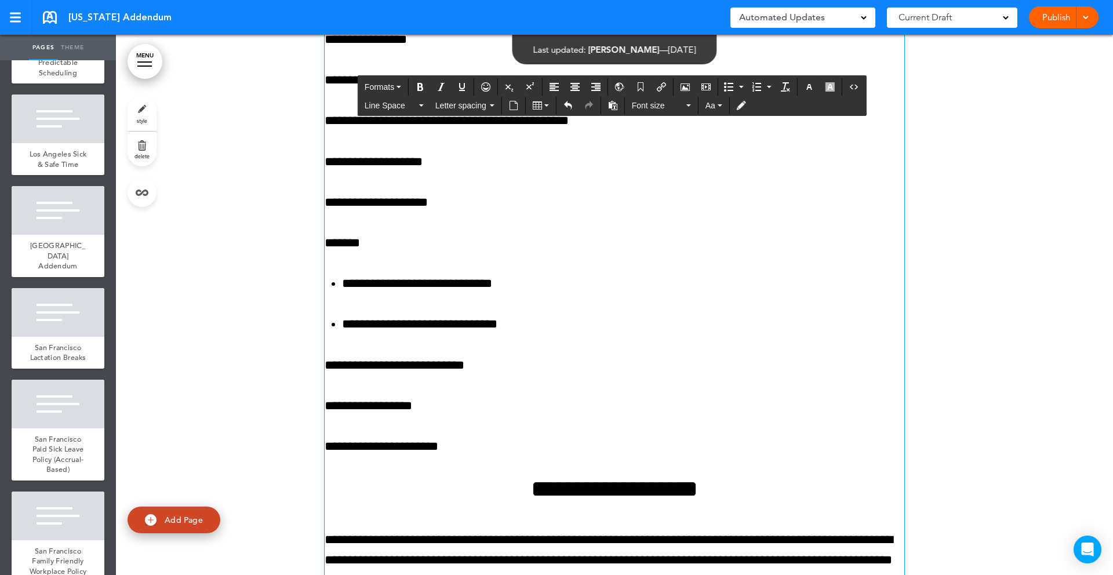
scroll to position [1400, 0]
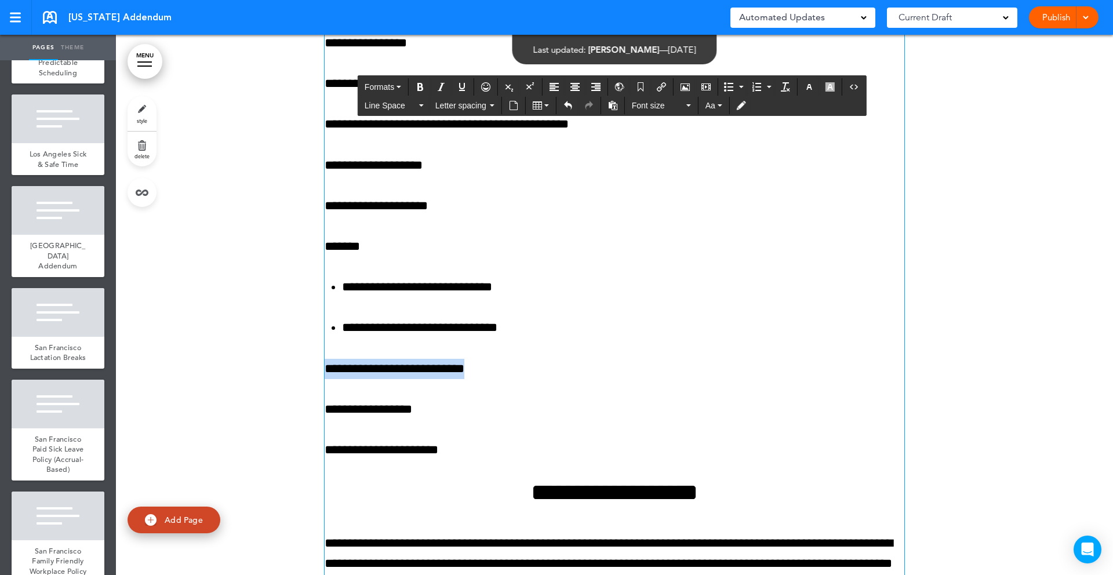
drag, startPoint x: 490, startPoint y: 372, endPoint x: 328, endPoint y: 373, distance: 162.3
click at [328, 373] on p "**********" at bounding box center [615, 369] width 580 height 20
copy p "**********"
click at [528, 329] on li "**********" at bounding box center [623, 328] width 562 height 20
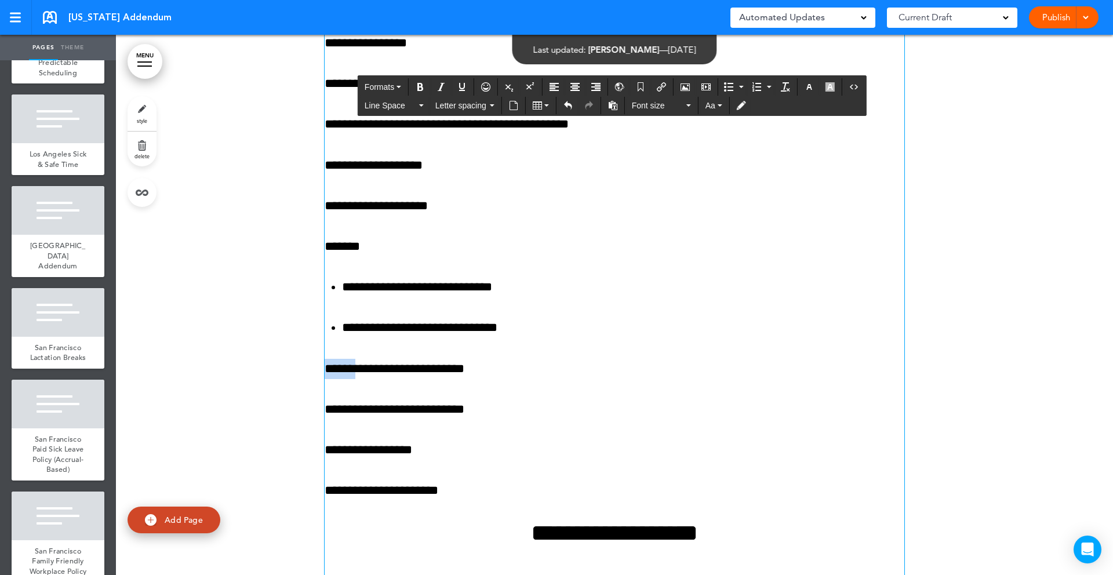
drag, startPoint x: 361, startPoint y: 370, endPoint x: 317, endPoint y: 369, distance: 44.1
click at [428, 370] on p "**********" at bounding box center [615, 369] width 580 height 20
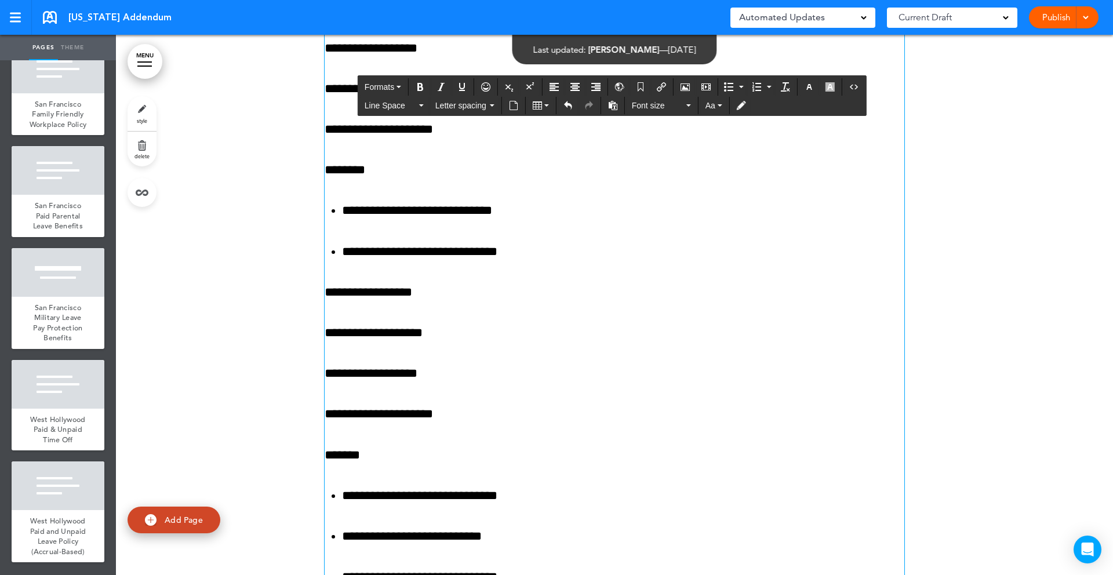
scroll to position [456, 0]
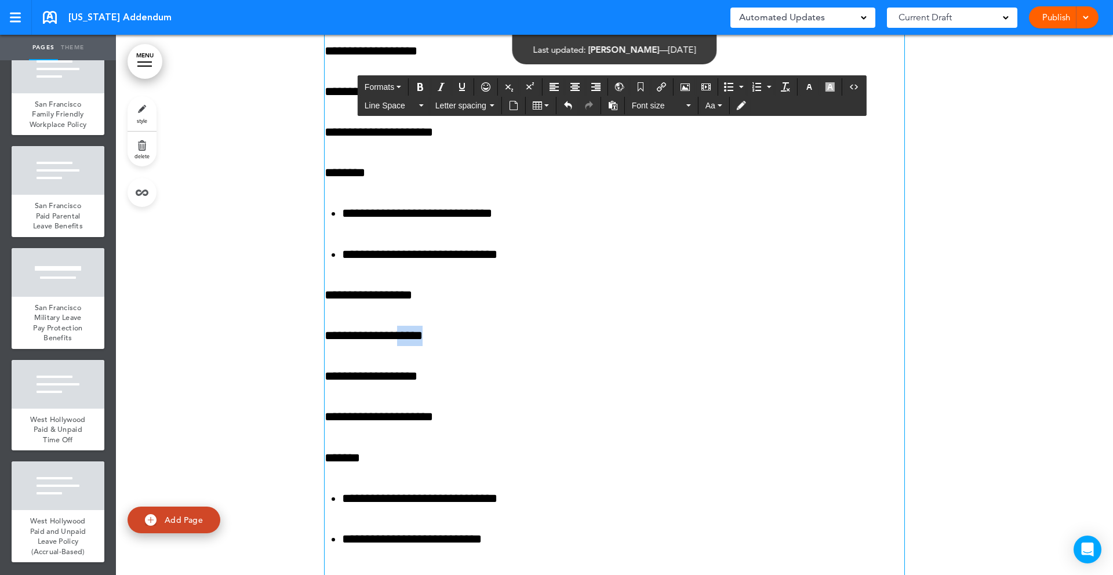
drag, startPoint x: 445, startPoint y: 332, endPoint x: 405, endPoint y: 331, distance: 40.0
click at [405, 331] on p "**********" at bounding box center [615, 336] width 580 height 20
click at [574, 344] on p "**********" at bounding box center [615, 336] width 580 height 20
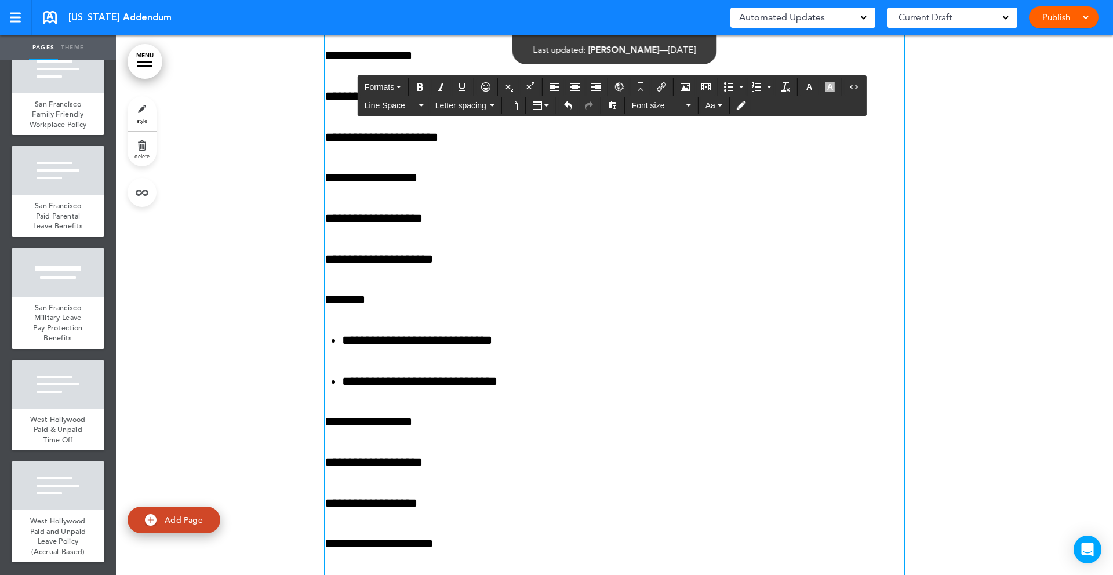
scroll to position [318, 0]
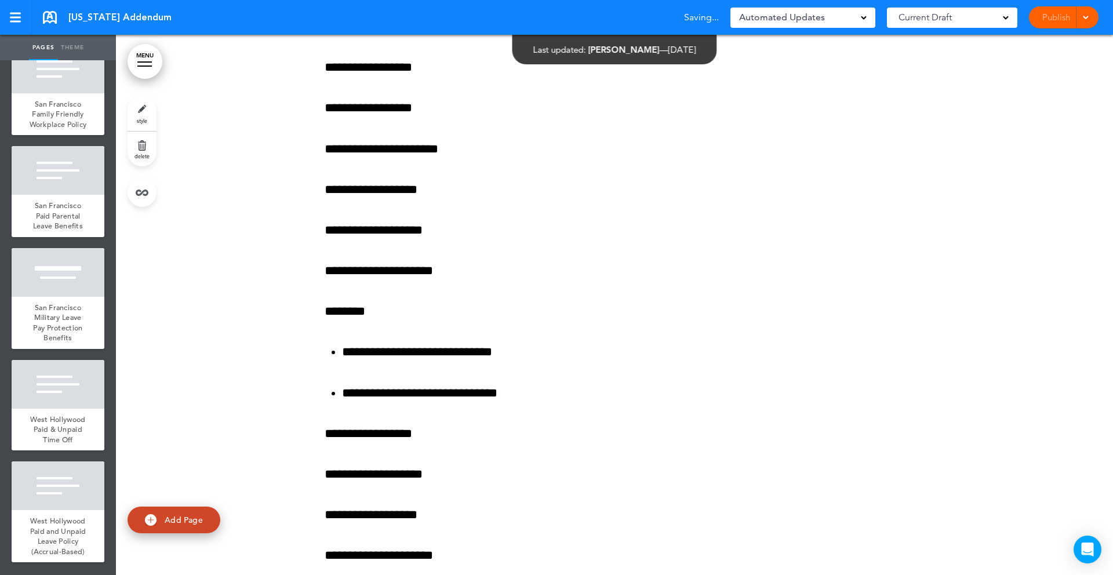
click at [149, 75] on link "MENU" at bounding box center [145, 61] width 35 height 35
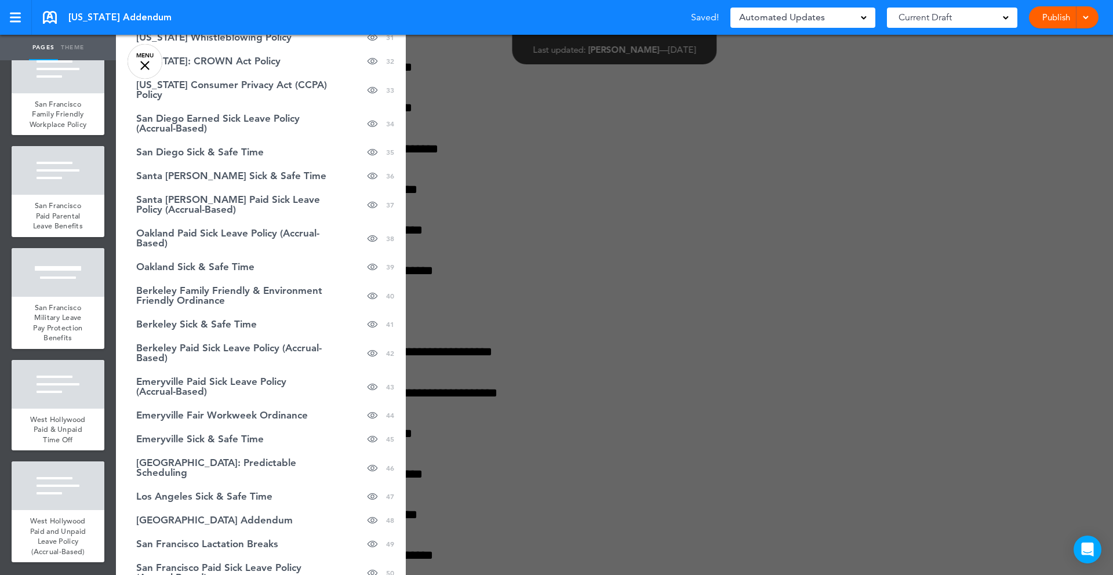
scroll to position [1093, 0]
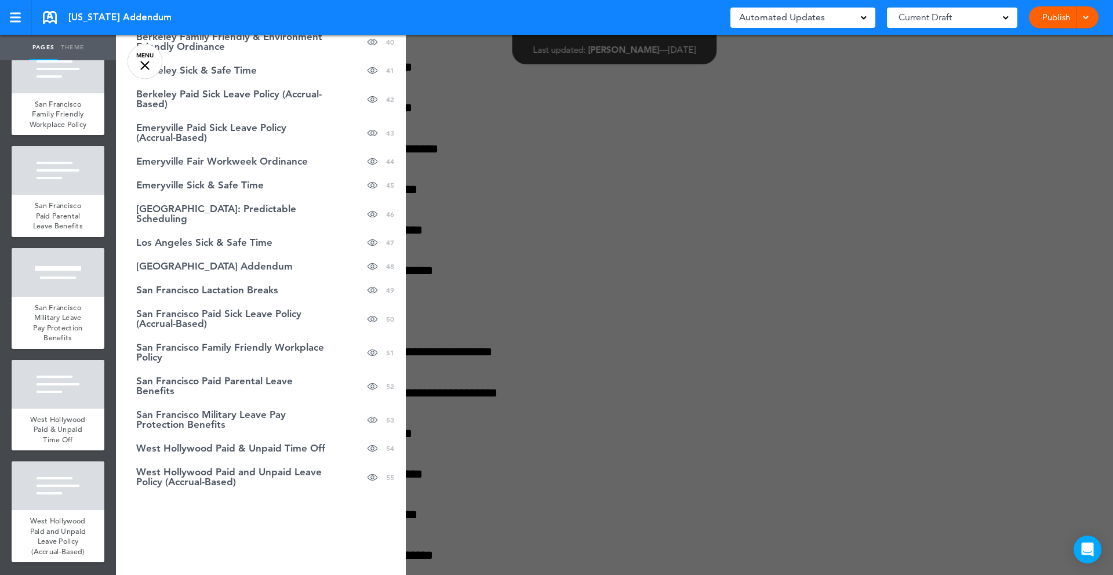
click at [786, 322] on div at bounding box center [672, 287] width 1113 height 575
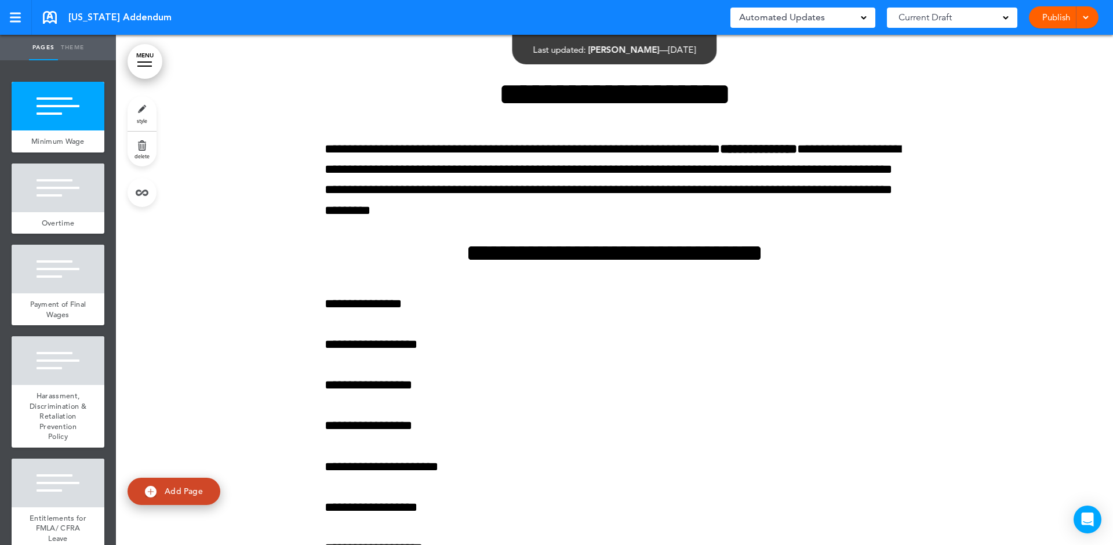
click at [1085, 20] on span at bounding box center [1086, 17] width 8 height 8
click at [1056, 12] on link "Publish" at bounding box center [1056, 17] width 37 height 22
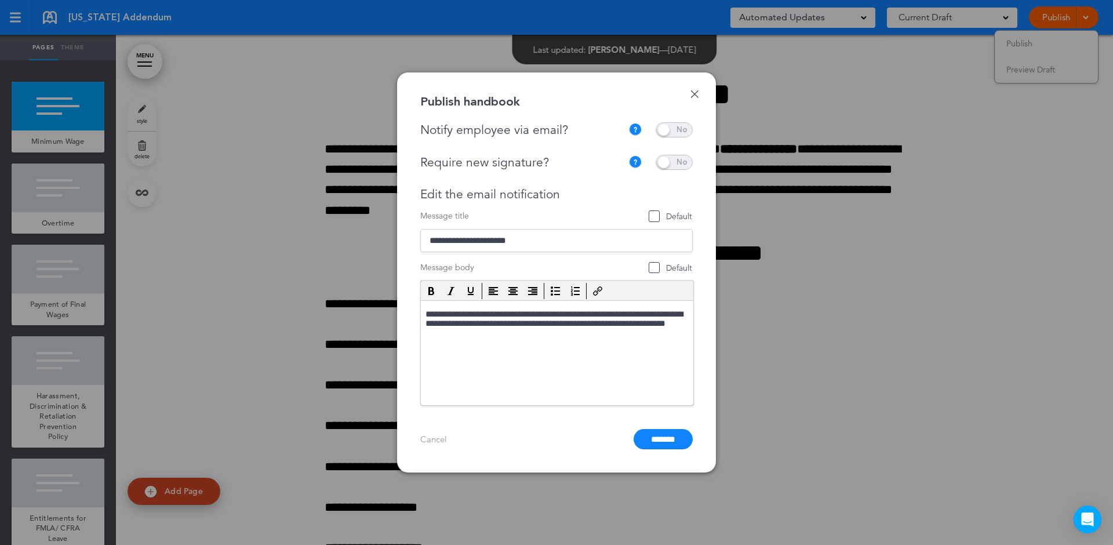
click at [539, 322] on p "**********" at bounding box center [557, 325] width 263 height 31
click at [540, 316] on p "**********" at bounding box center [557, 325] width 263 height 31
click at [539, 313] on p "**********" at bounding box center [557, 325] width 263 height 31
click at [695, 93] on link "Done" at bounding box center [694, 94] width 8 height 8
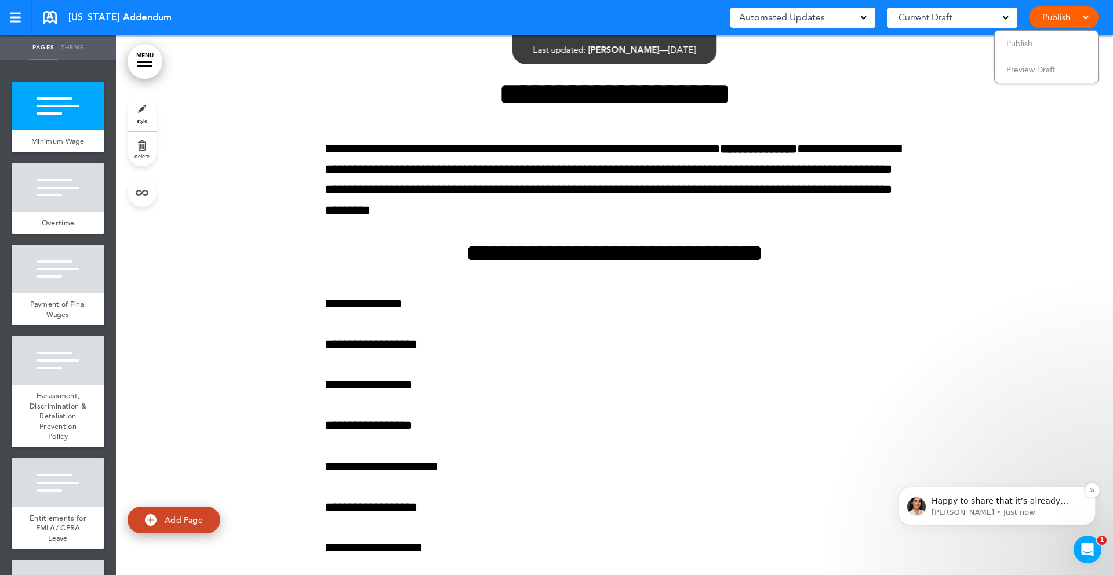
click at [1009, 506] on p "Happy to share that it’s already assigned to the correct group so there’s no ne…" at bounding box center [1007, 502] width 150 height 12
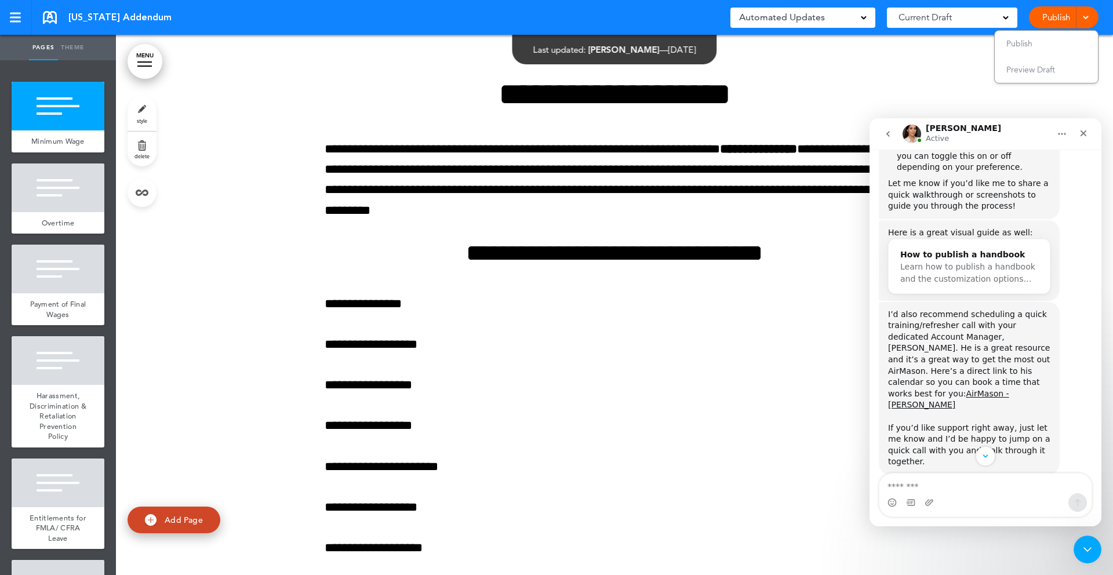
scroll to position [1328, 0]
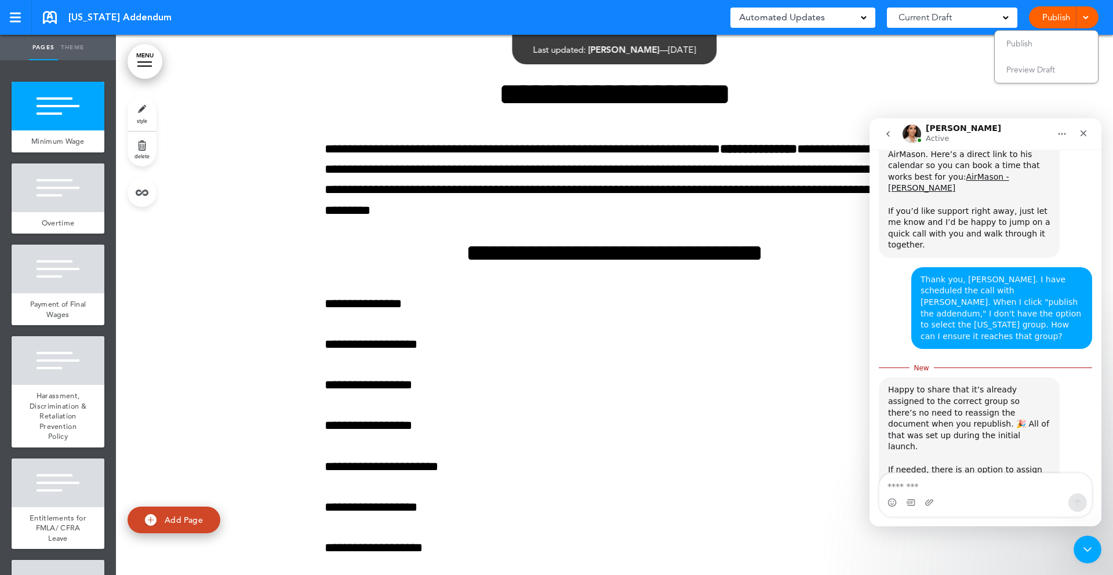
click at [975, 484] on textarea "Message…" at bounding box center [985, 484] width 212 height 20
type textarea "**********"
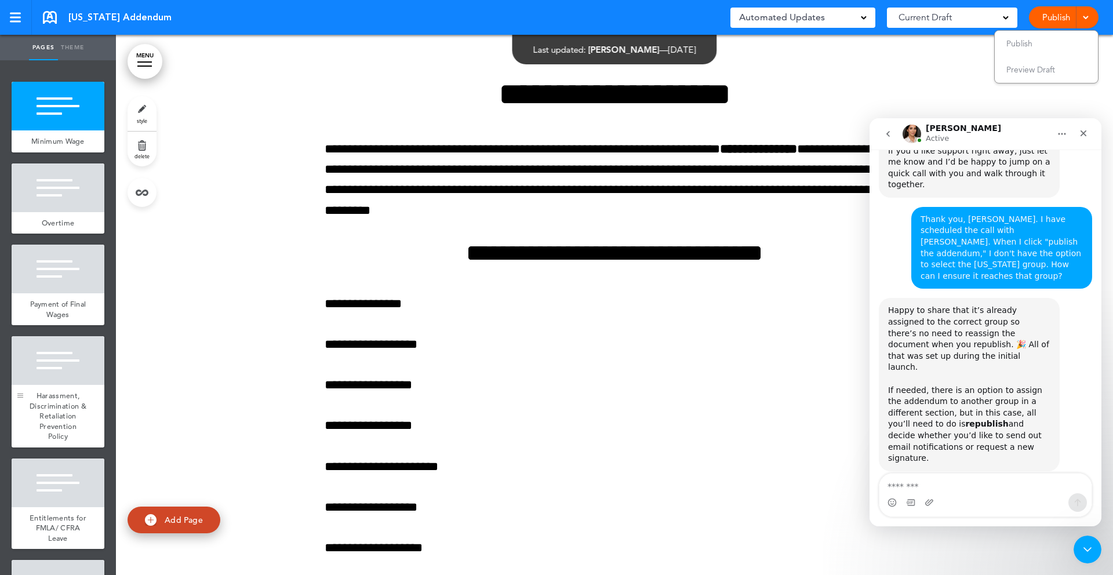
scroll to position [1412, 0]
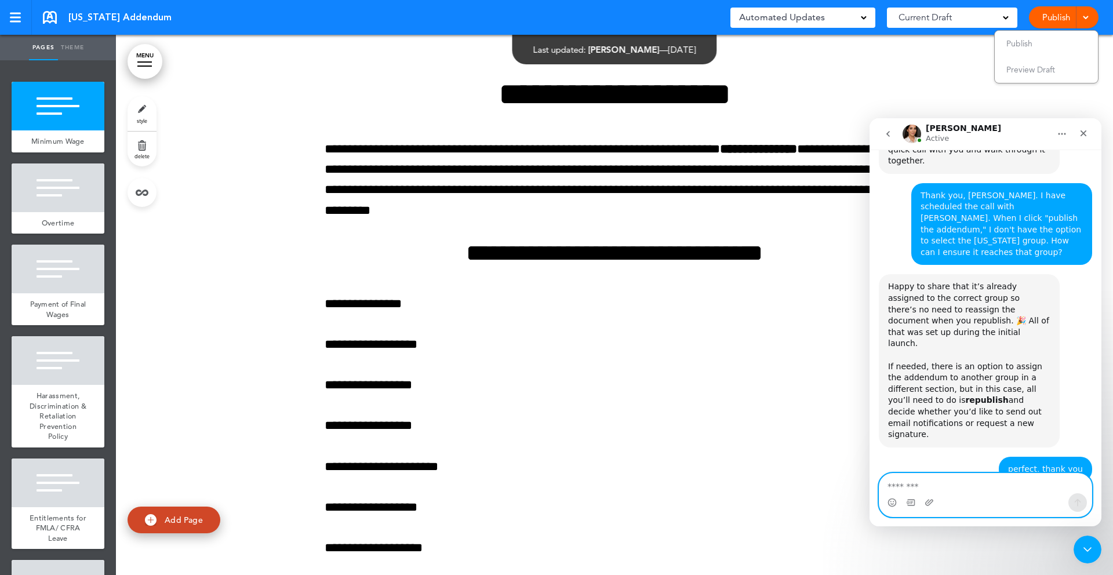
click at [922, 483] on textarea "Message…" at bounding box center [985, 484] width 212 height 20
type textarea "*"
type textarea "**********"
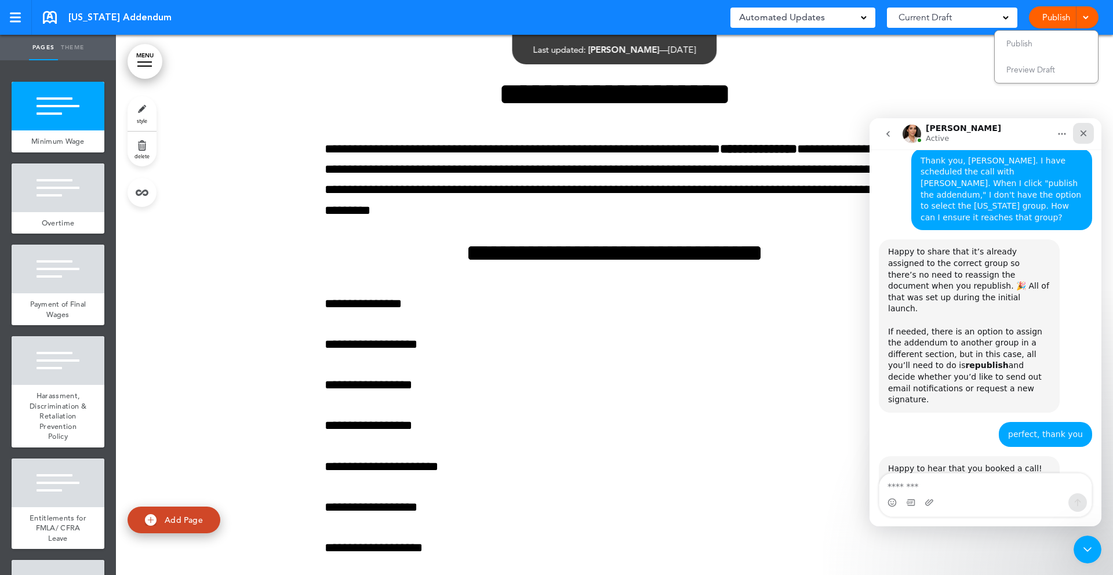
click at [1084, 133] on icon "Close" at bounding box center [1084, 133] width 6 height 6
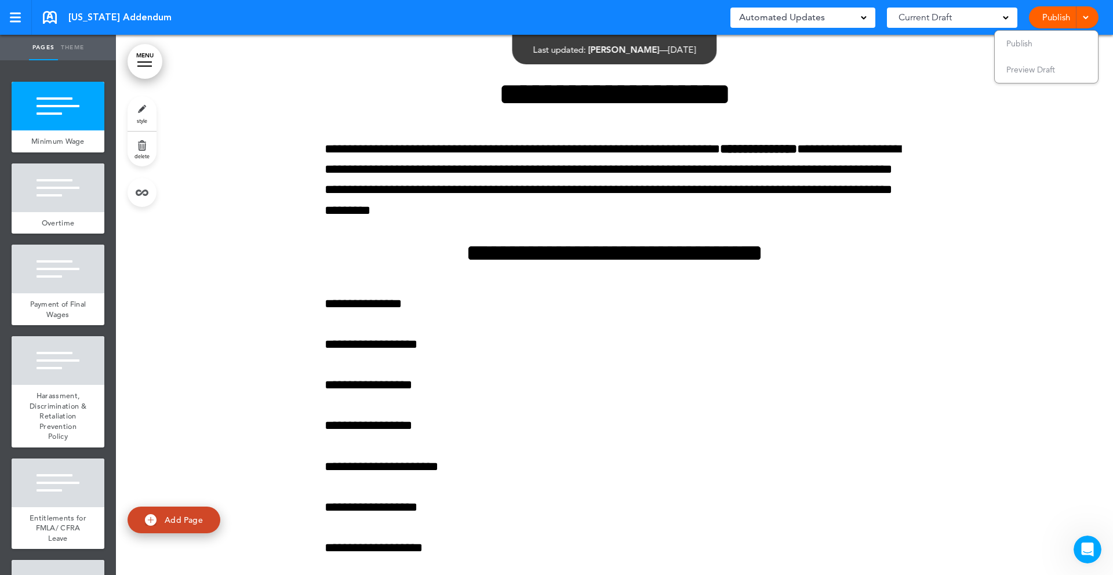
click at [147, 67] on link "MENU" at bounding box center [145, 61] width 35 height 35
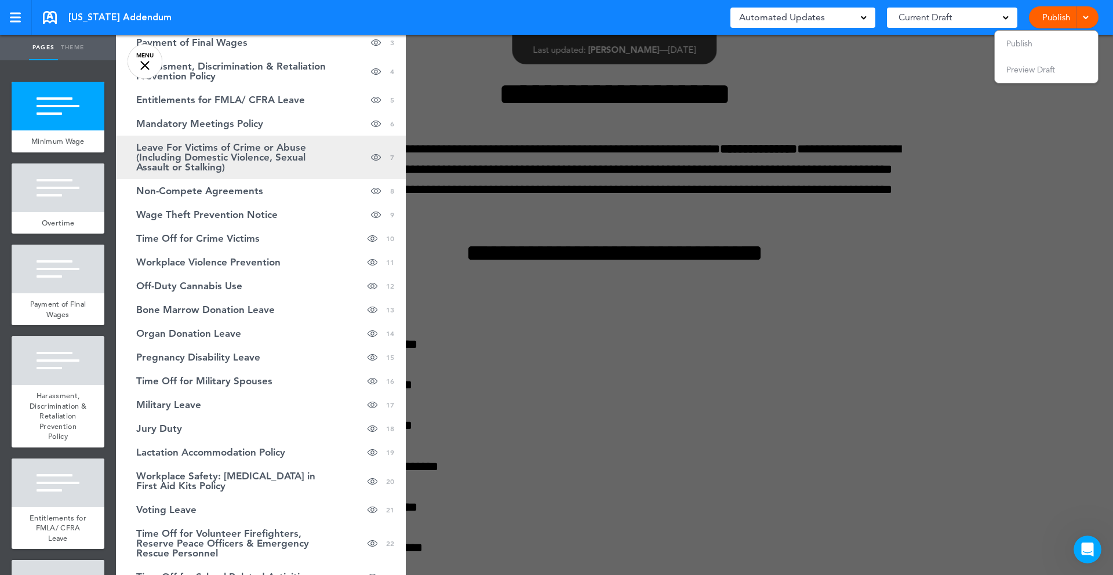
scroll to position [0, 0]
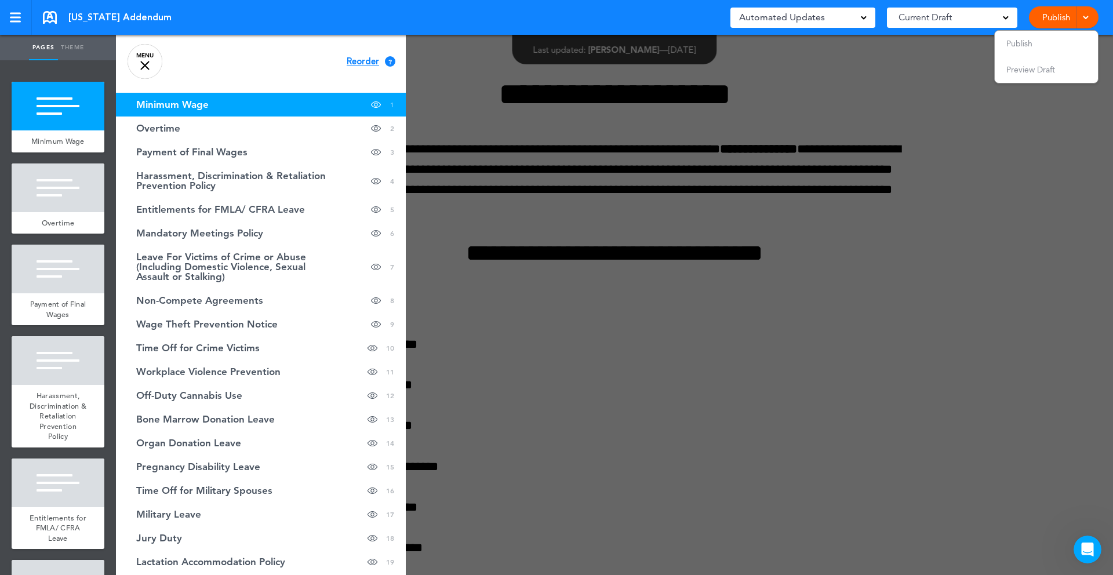
click at [1060, 16] on link "Publish" at bounding box center [1056, 17] width 37 height 22
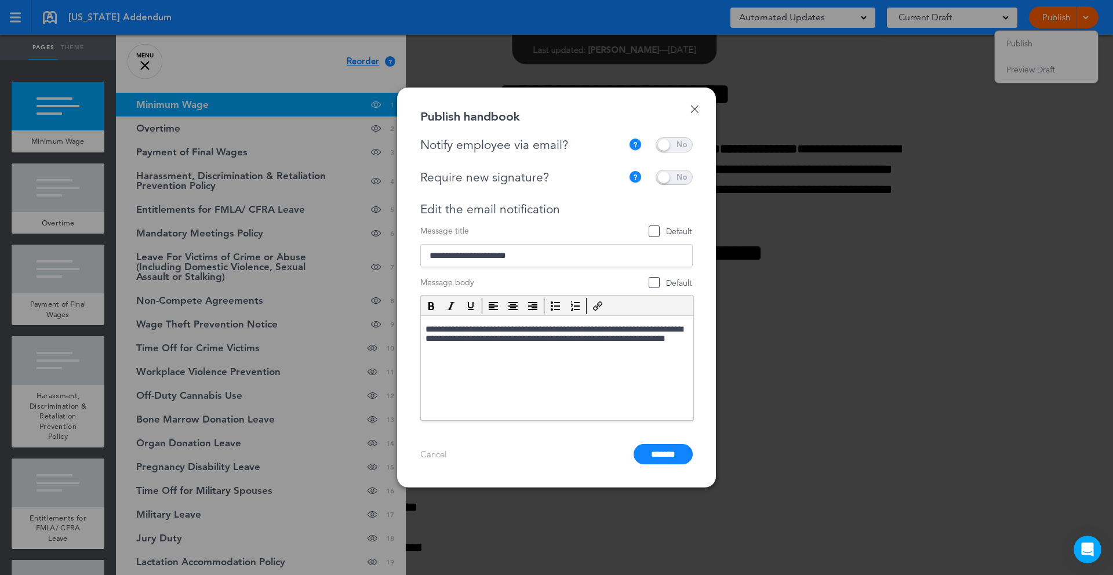
click at [538, 330] on p "**********" at bounding box center [557, 340] width 263 height 31
click at [541, 329] on p "**********" at bounding box center [557, 340] width 263 height 31
click at [545, 329] on p "**********" at bounding box center [557, 340] width 263 height 31
click at [542, 329] on p "**********" at bounding box center [557, 340] width 263 height 31
click at [541, 328] on p "**********" at bounding box center [557, 340] width 263 height 31
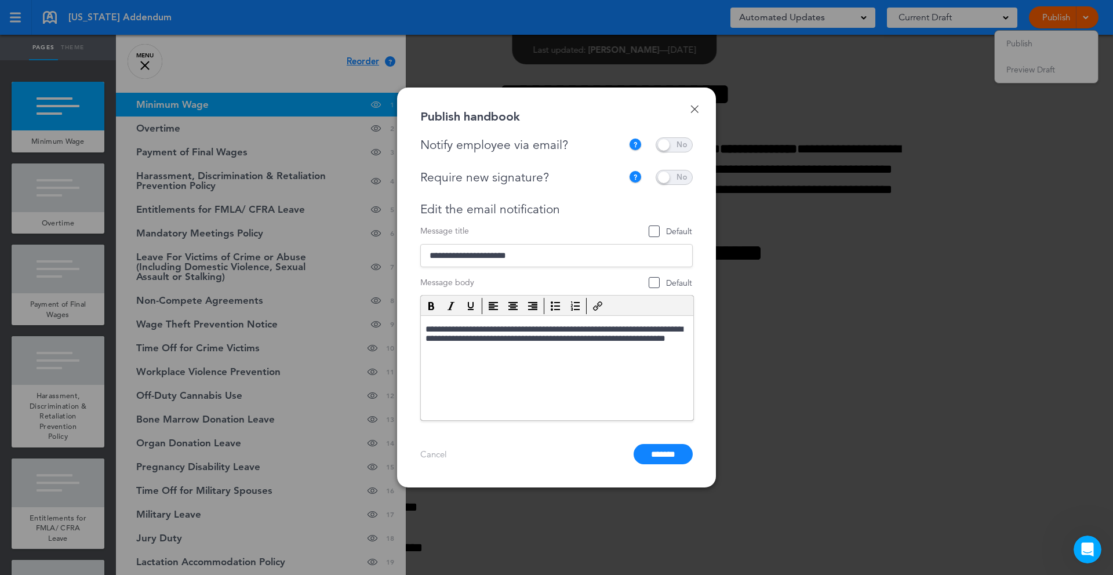
click at [542, 332] on p "**********" at bounding box center [557, 340] width 263 height 31
click at [548, 329] on p "**********" at bounding box center [557, 340] width 263 height 31
click at [538, 330] on p "**********" at bounding box center [557, 340] width 263 height 31
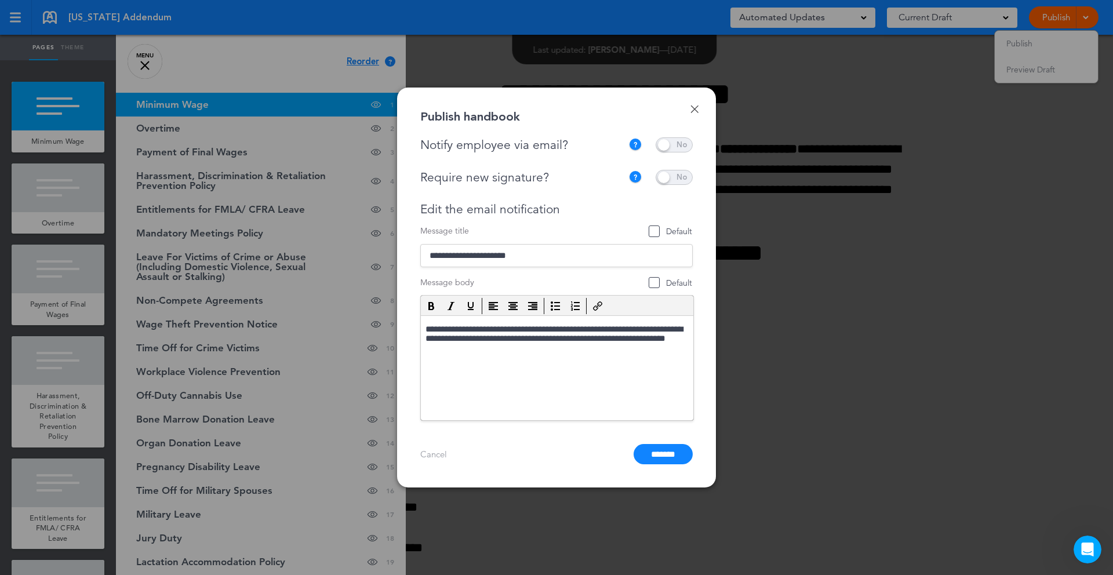
click at [542, 331] on p "**********" at bounding box center [557, 340] width 263 height 31
click at [540, 331] on p "**********" at bounding box center [557, 340] width 263 height 31
click at [542, 330] on p "**********" at bounding box center [557, 340] width 263 height 31
click at [542, 329] on p "**********" at bounding box center [557, 340] width 263 height 31
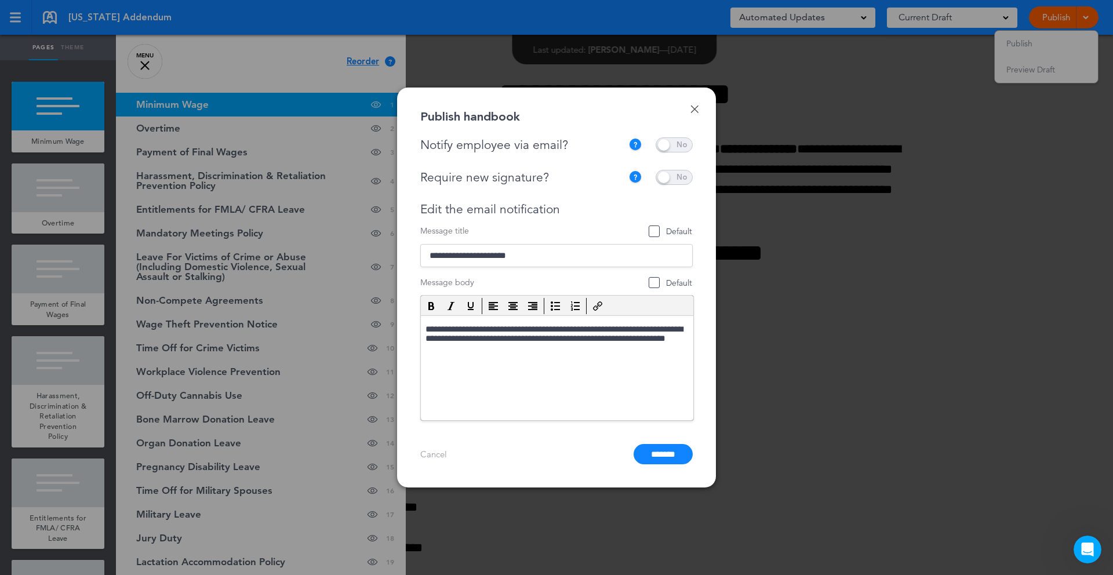
click at [653, 279] on span "Default" at bounding box center [655, 283] width 12 height 12
click at [655, 285] on span "Default" at bounding box center [655, 283] width 12 height 12
click at [492, 257] on input "**********" at bounding box center [556, 255] width 272 height 23
click at [697, 108] on link "Done" at bounding box center [694, 109] width 8 height 8
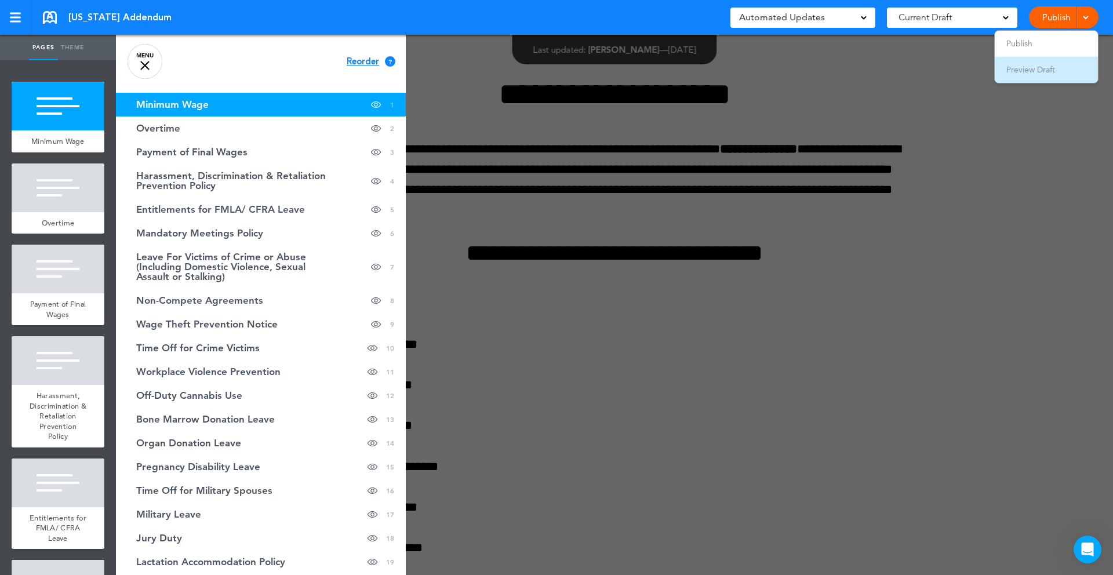
click at [1046, 69] on span "Preview Draft" at bounding box center [1030, 69] width 49 height 10
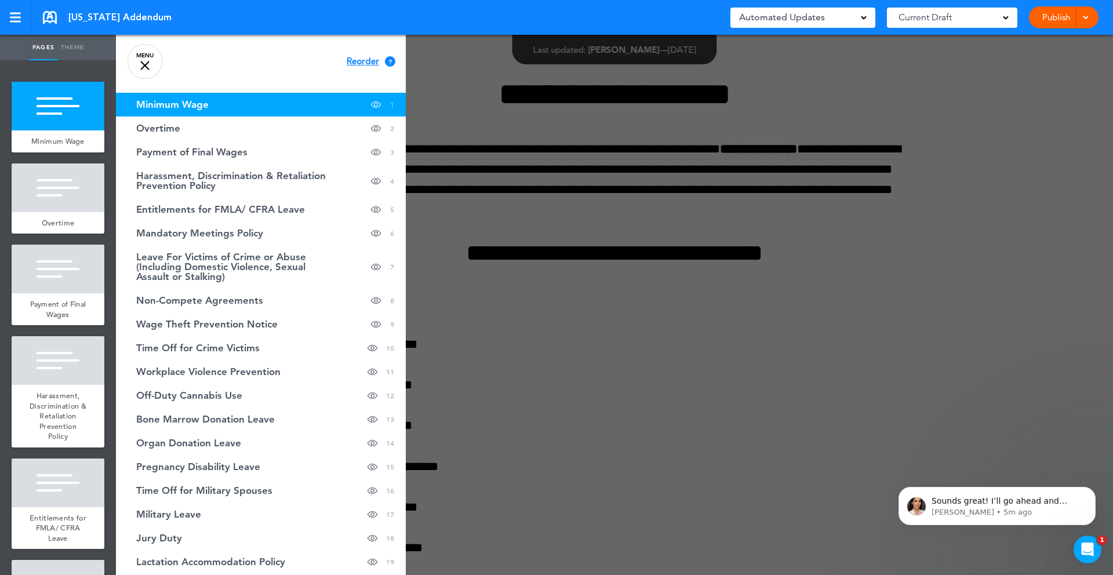
click at [974, 454] on div "Sounds great! I’ll go ahead and close this ticket for now, but please don’t hes…" at bounding box center [997, 452] width 213 height 145
click at [908, 382] on div at bounding box center [672, 287] width 1113 height 575
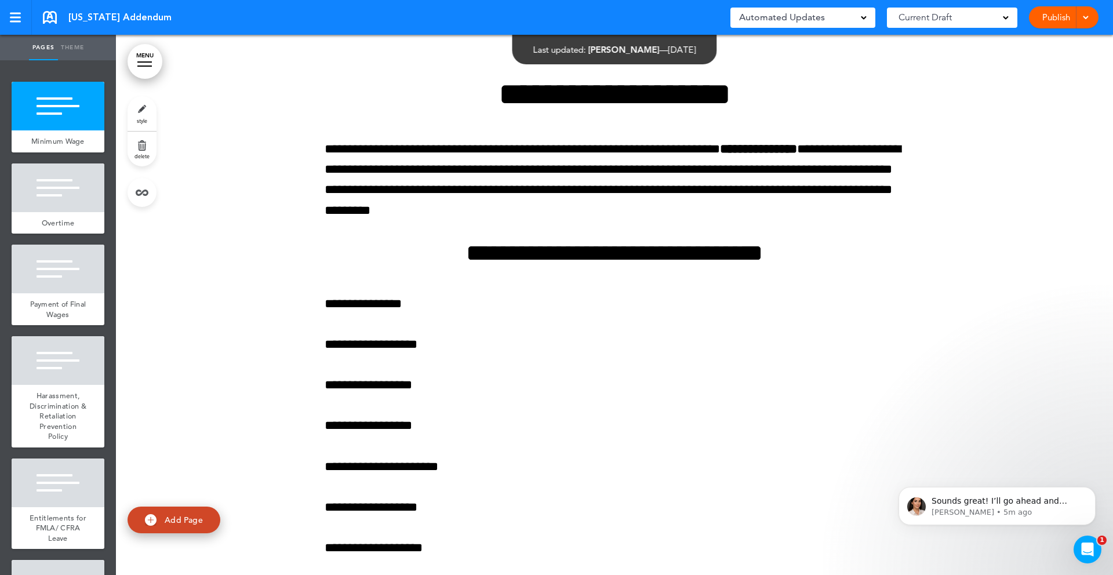
click at [970, 17] on div "Current Draft" at bounding box center [952, 18] width 130 height 20
click at [1081, 16] on div at bounding box center [1084, 17] width 12 height 22
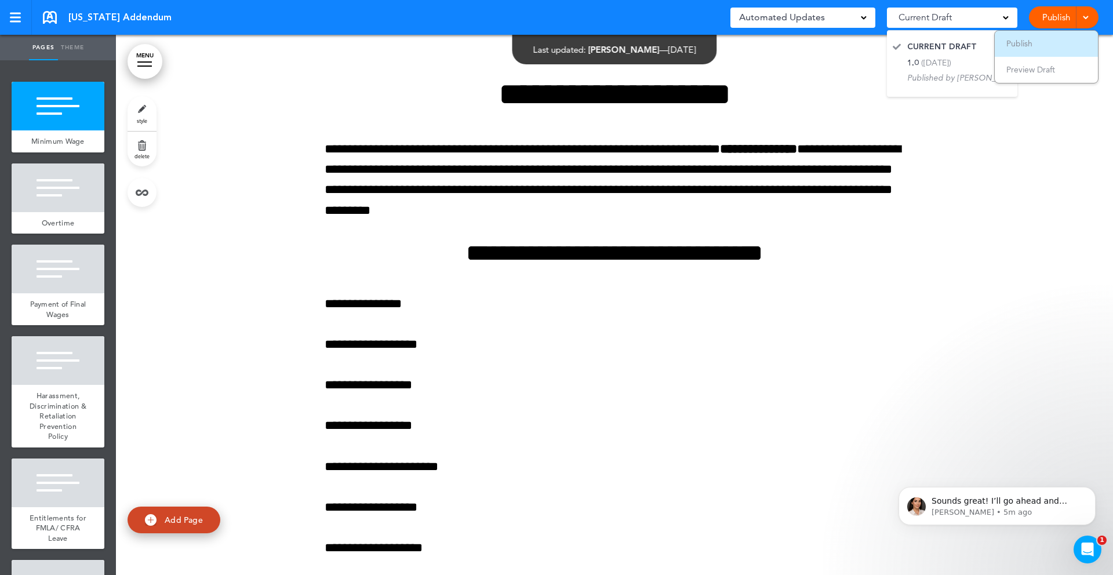
click at [1024, 45] on span "Publish" at bounding box center [1019, 43] width 26 height 10
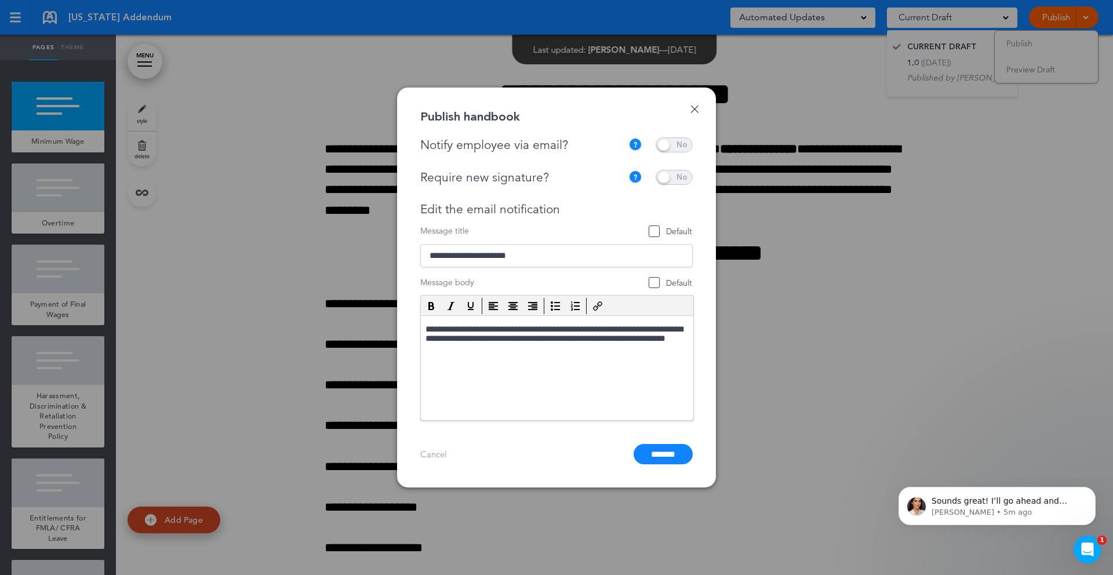
click at [494, 347] on p "**********" at bounding box center [557, 340] width 263 height 31
click at [491, 353] on p "**********" at bounding box center [557, 340] width 263 height 31
click at [491, 350] on p "**********" at bounding box center [557, 340] width 263 height 31
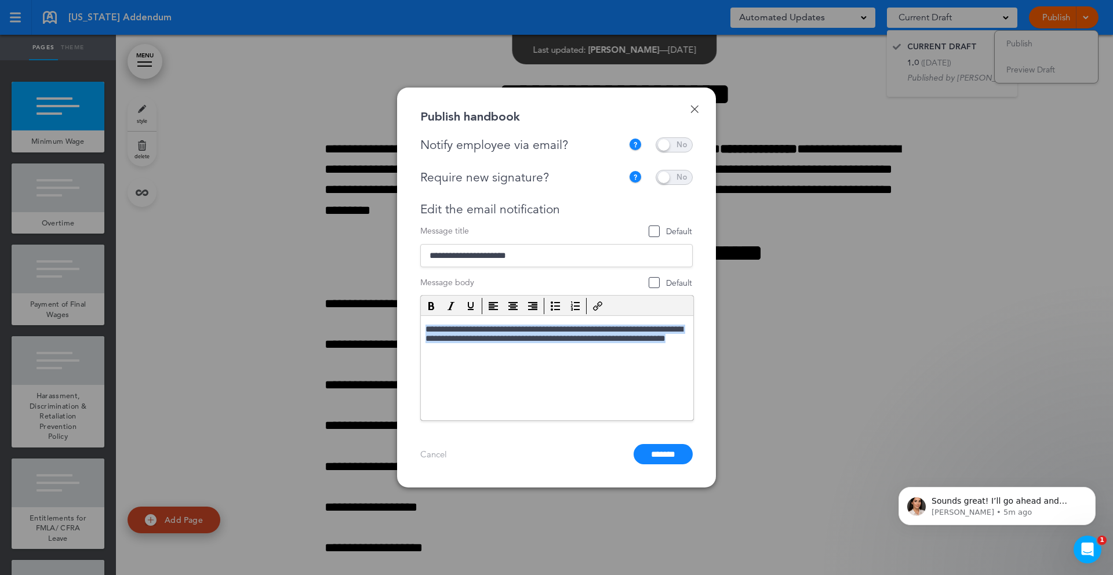
click at [491, 350] on p "**********" at bounding box center [557, 340] width 263 height 31
click at [484, 350] on p "**********" at bounding box center [557, 340] width 263 height 31
click at [497, 354] on p "**********" at bounding box center [557, 340] width 263 height 31
click at [654, 288] on div "Message body Default" at bounding box center [556, 349] width 272 height 144
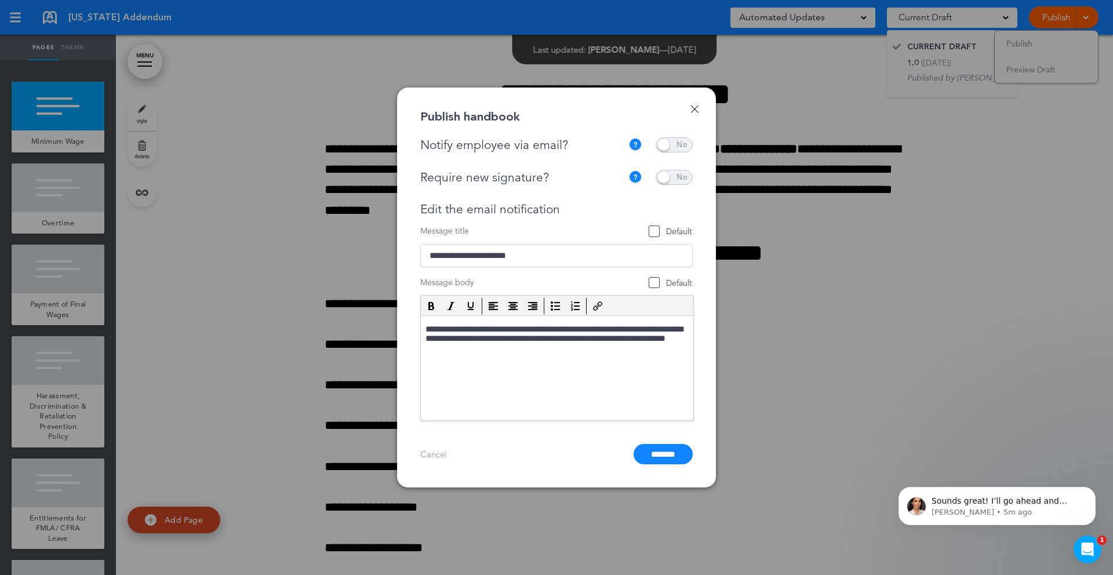
click at [655, 285] on span "Default" at bounding box center [655, 283] width 12 height 12
click at [658, 237] on form "**********" at bounding box center [556, 323] width 272 height 195
click at [658, 235] on span "Default" at bounding box center [670, 231] width 43 height 11
click at [565, 261] on input "**********" at bounding box center [556, 255] width 272 height 23
click at [493, 255] on input "**********" at bounding box center [556, 255] width 272 height 23
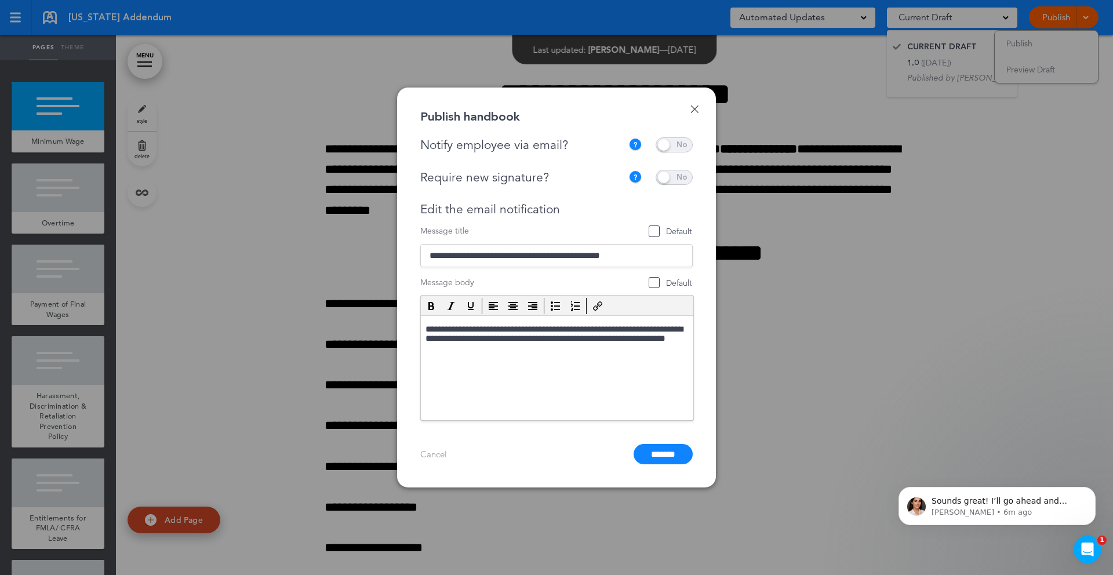
click at [657, 259] on input "**********" at bounding box center [556, 255] width 272 height 23
drag, startPoint x: 654, startPoint y: 259, endPoint x: 606, endPoint y: 254, distance: 48.3
click at [606, 254] on input "**********" at bounding box center [556, 255] width 272 height 23
drag, startPoint x: 653, startPoint y: 256, endPoint x: 581, endPoint y: 257, distance: 71.3
click at [581, 257] on input "**********" at bounding box center [556, 255] width 272 height 23
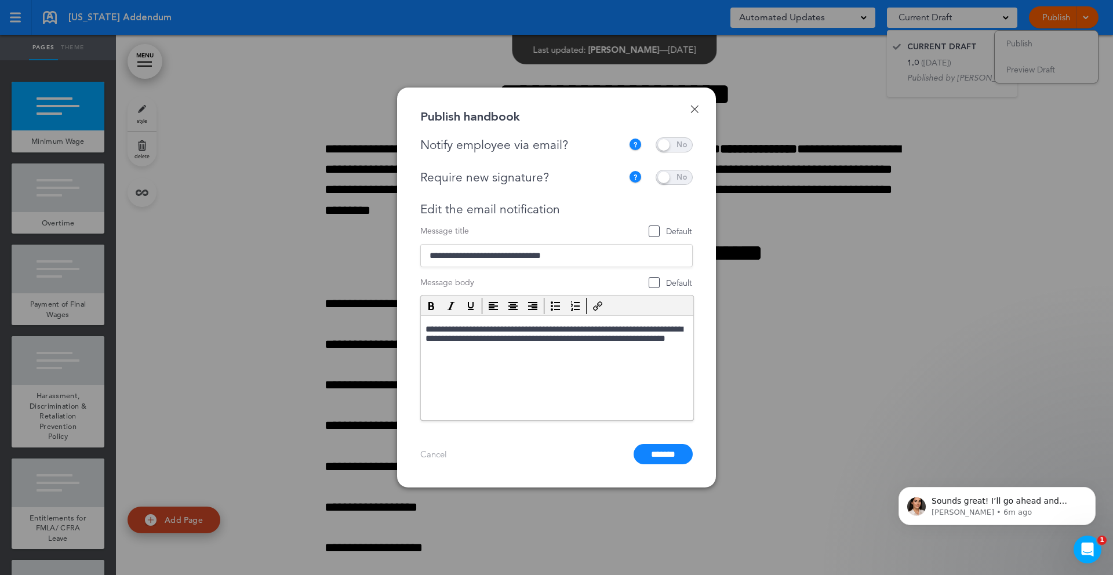
type input "**********"
click at [542, 329] on p "**********" at bounding box center [557, 340] width 263 height 31
drag, startPoint x: 664, startPoint y: 331, endPoint x: 626, endPoint y: 328, distance: 38.4
click at [626, 328] on p "**********" at bounding box center [557, 340] width 263 height 31
copy p "********"
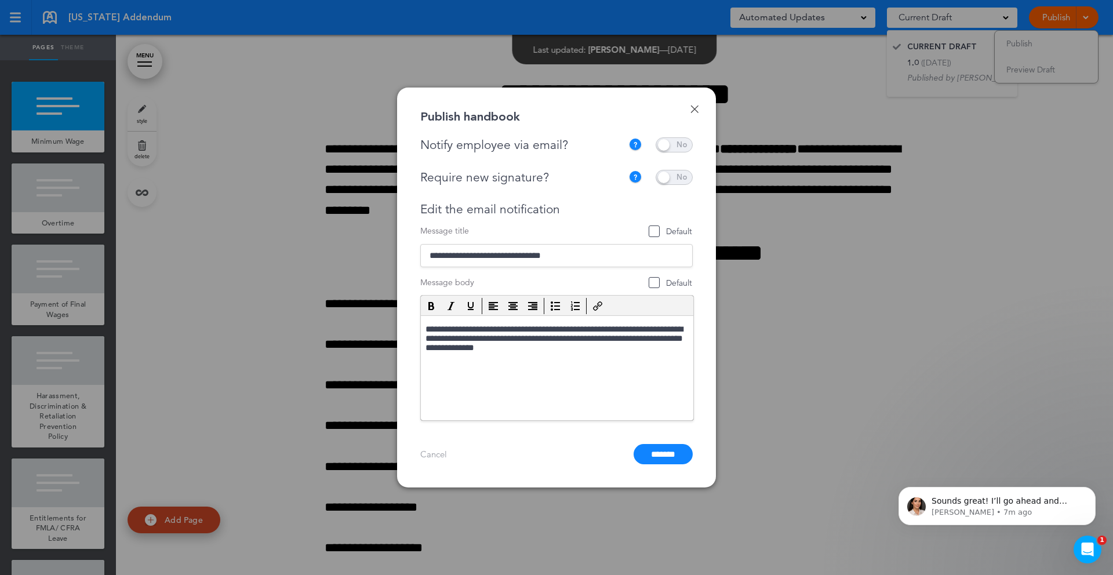
click at [542, 326] on p "**********" at bounding box center [557, 340] width 263 height 31
drag, startPoint x: 626, startPoint y: 332, endPoint x: 667, endPoint y: 331, distance: 41.2
click at [667, 331] on p "**********" at bounding box center [557, 340] width 263 height 31
click at [433, 341] on p "**********" at bounding box center [557, 340] width 263 height 31
click at [544, 343] on p "**********" at bounding box center [557, 340] width 263 height 31
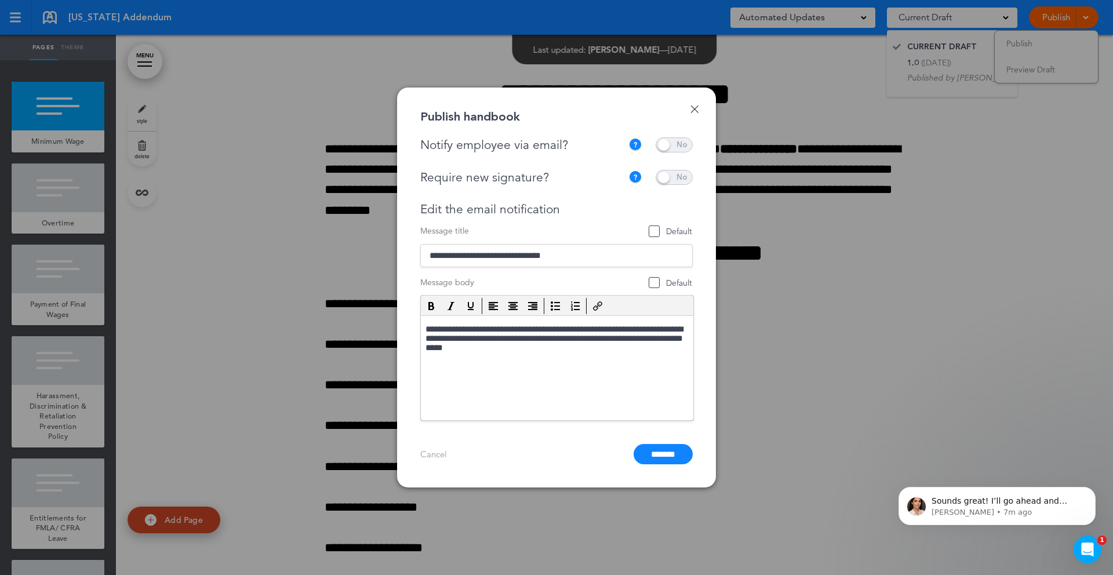
click at [533, 339] on p "**********" at bounding box center [557, 340] width 263 height 31
drag, startPoint x: 530, startPoint y: 348, endPoint x: 425, endPoint y: 329, distance: 107.2
click at [426, 329] on p "**********" at bounding box center [557, 340] width 263 height 31
drag, startPoint x: 515, startPoint y: 351, endPoint x: 425, endPoint y: 329, distance: 93.0
click at [426, 329] on p "**********" at bounding box center [557, 340] width 263 height 31
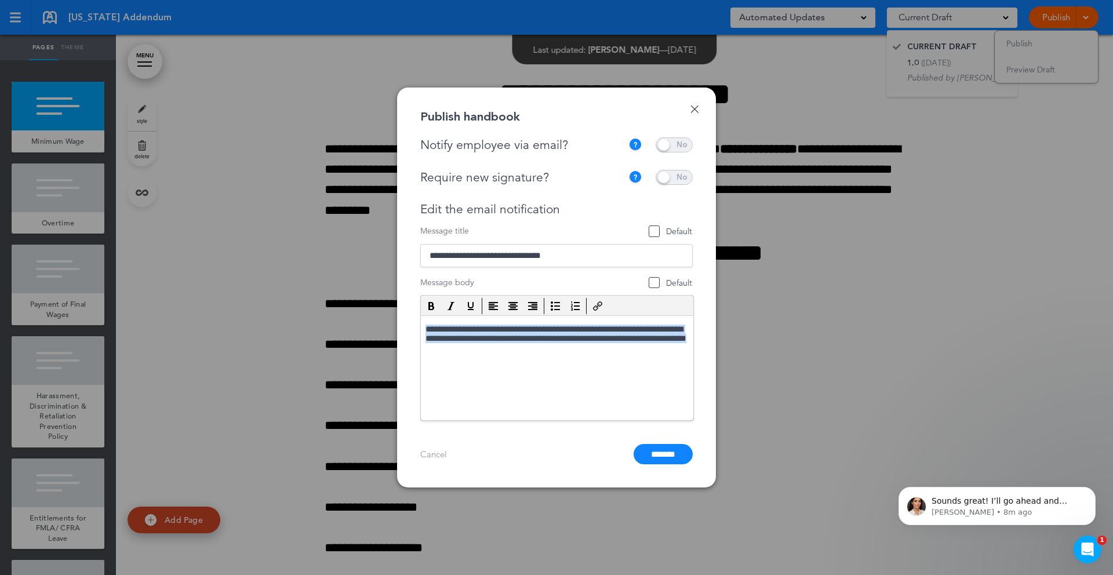
copy p "**********"
click at [820, 274] on div at bounding box center [556, 287] width 1113 height 575
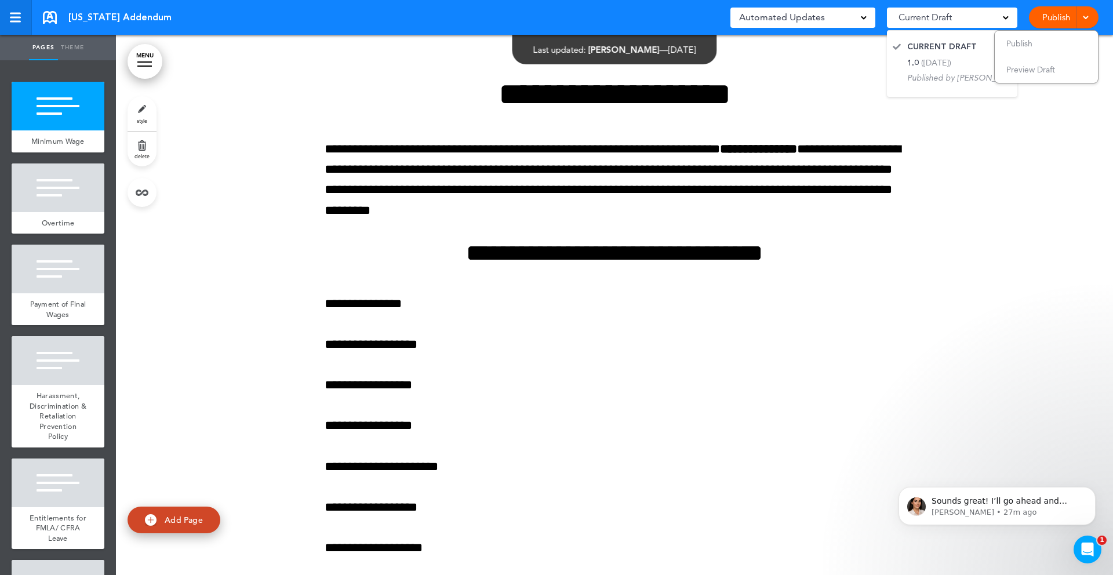
click at [13, 24] on link at bounding box center [16, 17] width 32 height 35
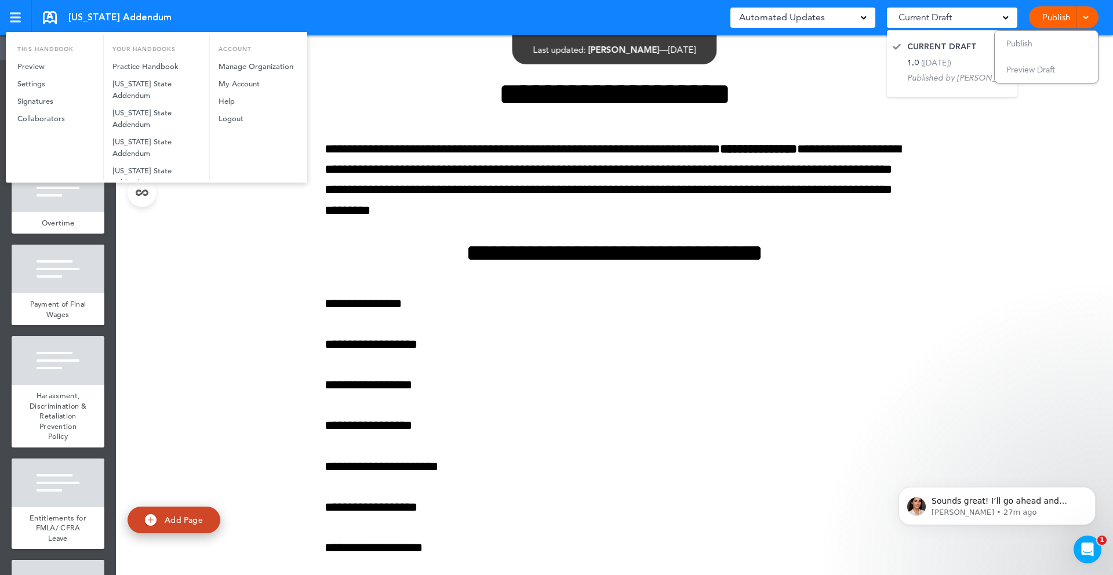
click at [14, 21] on div at bounding box center [556, 287] width 1113 height 575
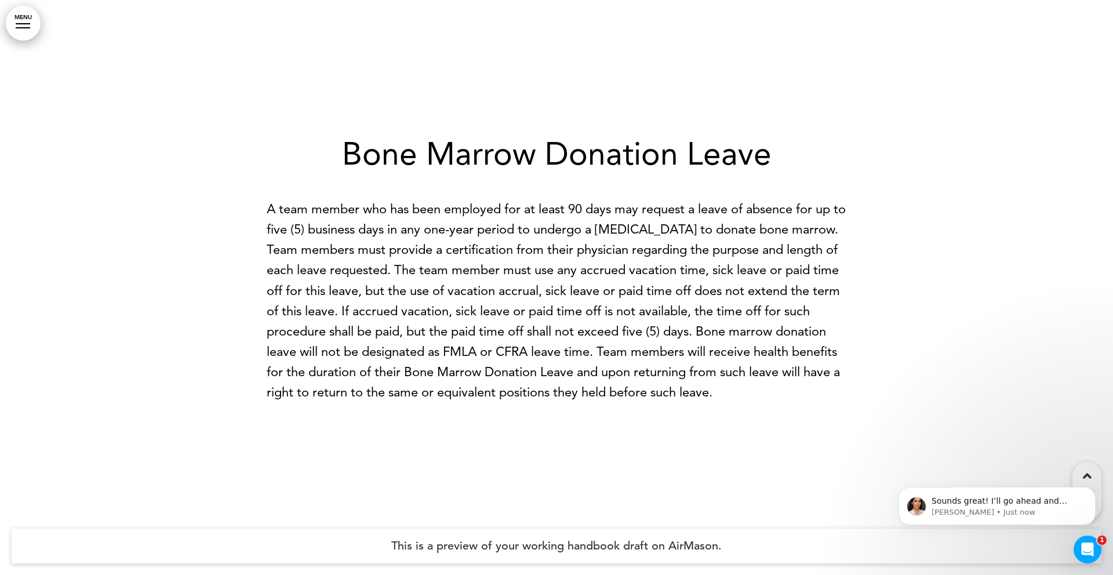
scroll to position [21724, 0]
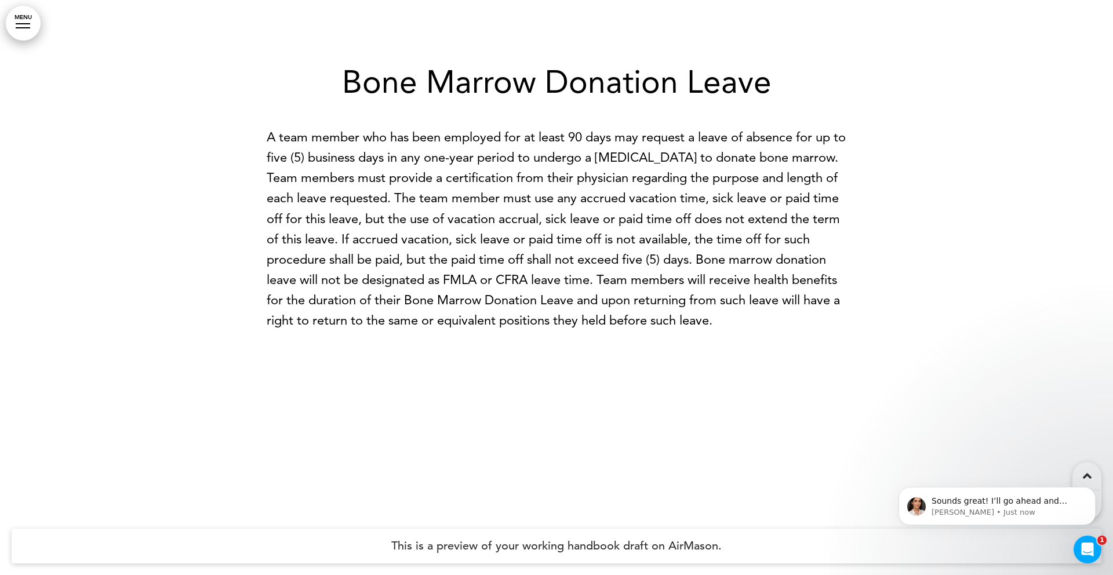
click at [10, 35] on link "MENU" at bounding box center [23, 23] width 35 height 35
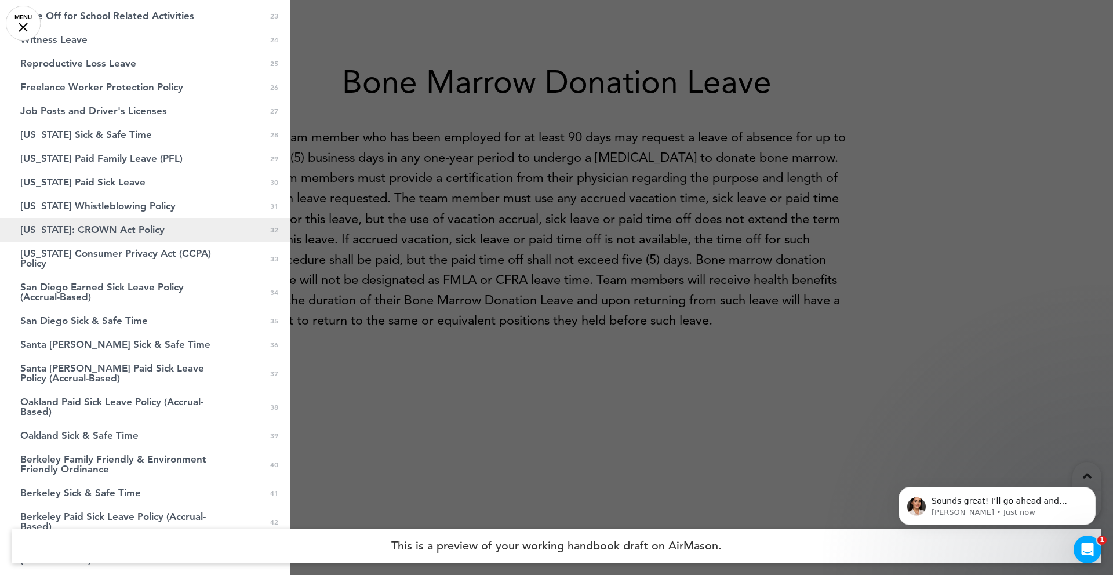
scroll to position [638, 0]
click at [123, 226] on span "[US_STATE]: CROWN Act Policy" at bounding box center [92, 228] width 144 height 10
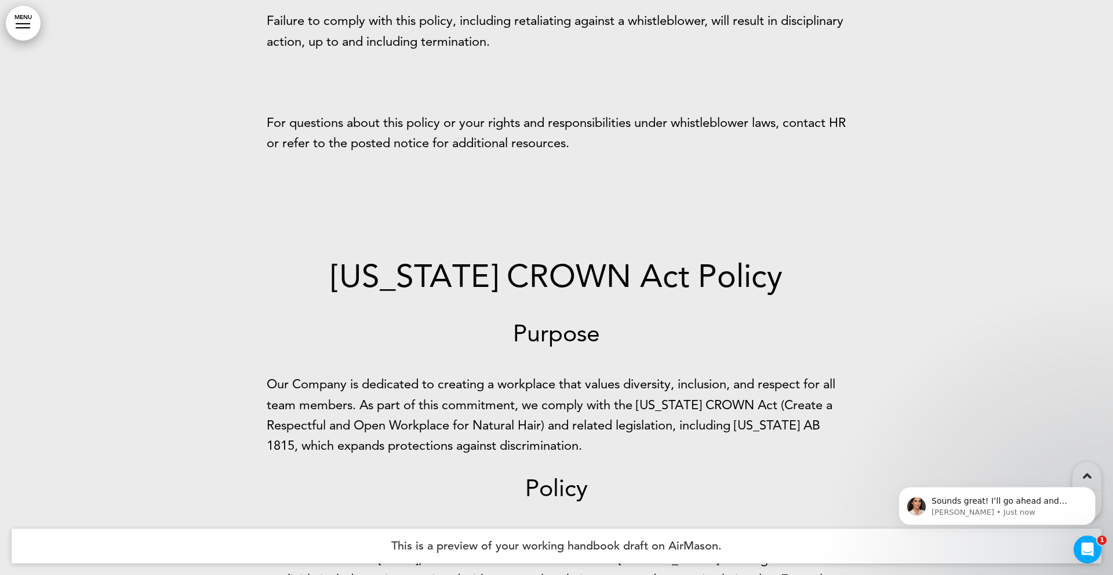
scroll to position [39939, 0]
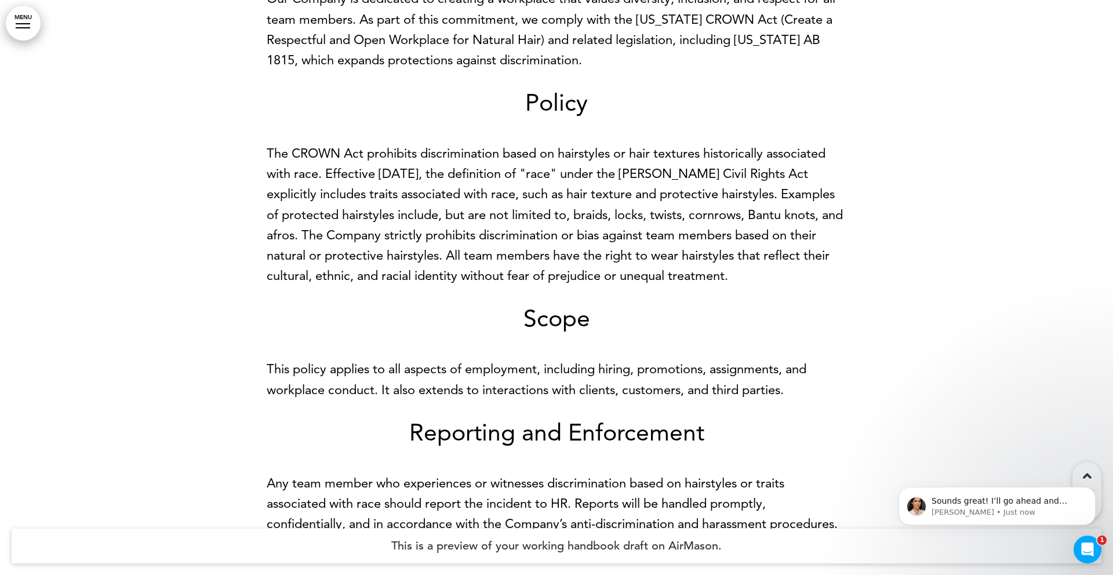
click at [26, 26] on link "MENU" at bounding box center [23, 23] width 35 height 35
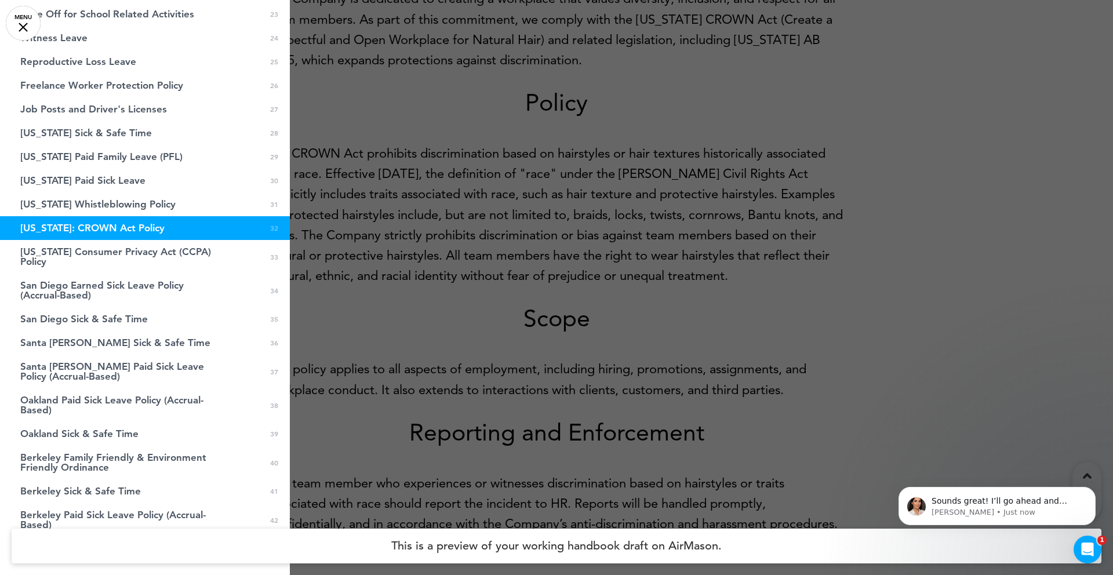
click at [447, 228] on div at bounding box center [556, 287] width 1113 height 575
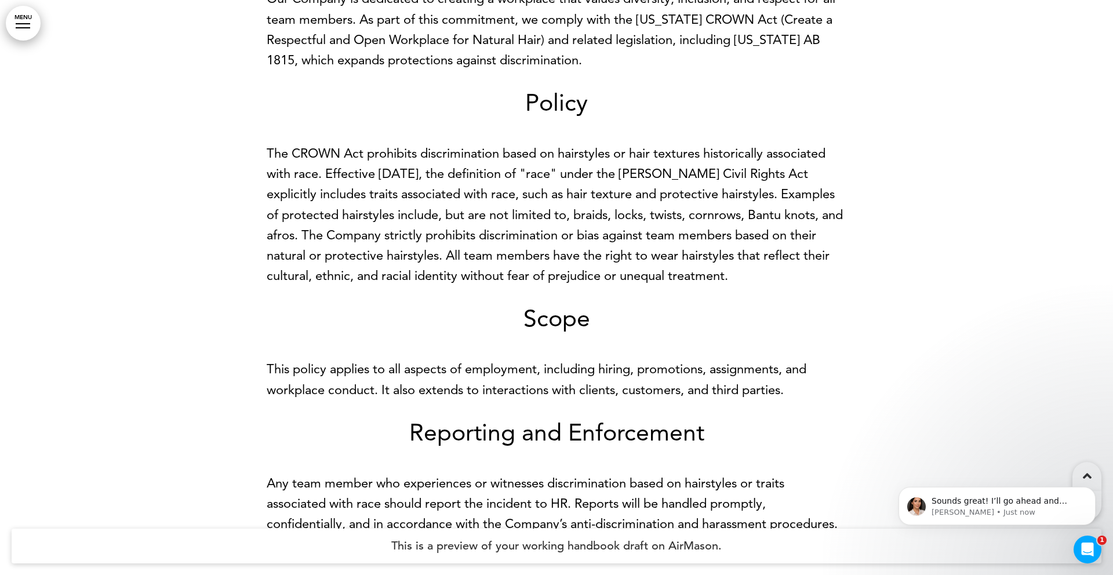
click at [23, 21] on link "MENU" at bounding box center [23, 23] width 35 height 35
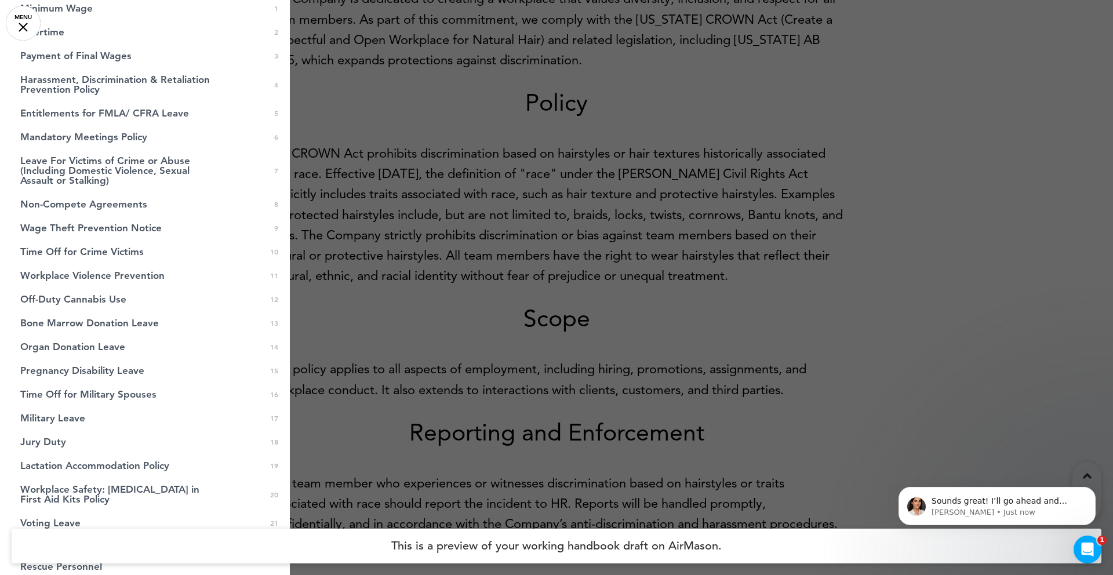
scroll to position [0, 0]
